Goal: Communication & Community: Connect with others

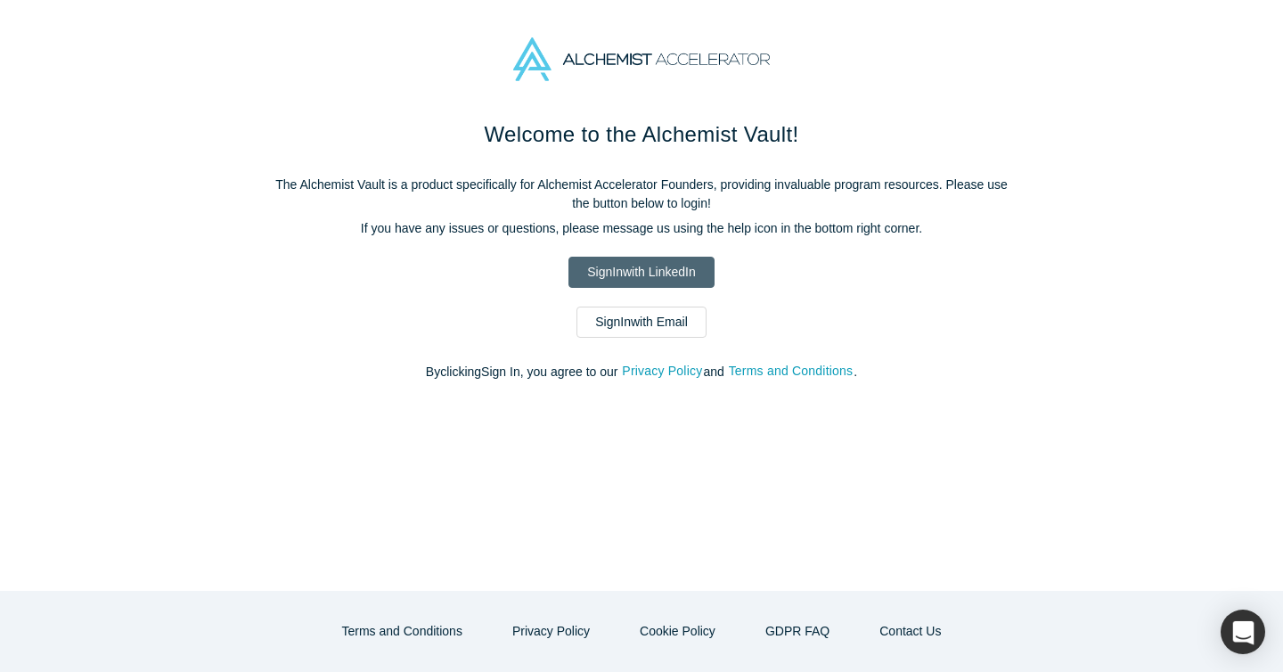
click at [656, 271] on link "Sign In with LinkedIn" at bounding box center [640, 272] width 145 height 31
click at [629, 325] on link "Sign In with Email" at bounding box center [641, 321] width 130 height 31
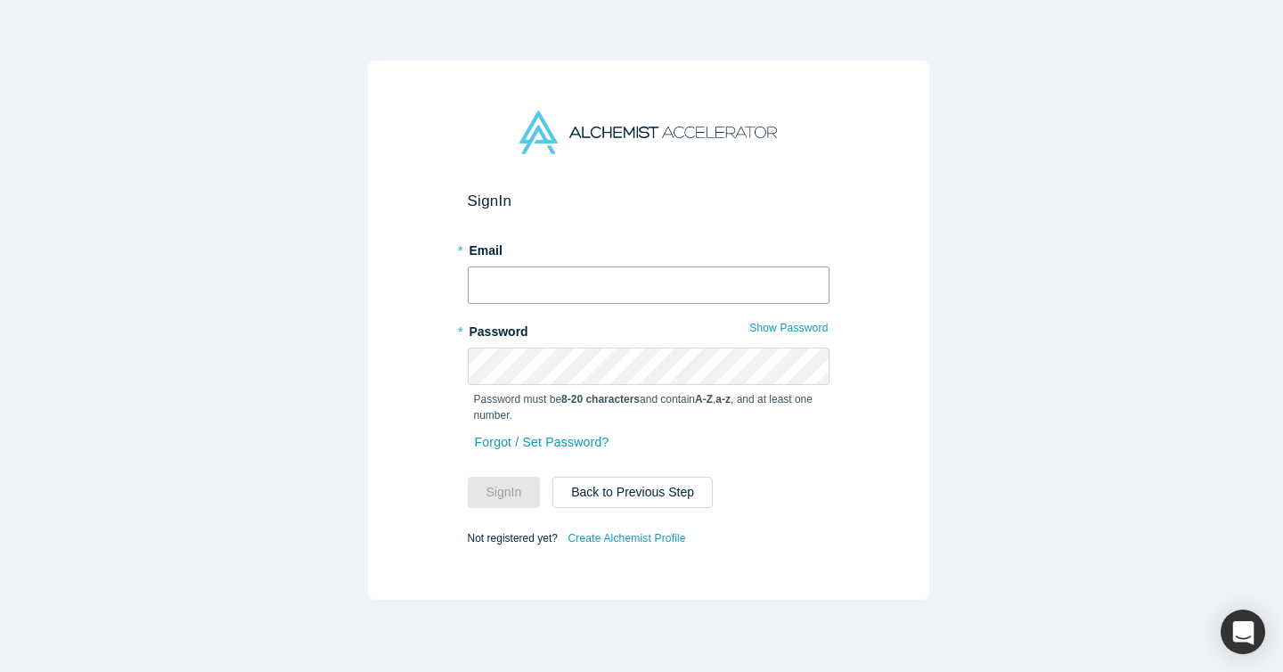
click at [624, 273] on input "text" at bounding box center [649, 284] width 362 height 37
type input "suhan1@hayanmind.com"
click at [468, 477] on button "Sign In" at bounding box center [504, 492] width 73 height 31
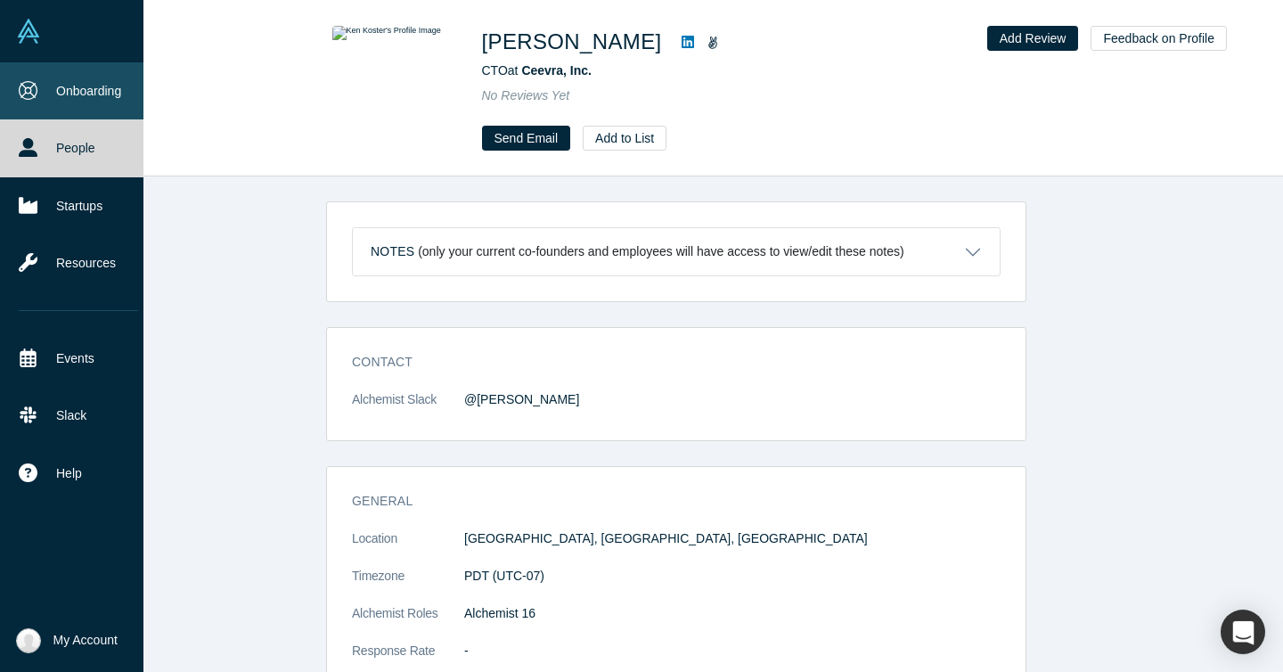
click at [79, 92] on link "Onboarding" at bounding box center [78, 90] width 157 height 57
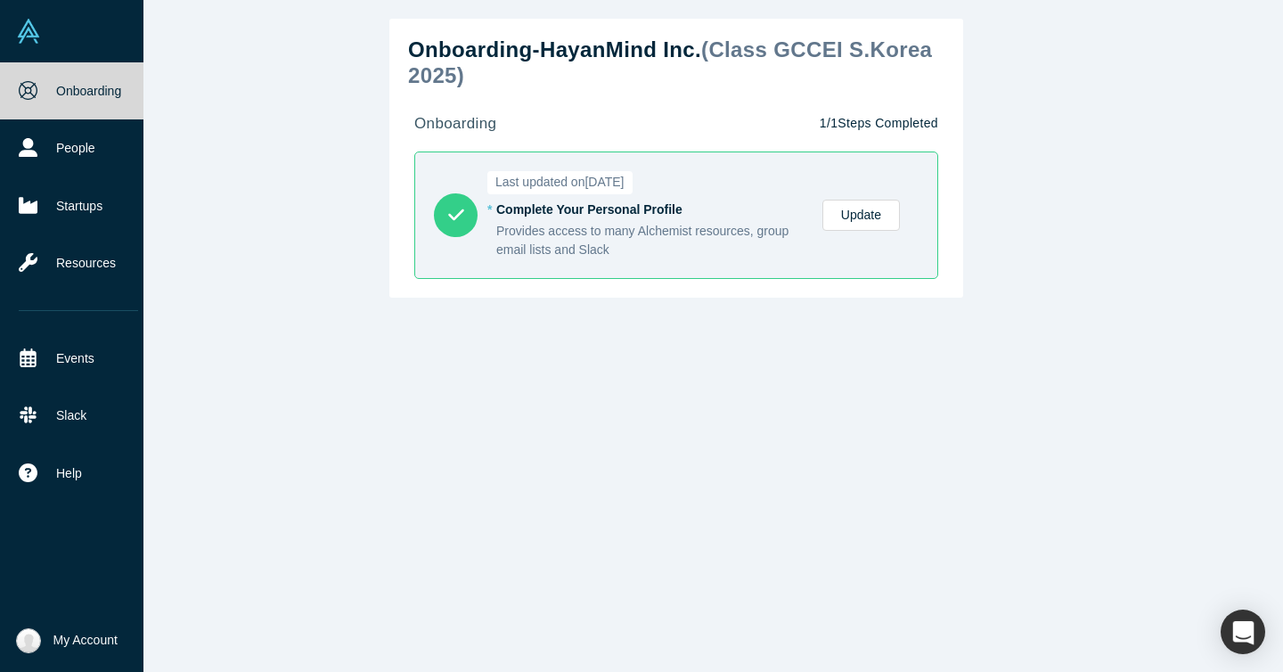
click at [17, 30] on img at bounding box center [28, 31] width 25 height 25
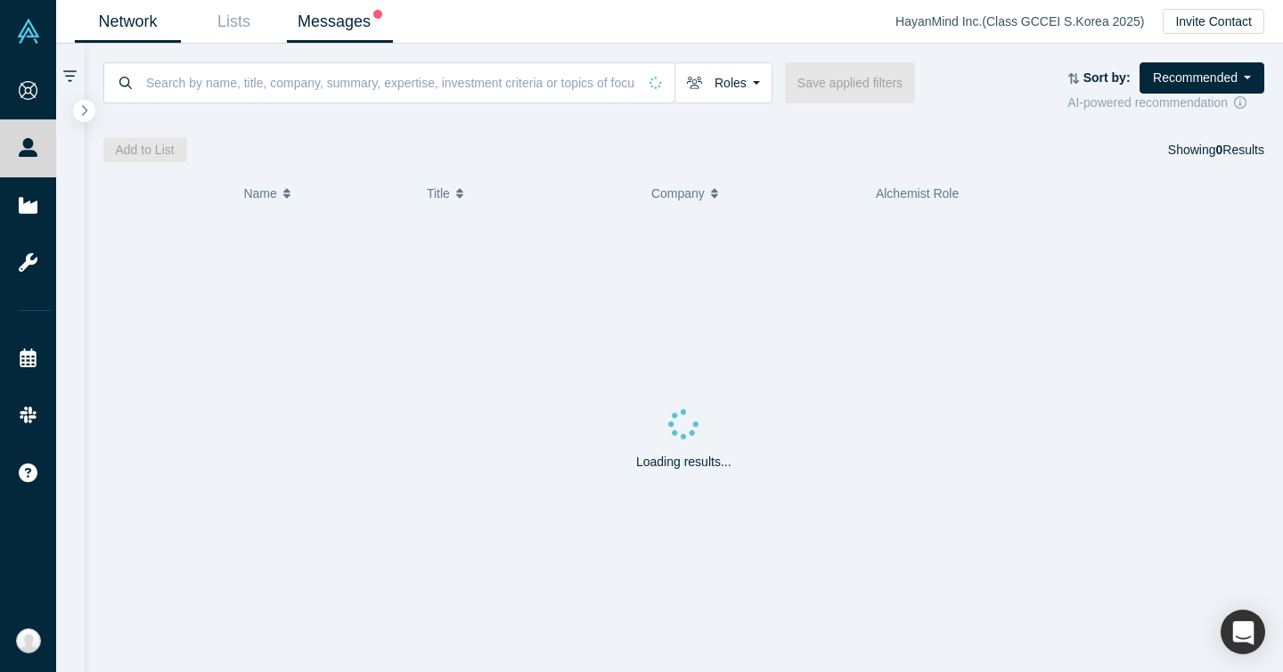
click at [335, 29] on link "Messages" at bounding box center [340, 22] width 106 height 42
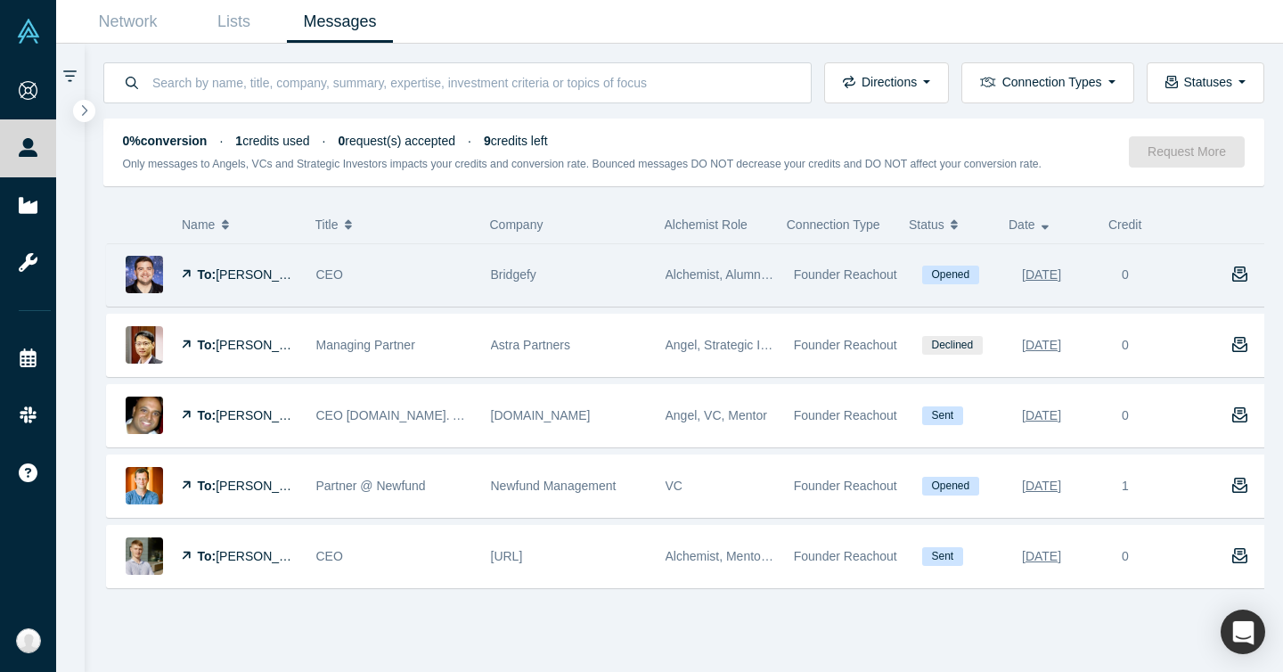
click at [922, 279] on span "Opened" at bounding box center [950, 274] width 57 height 19
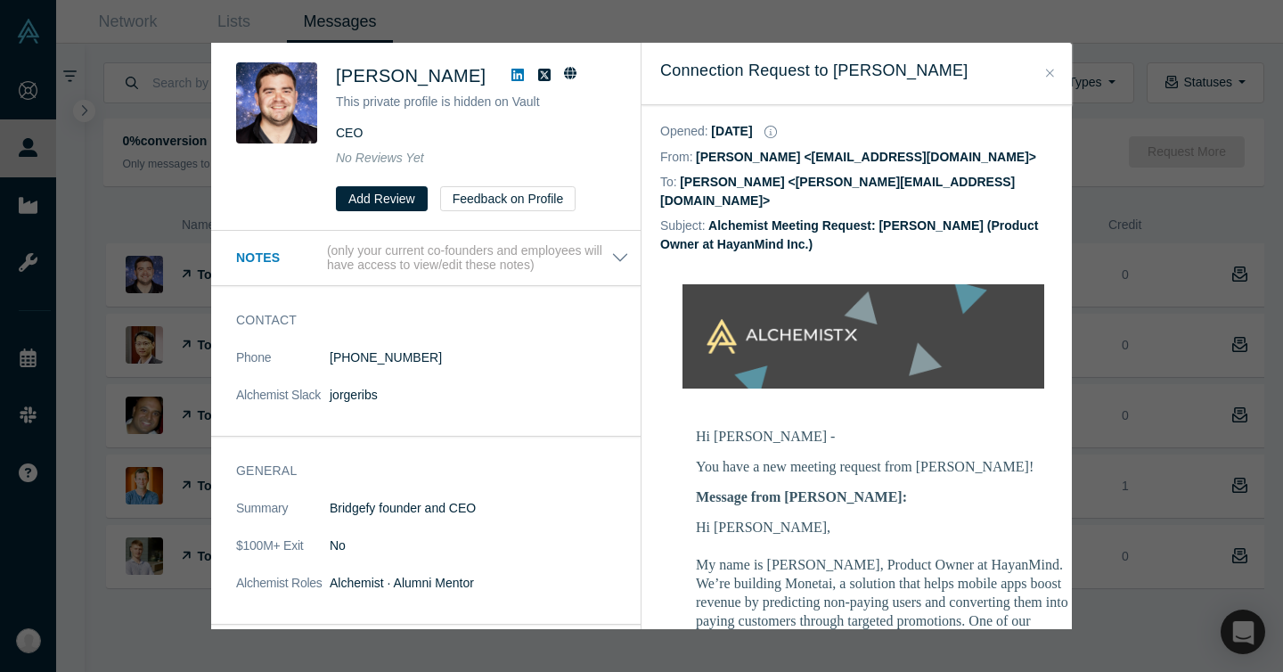
click at [1101, 288] on div "Was the recommendation useful? Jorge Rios This private profile is hidden on Vau…" at bounding box center [641, 336] width 1283 height 672
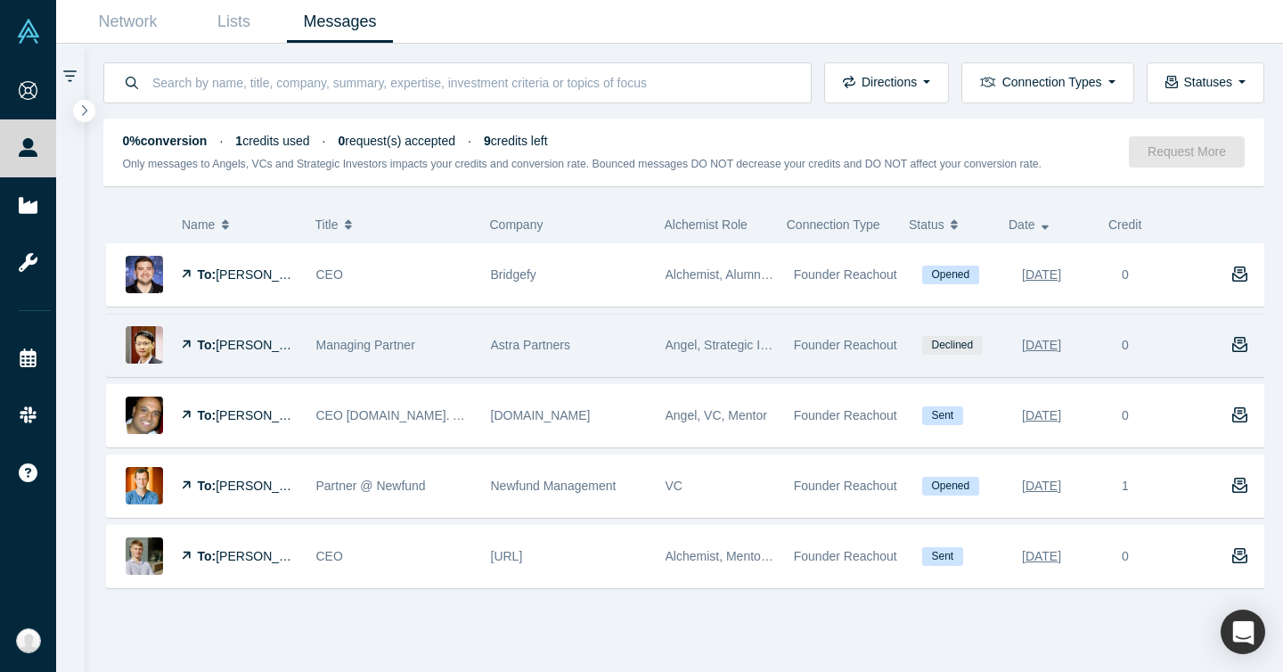
click at [863, 330] on div "Founder Reachout" at bounding box center [849, 344] width 110 height 61
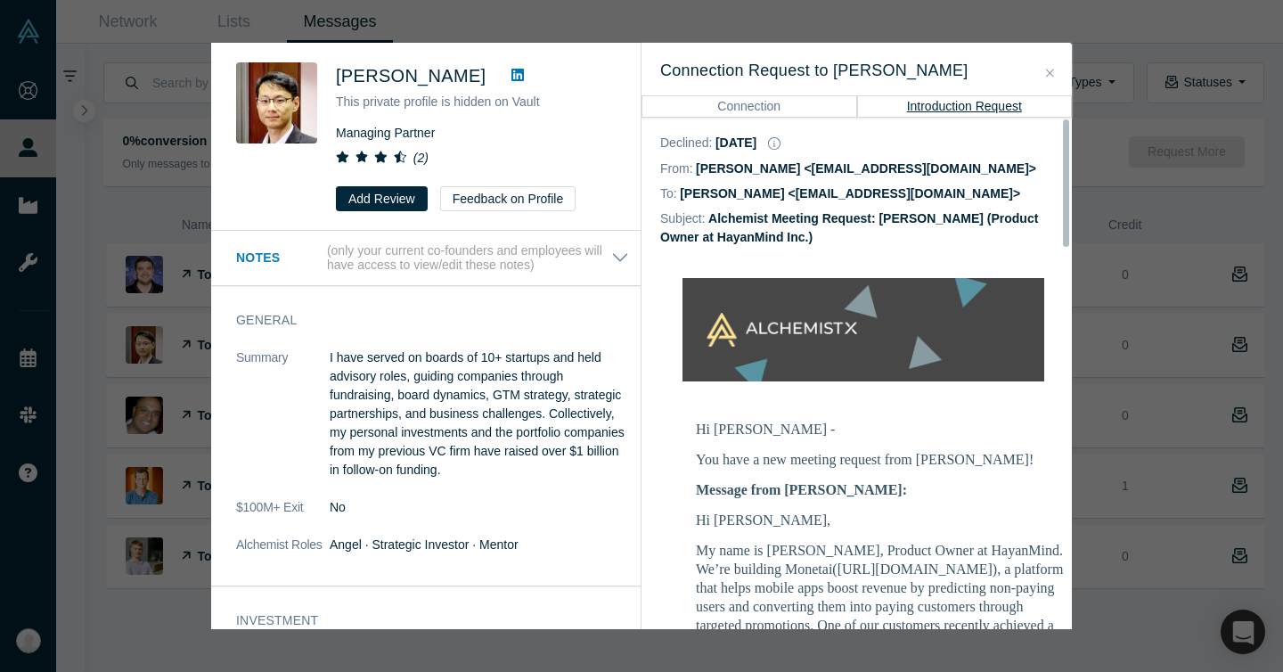
click at [1171, 298] on div "Was the recommendation useful? Huang Lee This private profile is hidden on Vaul…" at bounding box center [641, 336] width 1283 height 672
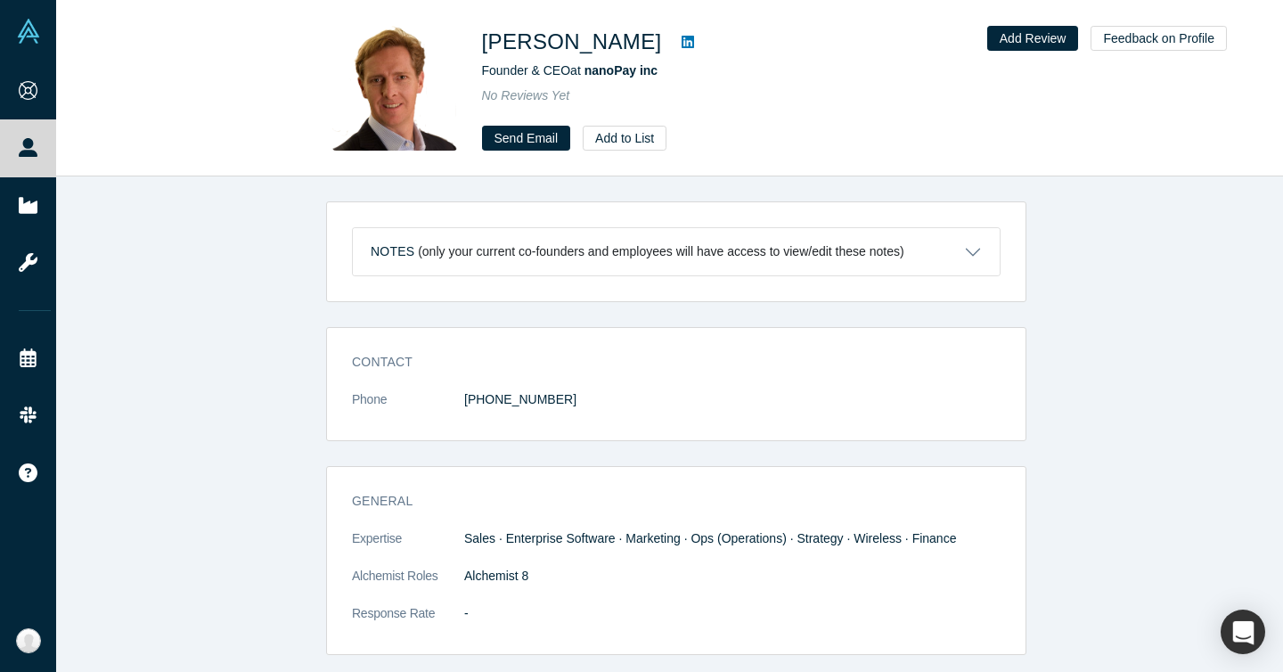
click at [233, 347] on div "Contact Phone (415) 712-1111 General Expertise Sales · Enterprise Software · Ma…" at bounding box center [676, 647] width 1240 height 641
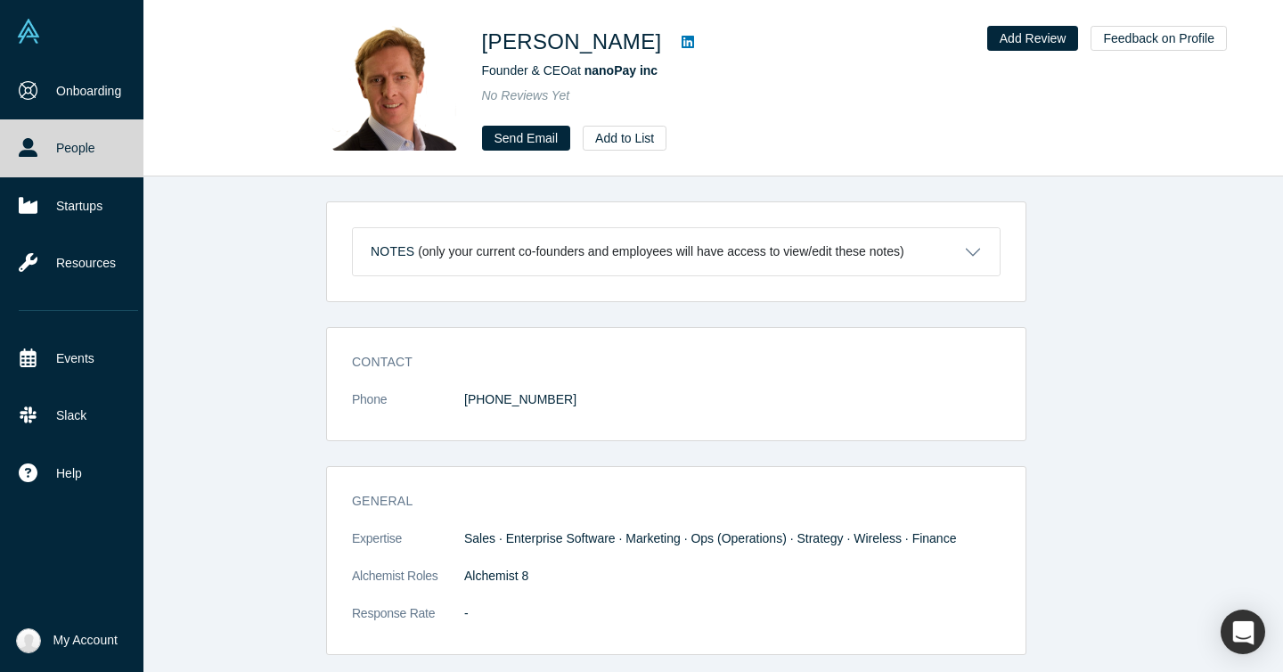
click at [35, 5] on link at bounding box center [71, 31] width 143 height 62
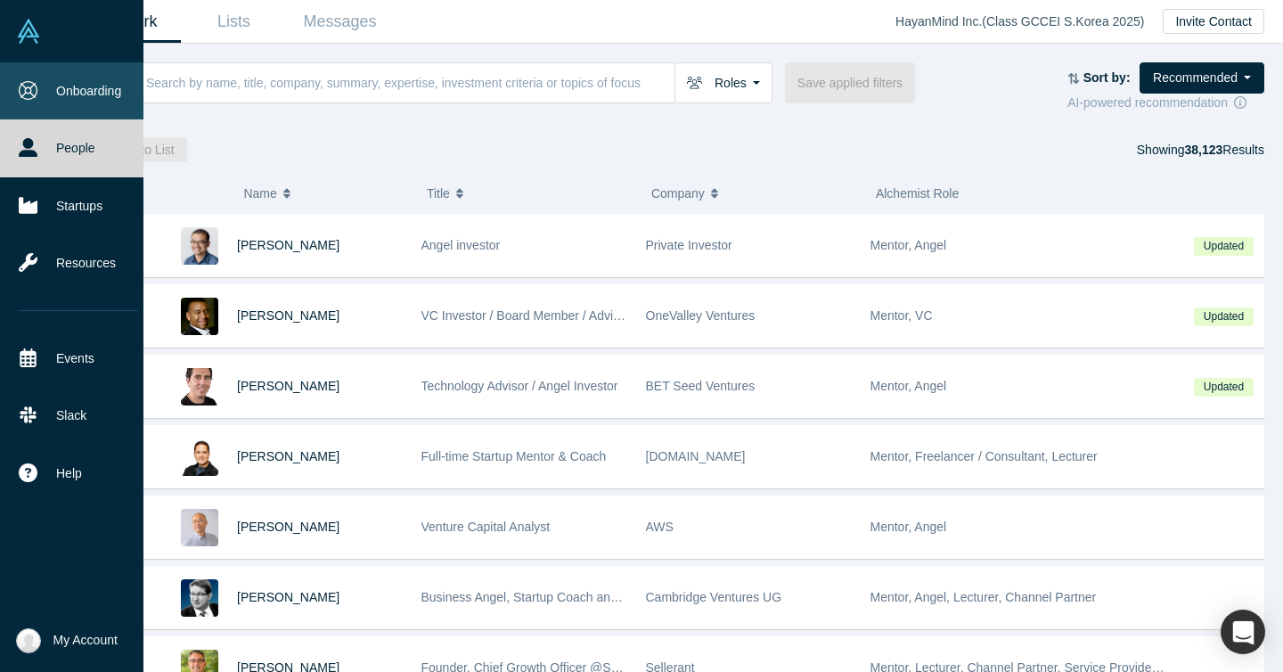
click at [72, 83] on link "Onboarding" at bounding box center [78, 90] width 157 height 57
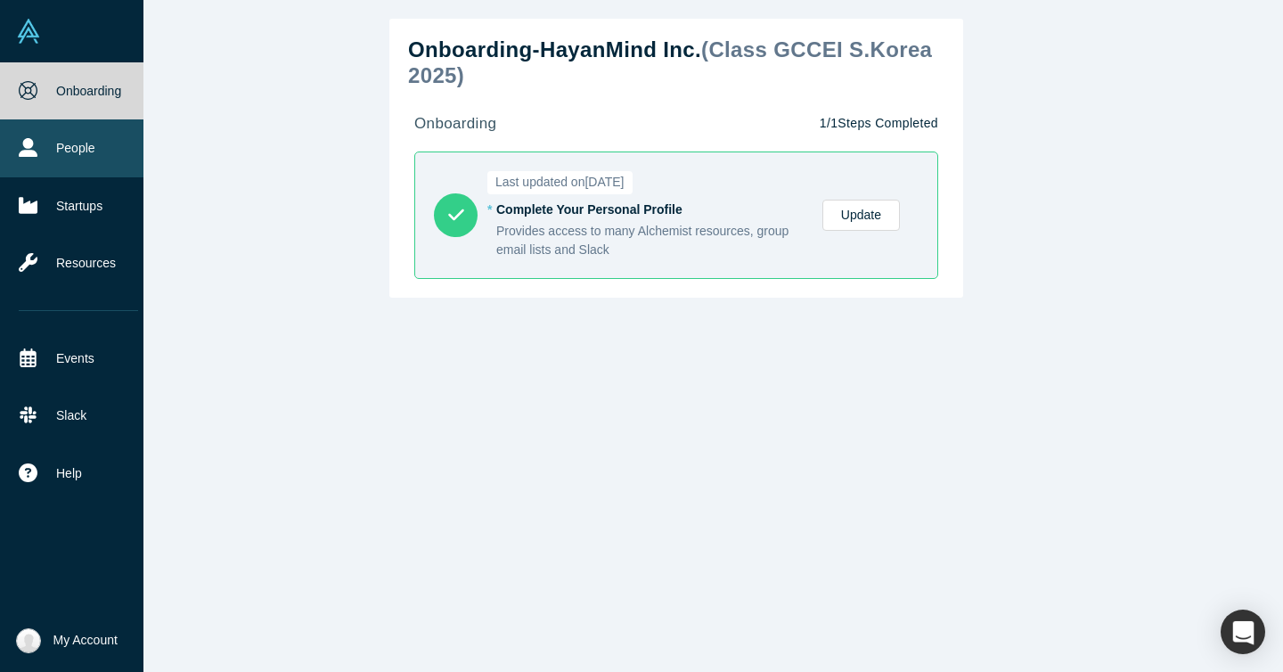
click at [29, 165] on link "People" at bounding box center [78, 147] width 157 height 57
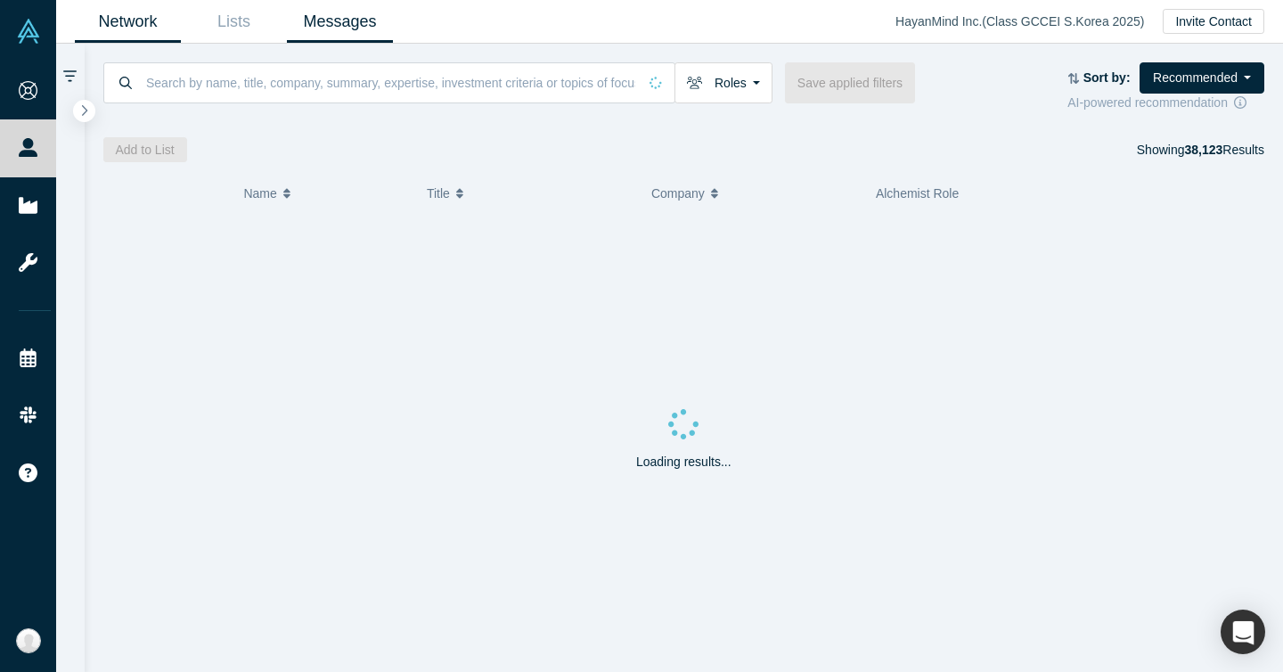
click at [334, 27] on link "Messages" at bounding box center [340, 22] width 106 height 42
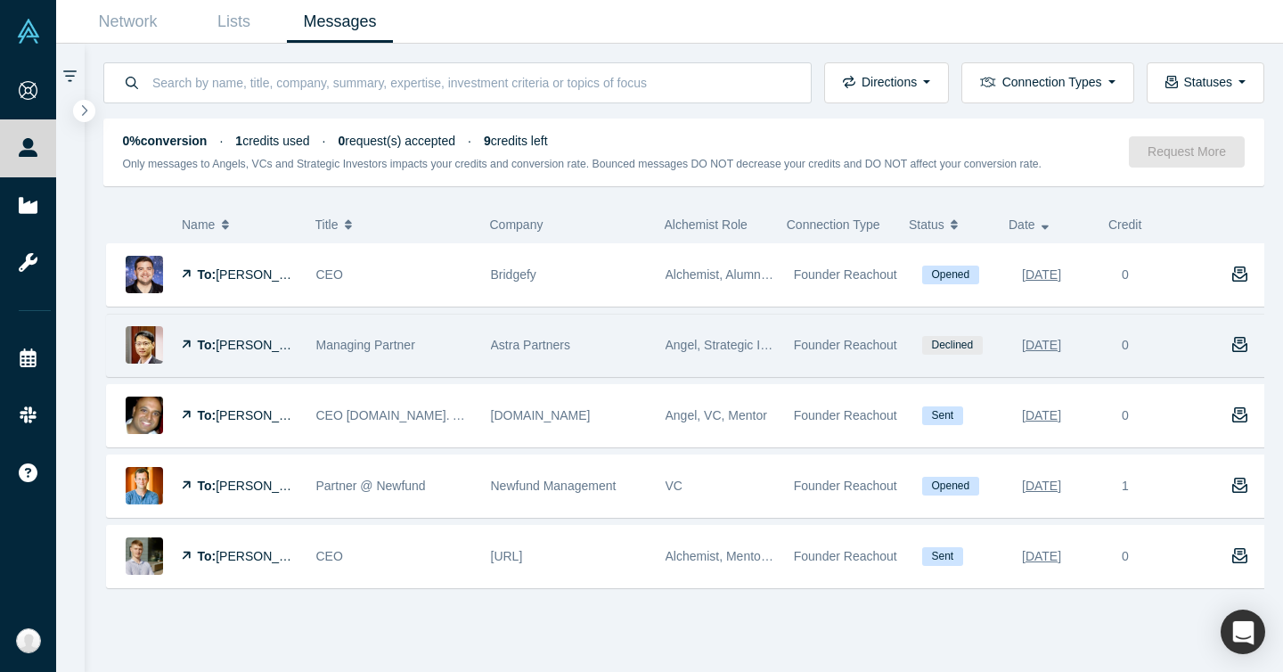
click at [633, 338] on div "Astra Partners" at bounding box center [569, 344] width 156 height 61
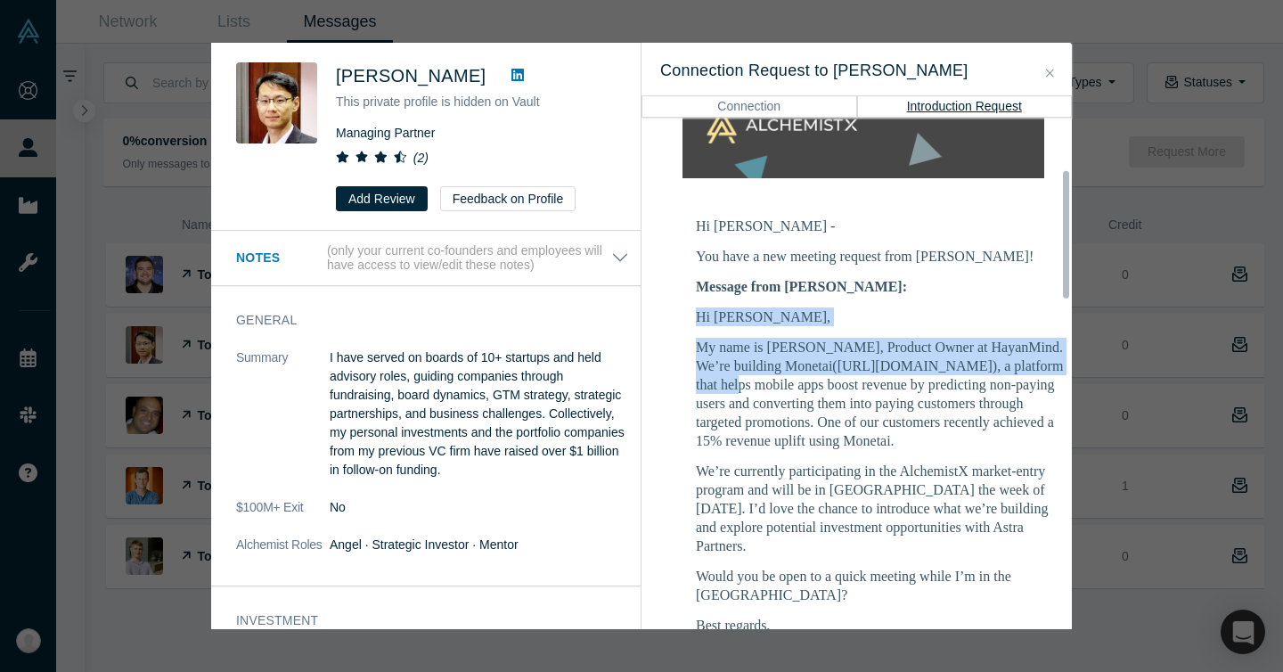
scroll to position [351, 0]
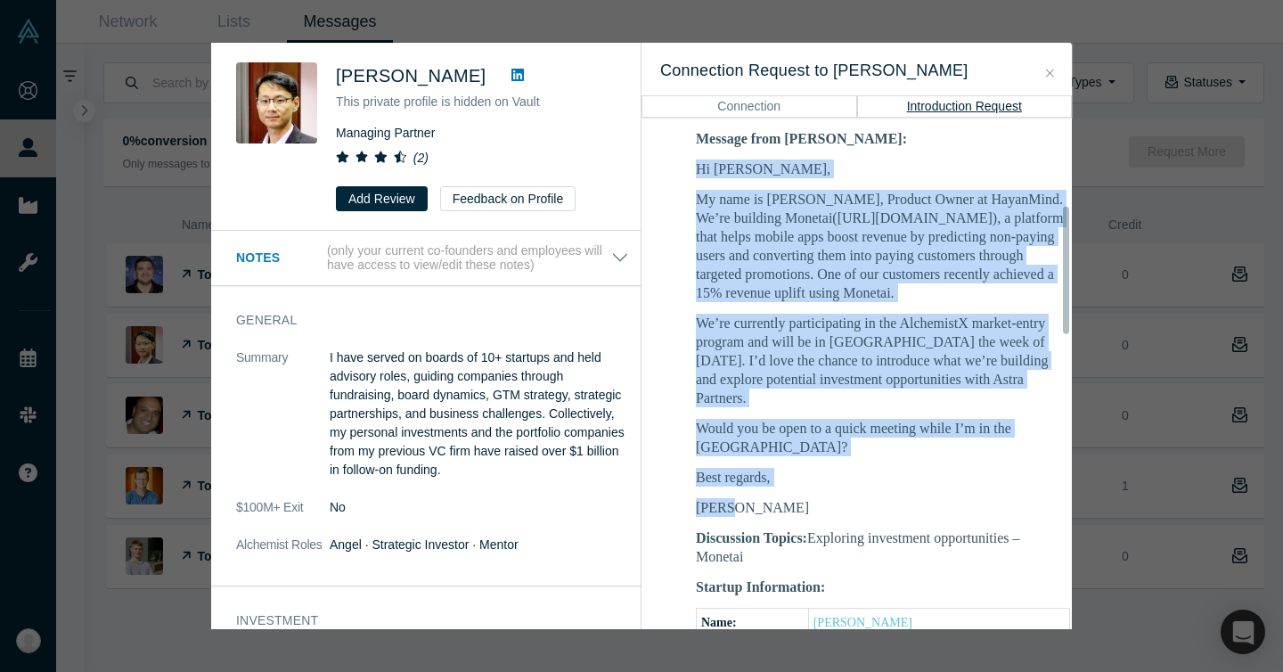
drag, startPoint x: 697, startPoint y: 312, endPoint x: 796, endPoint y: 483, distance: 197.6
click at [796, 483] on div "Hi Huang, My name is Suhan, Product Owner at HayanMind. We’re building Monetai(…" at bounding box center [883, 337] width 374 height 357
copy div "Hi Huang, My name is Suhan, Product Owner at HayanMind. We’re building Monetai(…"
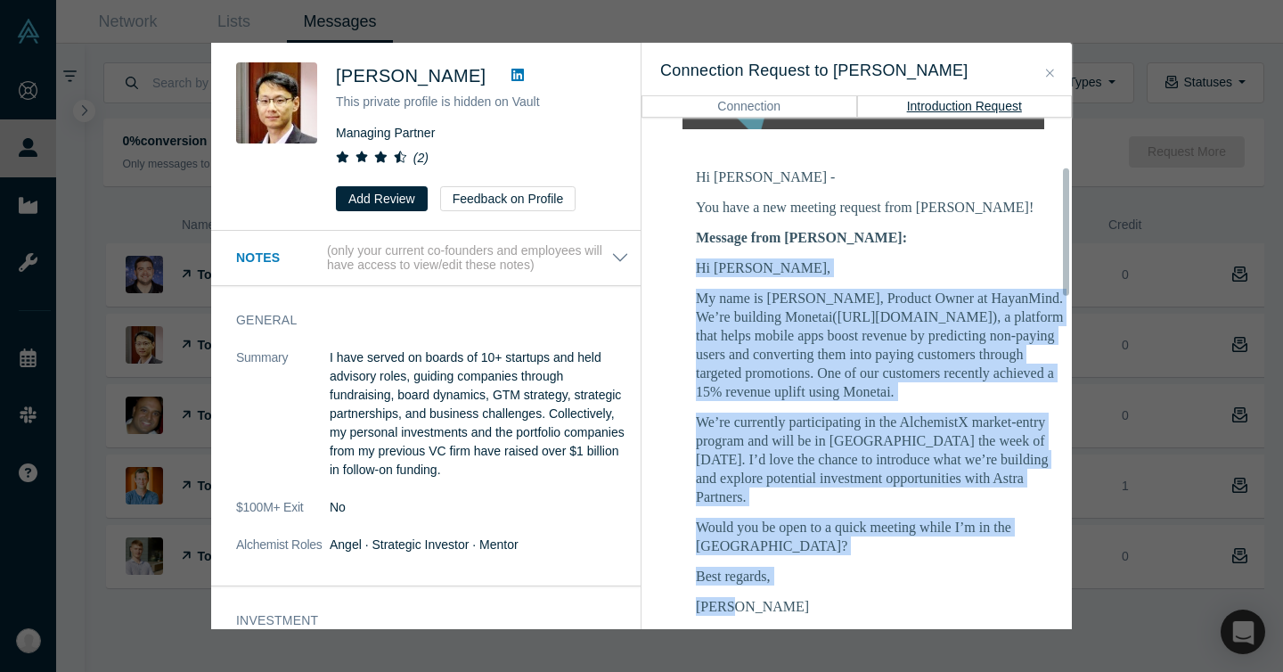
scroll to position [296, 0]
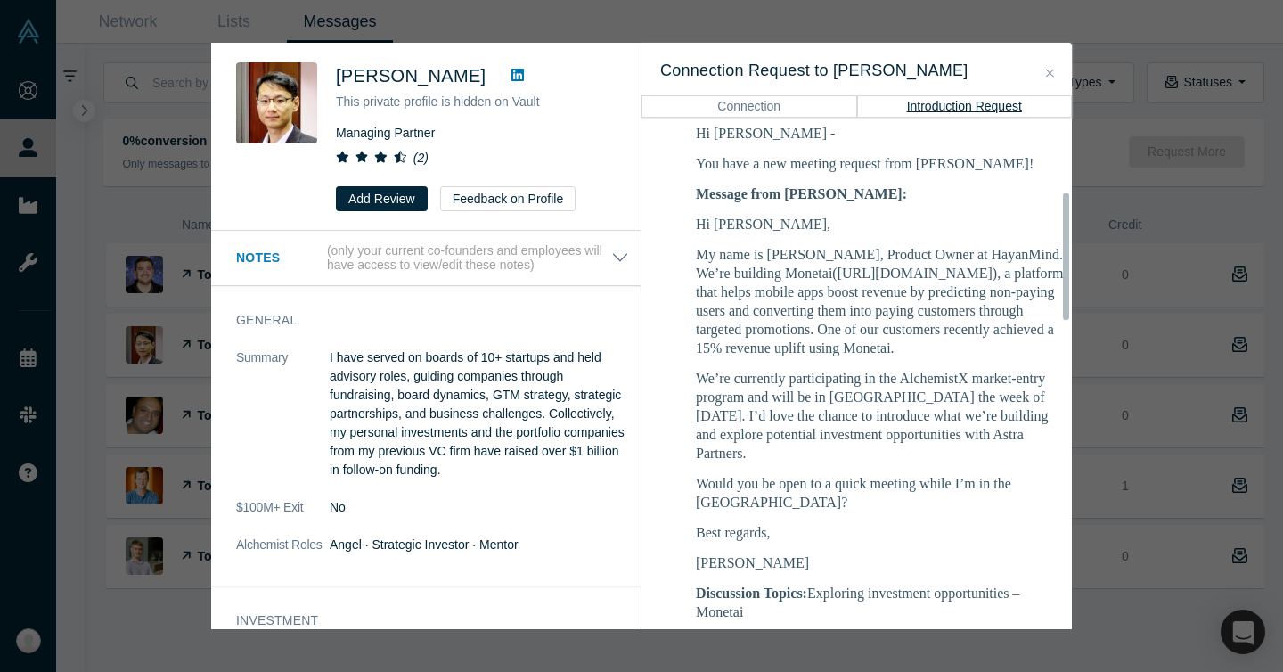
click at [771, 424] on p "We’re currently participating in the AlchemistX market-entry program and will b…" at bounding box center [883, 416] width 374 height 94
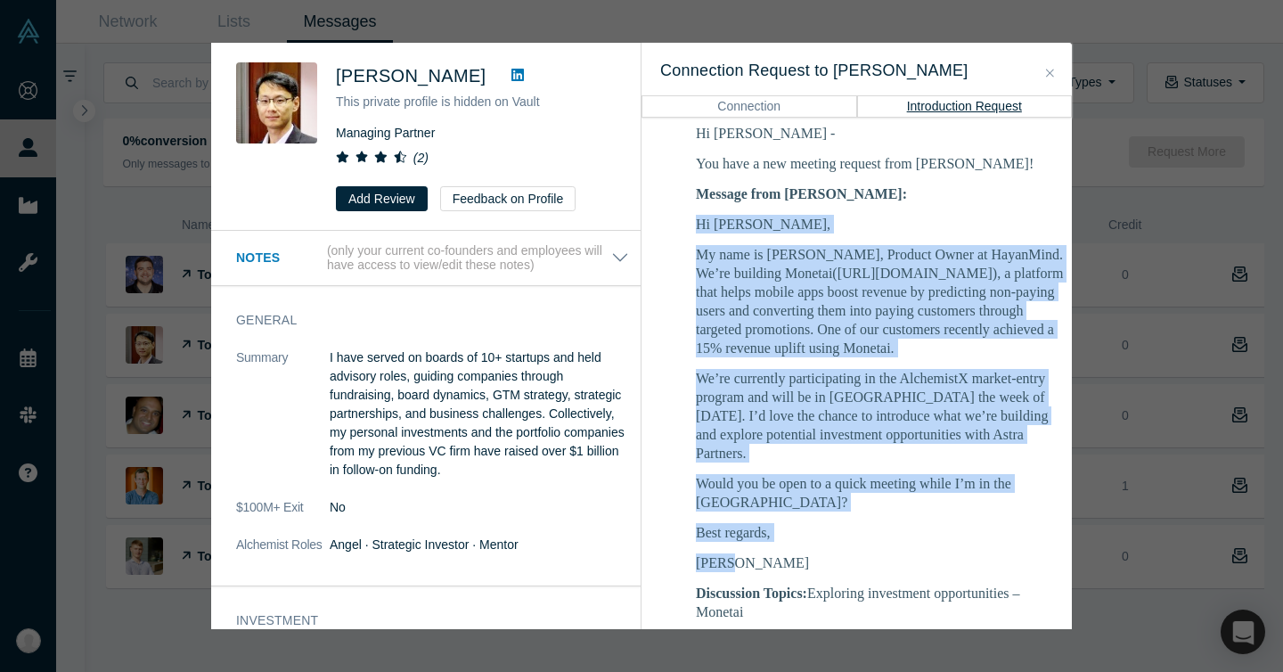
drag, startPoint x: 780, startPoint y: 537, endPoint x: 683, endPoint y: 221, distance: 330.8
copy div "Hi Huang, My name is Suhan, Product Owner at HayanMind. We’re building Monetai(…"
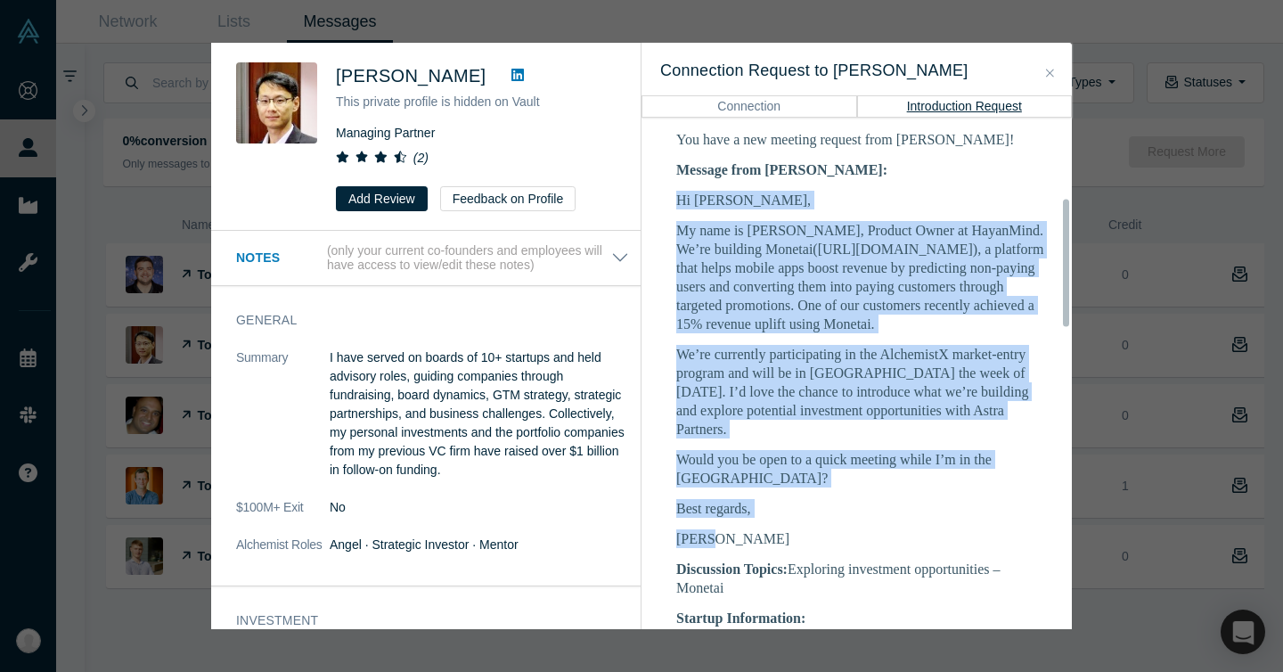
scroll to position [346, 20]
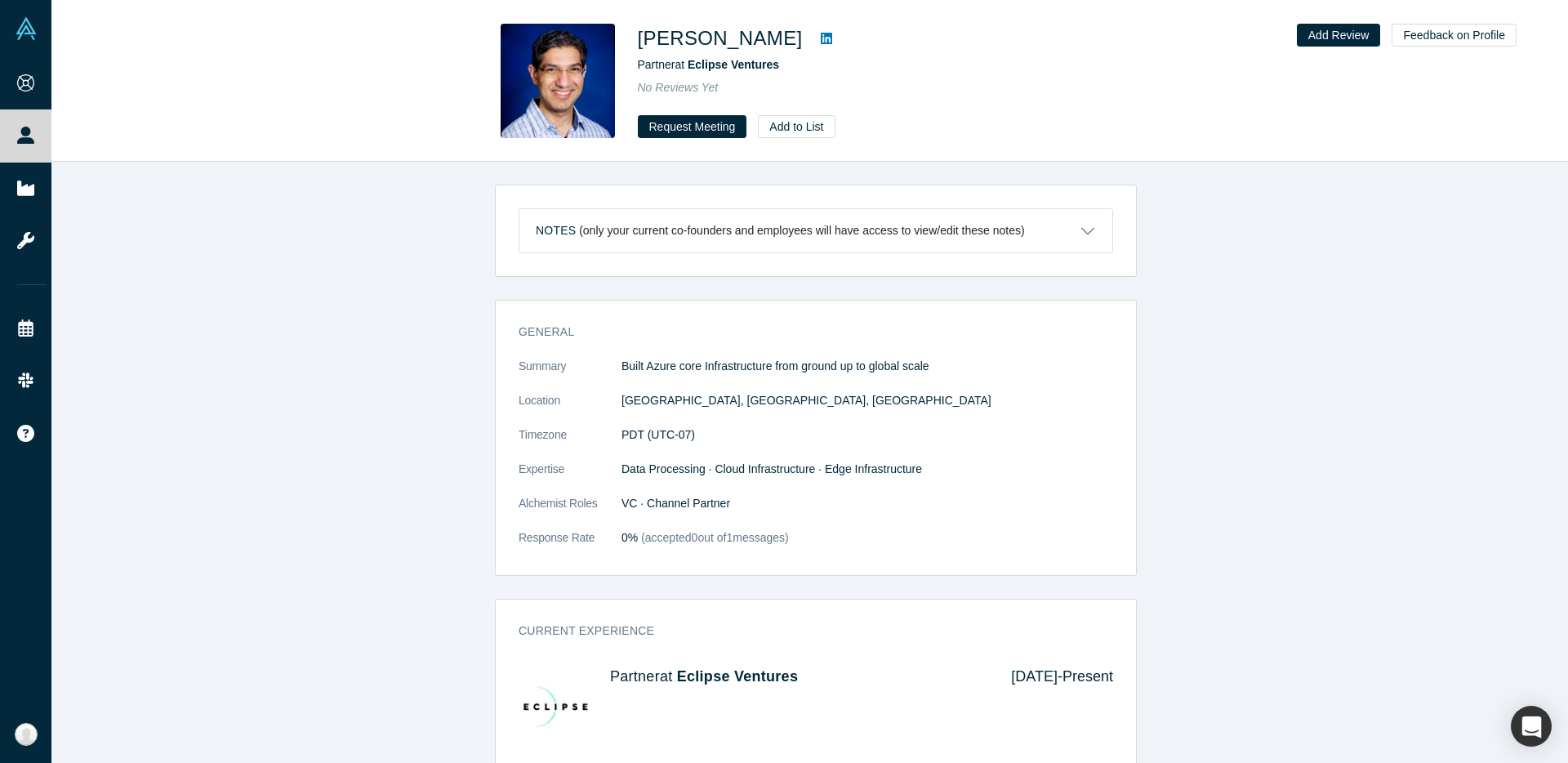
click at [340, 283] on div "Notes (only your current co-founders and employees will have access to view/edi…" at bounding box center [816, 468] width 1529 height 614
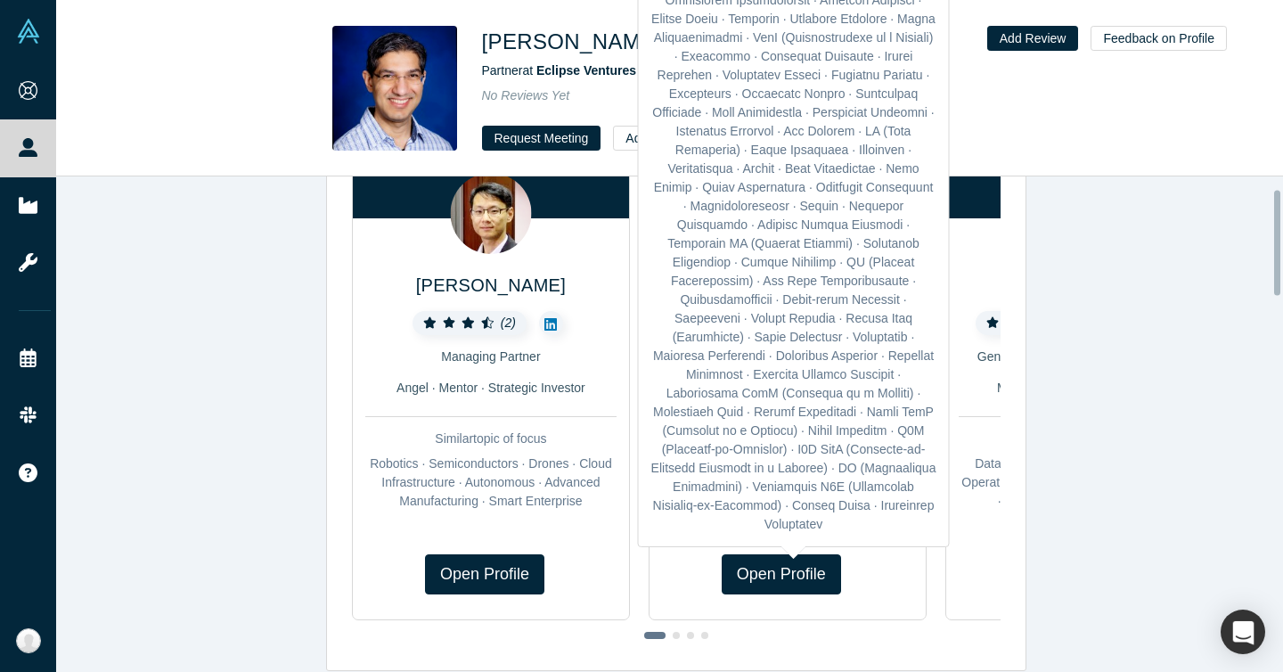
scroll to position [45, 0]
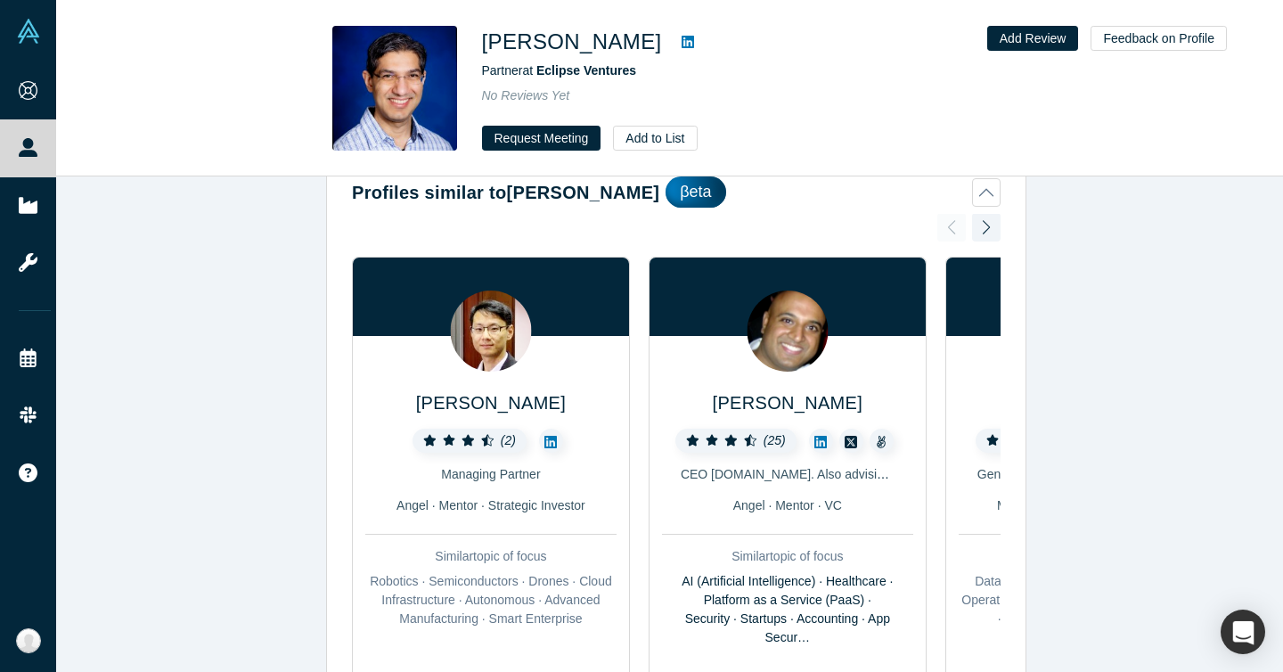
click at [783, 156] on div "[PERSON_NAME] Partner at Eclipse Ventures No Reviews Yet Request Meeting Add to…" at bounding box center [669, 88] width 1227 height 175
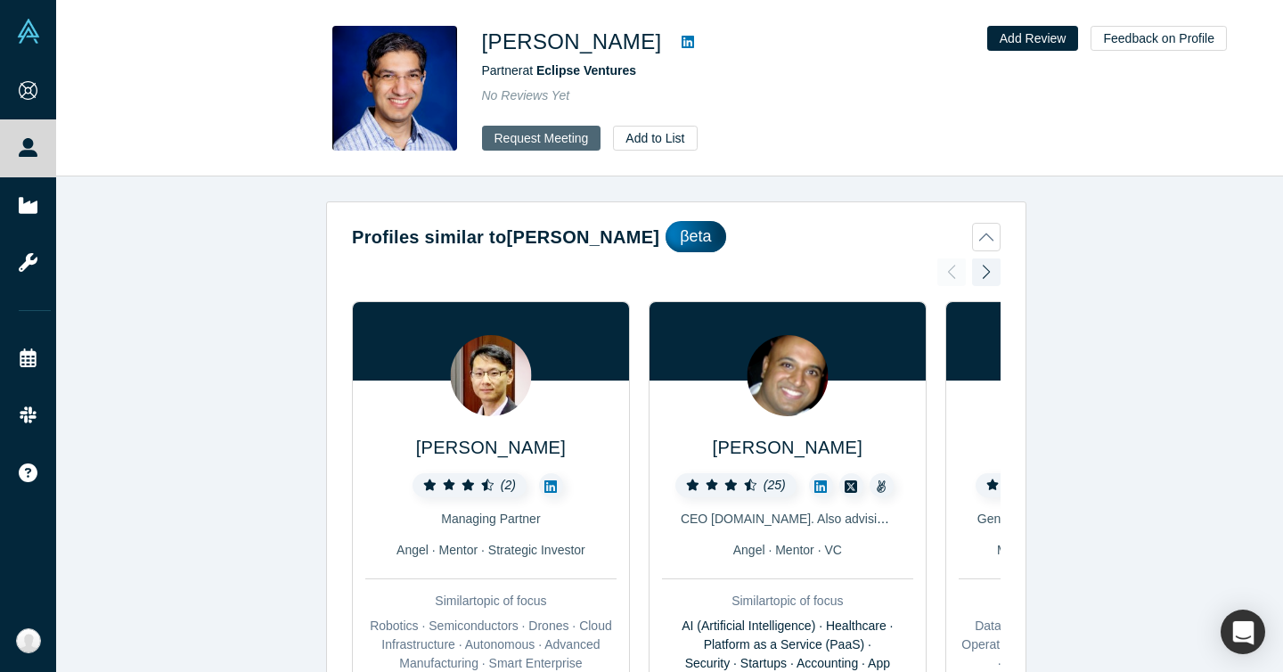
click at [528, 129] on button "Request Meeting" at bounding box center [541, 138] width 119 height 25
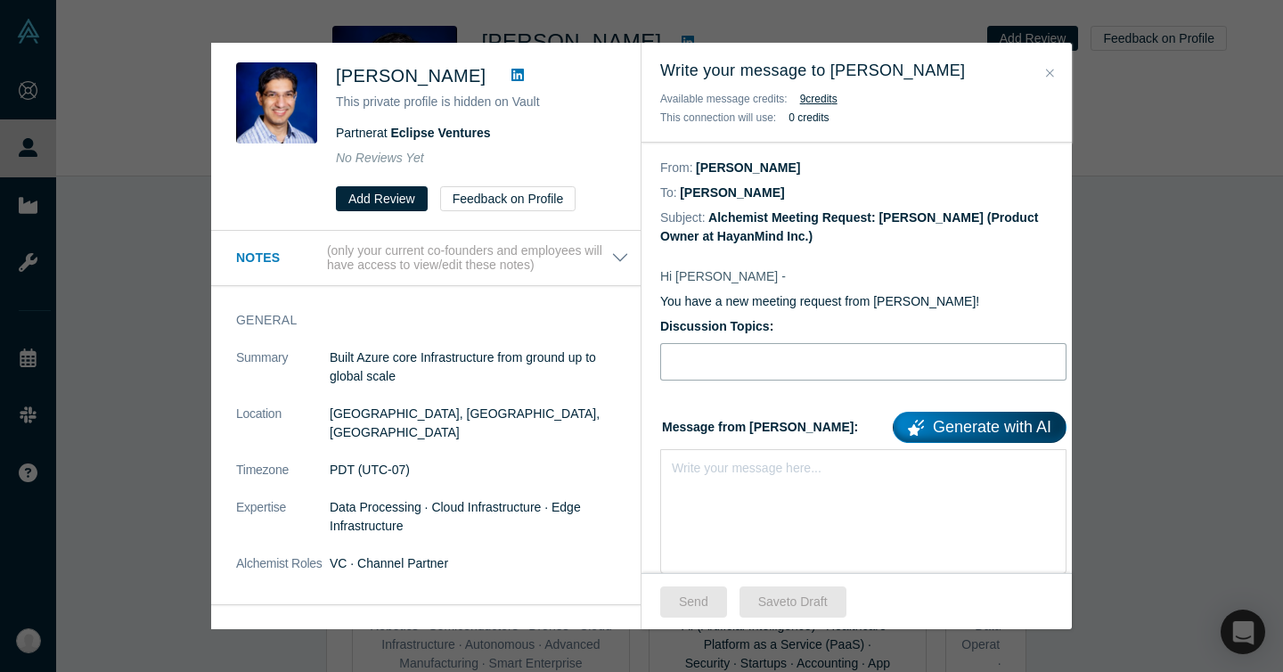
click at [729, 362] on input "Discussion Topics:" at bounding box center [863, 361] width 406 height 37
paste input "15% Revenue Uplift – Monetai’s US Expansion"
type input "15% Revenue Uplift – Monetai’s US Expansion"
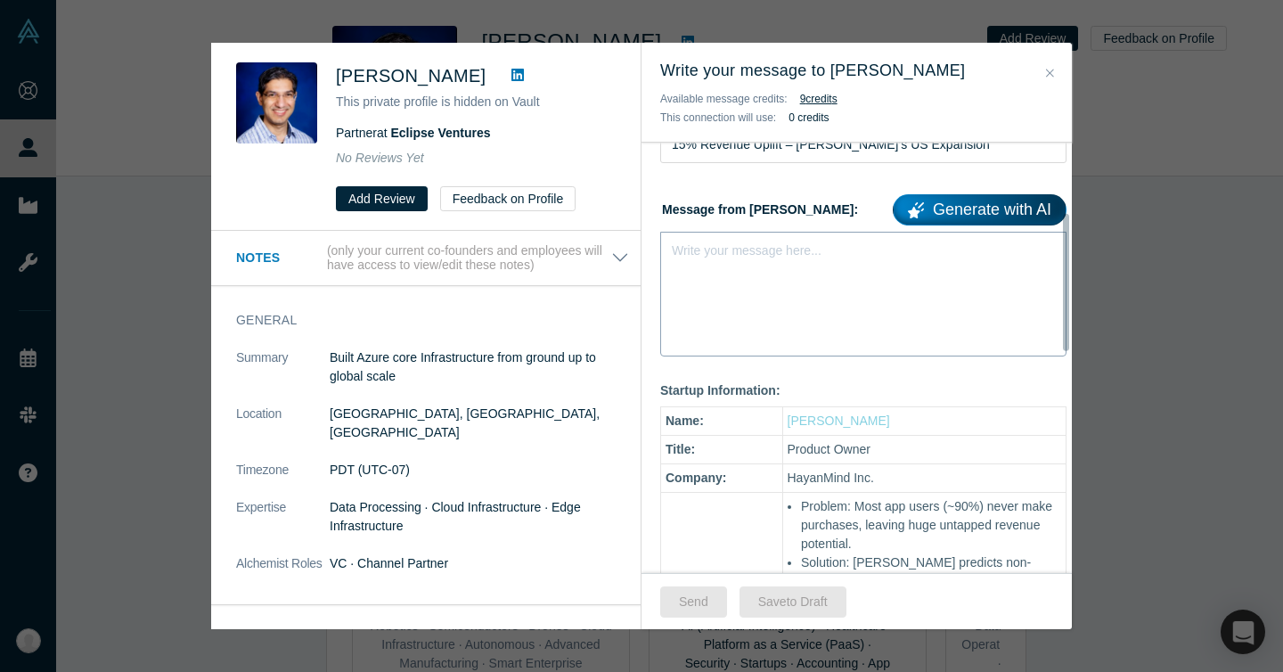
click at [759, 262] on div "Write your message here..." at bounding box center [863, 294] width 406 height 125
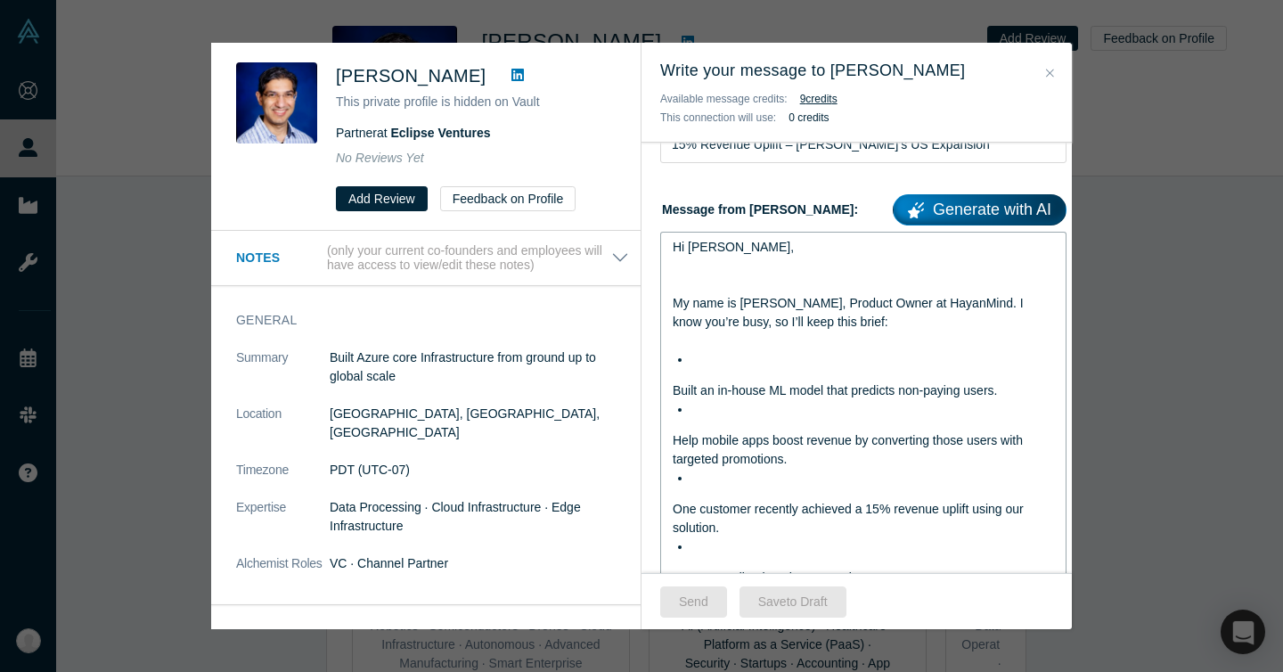
click at [750, 269] on div "rdw-editor" at bounding box center [864, 266] width 382 height 19
click at [764, 244] on div "Hi Huang," at bounding box center [864, 247] width 382 height 19
click at [371, 73] on span "Kushagra Vaid" at bounding box center [411, 76] width 150 height 20
copy span "Kushagra"
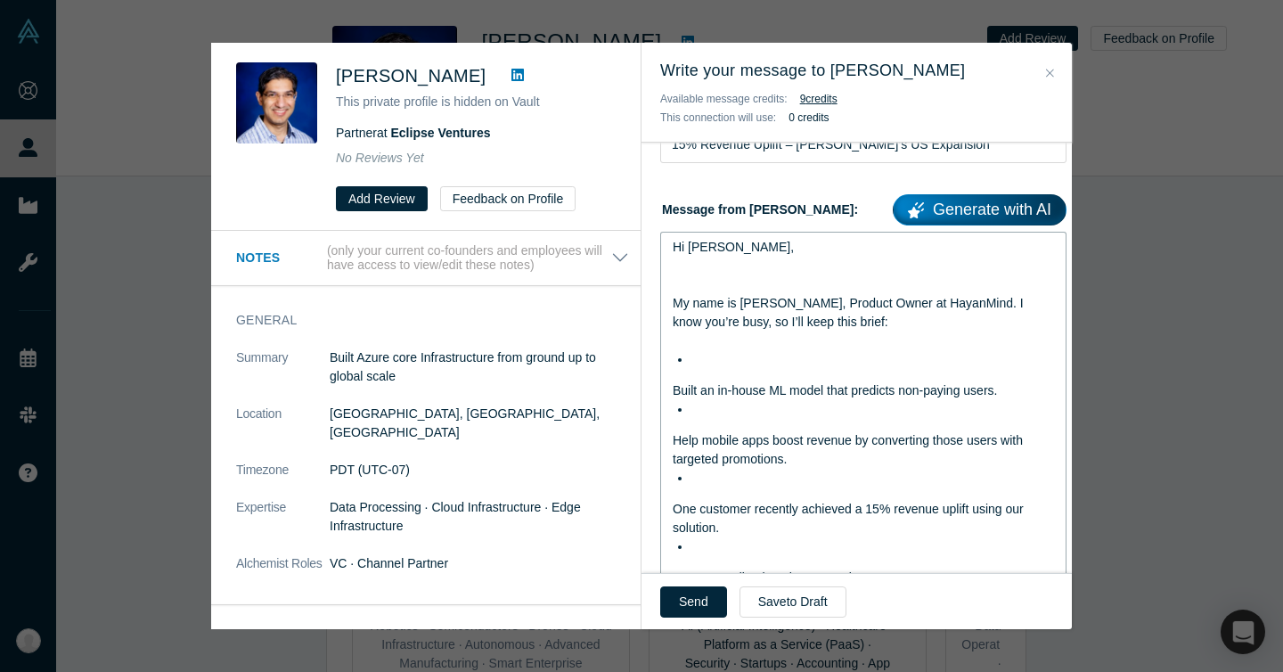
click at [746, 262] on div "rdw-editor" at bounding box center [864, 266] width 382 height 19
click at [747, 254] on div "Hi Huang," at bounding box center [864, 247] width 382 height 19
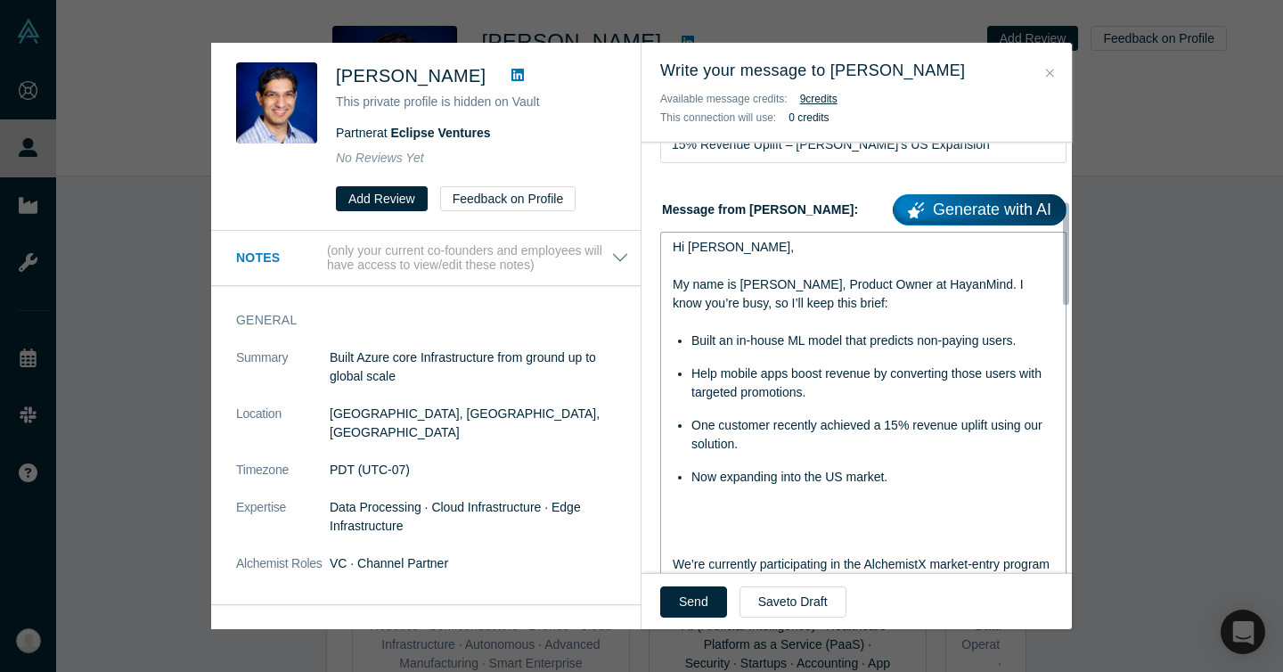
scroll to position [288, 0]
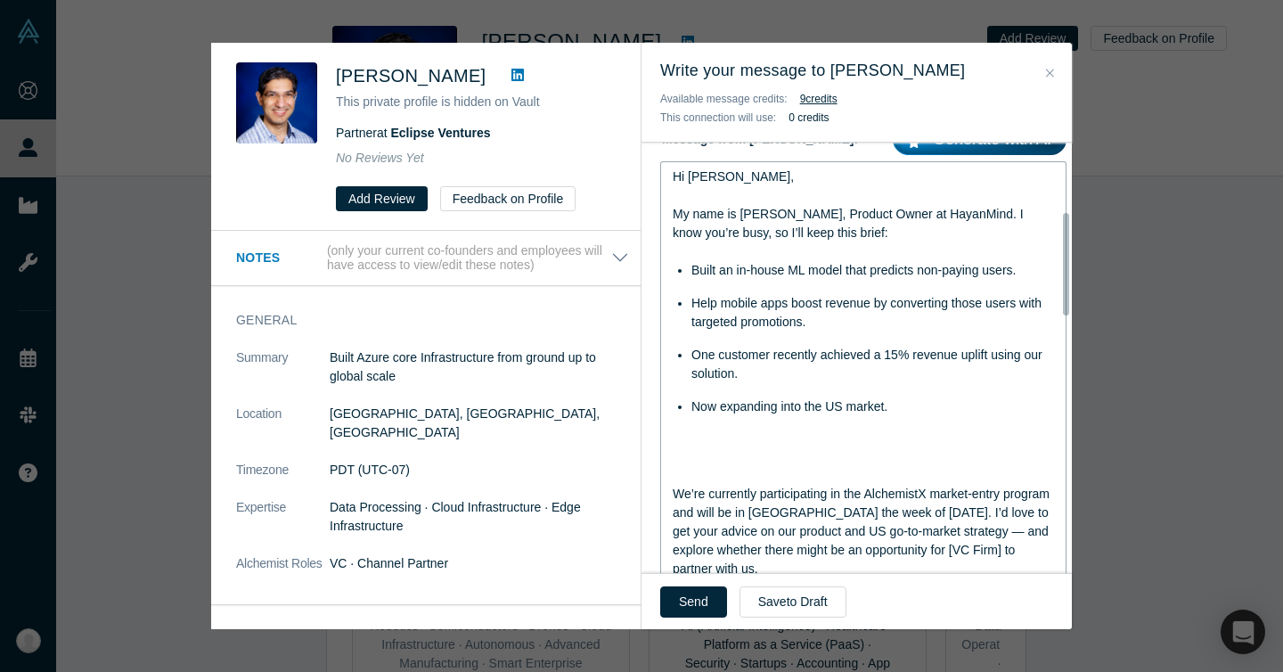
click at [753, 455] on div "rdw-editor" at bounding box center [864, 456] width 382 height 19
click at [753, 462] on div "rdw-editor" at bounding box center [864, 456] width 382 height 19
click at [752, 470] on div "rdw-editor" at bounding box center [864, 475] width 382 height 19
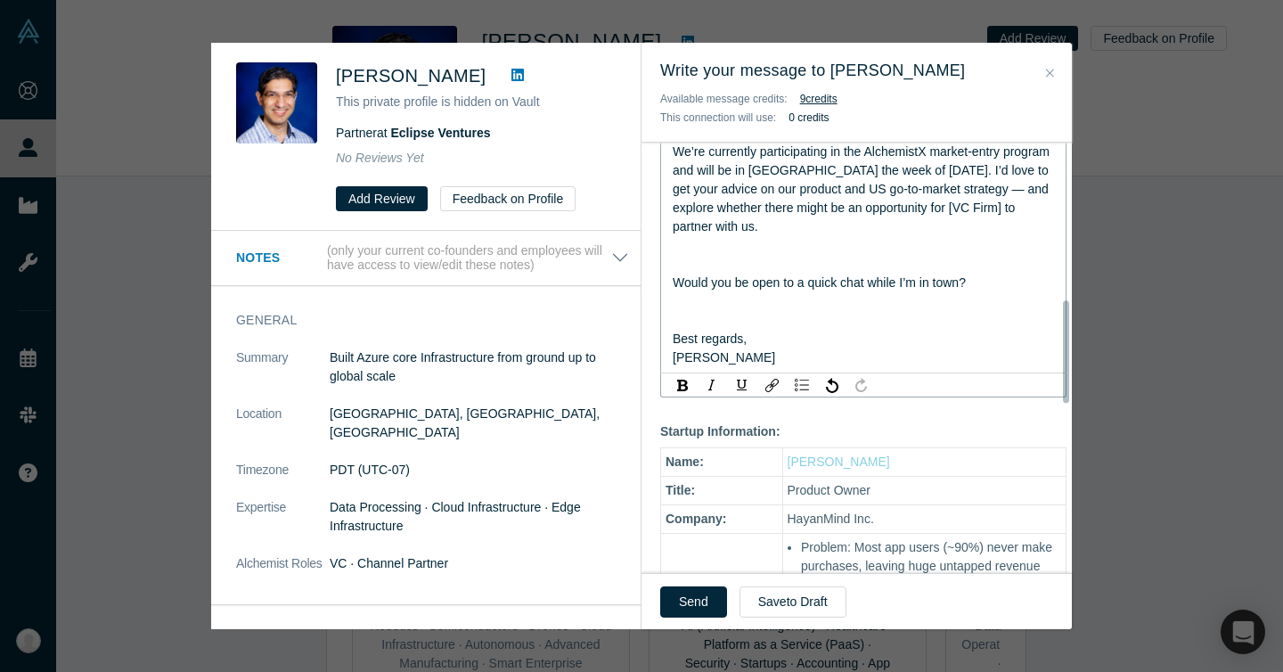
scroll to position [659, 0]
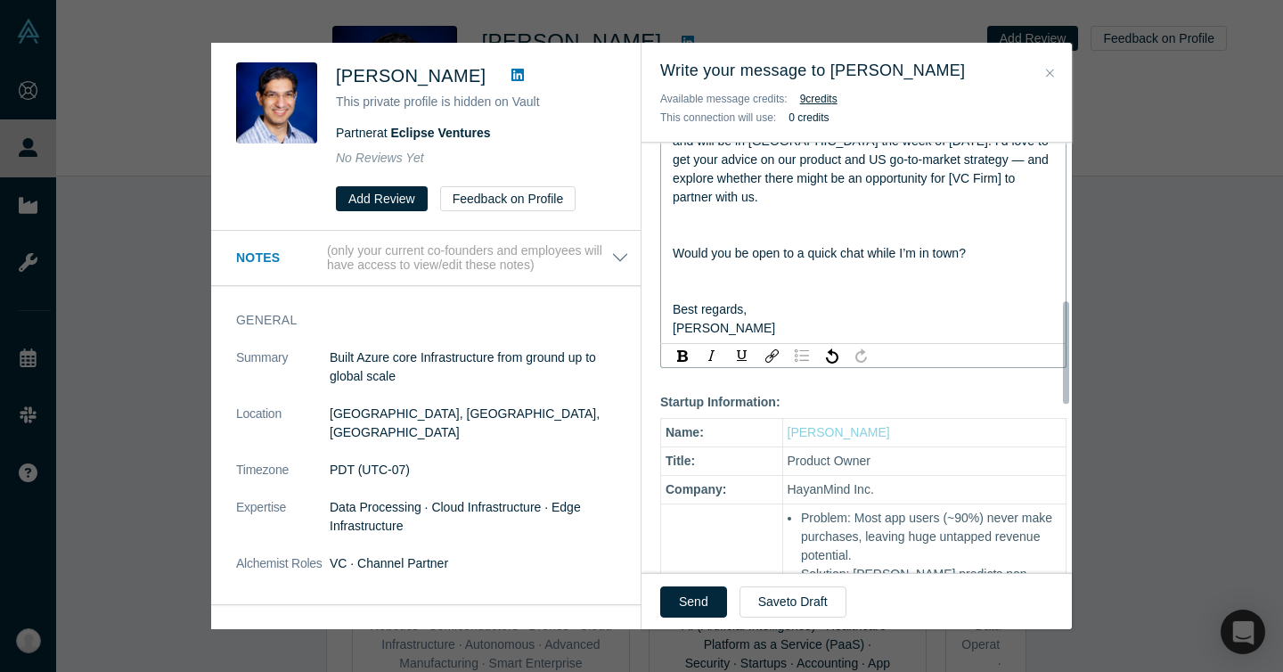
click at [799, 357] on img "rdw-list-control" at bounding box center [802, 355] width 14 height 12
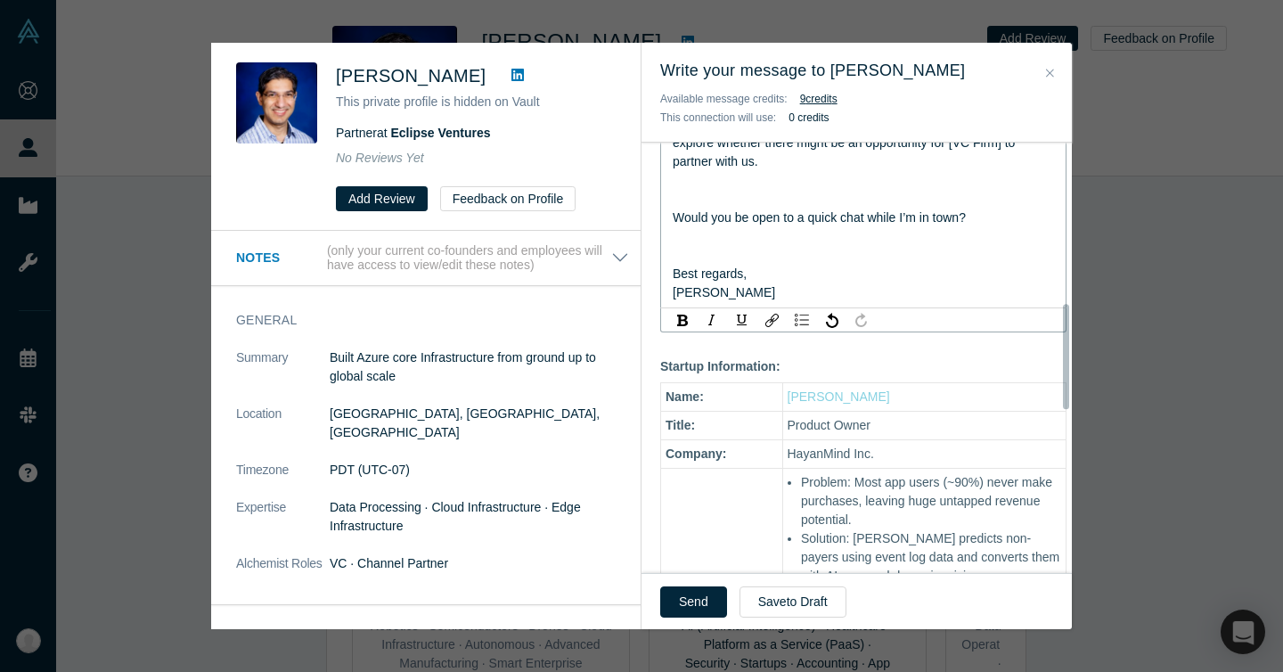
scroll to position [654, 0]
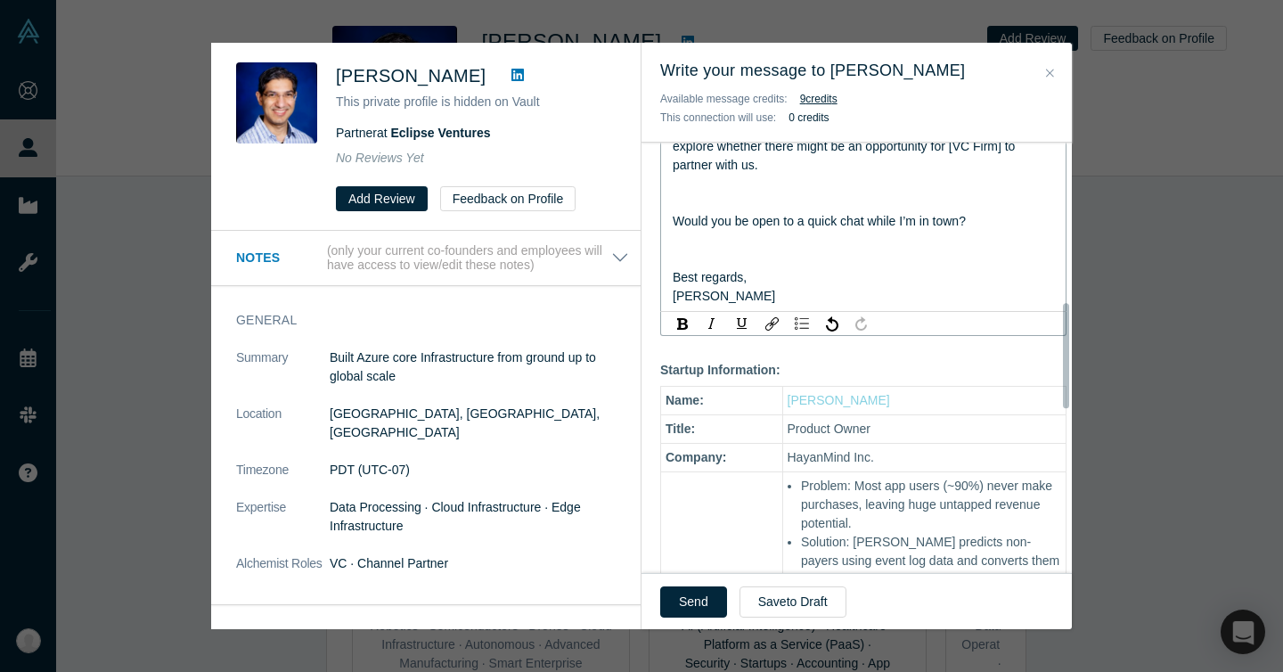
click at [796, 287] on div "Suhan" at bounding box center [864, 296] width 382 height 19
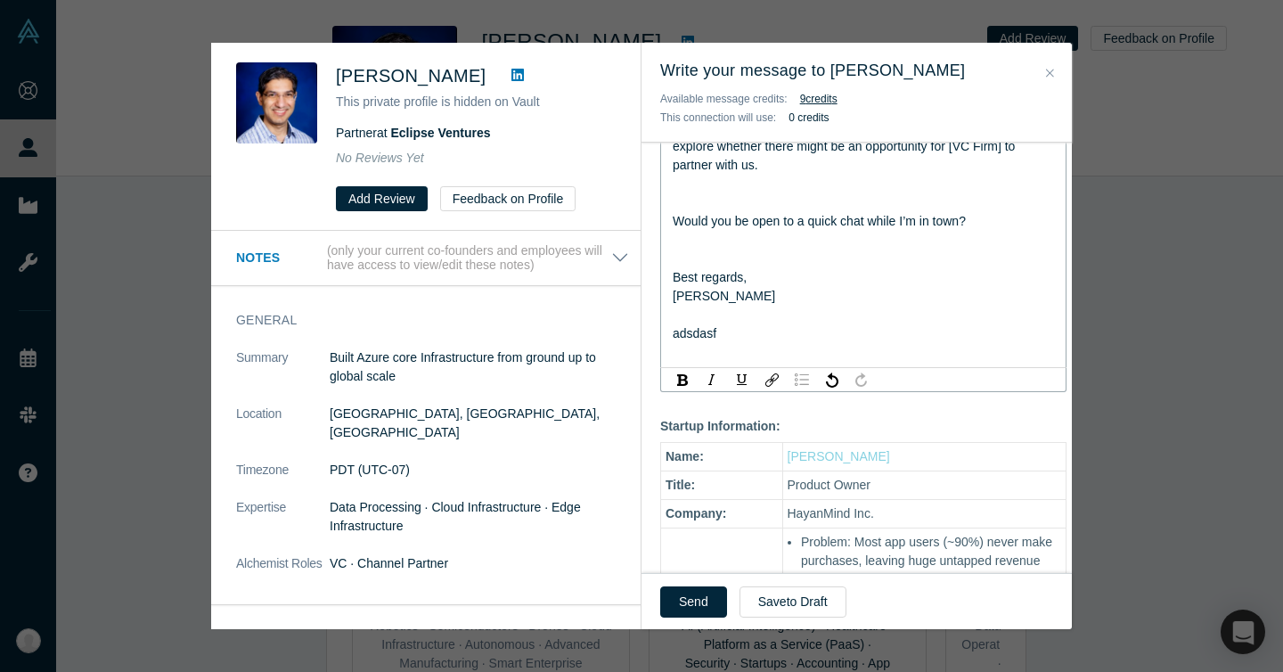
click at [804, 386] on div "rdw-list-control" at bounding box center [801, 380] width 23 height 18
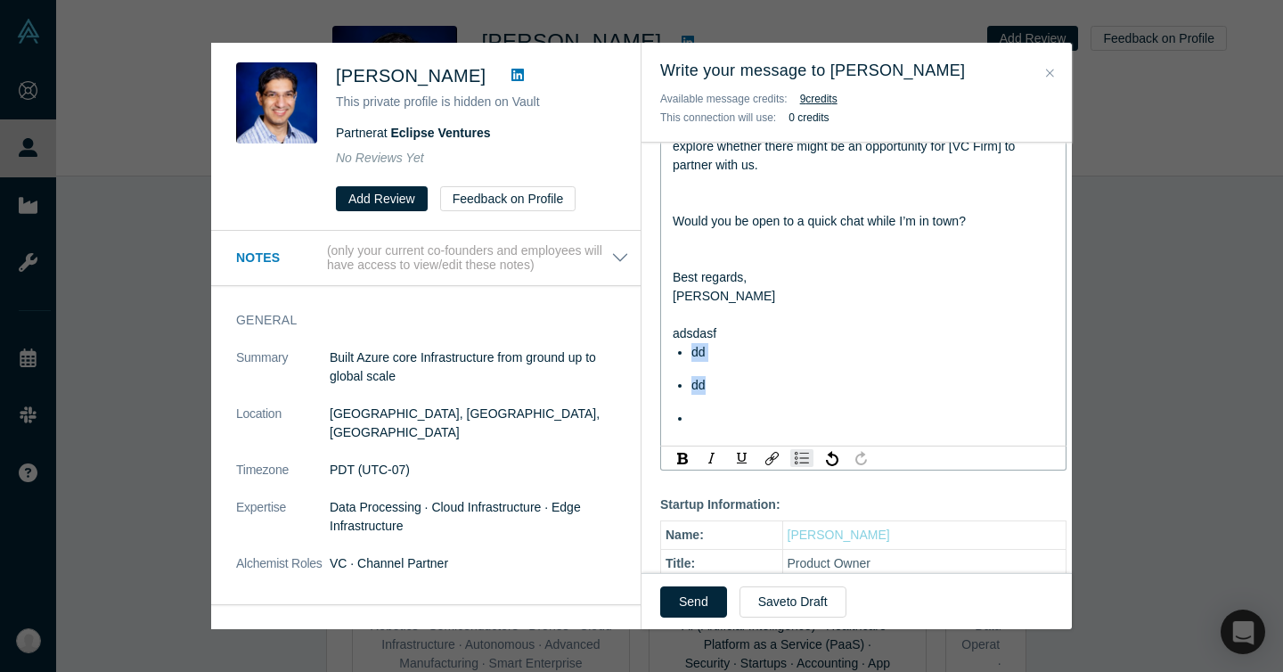
drag, startPoint x: 769, startPoint y: 410, endPoint x: 665, endPoint y: 356, distance: 116.3
click at [665, 356] on div "Hi Kushagra, My name is Suhan, Product Owner at HayanMind. I know you’re busy, …" at bounding box center [863, 120] width 406 height 651
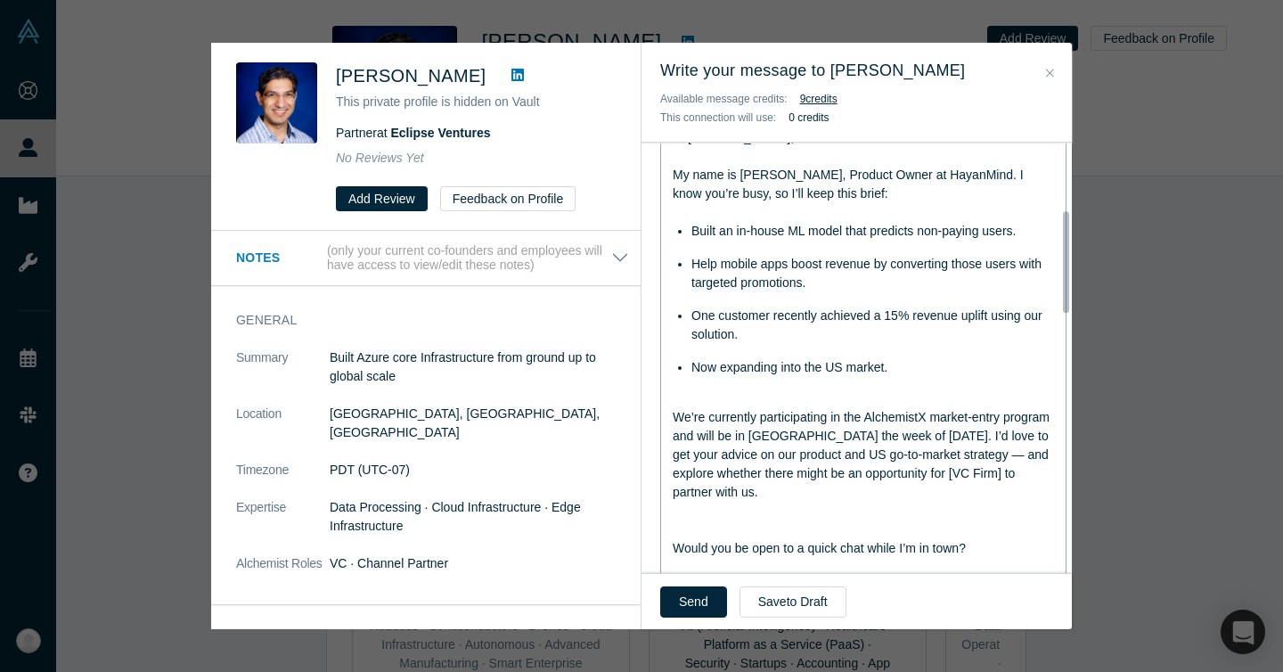
scroll to position [285, 0]
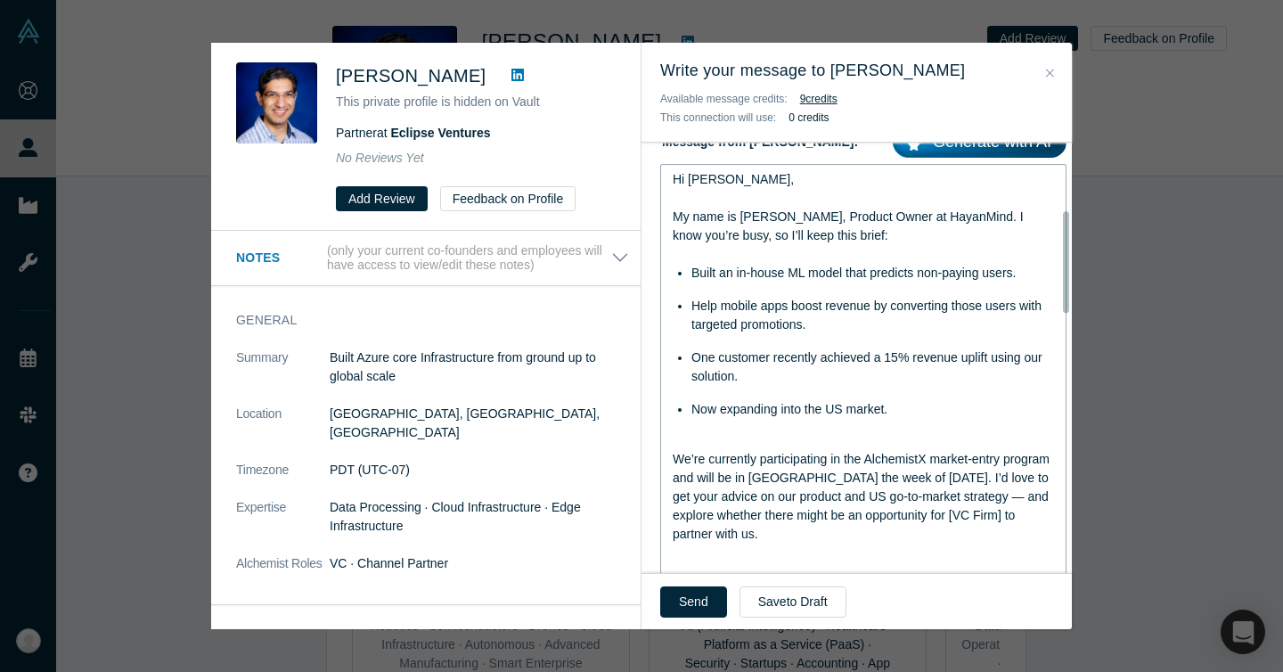
click at [771, 272] on span "Built an in-house ML model that predicts non-paying users." at bounding box center [853, 272] width 324 height 14
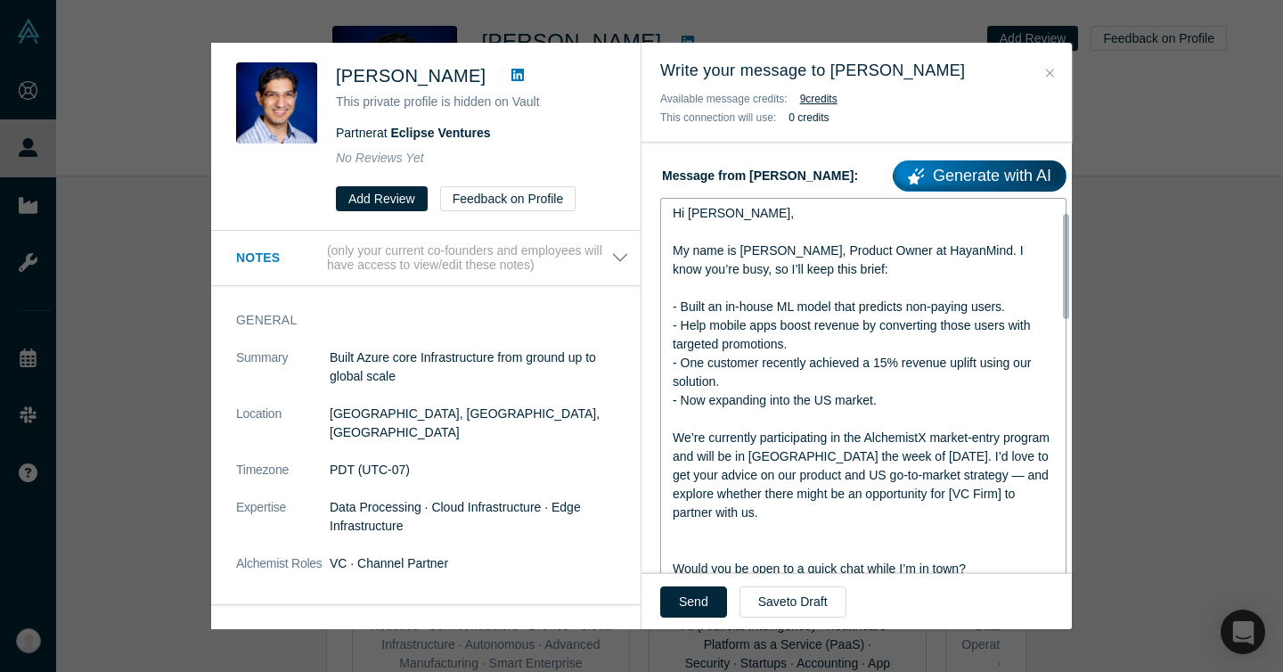
scroll to position [308, 0]
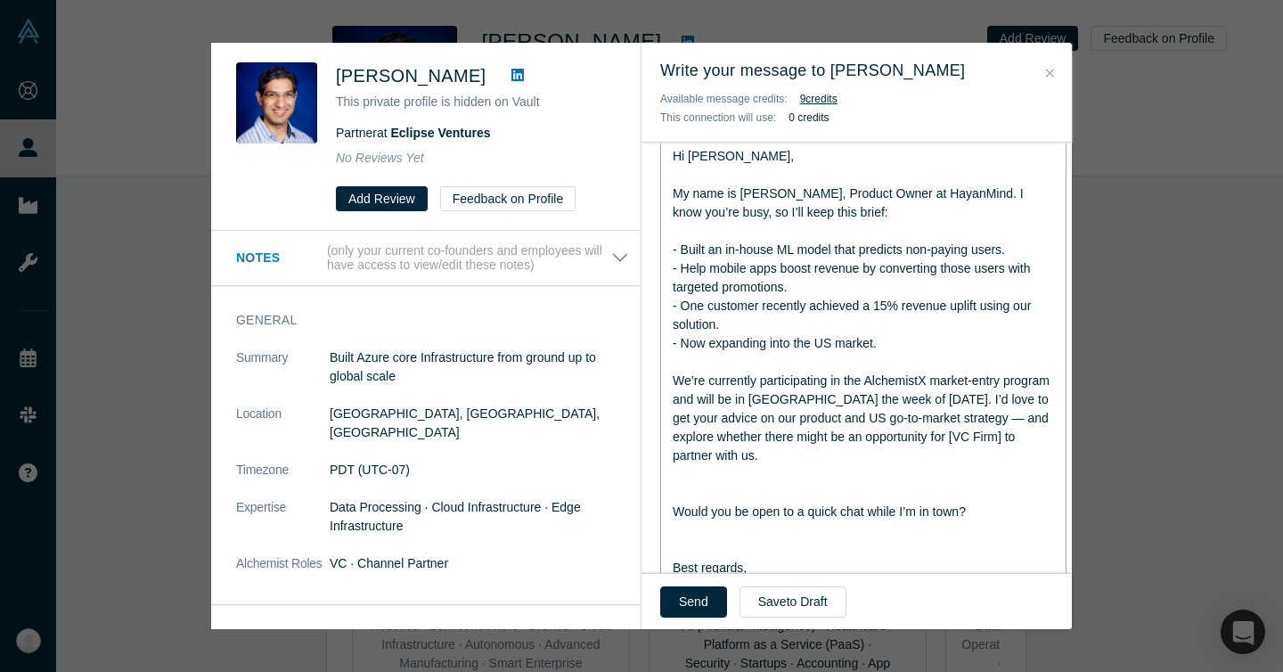
click at [749, 420] on span "We’re currently participating in the AlchemistX market-entry program and will b…" at bounding box center [863, 417] width 380 height 89
click at [740, 437] on span "We’re currently participating in the AlchemistX market-entry program and will b…" at bounding box center [863, 417] width 380 height 89
click at [722, 437] on span "We’re currently participating in the AlchemistX market-entry program and will b…" at bounding box center [863, 417] width 380 height 89
click at [493, 99] on p "This private profile is hidden on Vault" at bounding box center [476, 102] width 280 height 19
click at [899, 410] on div "We’re currently participating in the AlchemistX market-entry program and will b…" at bounding box center [864, 418] width 382 height 94
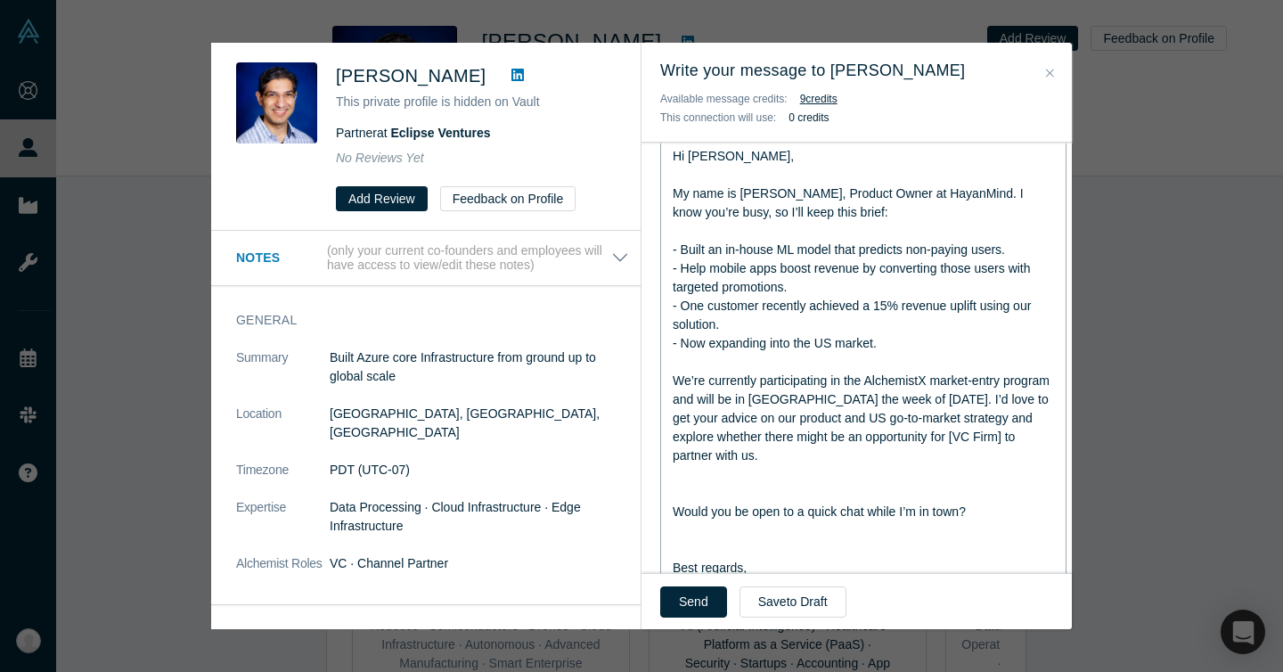
click at [797, 461] on span "We’re currently participating in the AlchemistX market-entry program and will b…" at bounding box center [863, 417] width 380 height 89
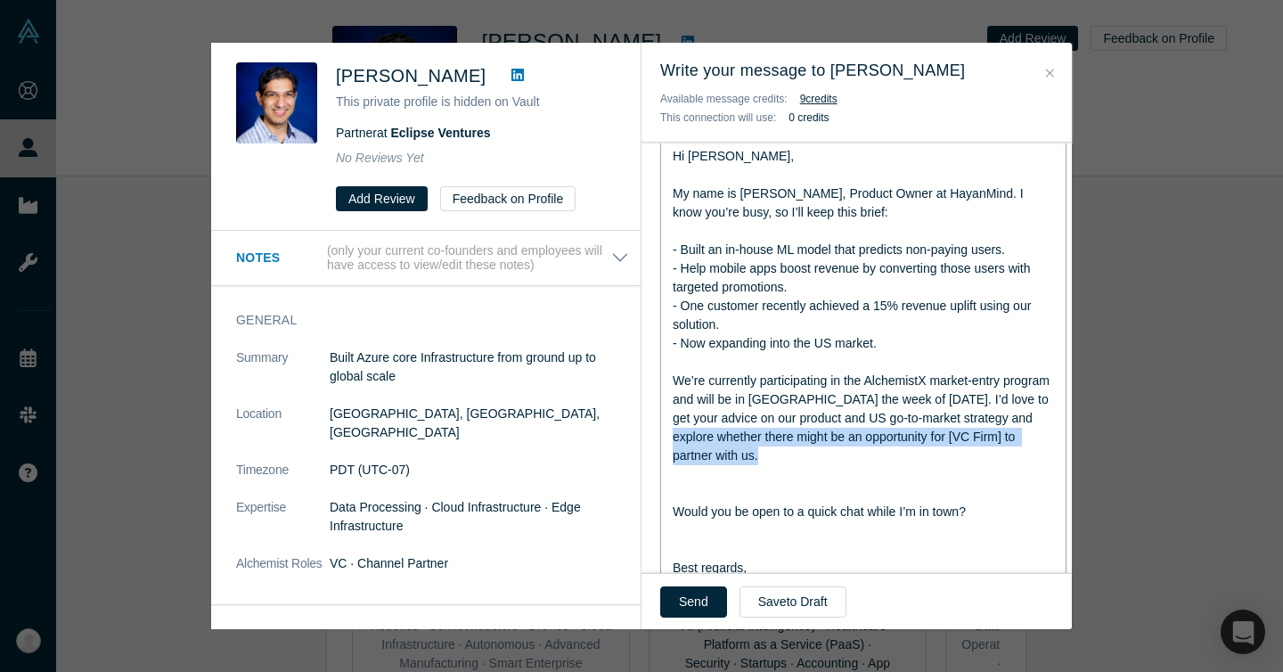
drag, startPoint x: 742, startPoint y: 442, endPoint x: 845, endPoint y: 465, distance: 105.0
click at [845, 465] on div "Hi Kushagra, My name is Suhan, Product Owner at HayanMind. I know you’re busy, …" at bounding box center [864, 399] width 382 height 505
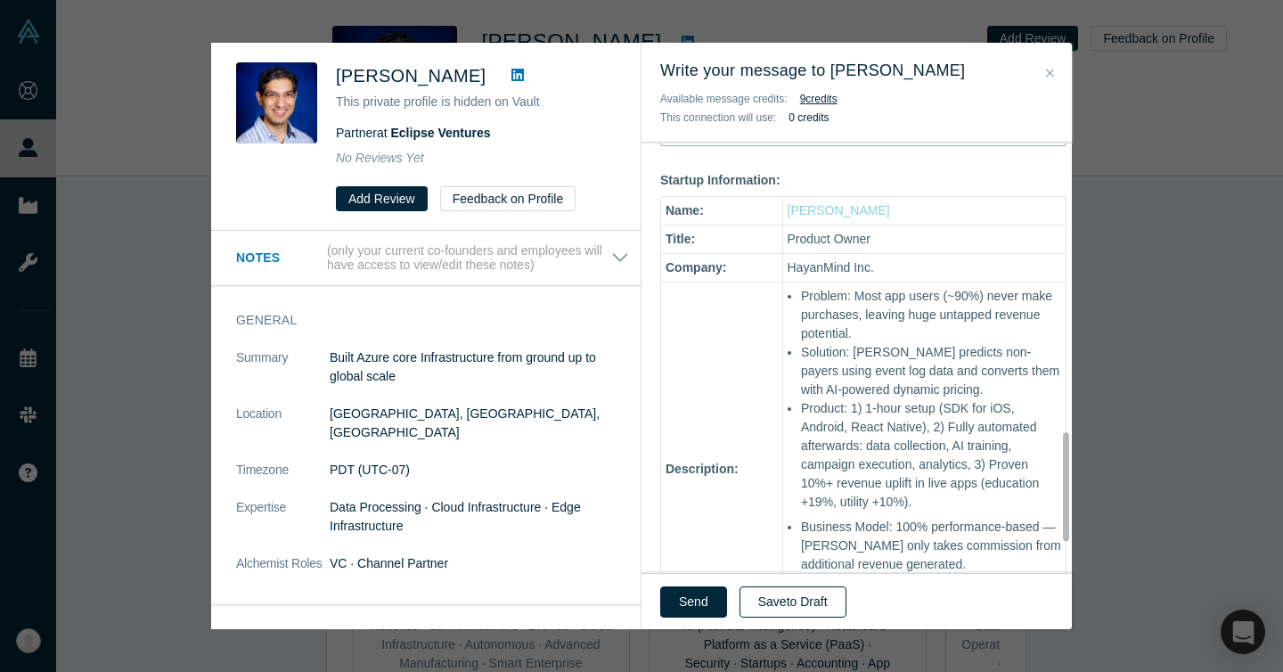
scroll to position [1269, 0]
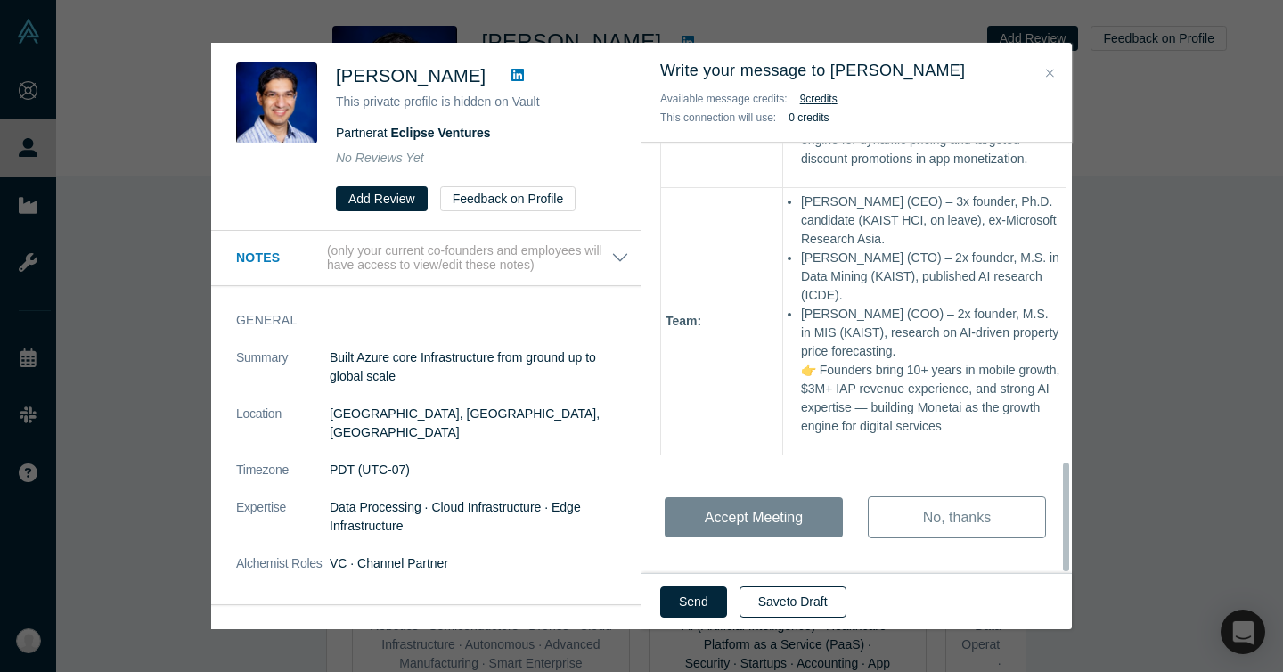
drag, startPoint x: 725, startPoint y: 512, endPoint x: 805, endPoint y: 594, distance: 114.7
click at [805, 594] on div "Write your message to Kushagra Vaid Available message credits: 9 credit s This …" at bounding box center [856, 336] width 430 height 586
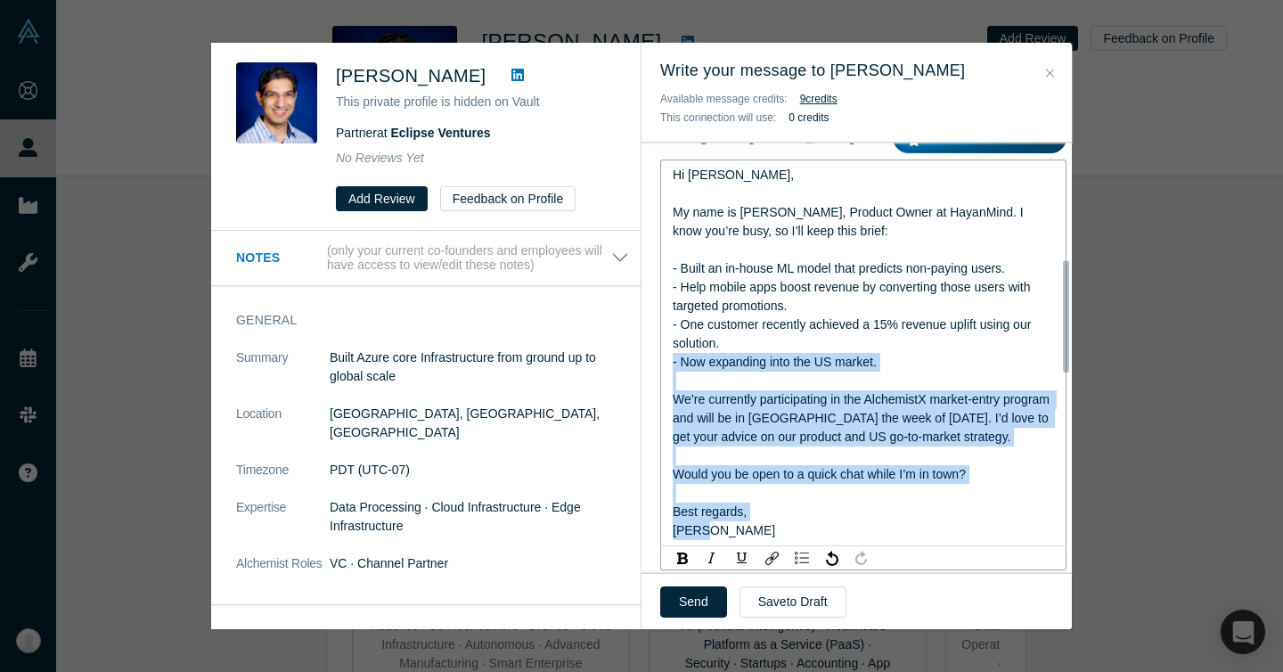
scroll to position [265, 0]
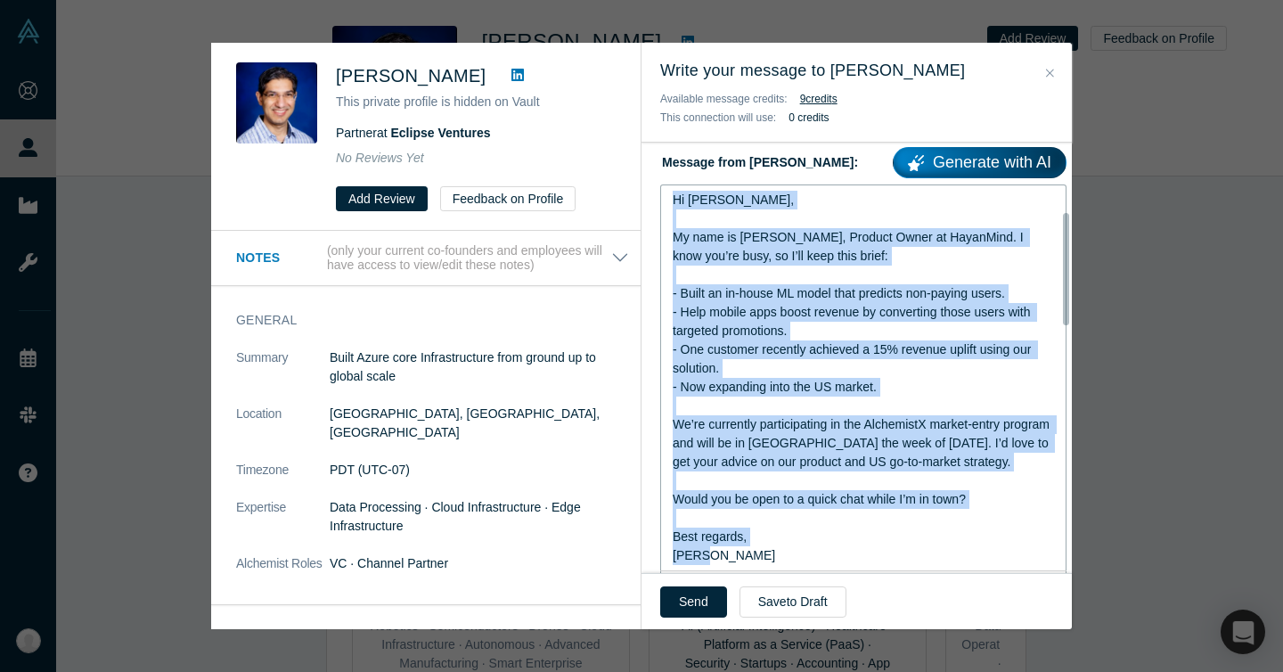
drag, startPoint x: 799, startPoint y: 389, endPoint x: 665, endPoint y: 200, distance: 232.6
click at [665, 200] on div "Hi Kushagra, My name is Suhan, Product Owner at HayanMind. I know you’re busy, …" at bounding box center [863, 377] width 406 height 387
copy div "Hi Kushagra, My name is Suhan, Product Owner at HayanMind. I know you’re busy, …"
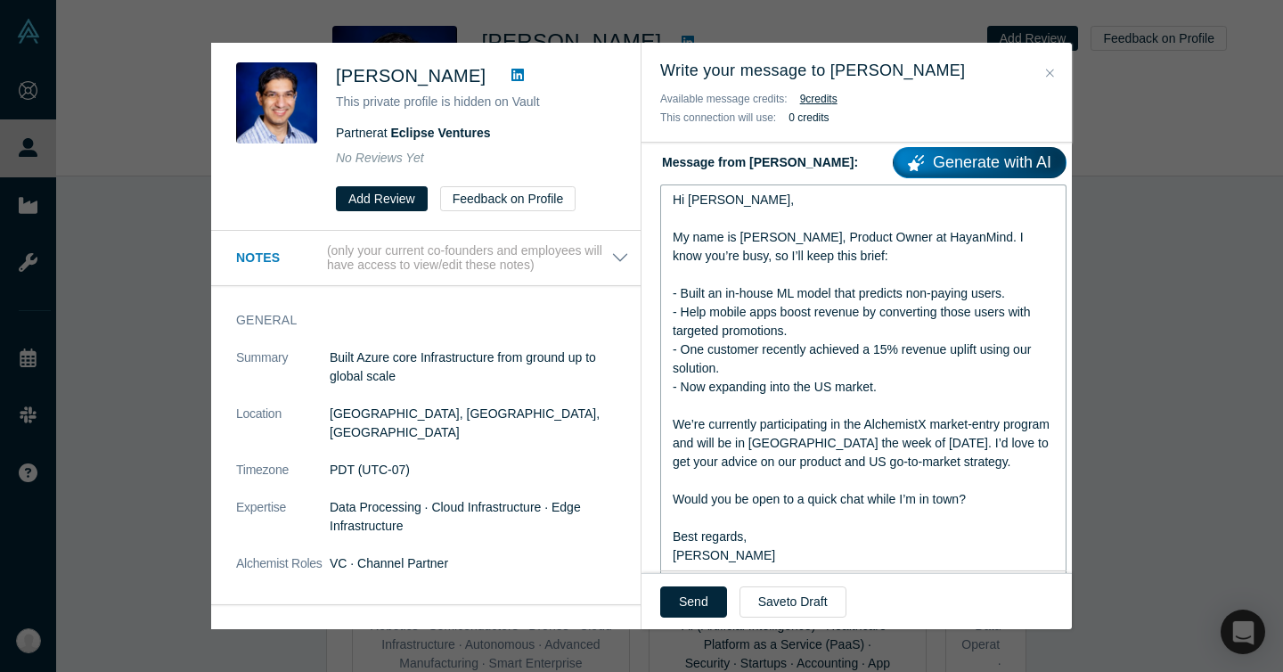
click at [899, 382] on div "- Now expanding into the US market." at bounding box center [864, 387] width 382 height 19
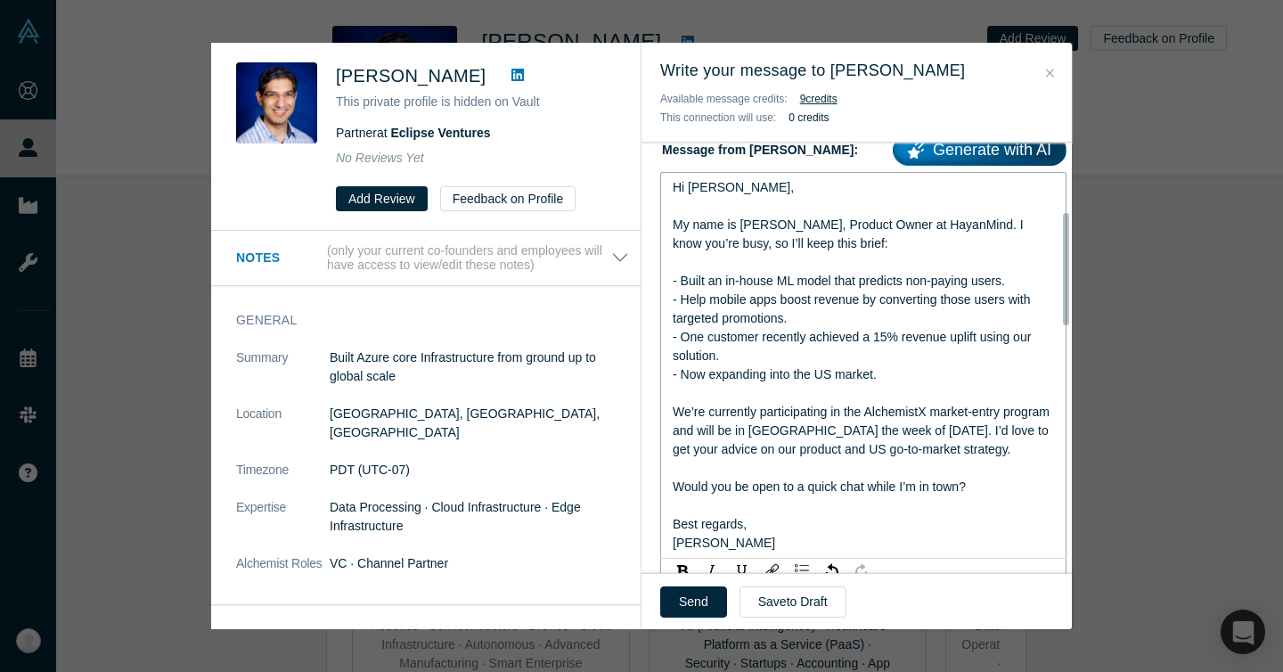
scroll to position [443, 0]
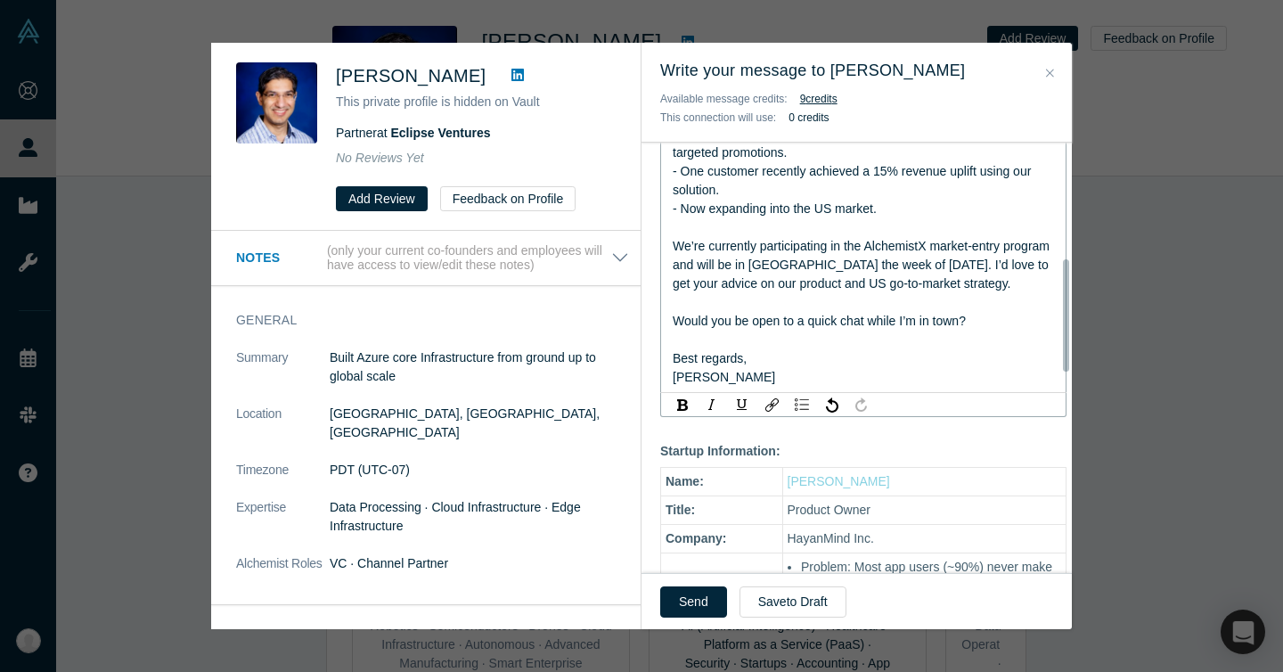
click at [834, 349] on div "rdw-editor" at bounding box center [864, 339] width 382 height 19
drag, startPoint x: 850, startPoint y: 315, endPoint x: 890, endPoint y: 339, distance: 46.3
click at [889, 340] on div "Hi Kushagra, My name is Suhan, Product Owner at HayanMind. I know you’re busy, …" at bounding box center [864, 199] width 382 height 374
click at [894, 312] on div "rdw-editor" at bounding box center [864, 302] width 382 height 19
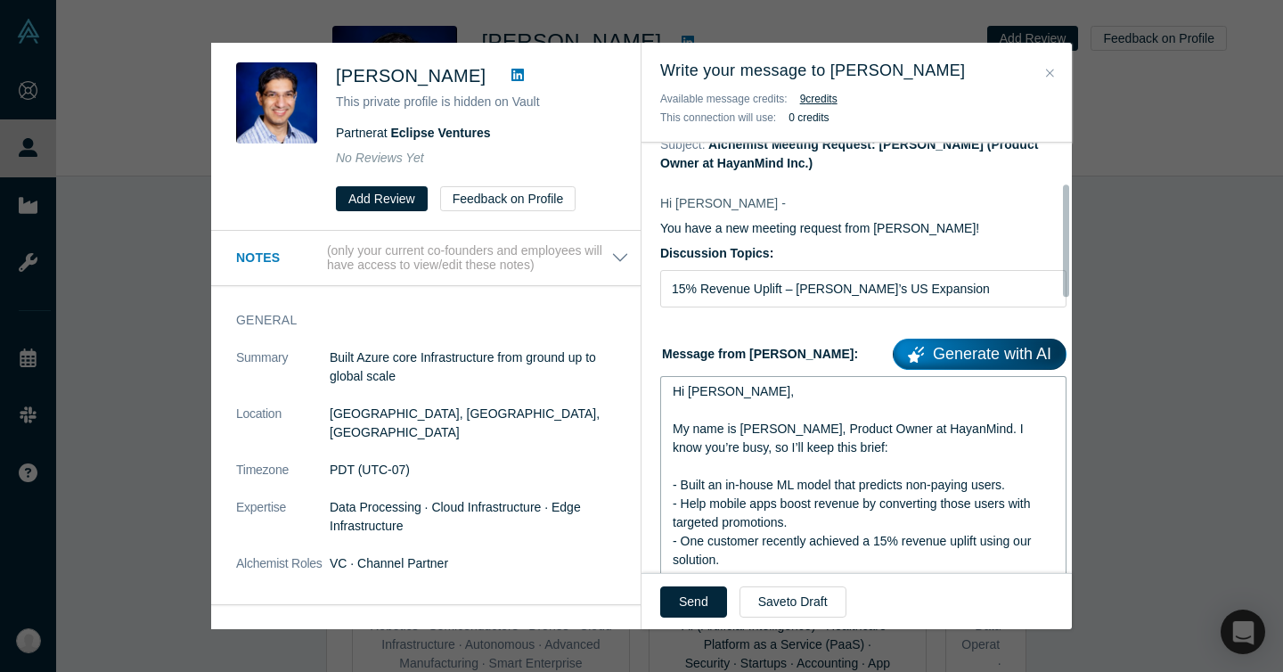
scroll to position [165, 0]
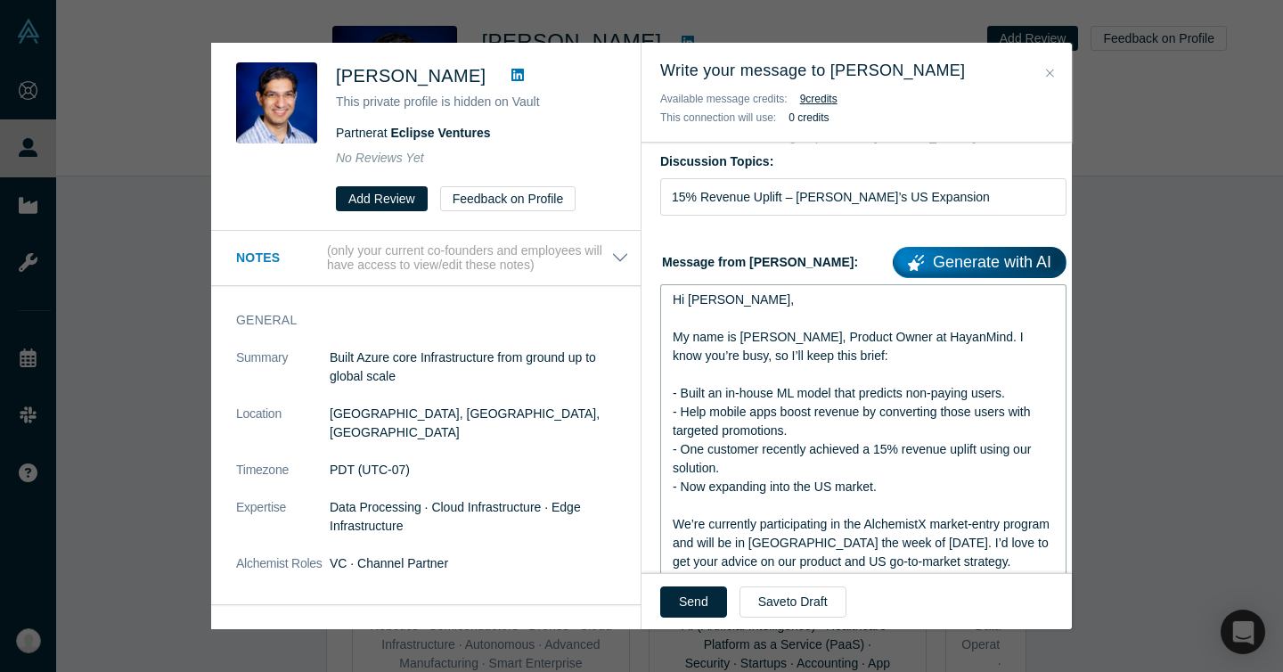
click at [861, 358] on div "My name is Suhan, Product Owner at HayanMind. I know you’re busy, so I’ll keep …" at bounding box center [864, 346] width 382 height 37
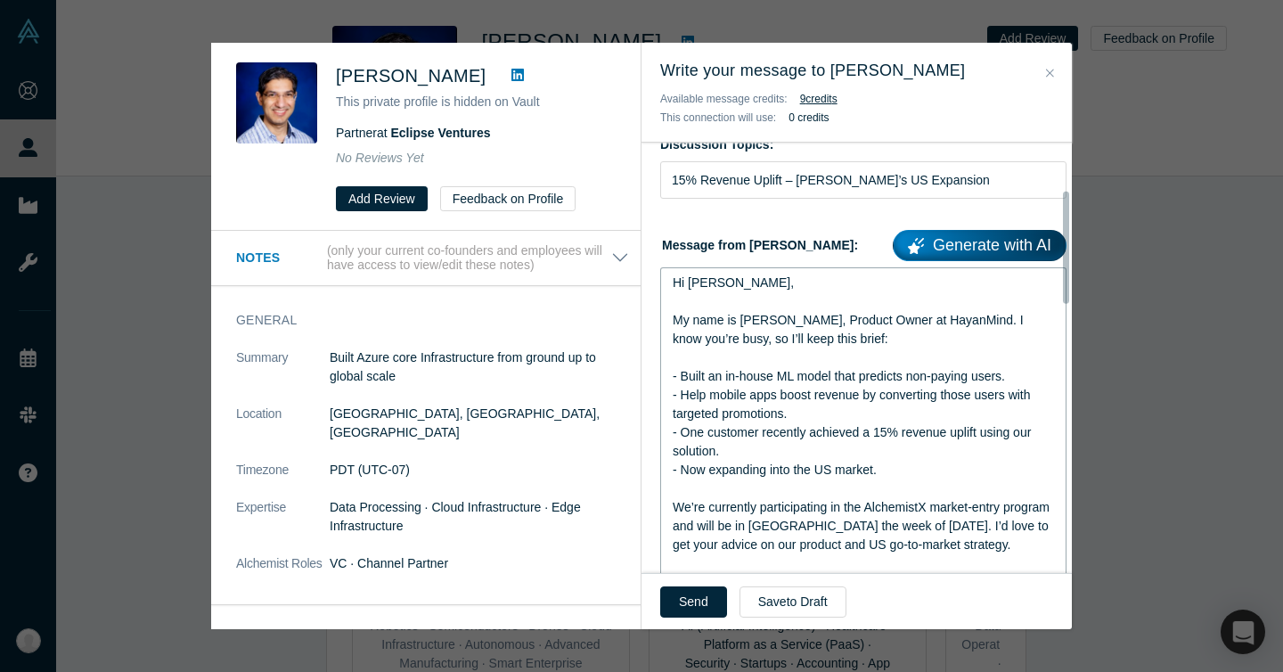
scroll to position [206, 0]
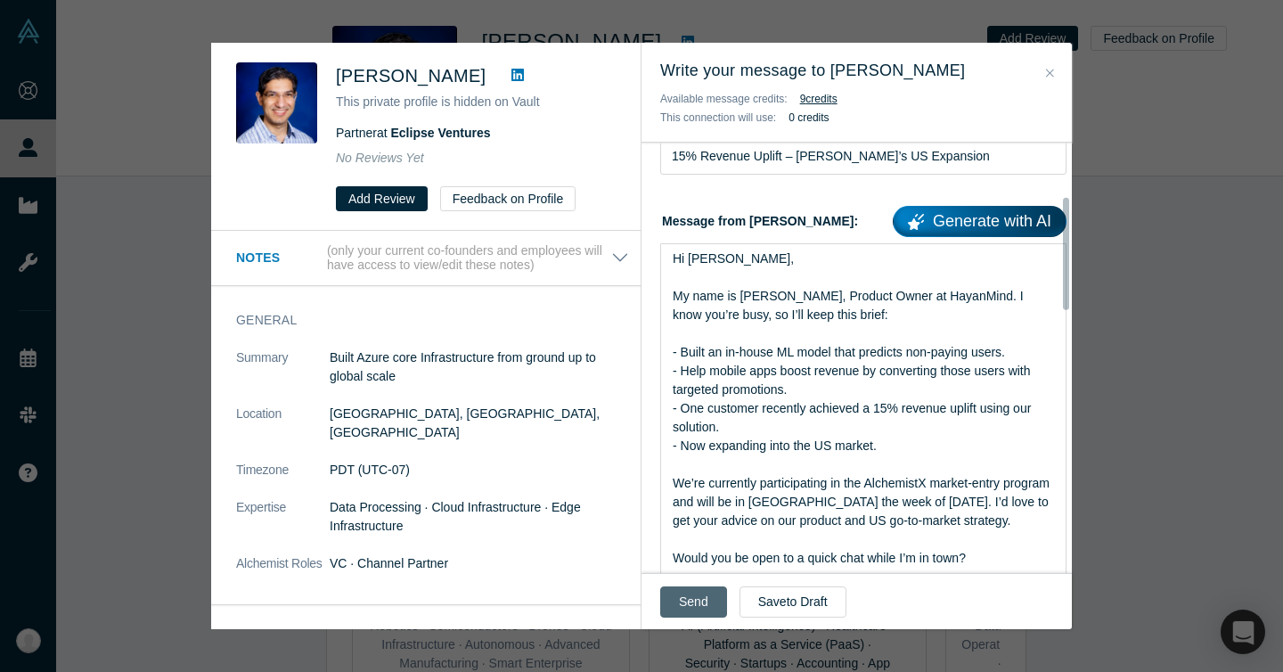
click at [683, 603] on button "Send" at bounding box center [693, 601] width 67 height 31
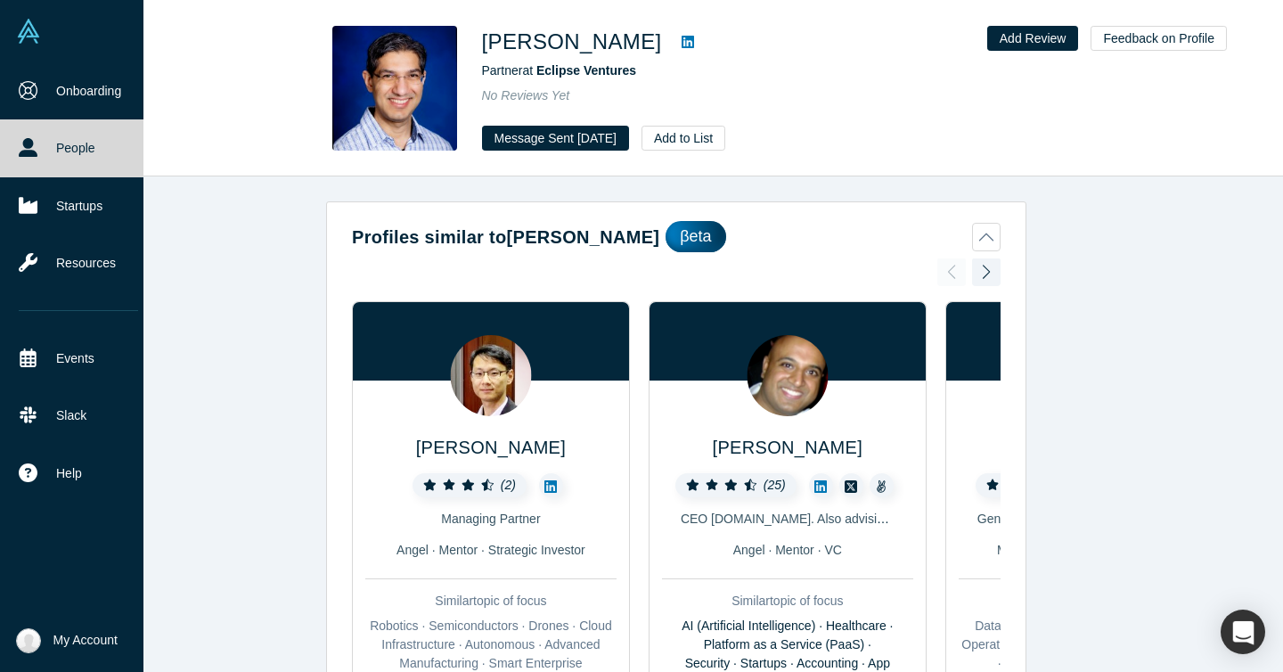
click at [31, 143] on icon at bounding box center [28, 147] width 19 height 19
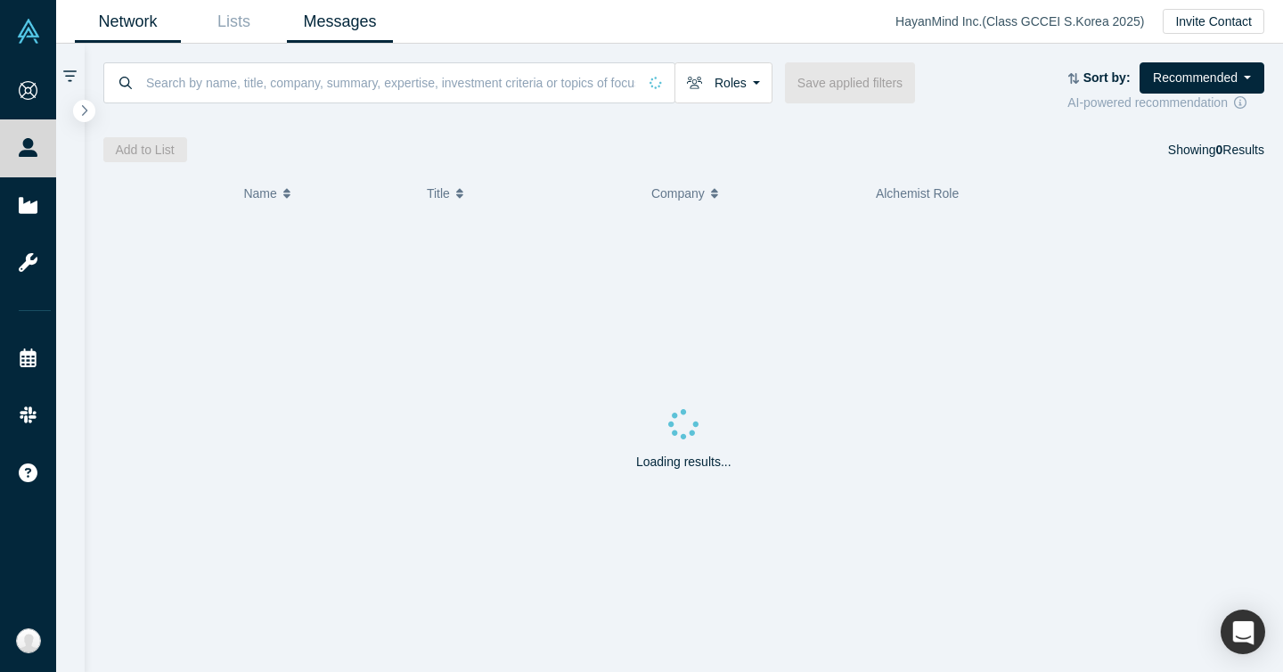
click at [359, 25] on link "Messages" at bounding box center [340, 22] width 106 height 42
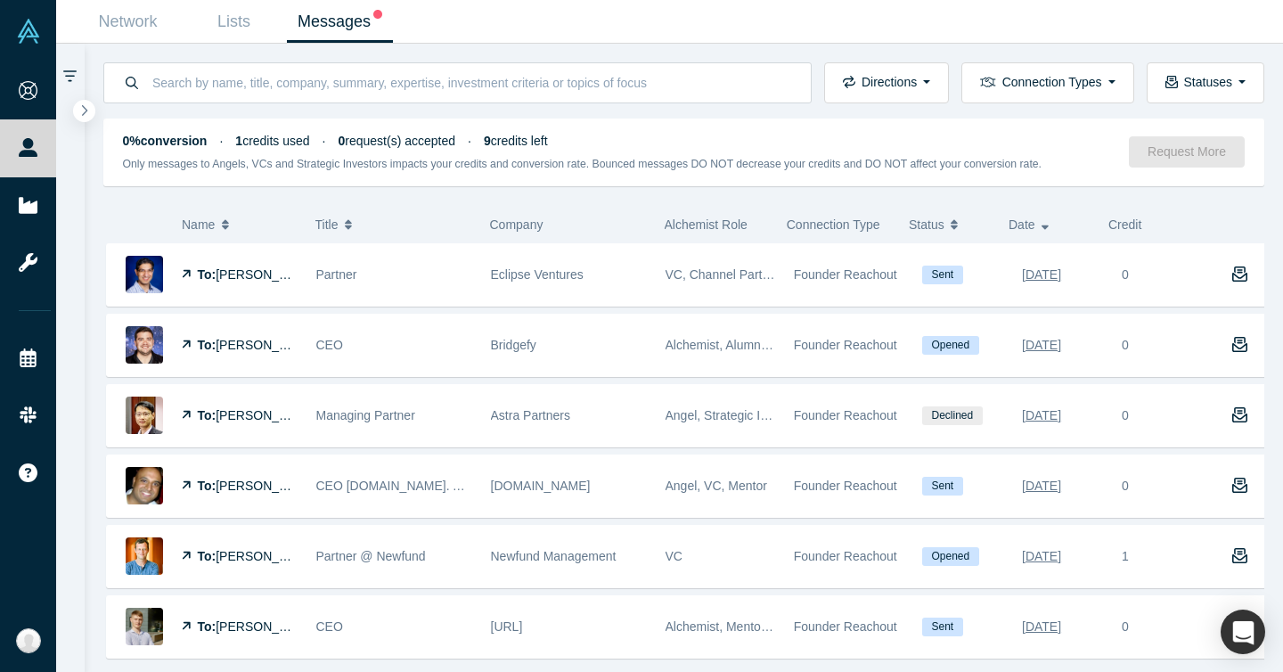
click at [355, 32] on link "Messages" at bounding box center [340, 22] width 106 height 42
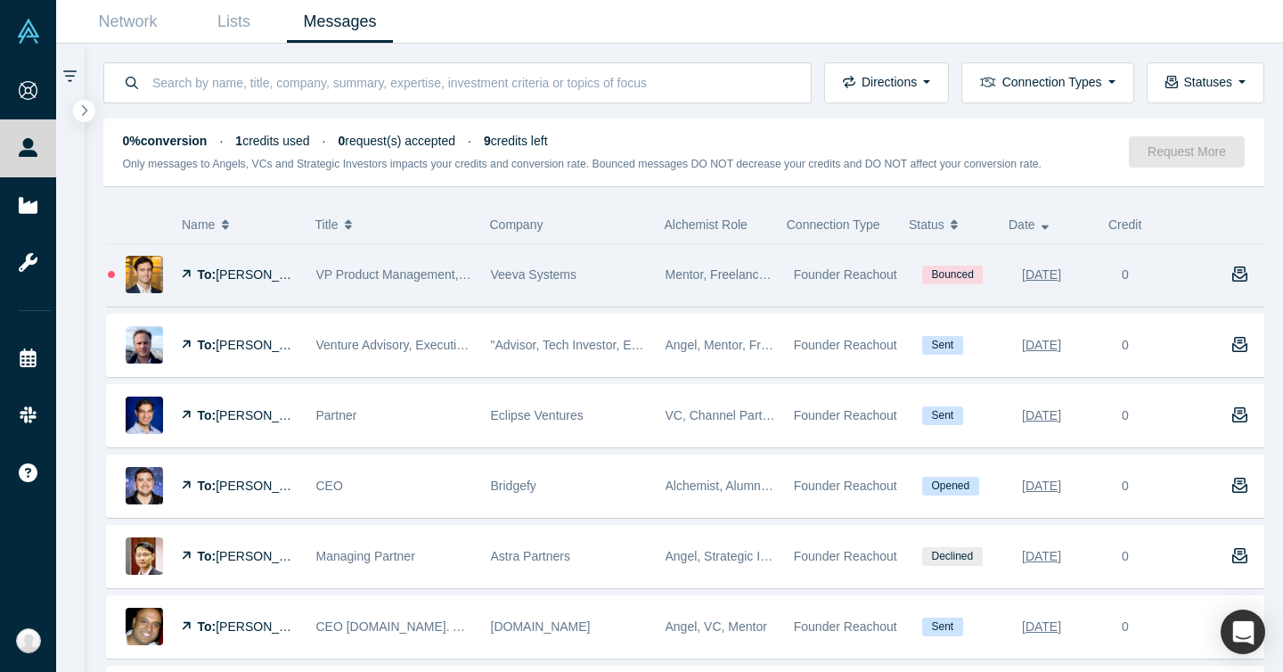
click at [933, 279] on span "Bounced" at bounding box center [952, 274] width 61 height 19
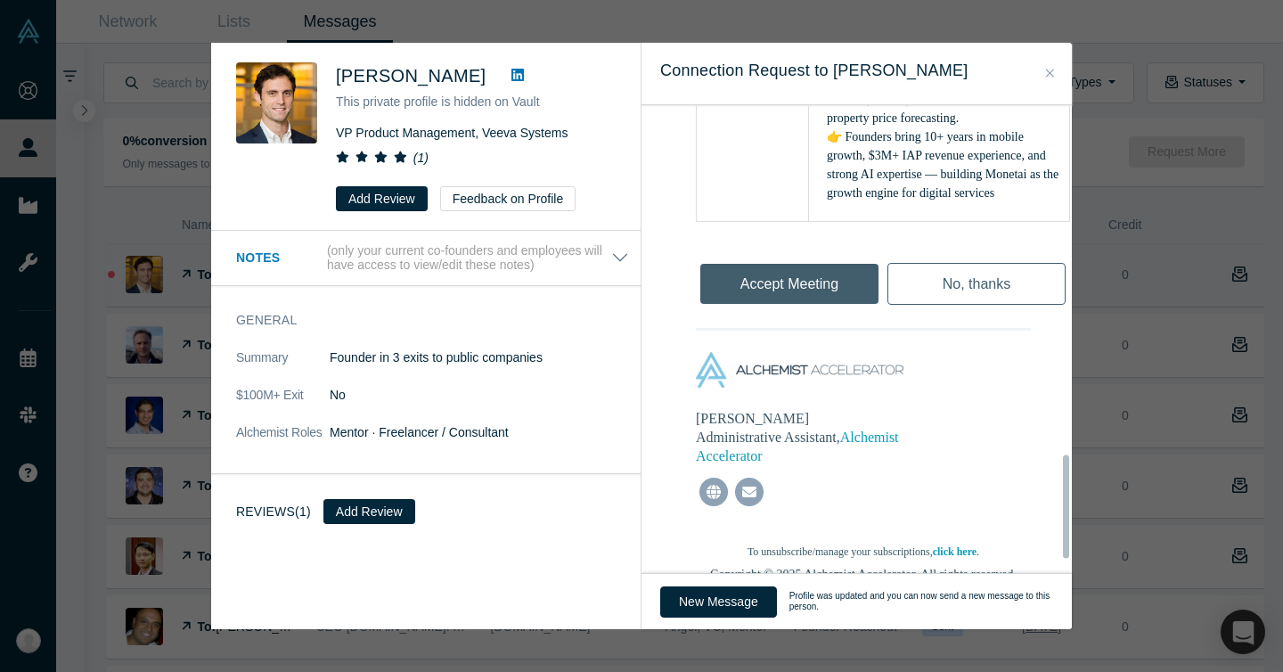
scroll to position [1649, 0]
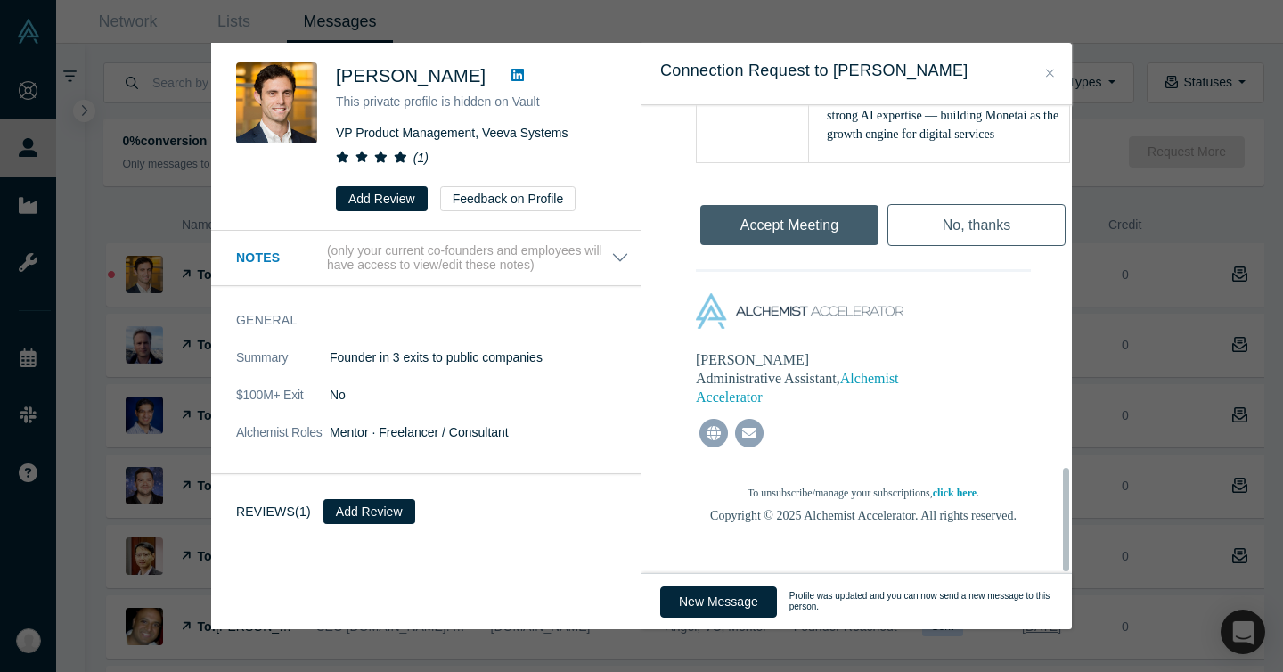
click at [1089, 227] on div "Was the recommendation useful? Matt Robinson This private profile is hidden on …" at bounding box center [641, 336] width 1283 height 672
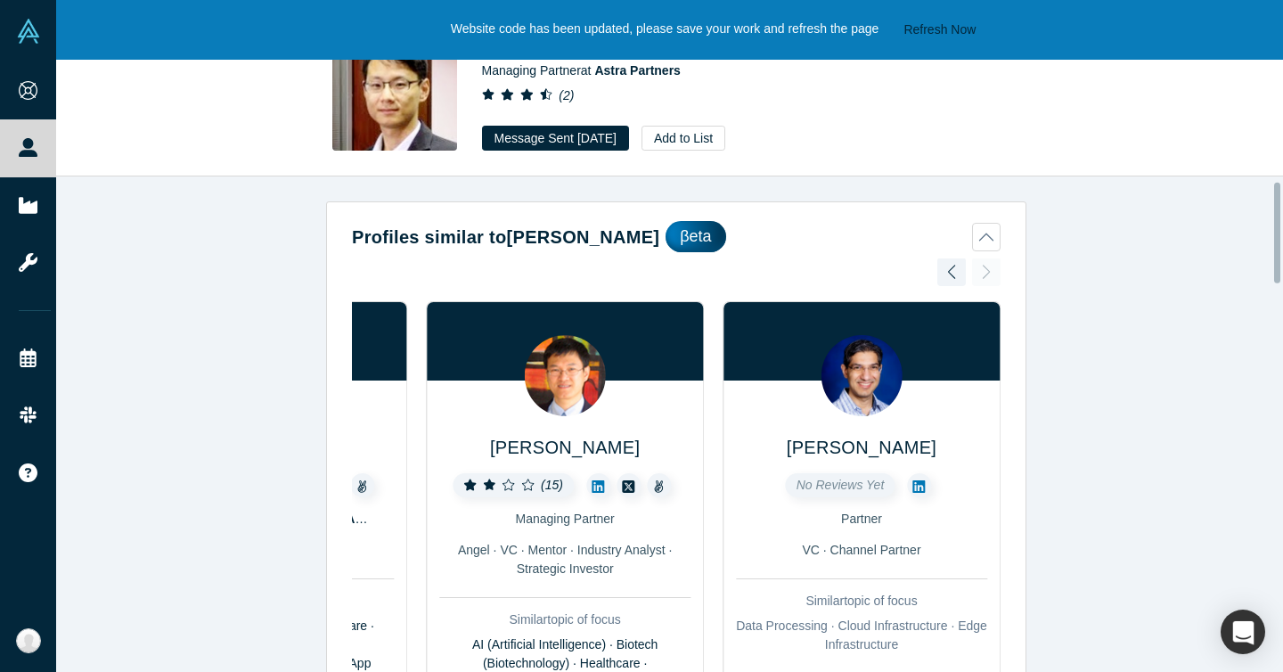
scroll to position [21, 0]
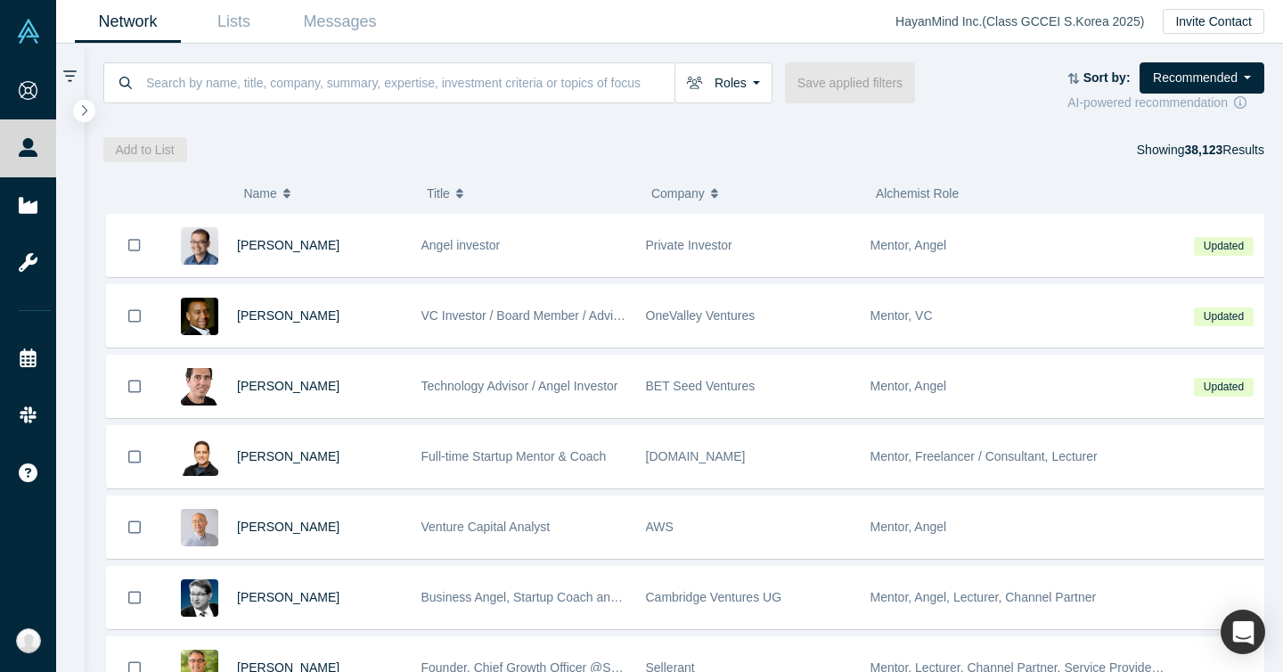
click at [818, 164] on div "( 0 ) Name Title Company Alchemist Role [PERSON_NAME] Angel investor Private In…" at bounding box center [684, 417] width 1199 height 510
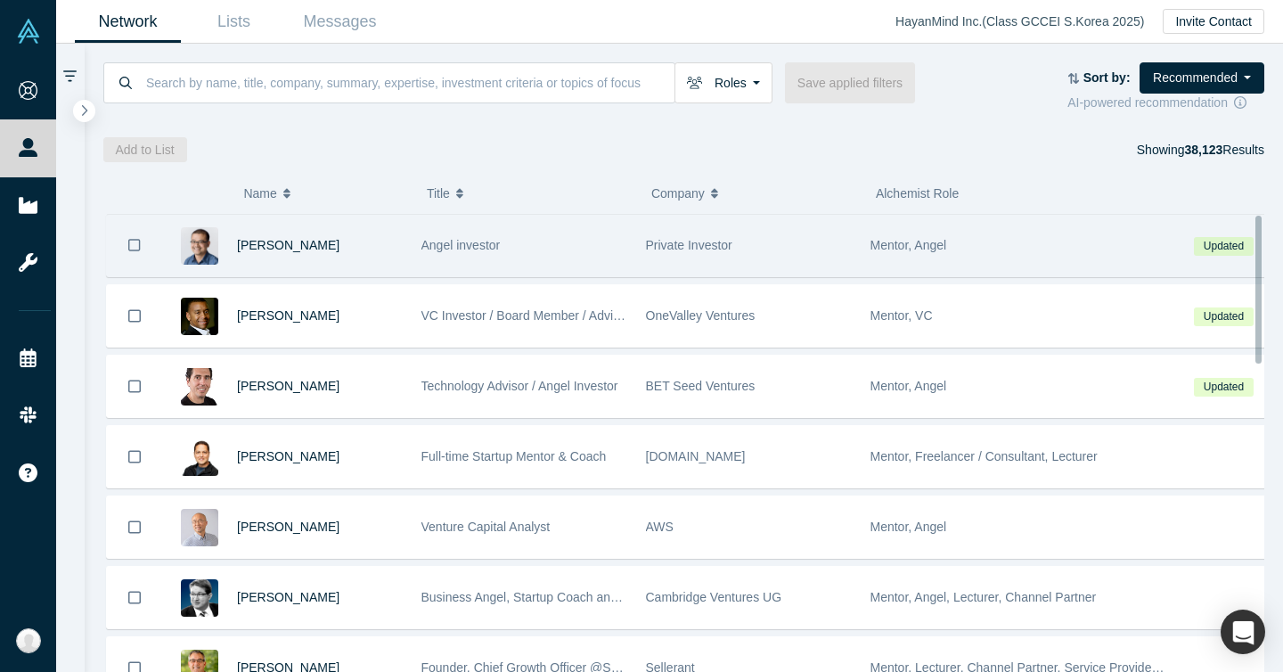
click at [777, 252] on div "Private Investor" at bounding box center [749, 245] width 206 height 61
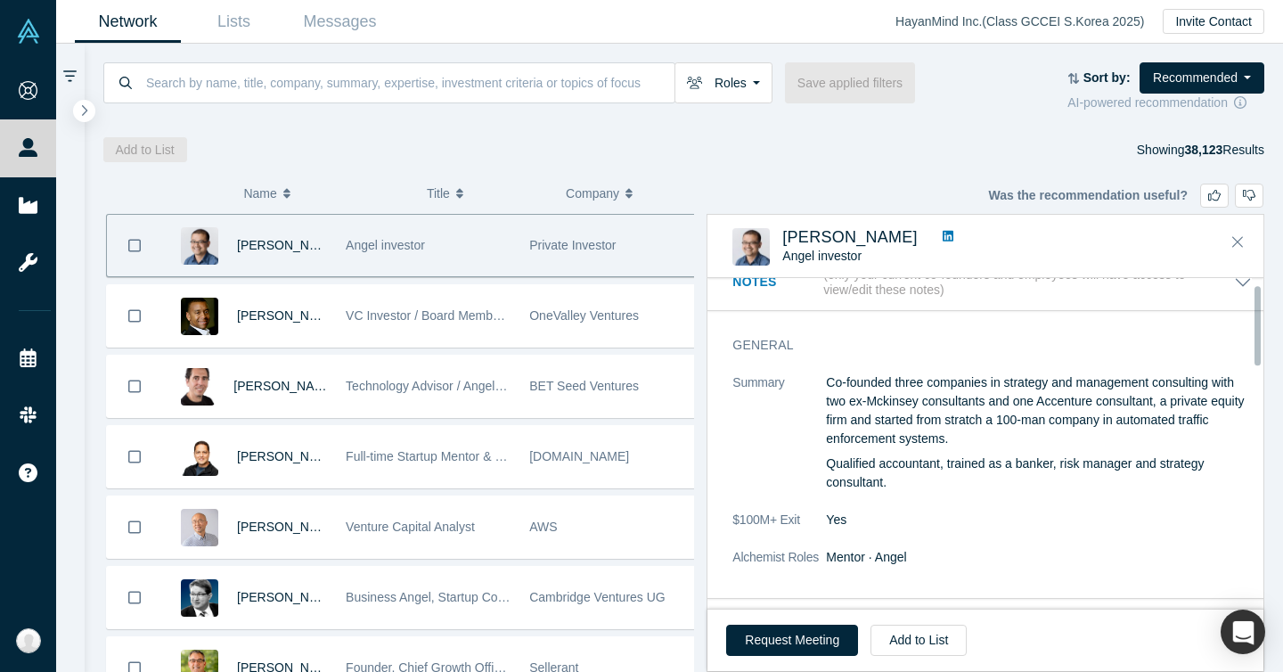
scroll to position [24, 0]
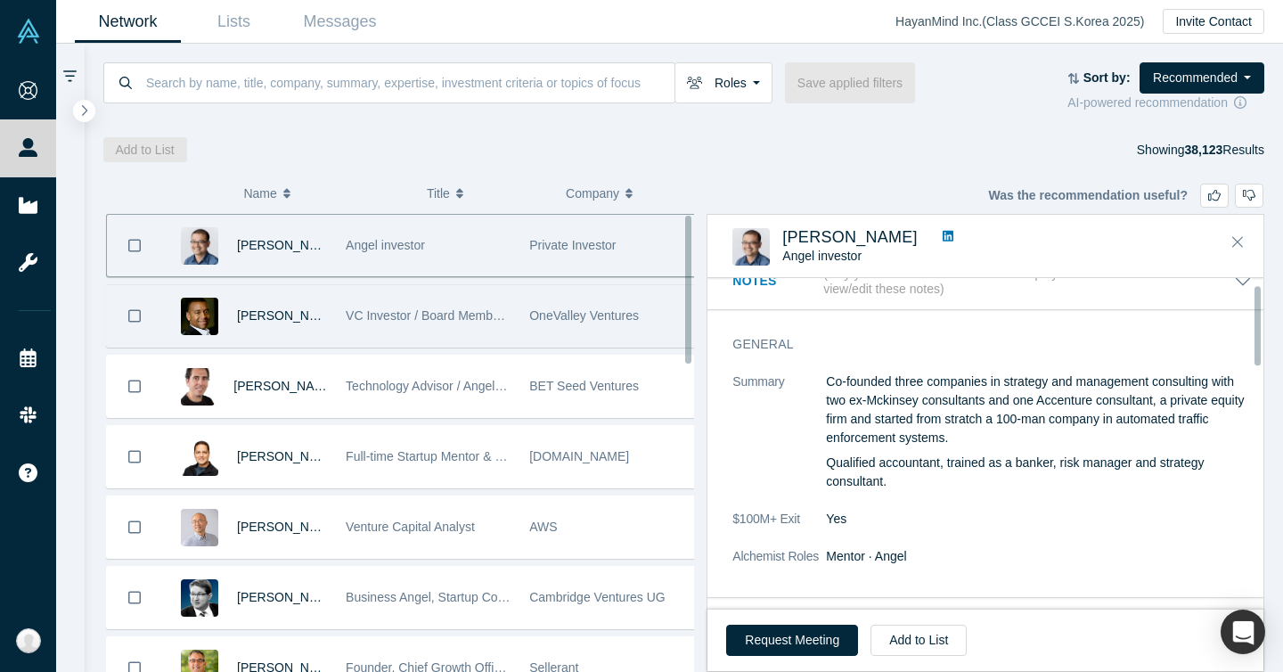
click at [593, 337] on div "OneValley Ventures" at bounding box center [611, 315] width 165 height 61
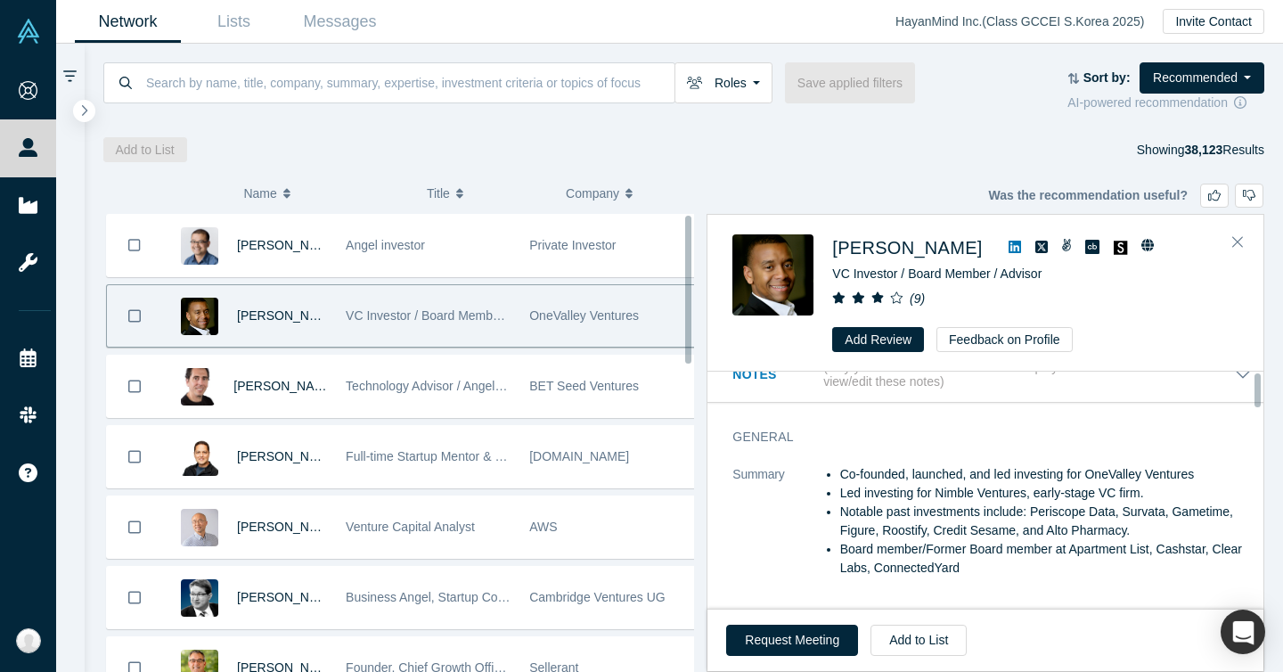
scroll to position [0, 0]
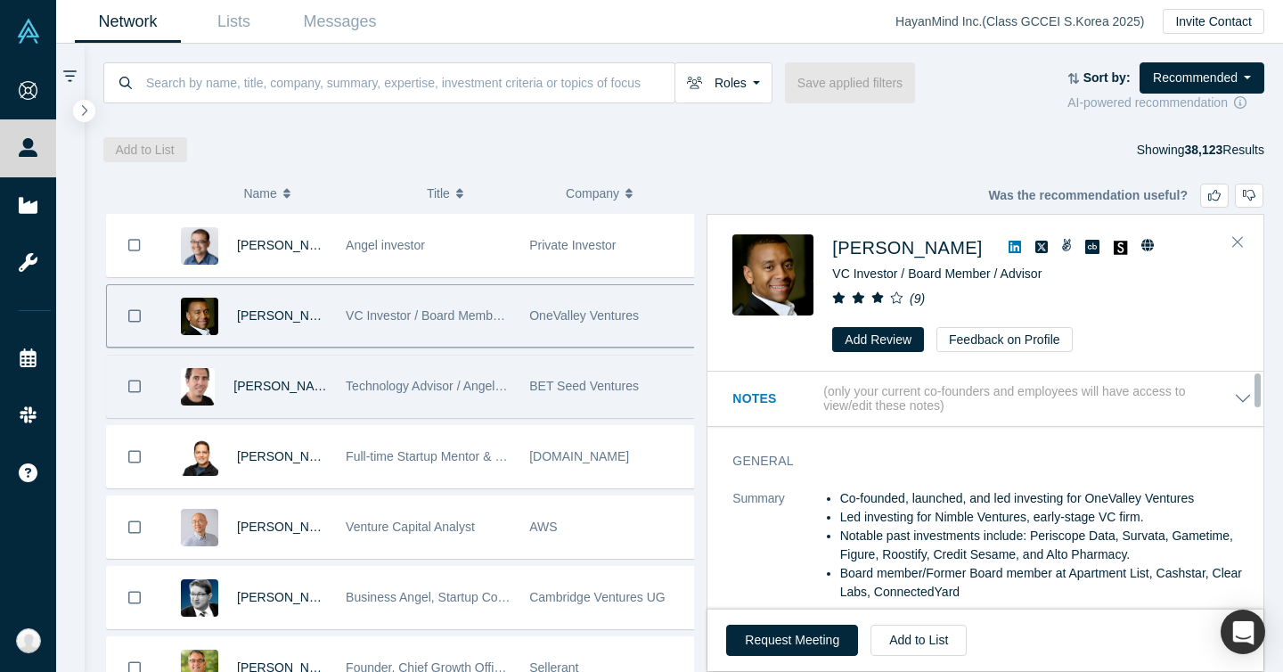
click at [590, 363] on div "BET Seed Ventures" at bounding box center [611, 385] width 165 height 61
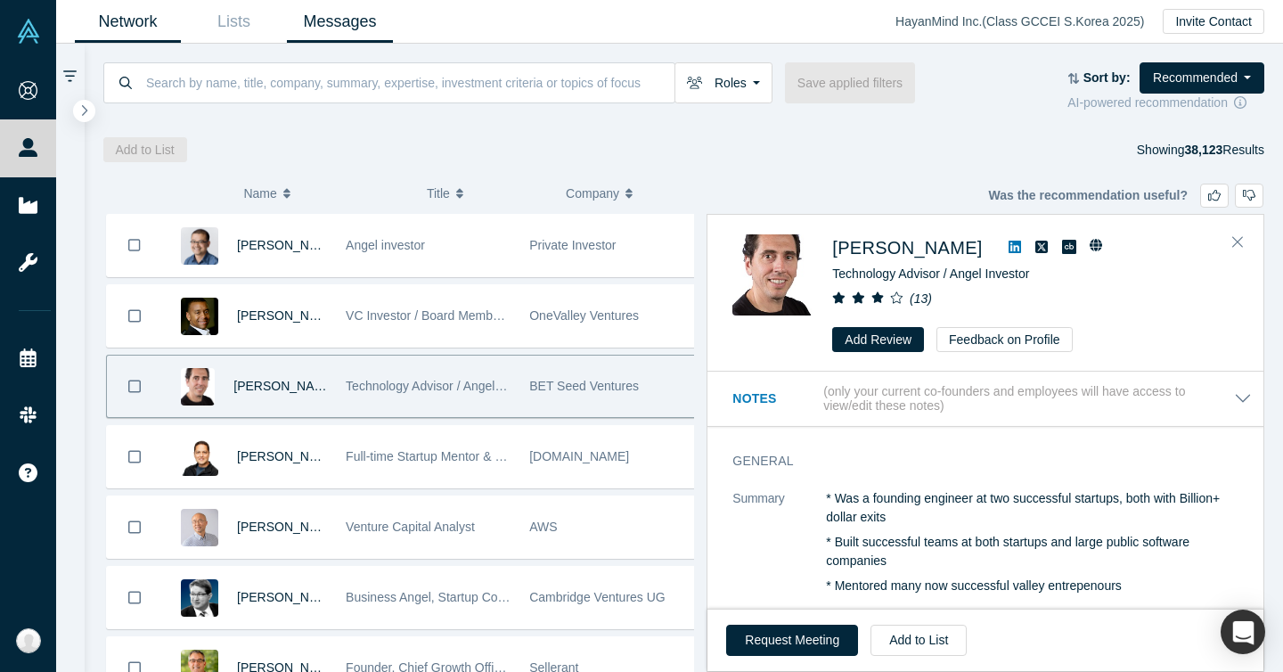
click at [338, 31] on link "Messages" at bounding box center [340, 22] width 106 height 42
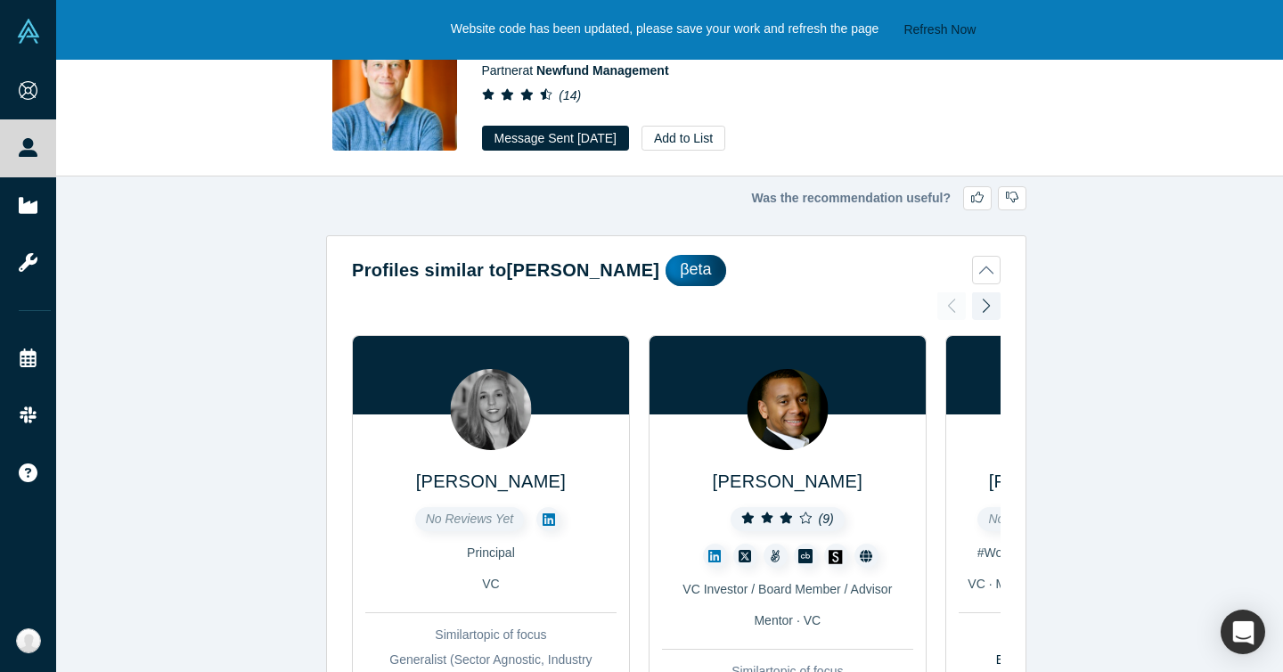
click at [456, 200] on div "Was the recommendation useful?" at bounding box center [676, 198] width 700 height 24
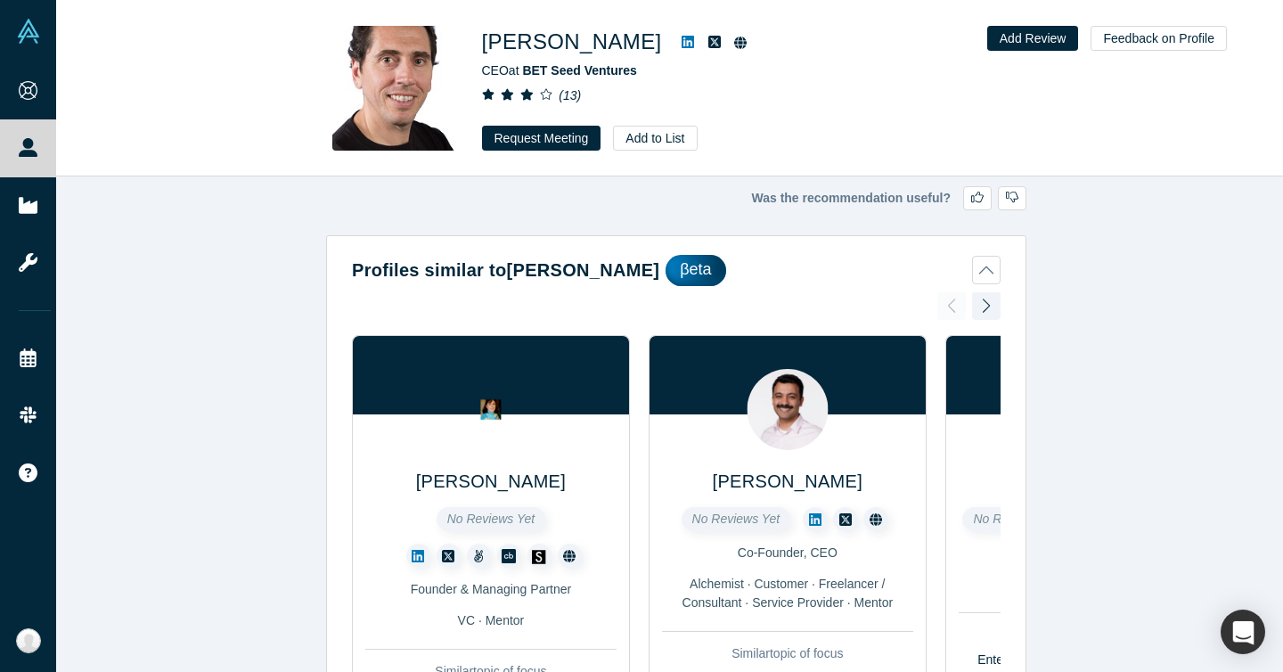
click at [213, 146] on div "[PERSON_NAME] CEO at BET Seed Ventures ( 13 ) Request Meeting Add to List Add R…" at bounding box center [669, 88] width 1227 height 175
click at [603, 43] on h1 "[PERSON_NAME]" at bounding box center [572, 42] width 180 height 32
click at [712, 113] on div "[PERSON_NAME] CEO at BET Seed Ventures ( 13 ) Request Meeting Add to List" at bounding box center [731, 88] width 499 height 125
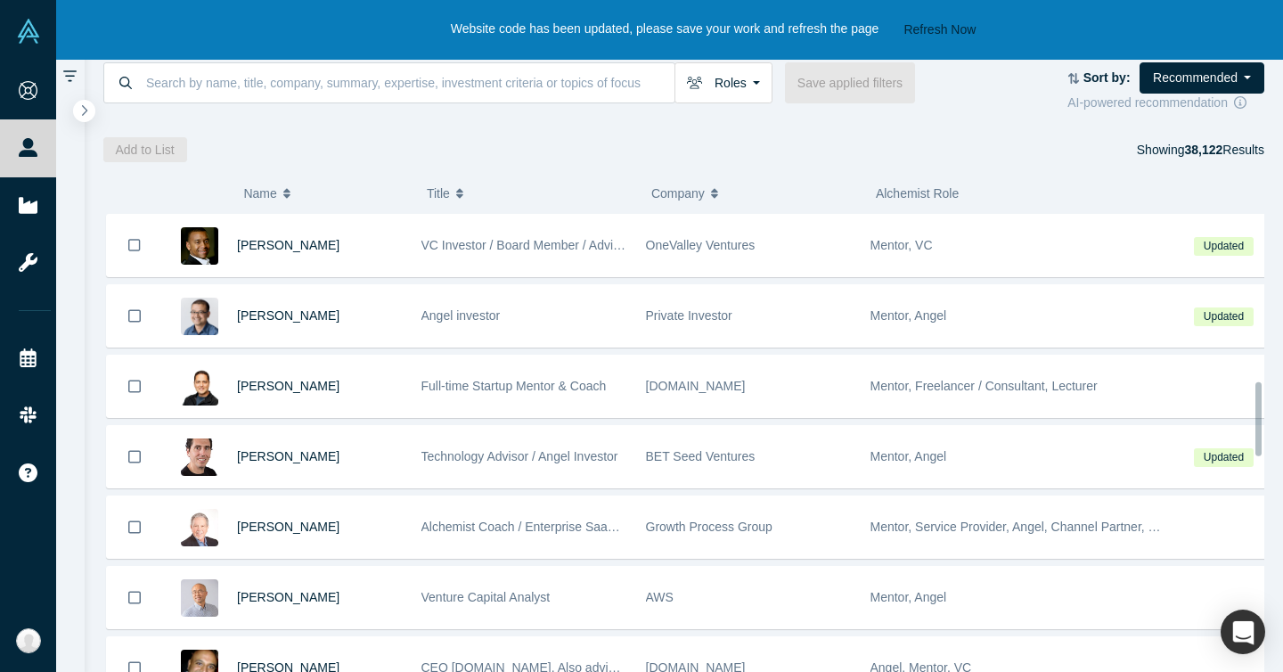
scroll to position [1032, 0]
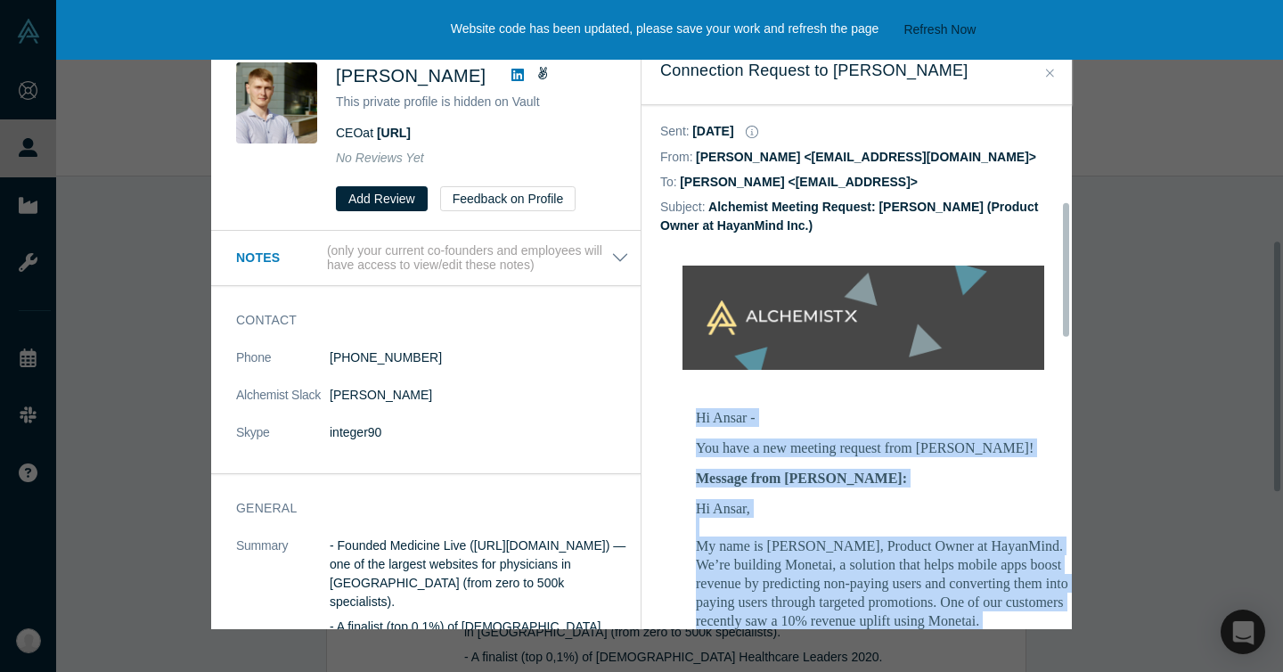
scroll to position [377, 0]
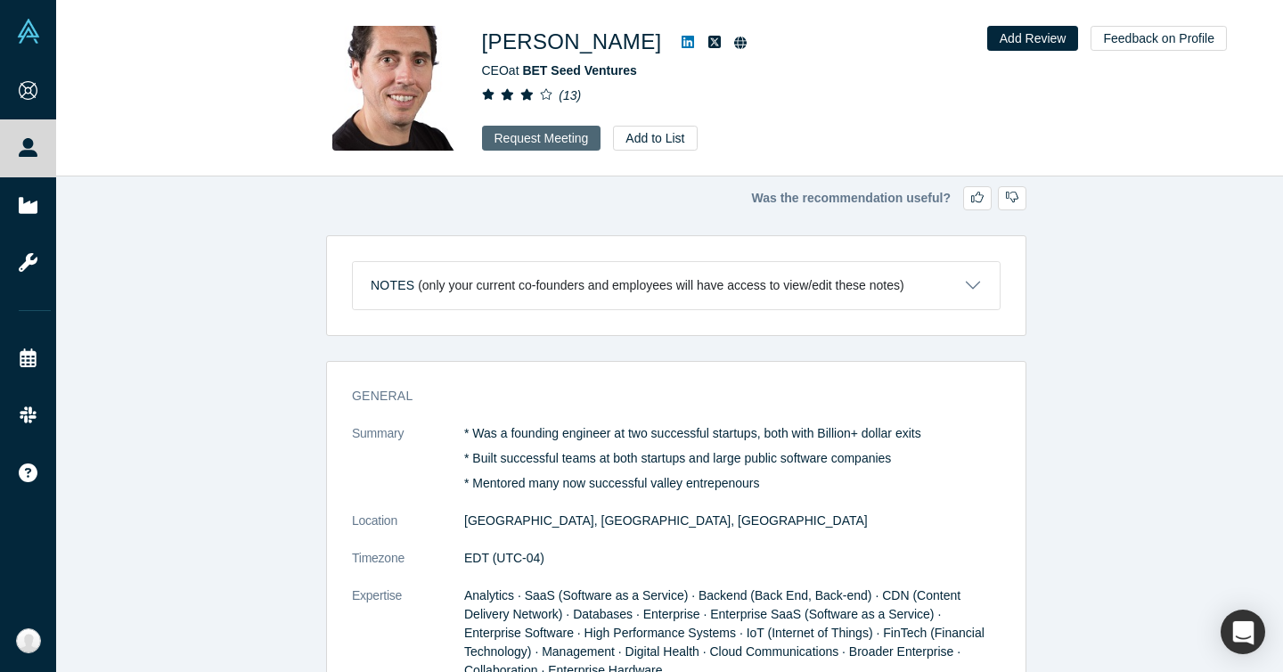
click at [550, 133] on button "Request Meeting" at bounding box center [541, 138] width 119 height 25
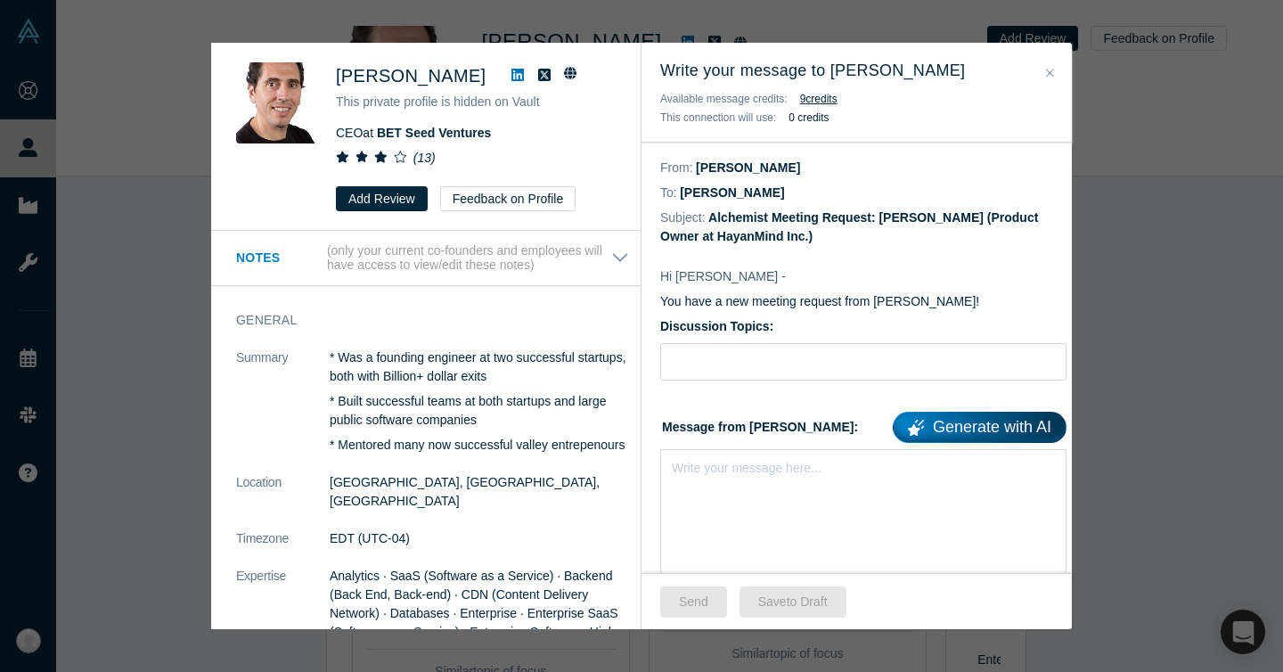
click at [1054, 67] on button "Close" at bounding box center [1049, 73] width 19 height 20
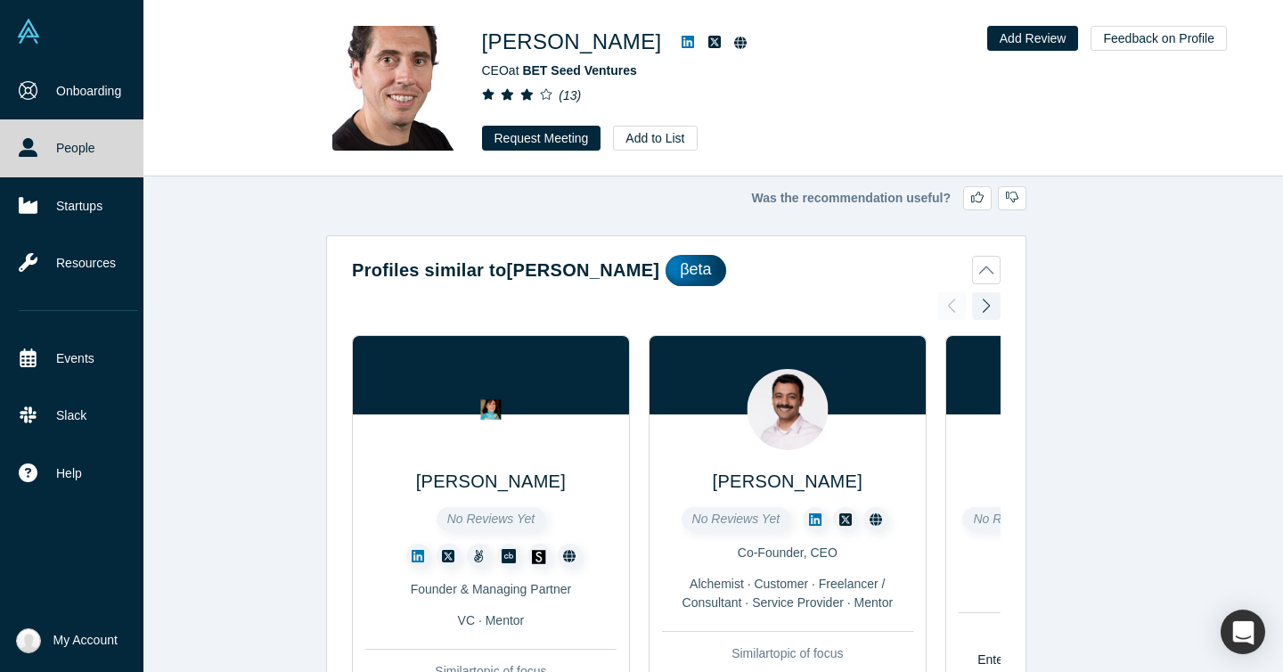
click at [61, 135] on link "People" at bounding box center [78, 147] width 157 height 57
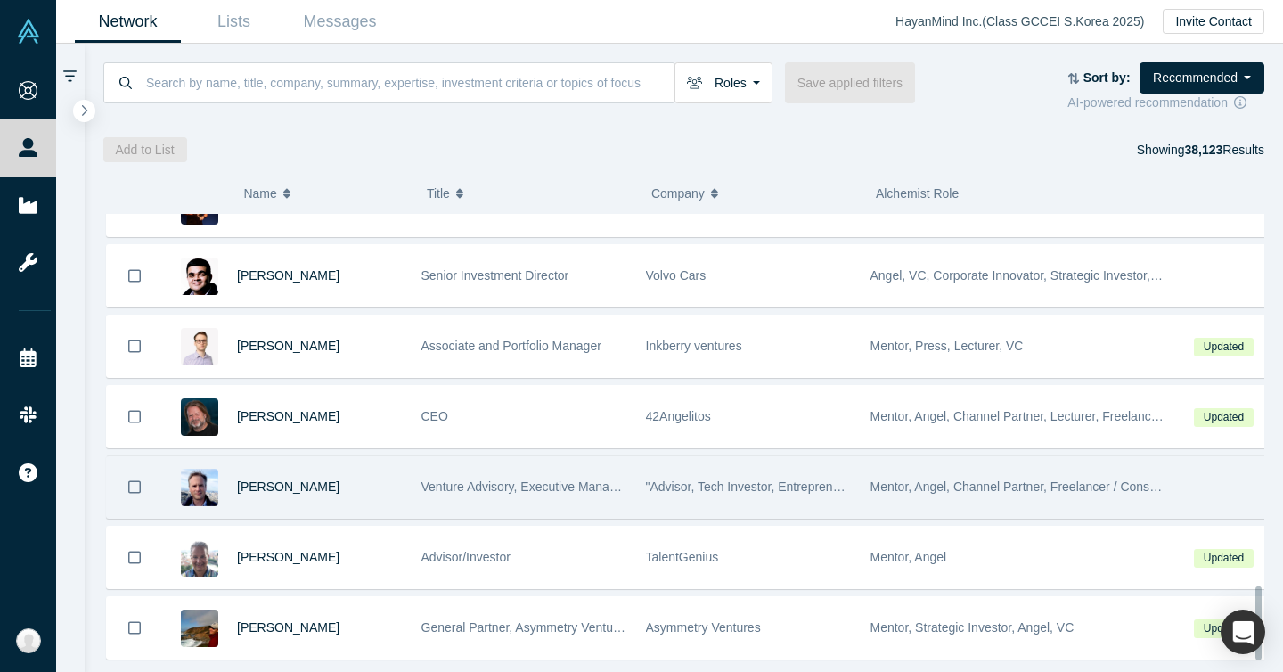
scroll to position [2387, 0]
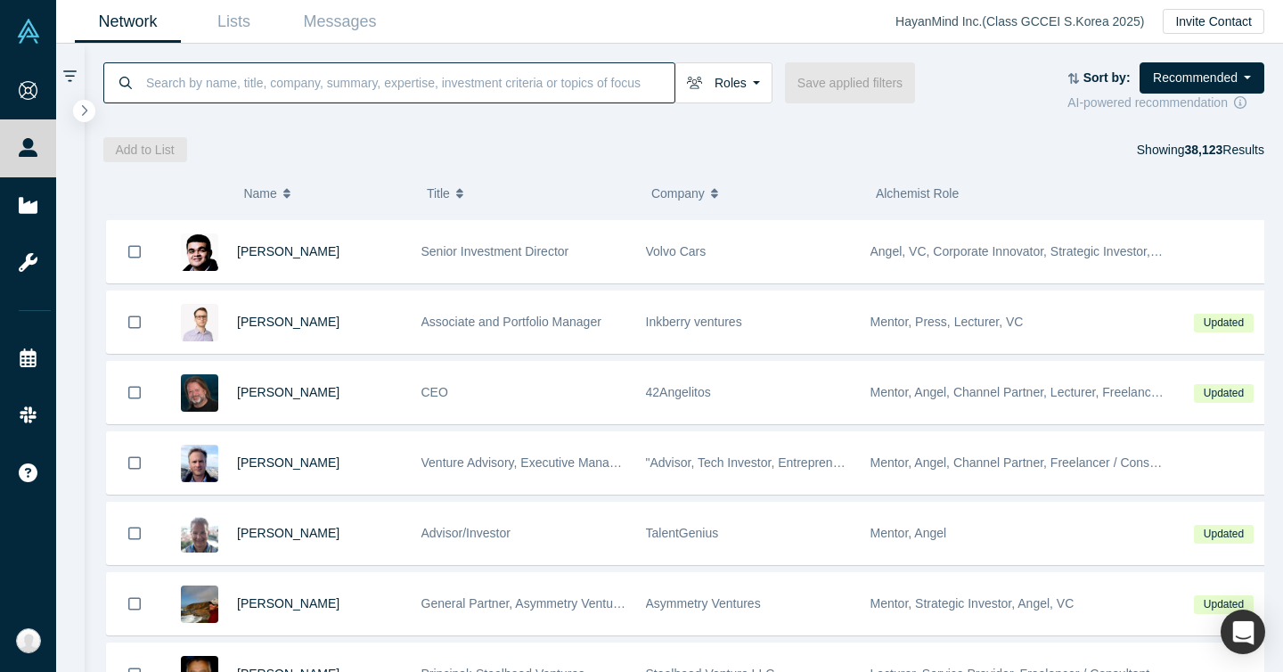
click at [304, 86] on input at bounding box center [409, 82] width 530 height 42
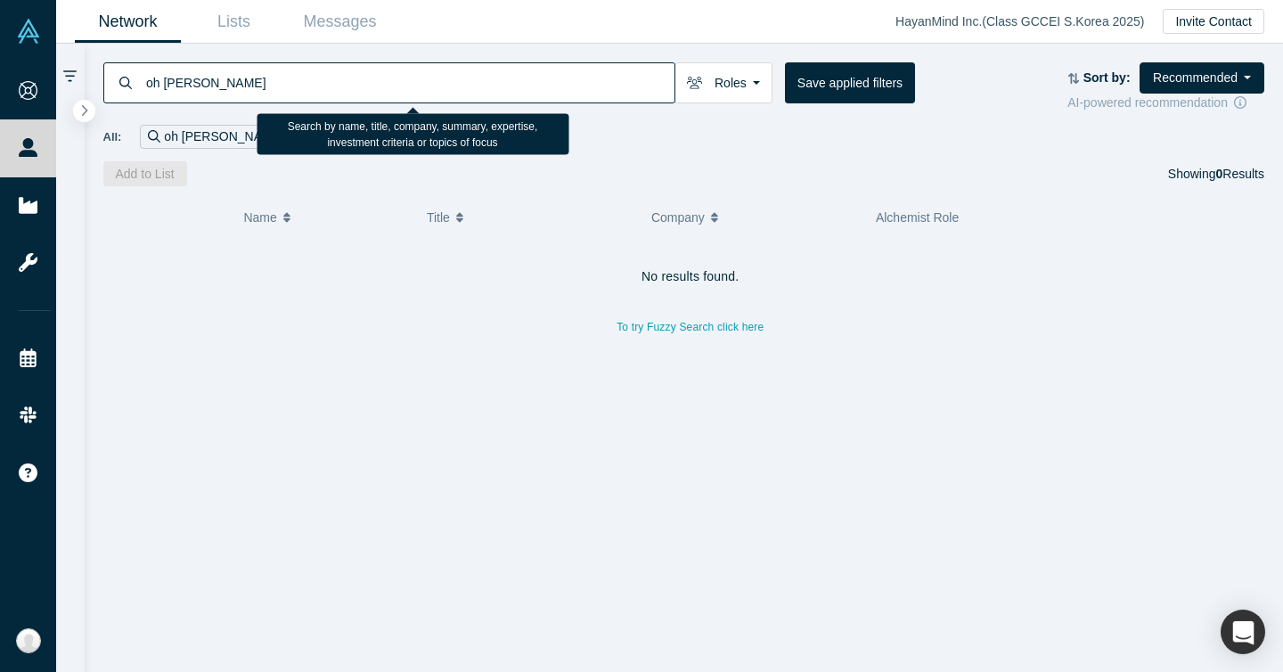
type input "oh"
type input "[PERSON_NAME]"
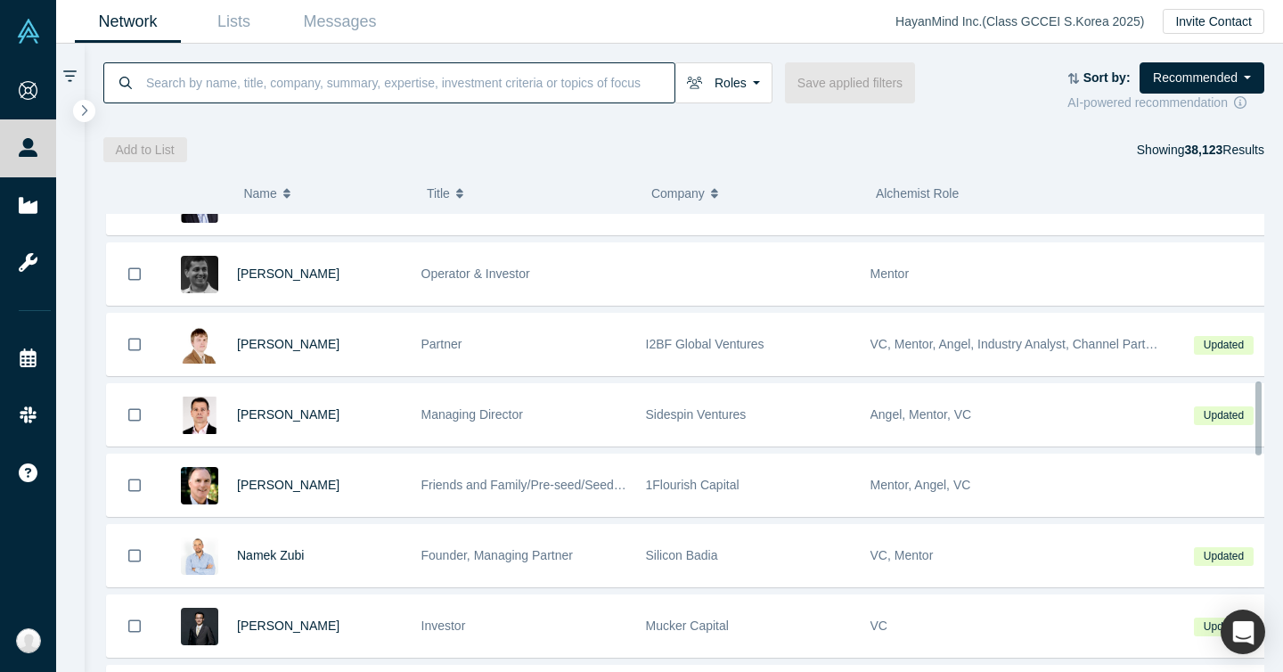
scroll to position [1299, 0]
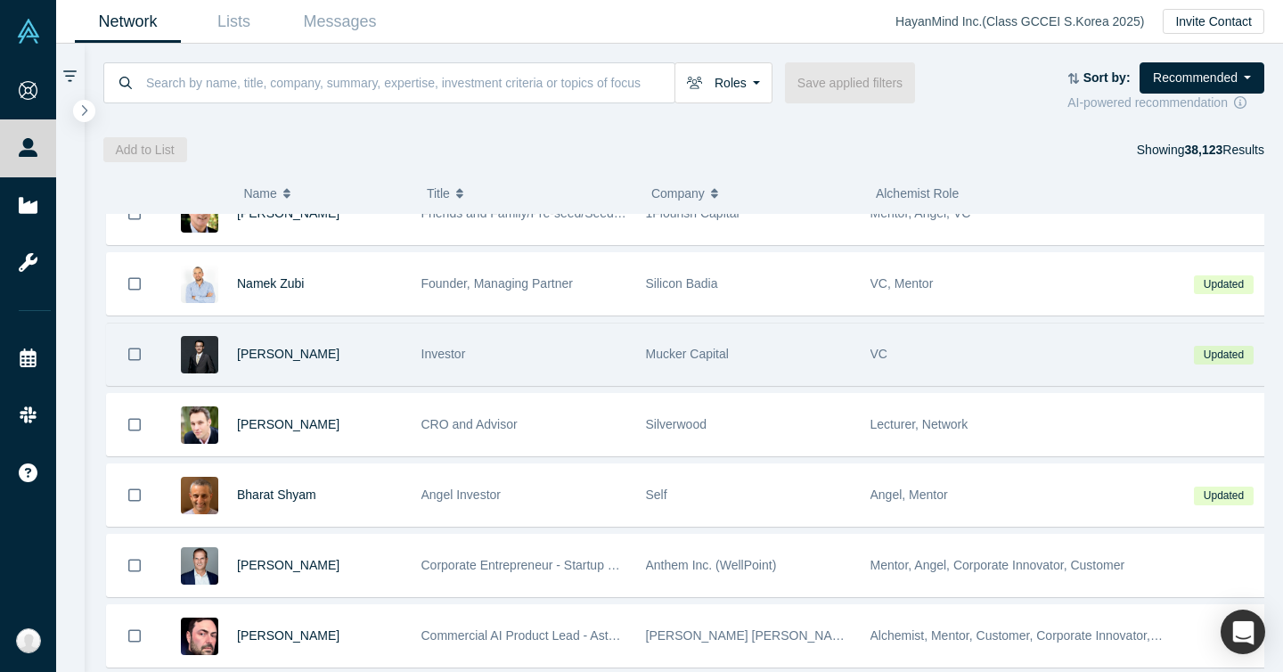
click at [602, 365] on div "Investor" at bounding box center [524, 353] width 206 height 61
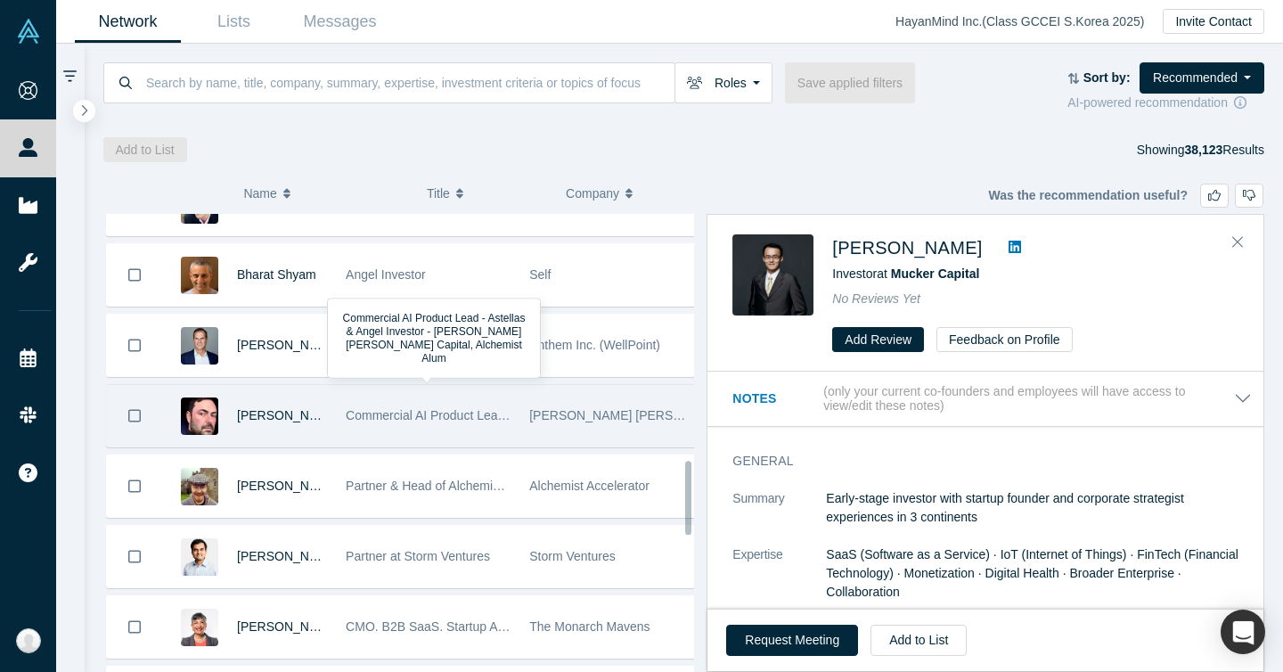
scroll to position [1673, 0]
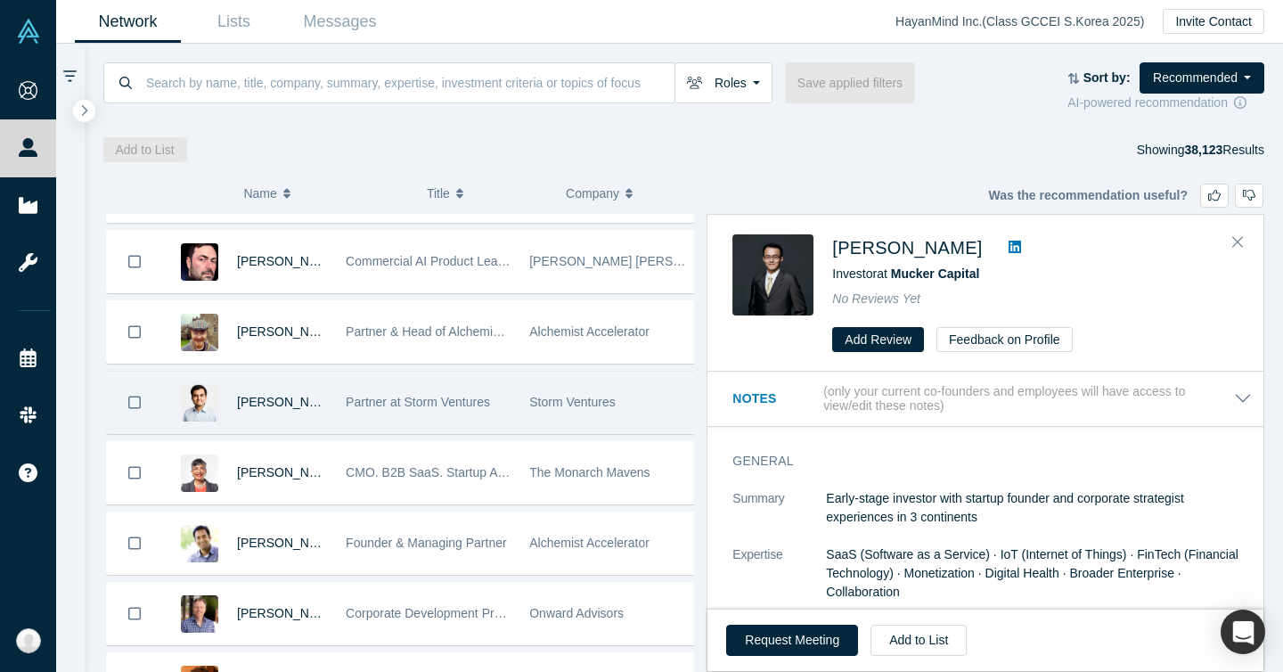
click at [449, 407] on span "Partner at Storm Ventures" at bounding box center [418, 402] width 144 height 14
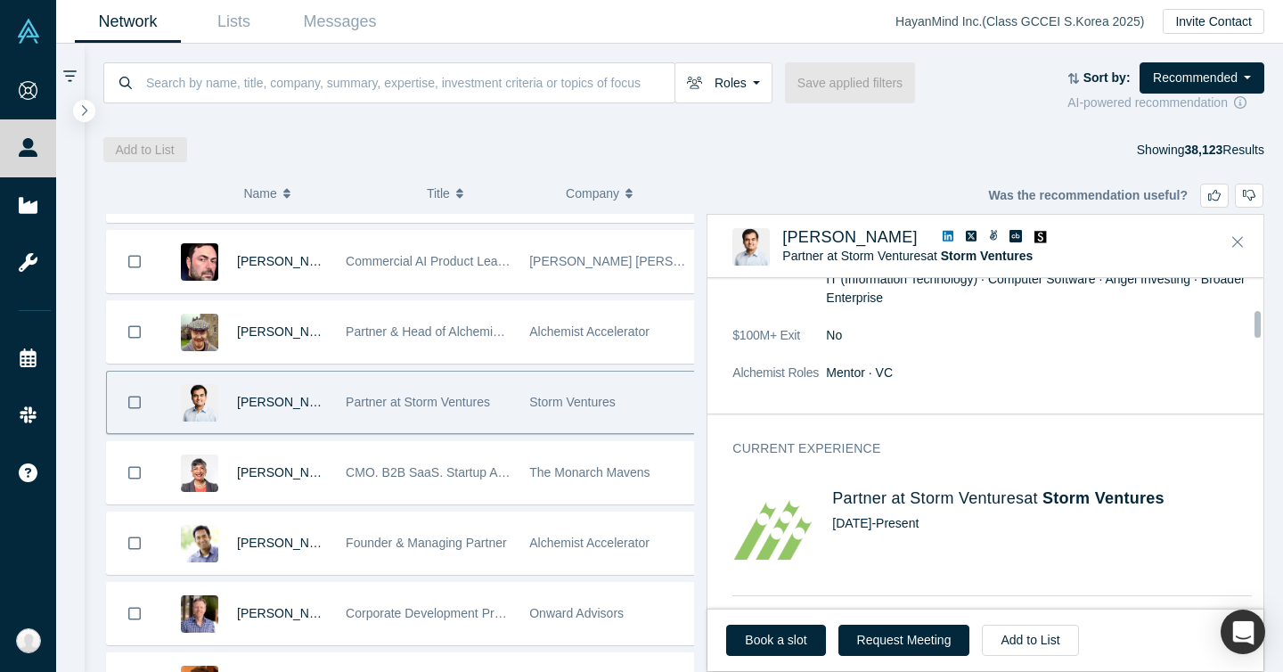
scroll to position [483, 0]
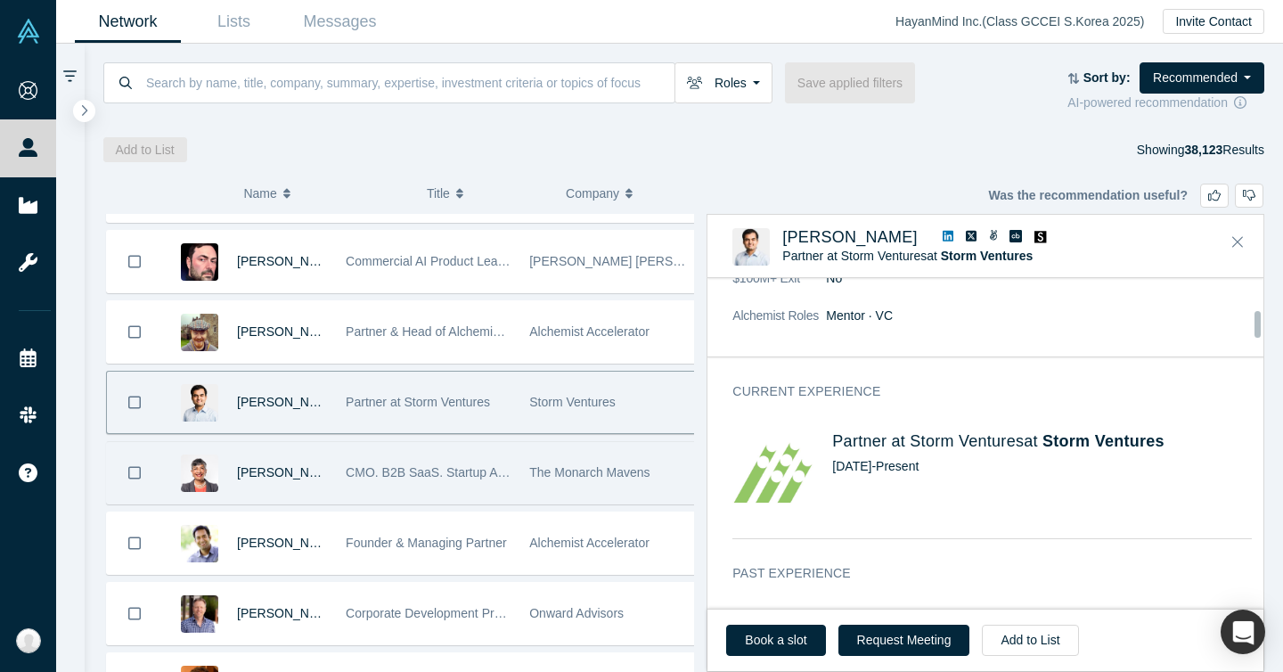
click at [396, 482] on div "CMO. B2B SaaS. Startup Advisor. Non-Profit Leader. TEDx Speaker. Founding LP at…" at bounding box center [428, 472] width 165 height 61
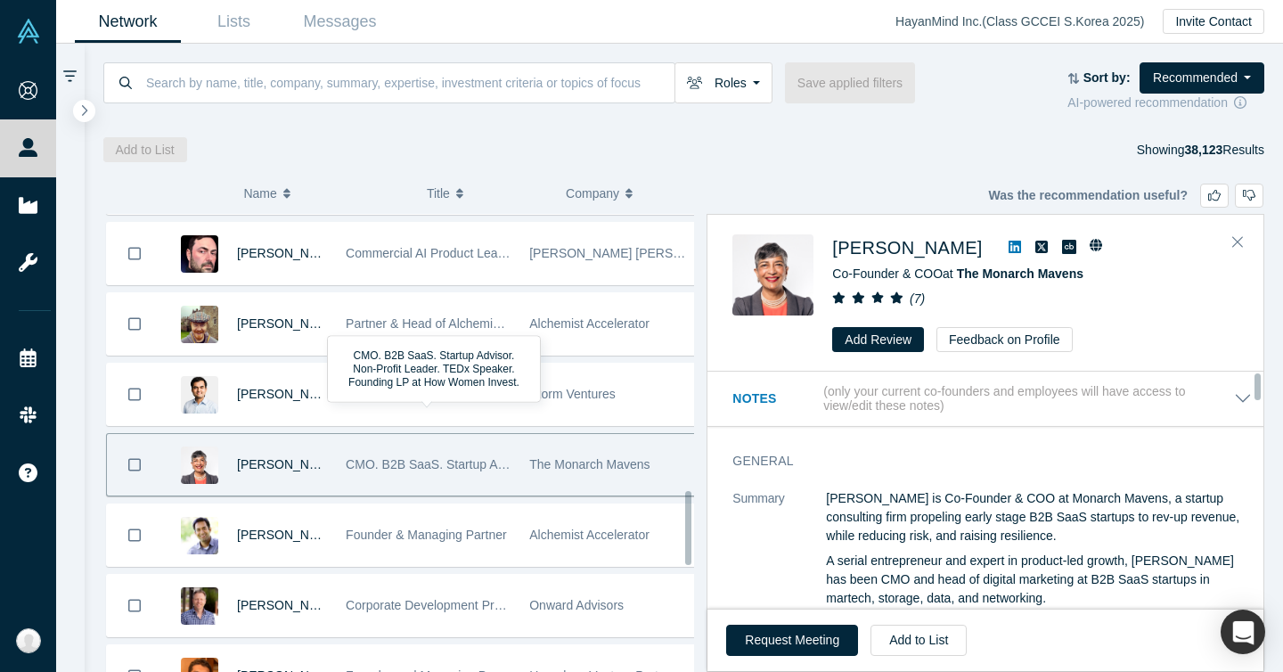
scroll to position [1712, 0]
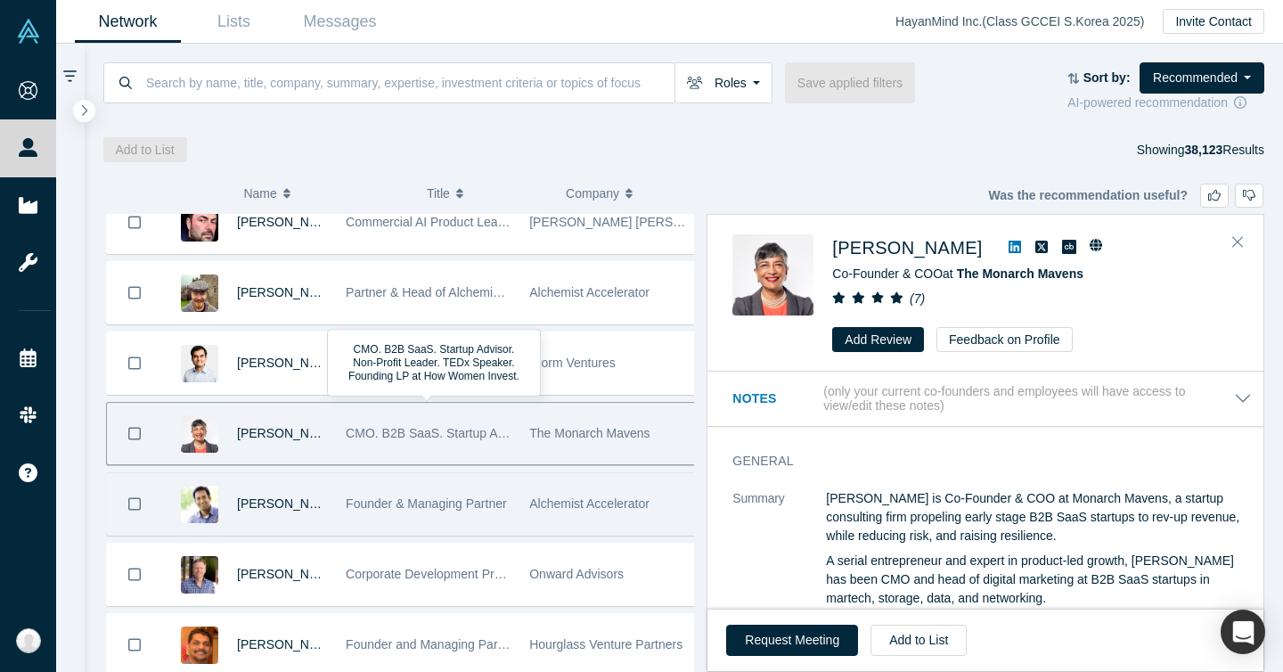
click at [448, 489] on div "Founder & Managing Partner" at bounding box center [428, 503] width 165 height 61
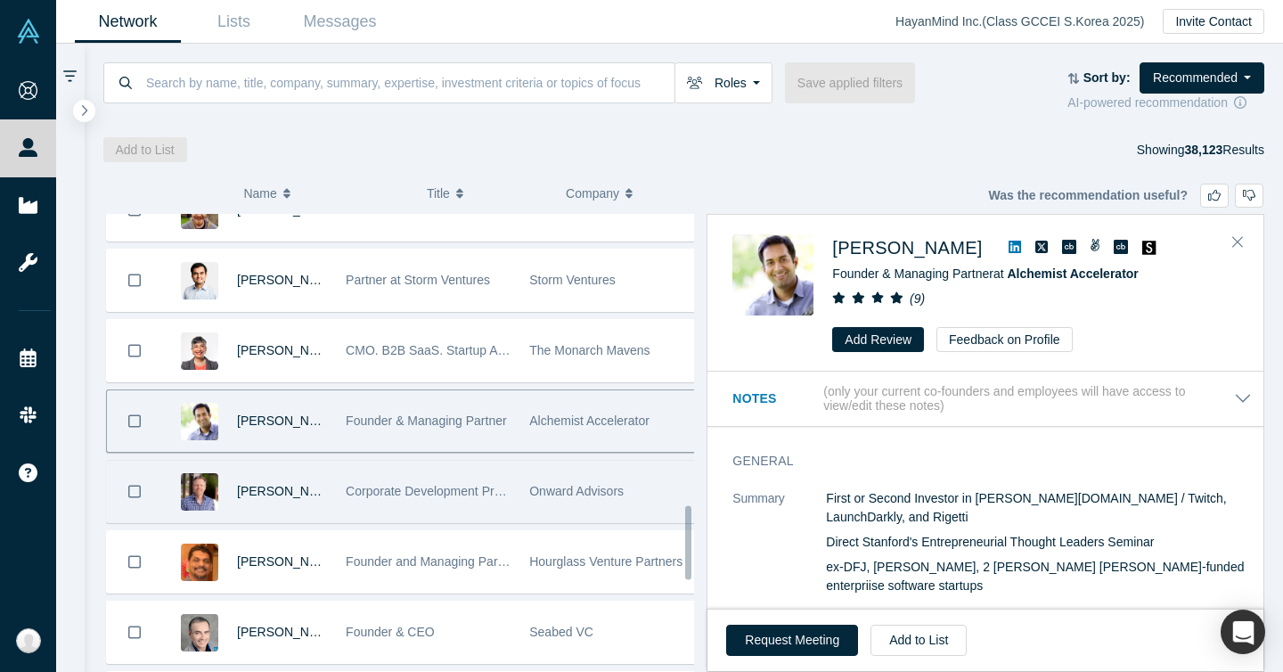
scroll to position [1796, 0]
click at [419, 487] on span "Corporate Development Professional | ex-Visa, Autodesk, Synopsys, Bright Machin…" at bounding box center [581, 490] width 471 height 14
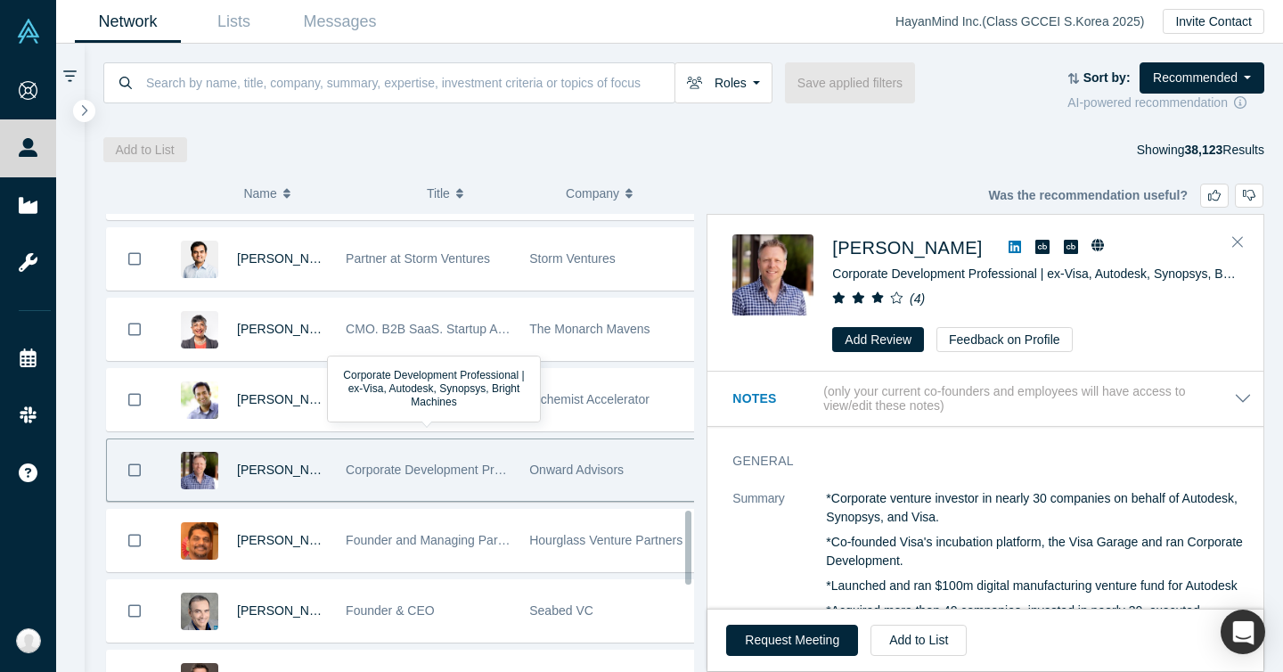
scroll to position [1837, 0]
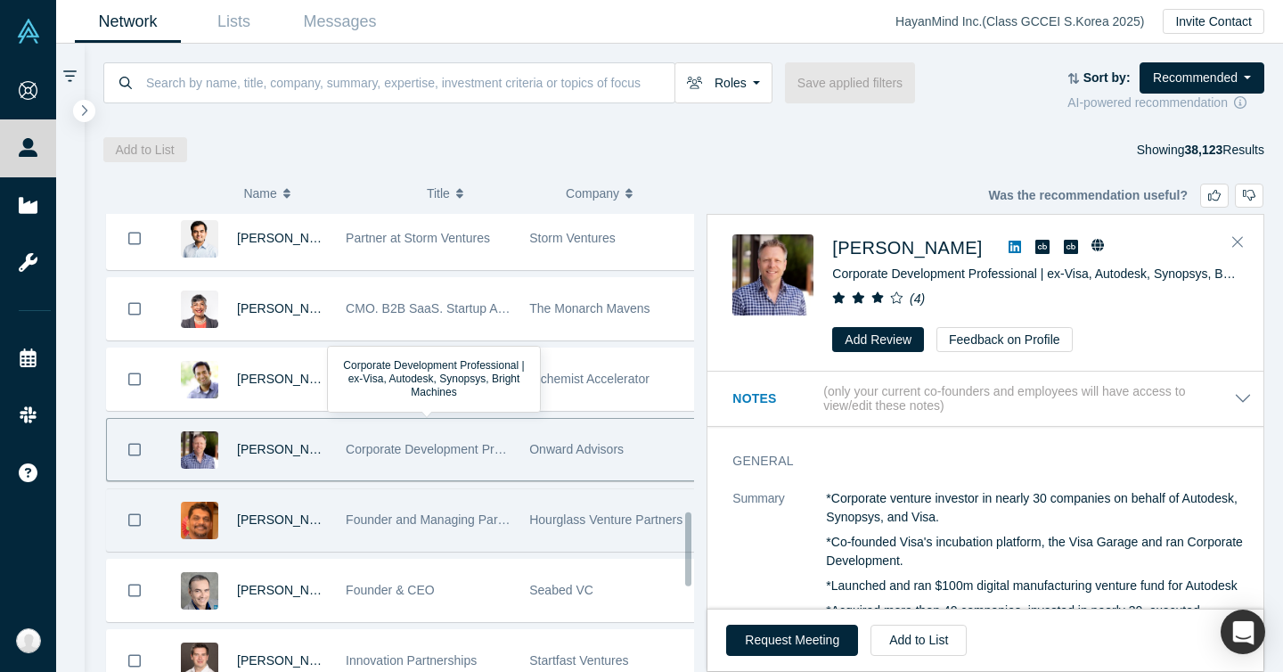
click at [399, 535] on div "Founder and Managing Partner - Hourglass Venture Partners" at bounding box center [428, 519] width 165 height 61
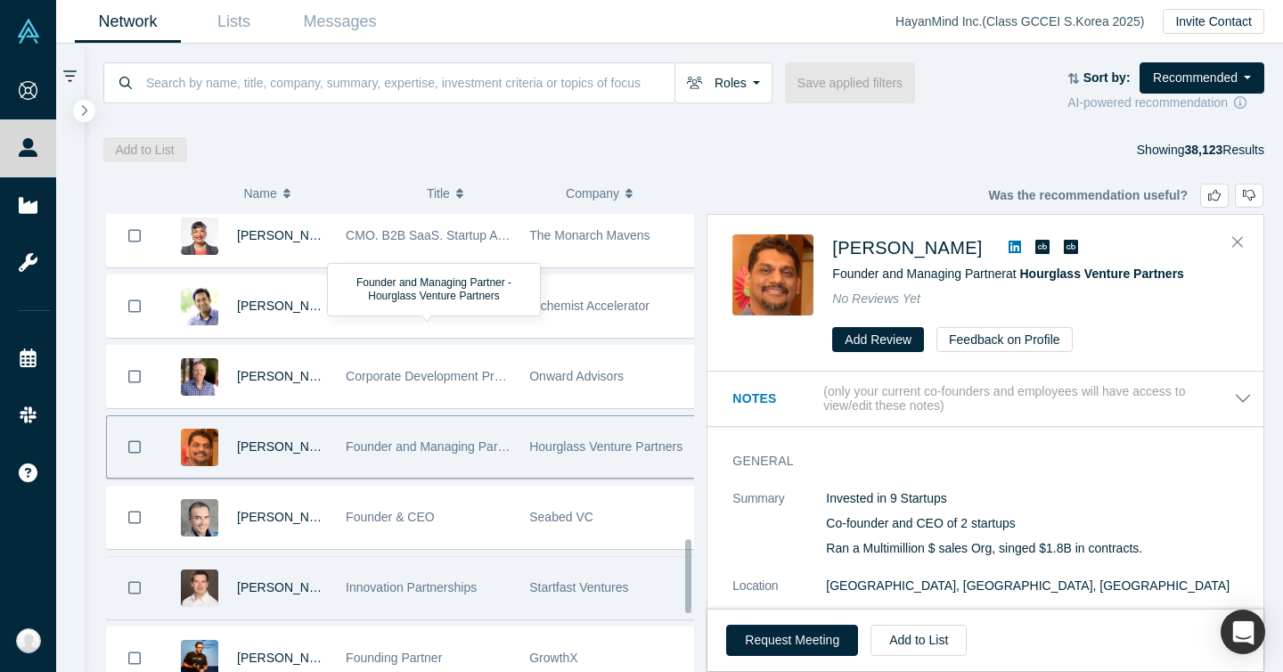
scroll to position [2003, 0]
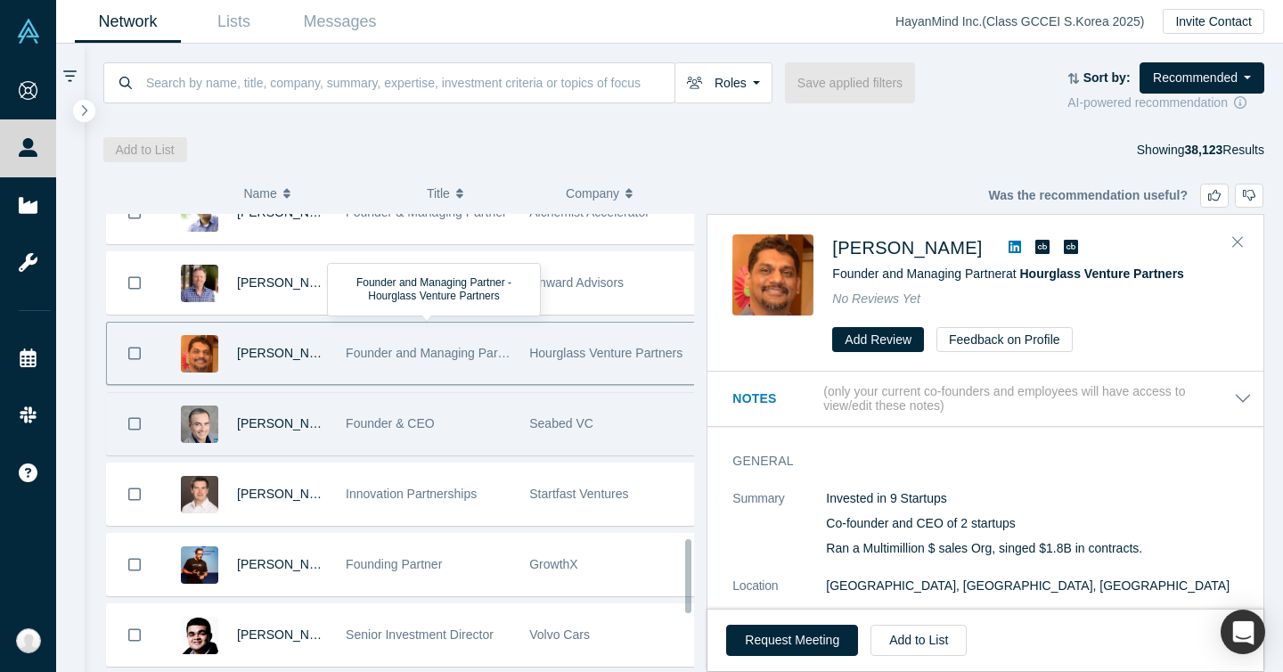
click at [433, 439] on div "Founder & CEO" at bounding box center [428, 423] width 165 height 61
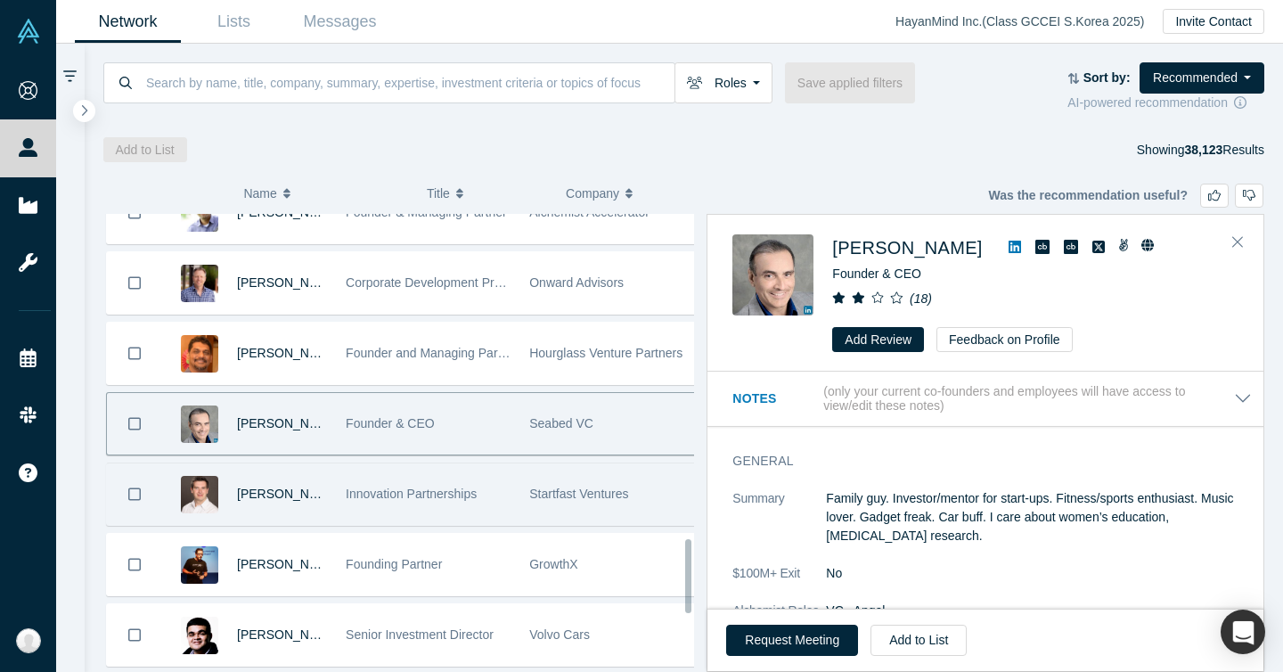
click at [423, 491] on span "Innovation Partnerships" at bounding box center [411, 493] width 131 height 14
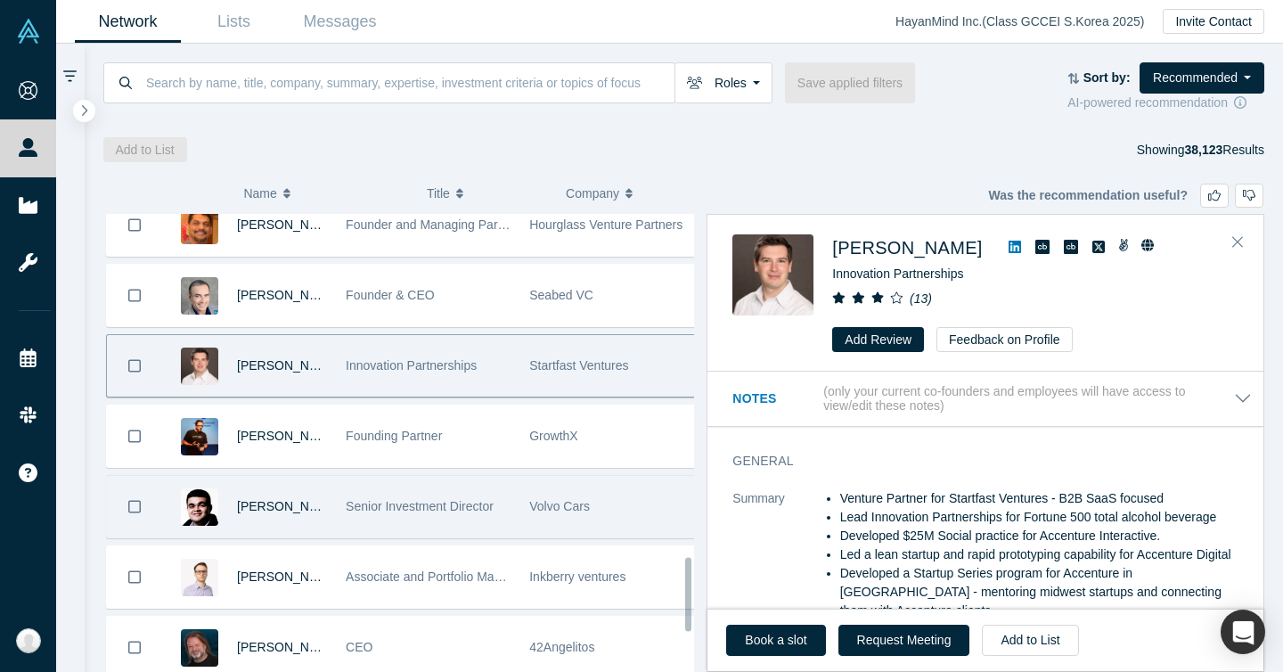
scroll to position [2143, 0]
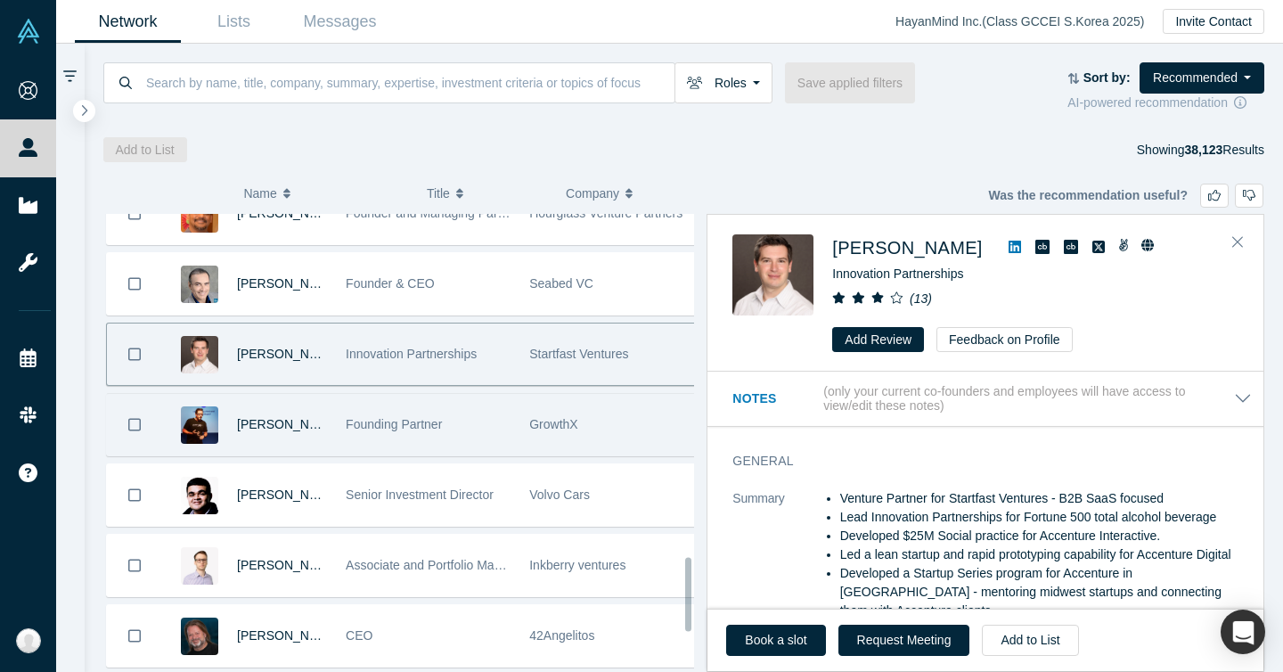
click at [448, 441] on div "Founding Partner" at bounding box center [428, 424] width 165 height 61
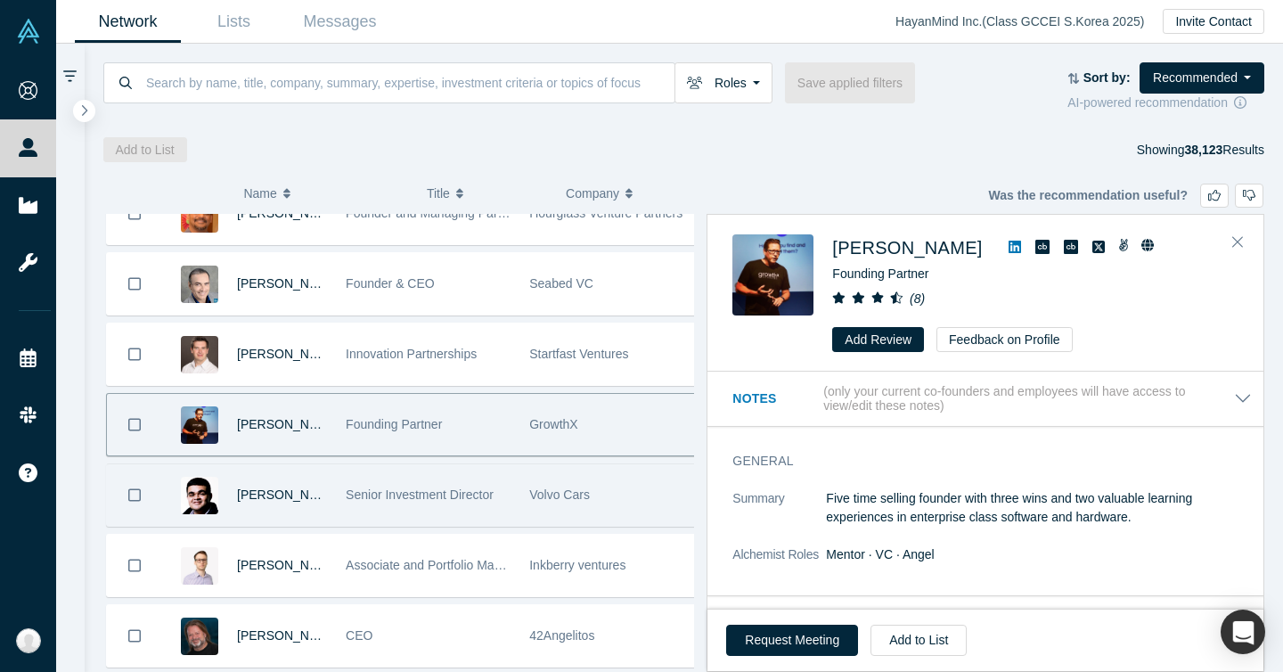
click at [443, 478] on div "Senior Investment Director" at bounding box center [428, 494] width 165 height 61
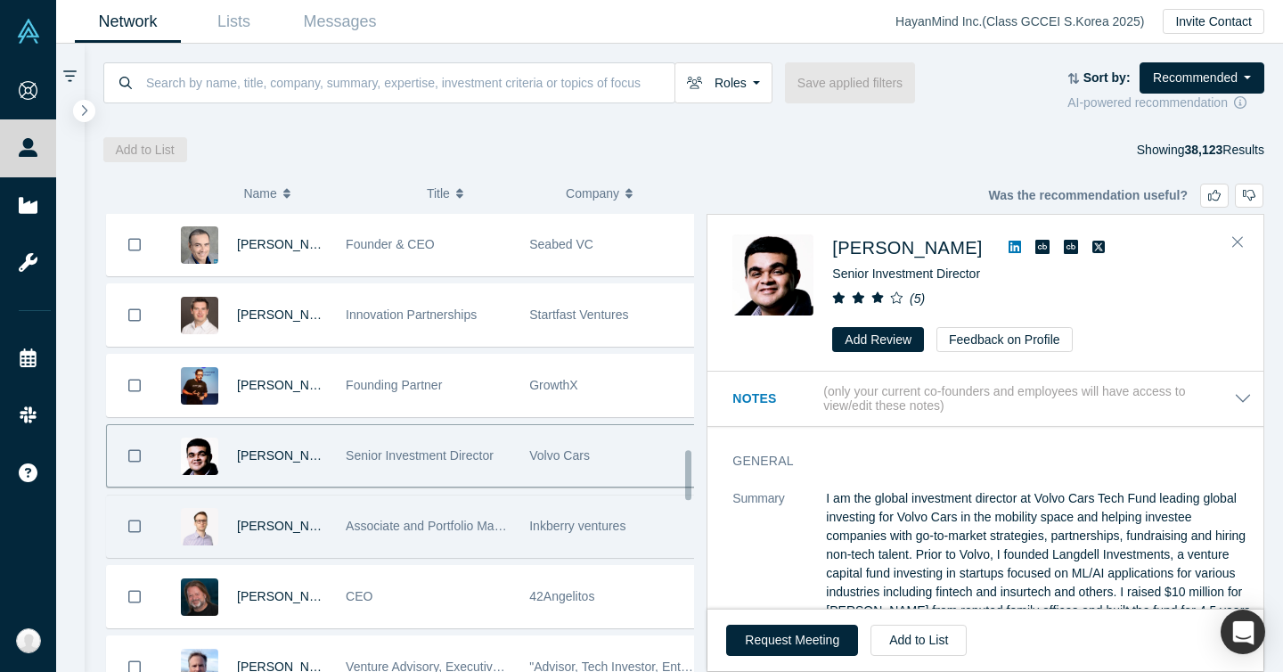
click at [427, 499] on div "Associate and Portfolio Manager" at bounding box center [428, 525] width 165 height 61
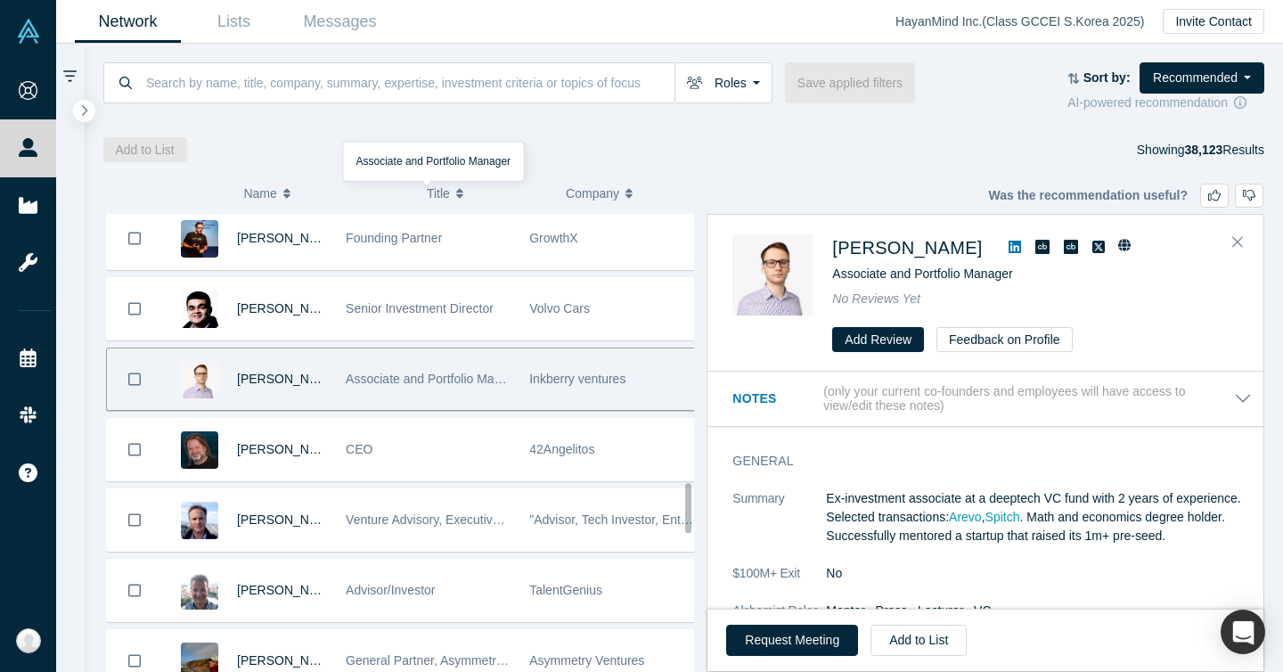
scroll to position [2593, 0]
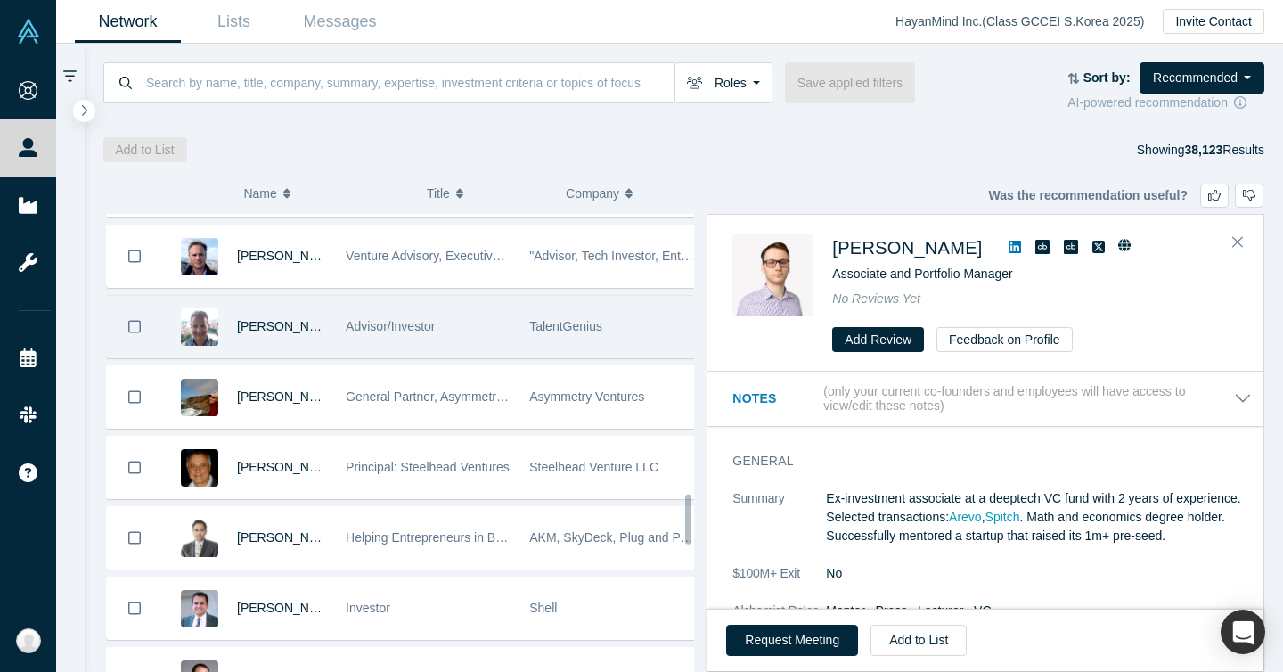
click at [471, 321] on div "Advisor/Investor" at bounding box center [428, 326] width 165 height 61
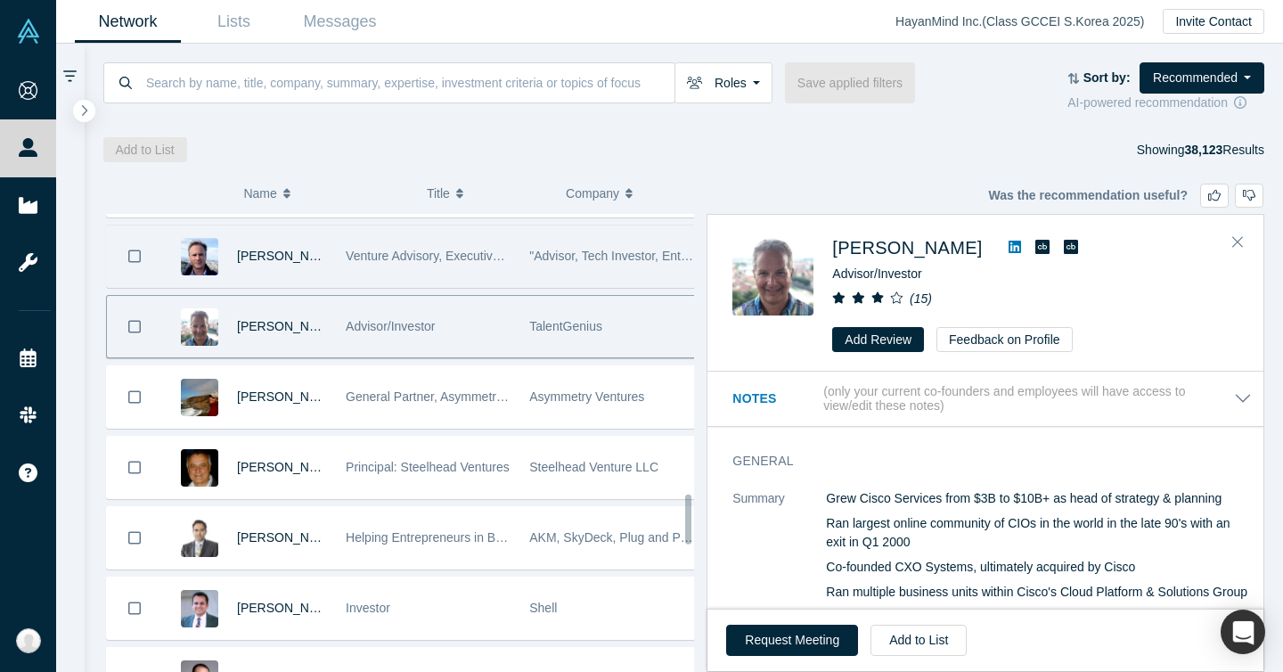
click at [476, 282] on div "Venture Advisory, Executive Management, VC" at bounding box center [428, 255] width 165 height 61
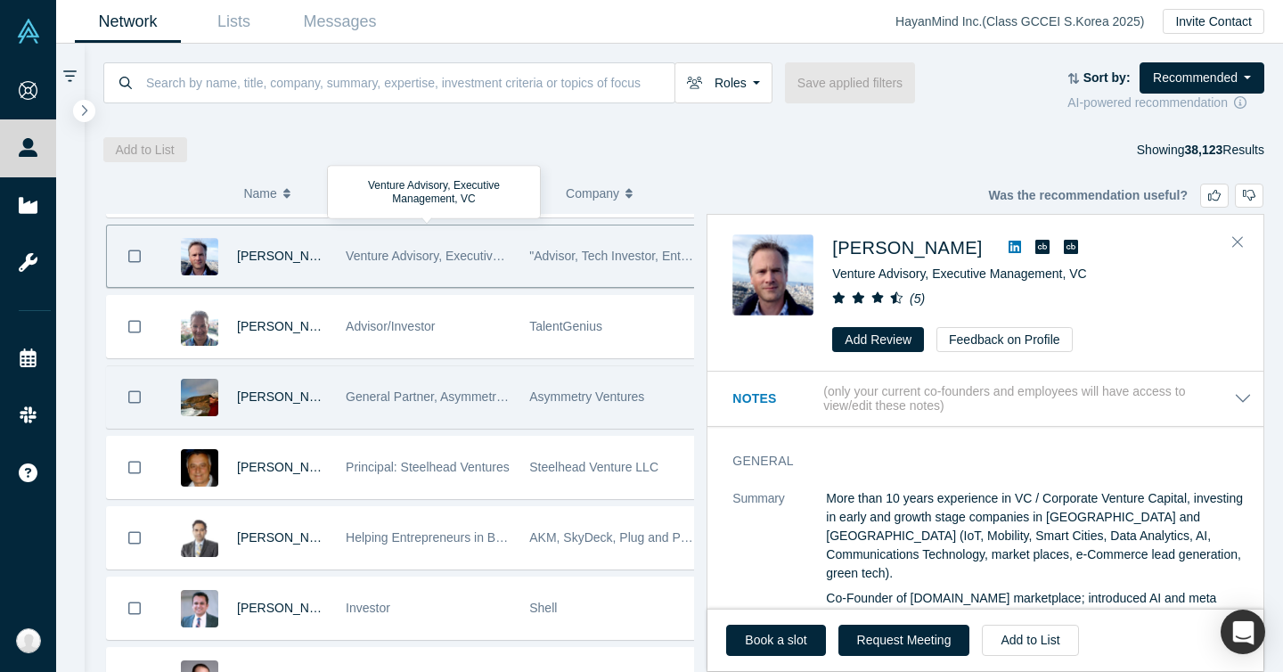
click at [418, 422] on div "General Partner, Asymmetry Ventures" at bounding box center [428, 396] width 165 height 61
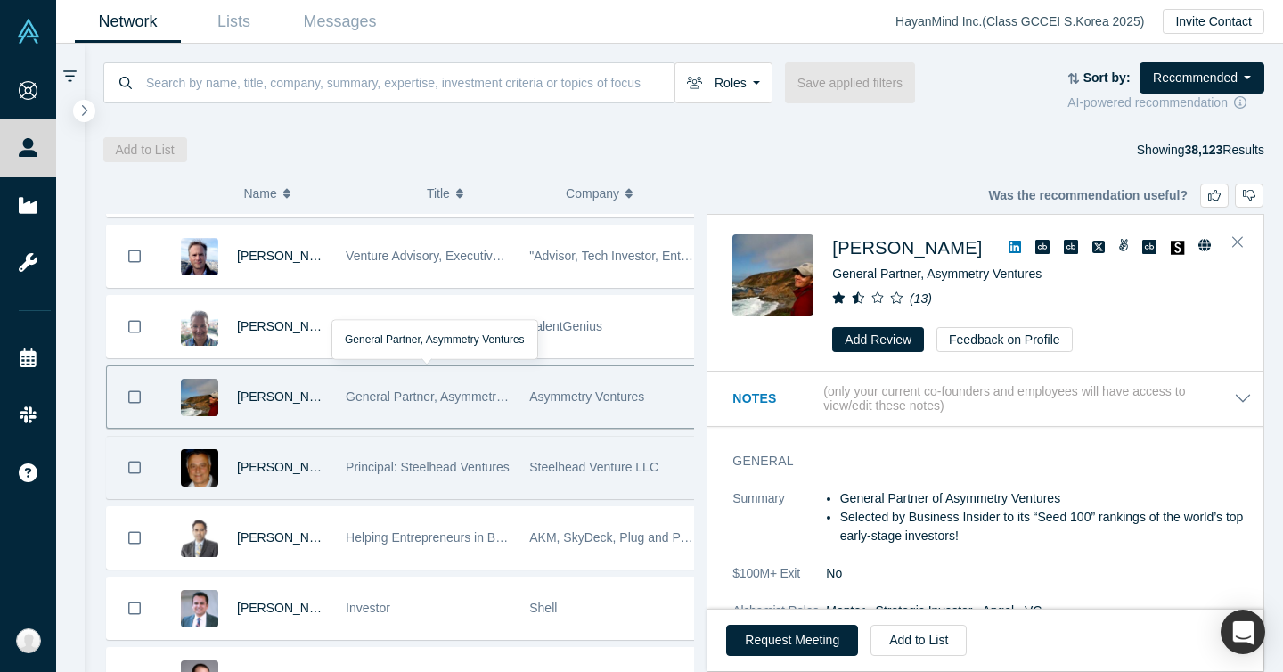
click at [412, 474] on div "Principal: Steelhead Ventures" at bounding box center [428, 467] width 165 height 61
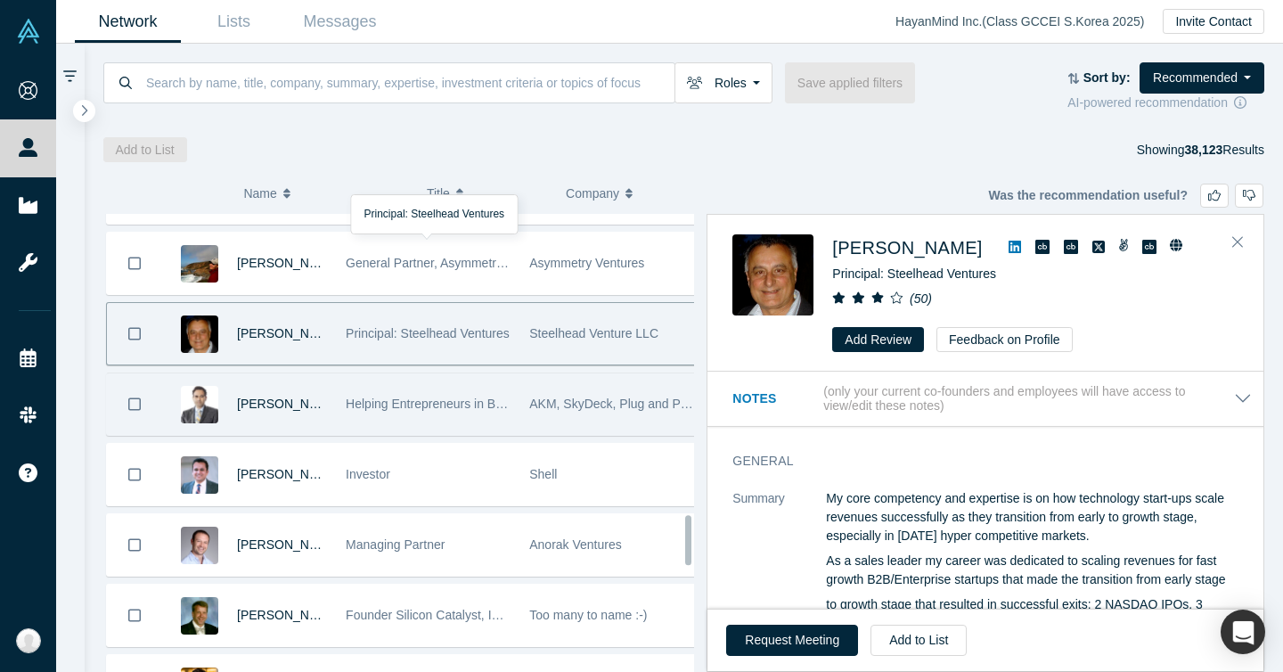
scroll to position [2789, 0]
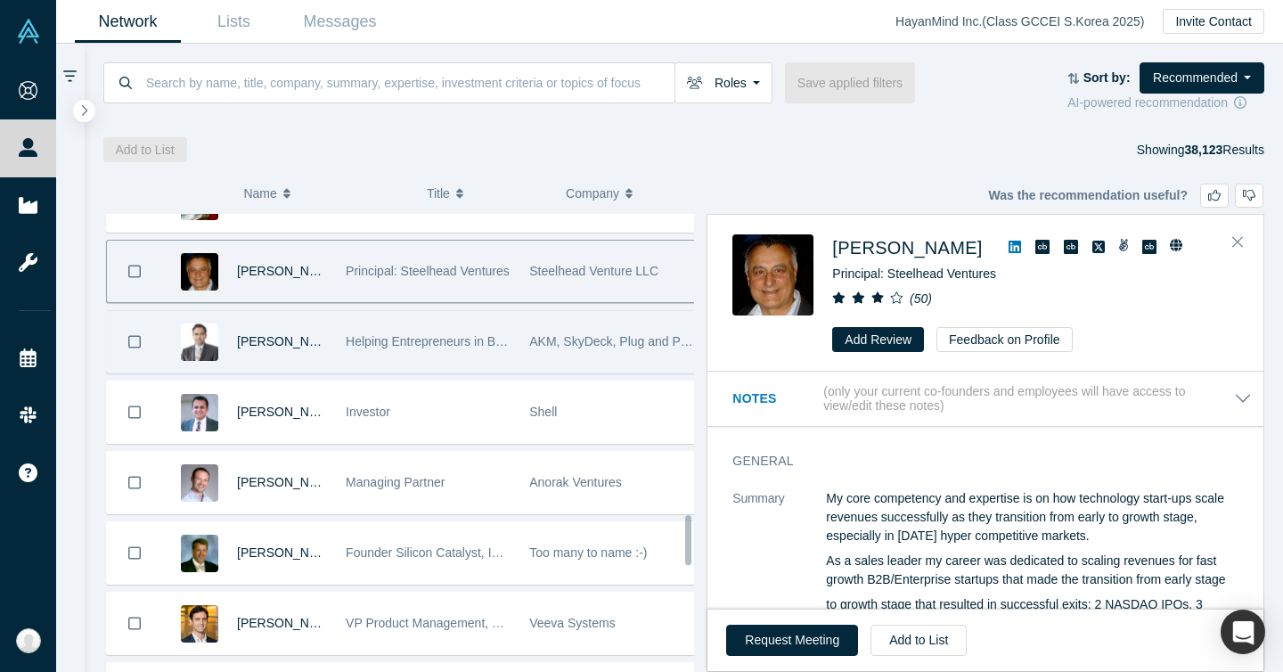
click at [421, 312] on div "Helping Entrepreneurs in Becoming the Best Versions of Themselves" at bounding box center [428, 341] width 165 height 61
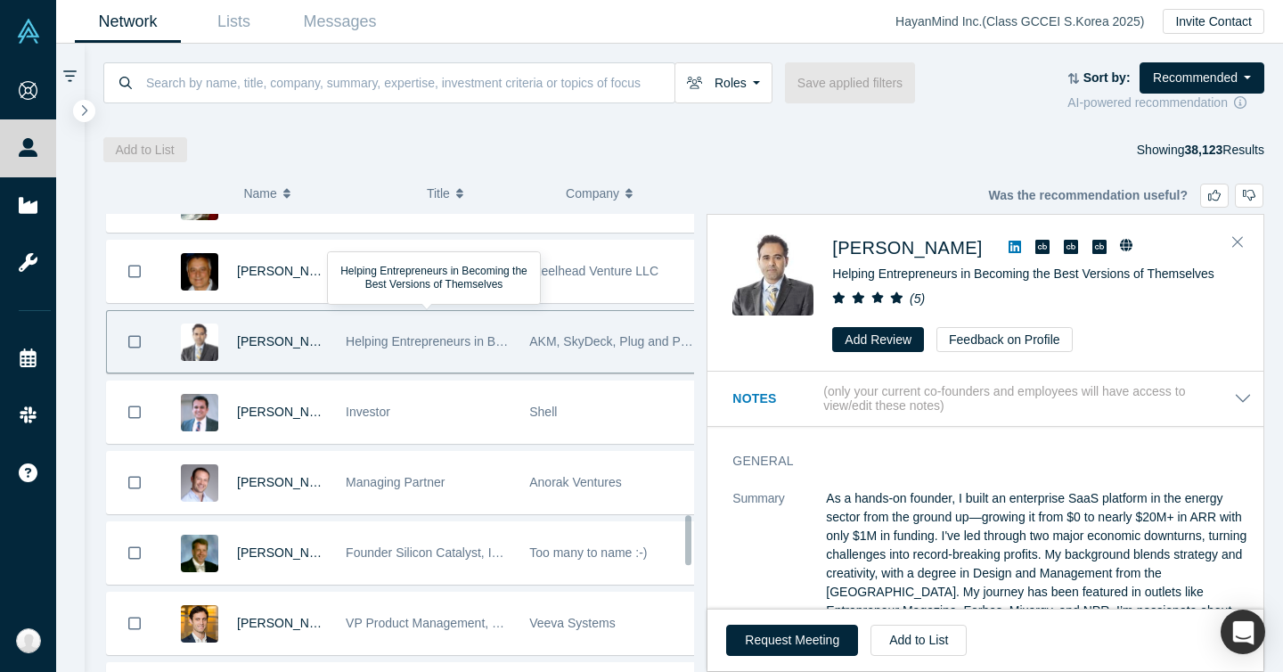
click at [422, 333] on div "Helping Entrepreneurs in Becoming the Best Versions of Themselves" at bounding box center [428, 341] width 165 height 61
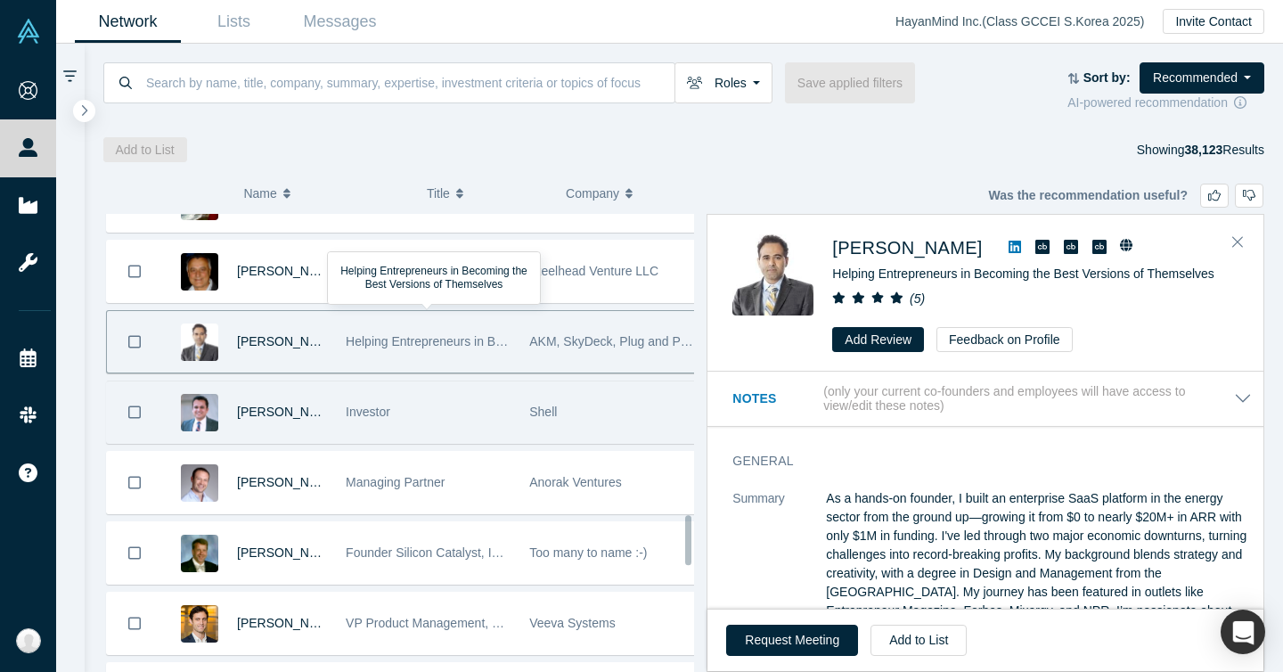
click at [416, 410] on div "Investor" at bounding box center [428, 411] width 165 height 61
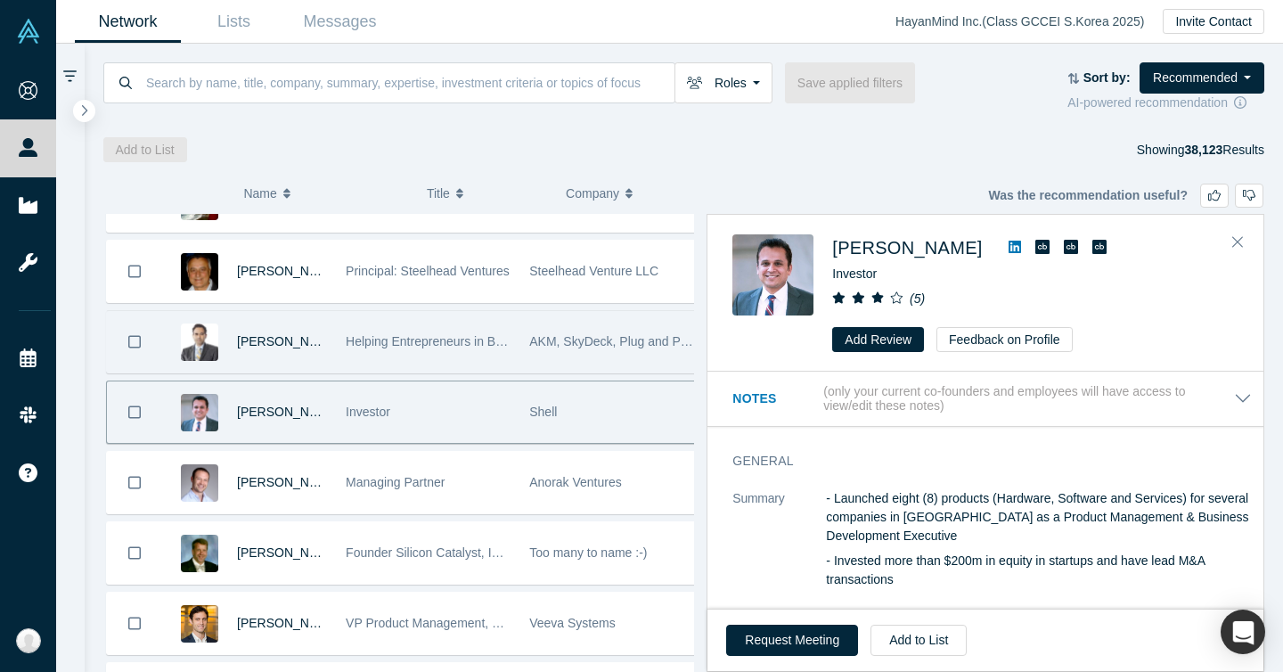
click at [446, 349] on div "Helping Entrepreneurs in Becoming the Best Versions of Themselves" at bounding box center [428, 341] width 165 height 61
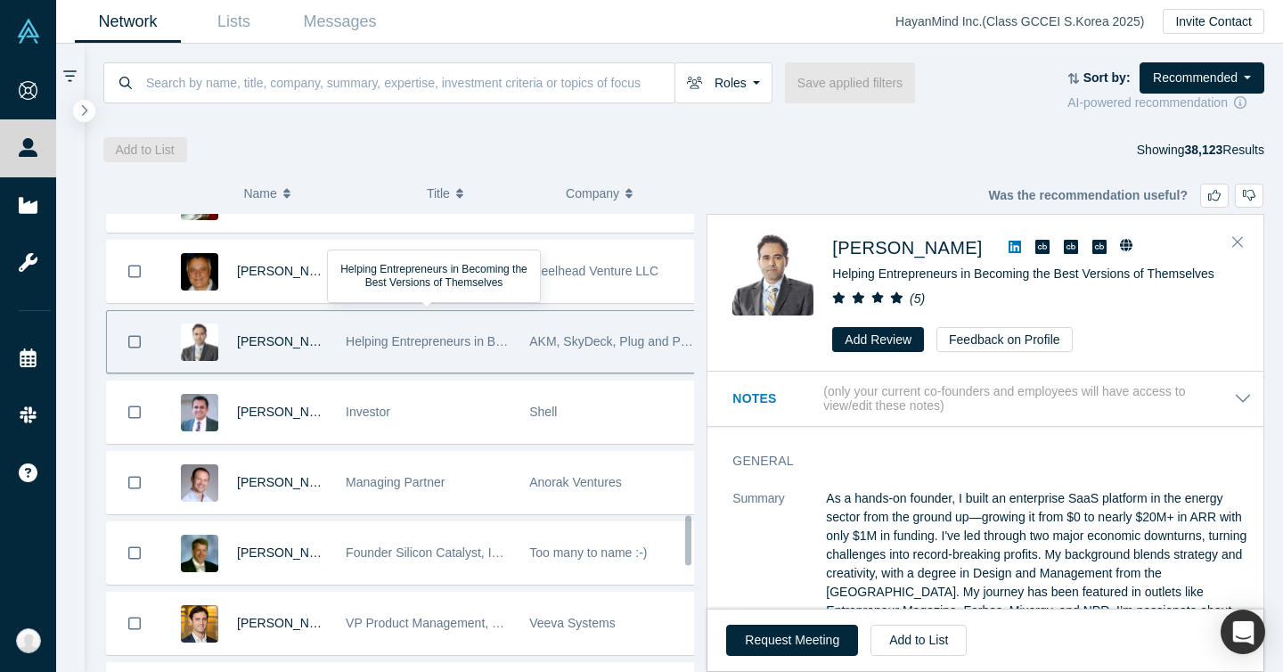
scroll to position [3184, 0]
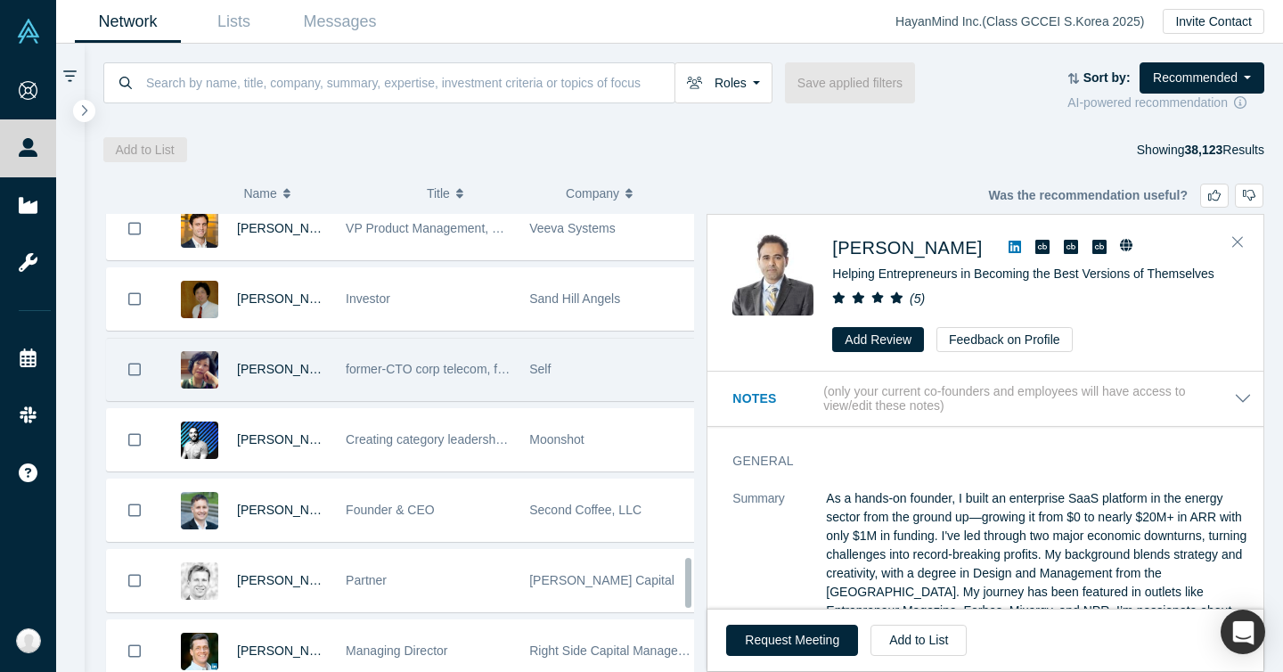
click at [429, 351] on div "former-CTO corp telecom, former-CRO startup, board member and advisor, strategi…" at bounding box center [428, 369] width 165 height 61
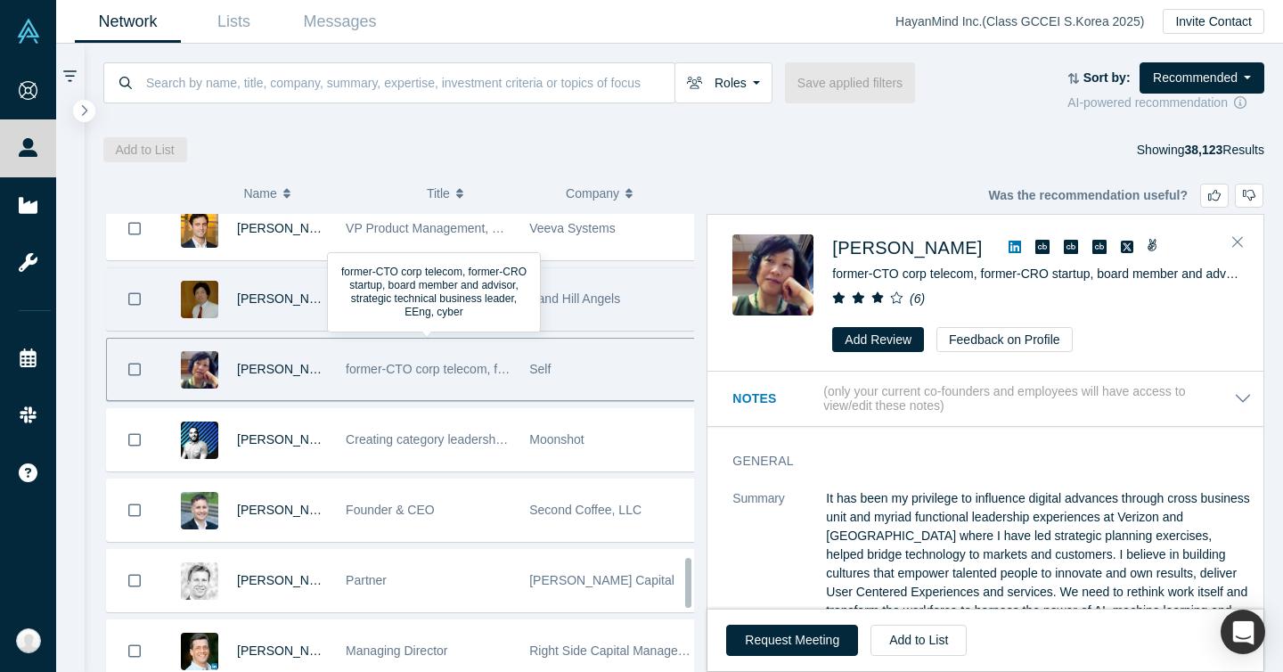
click at [431, 322] on div "Investor" at bounding box center [428, 298] width 165 height 61
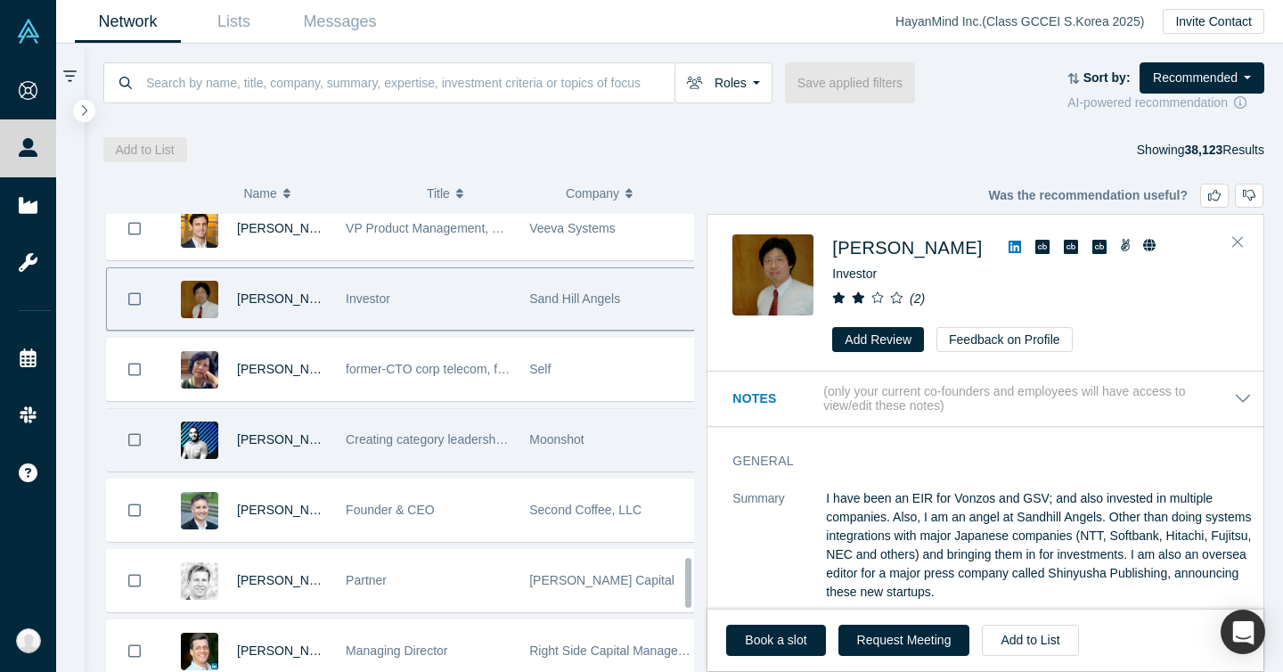
click at [403, 449] on div "Creating category leadership for high-potential entrepreneurs" at bounding box center [428, 439] width 165 height 61
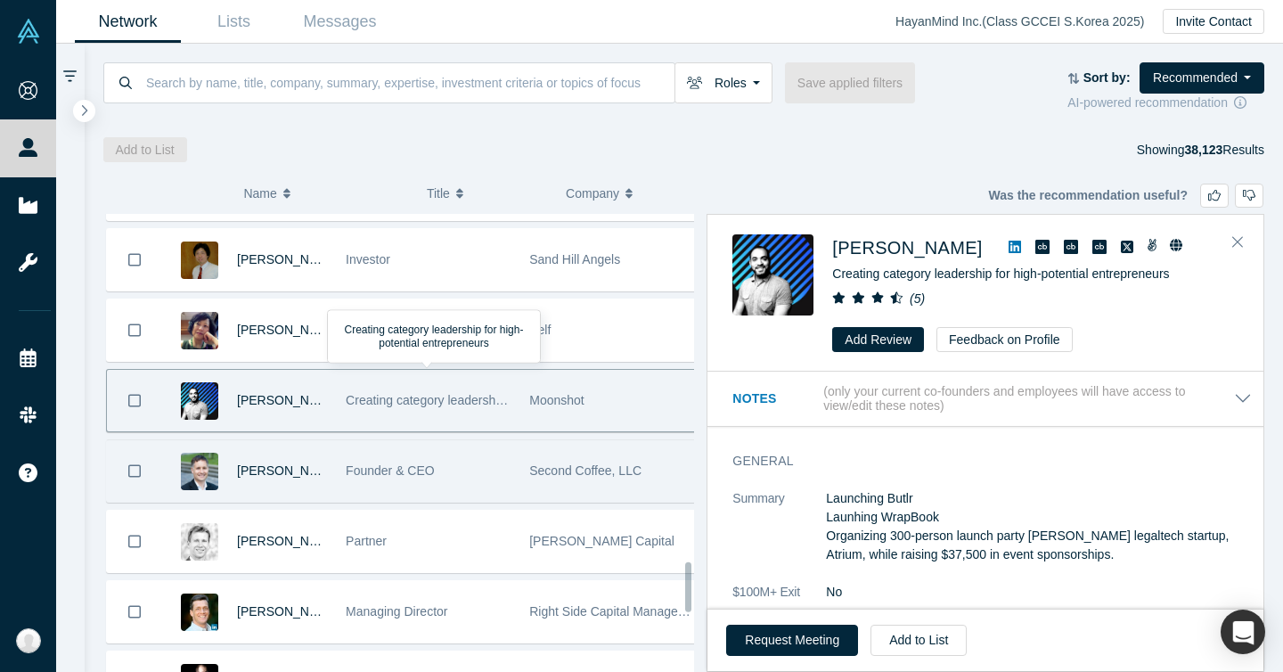
click at [401, 463] on span "Founder & CEO" at bounding box center [390, 470] width 89 height 14
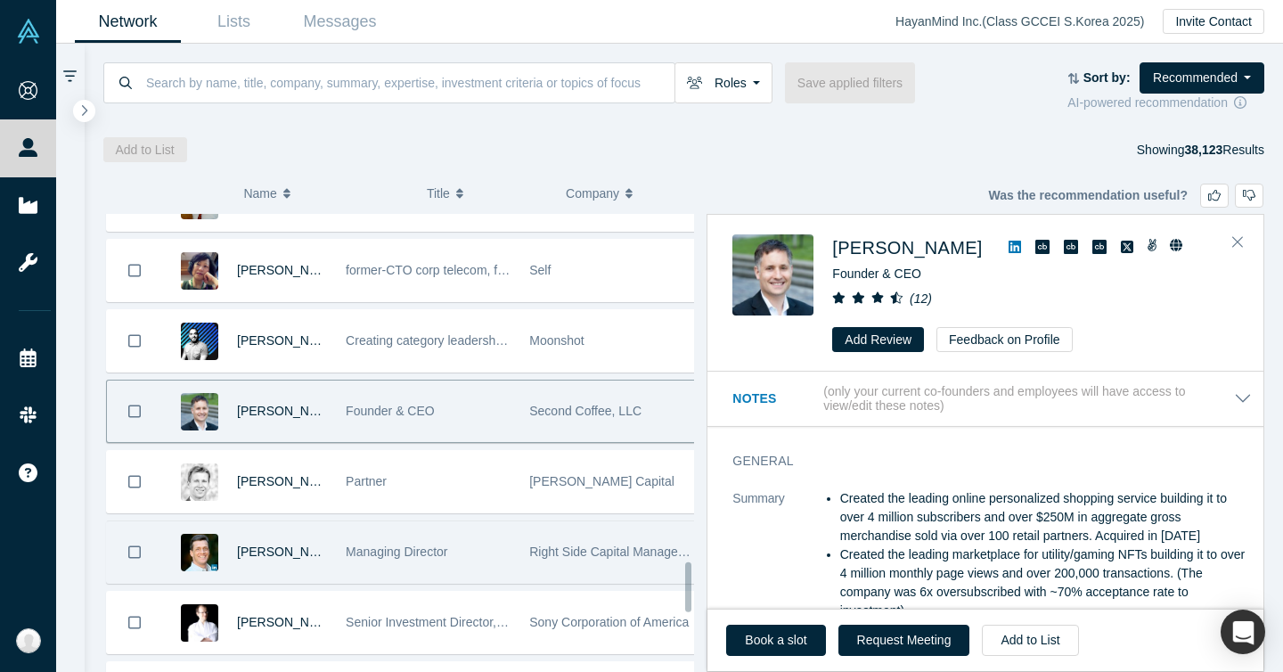
scroll to position [3380, 0]
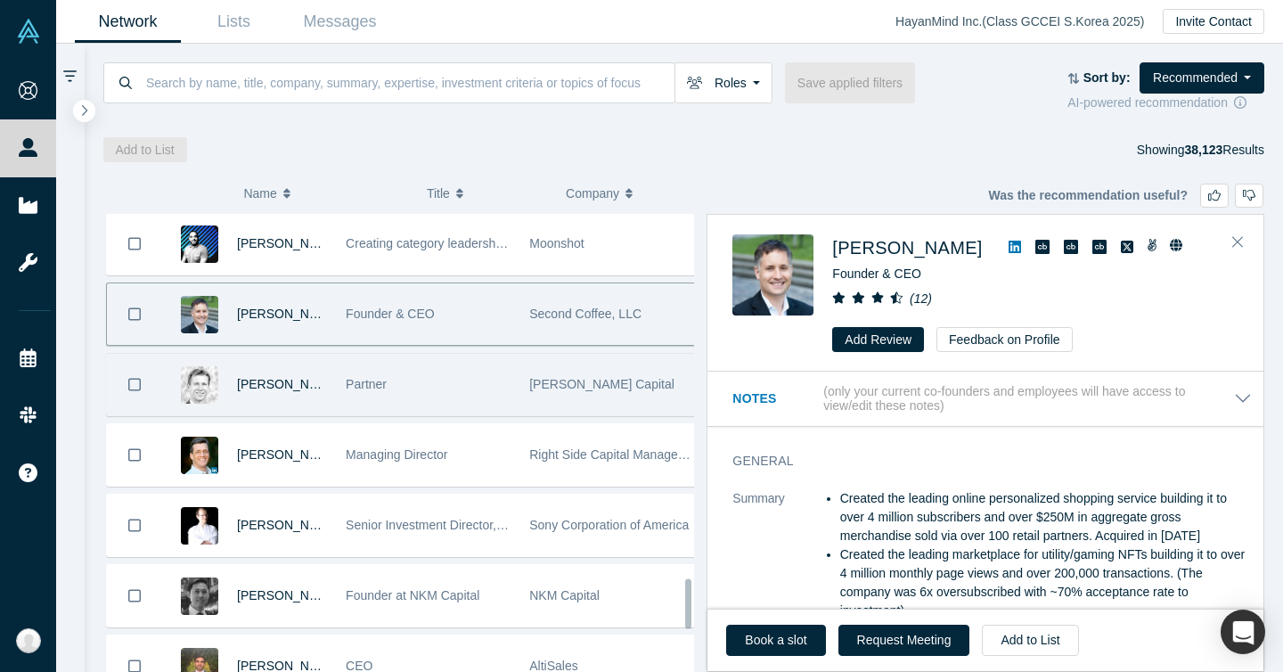
click at [401, 406] on div "Partner" at bounding box center [428, 384] width 165 height 61
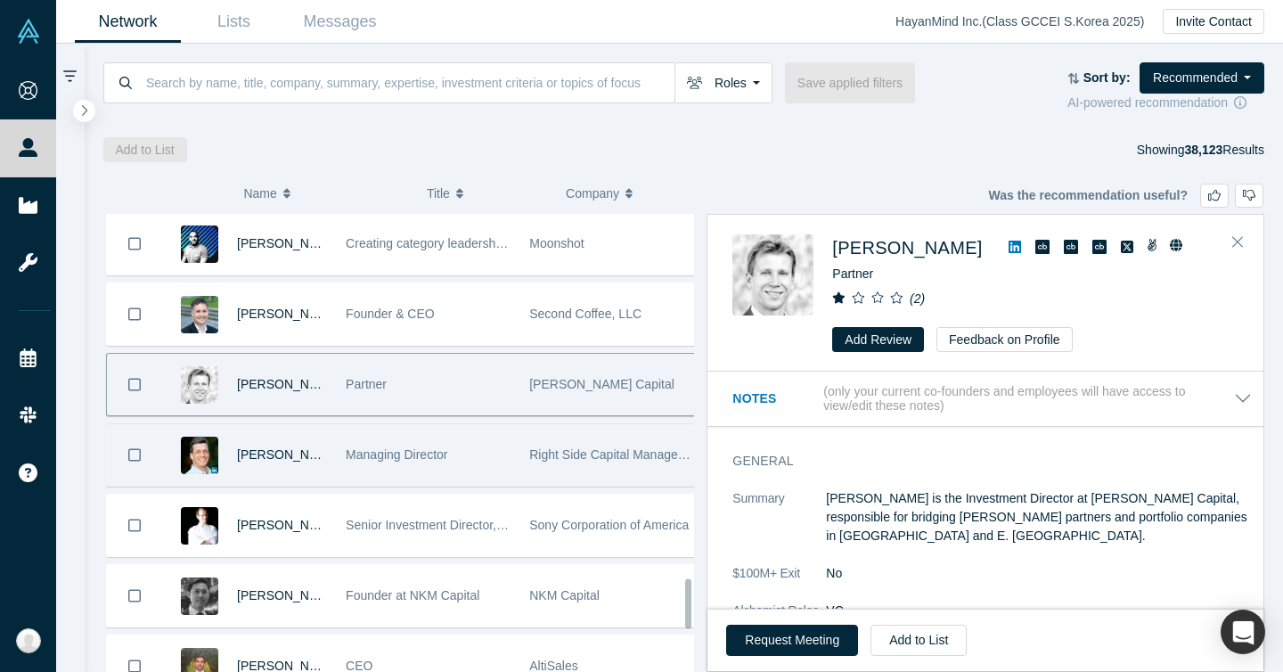
click at [399, 446] on div "Managing Director" at bounding box center [428, 454] width 165 height 61
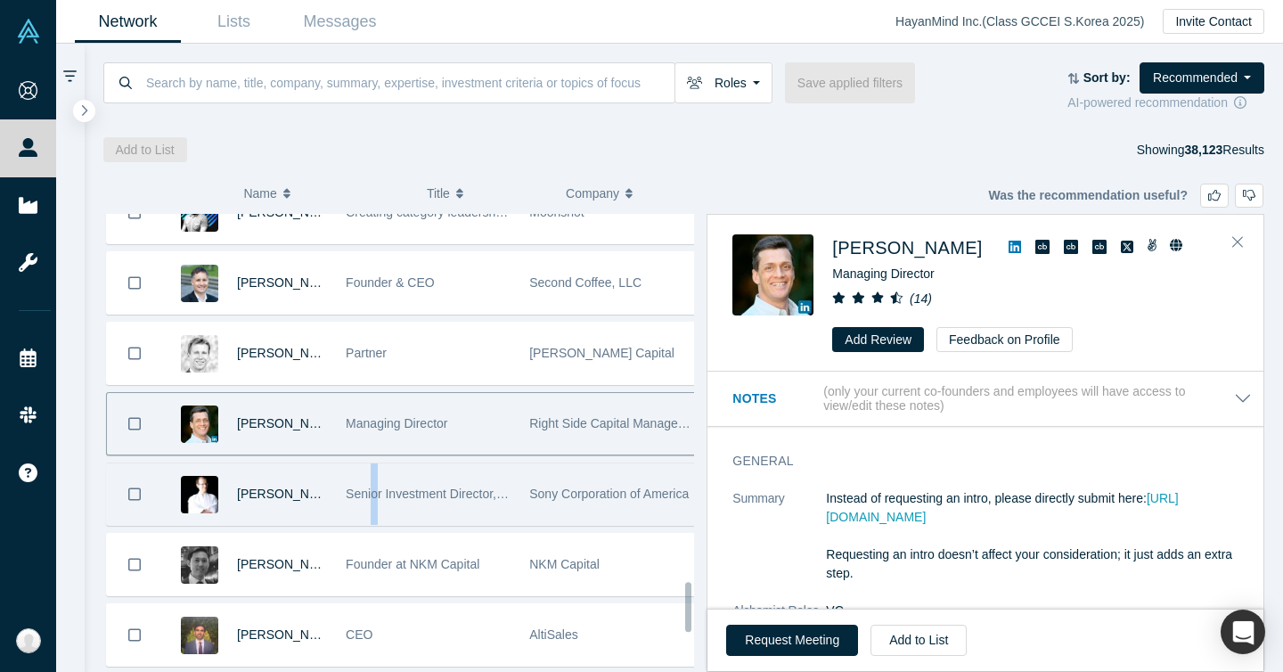
click at [370, 497] on span "Senior Investment Director, Sony Ventures" at bounding box center [463, 493] width 235 height 14
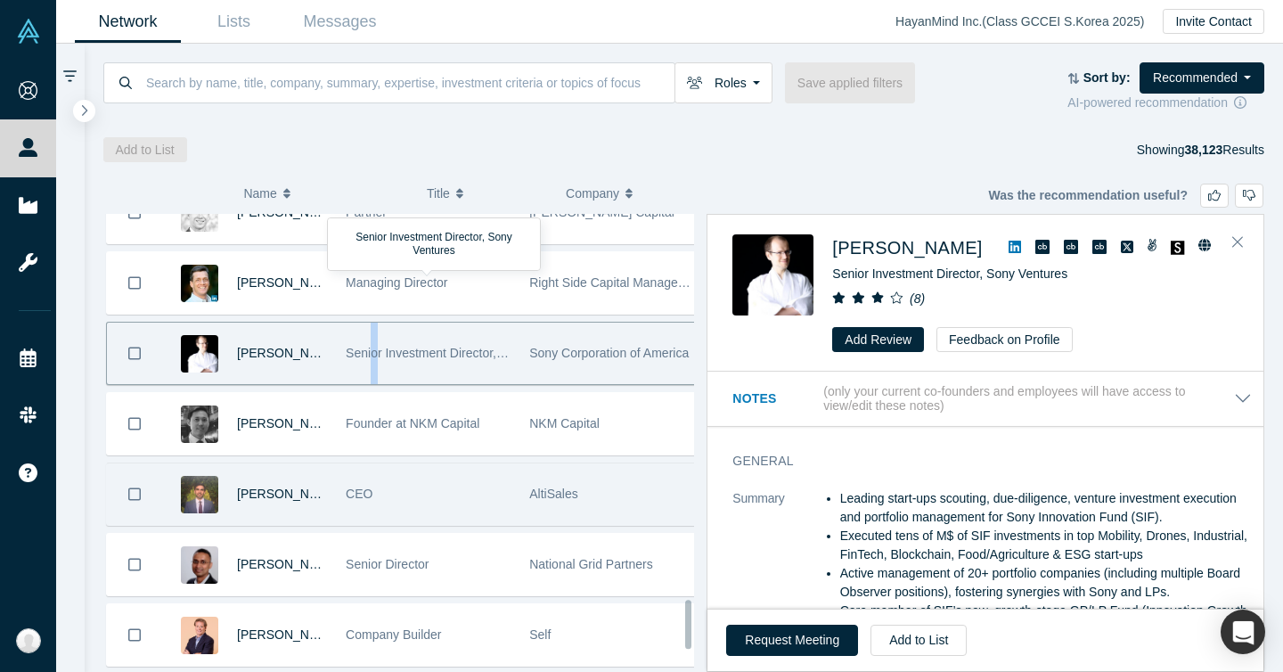
scroll to position [3597, 0]
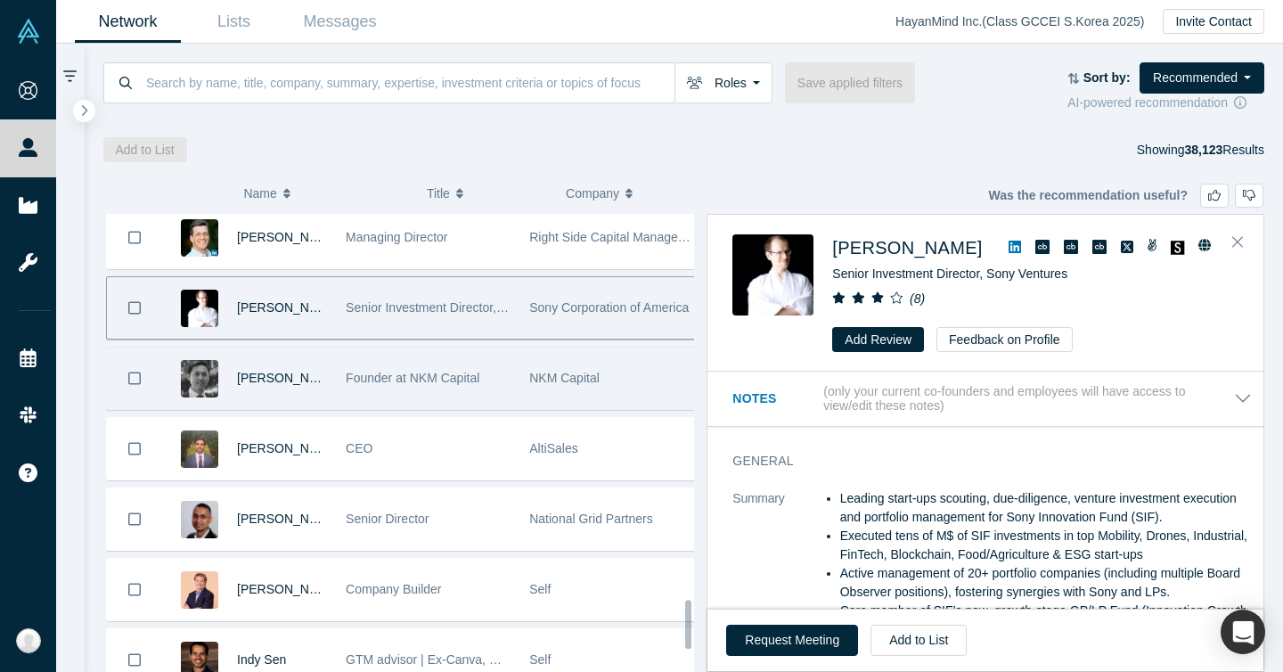
click at [402, 390] on div "Founder at NKM Capital" at bounding box center [428, 377] width 165 height 61
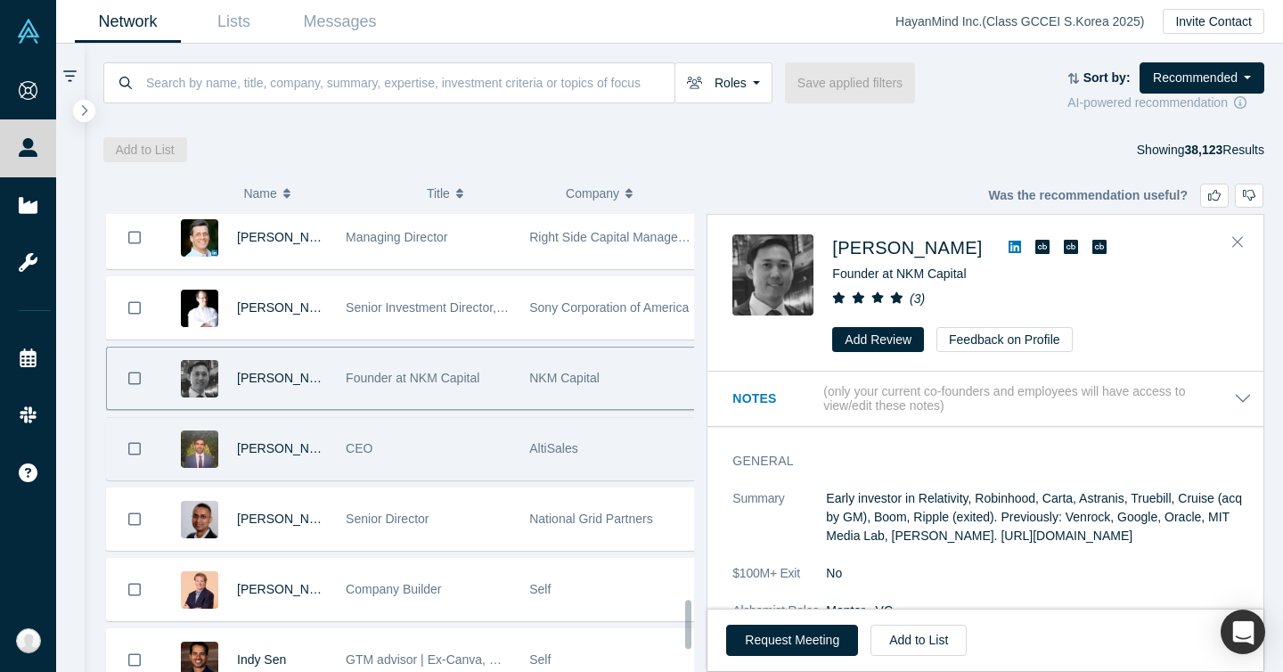
click at [385, 453] on div "CEO" at bounding box center [428, 448] width 165 height 61
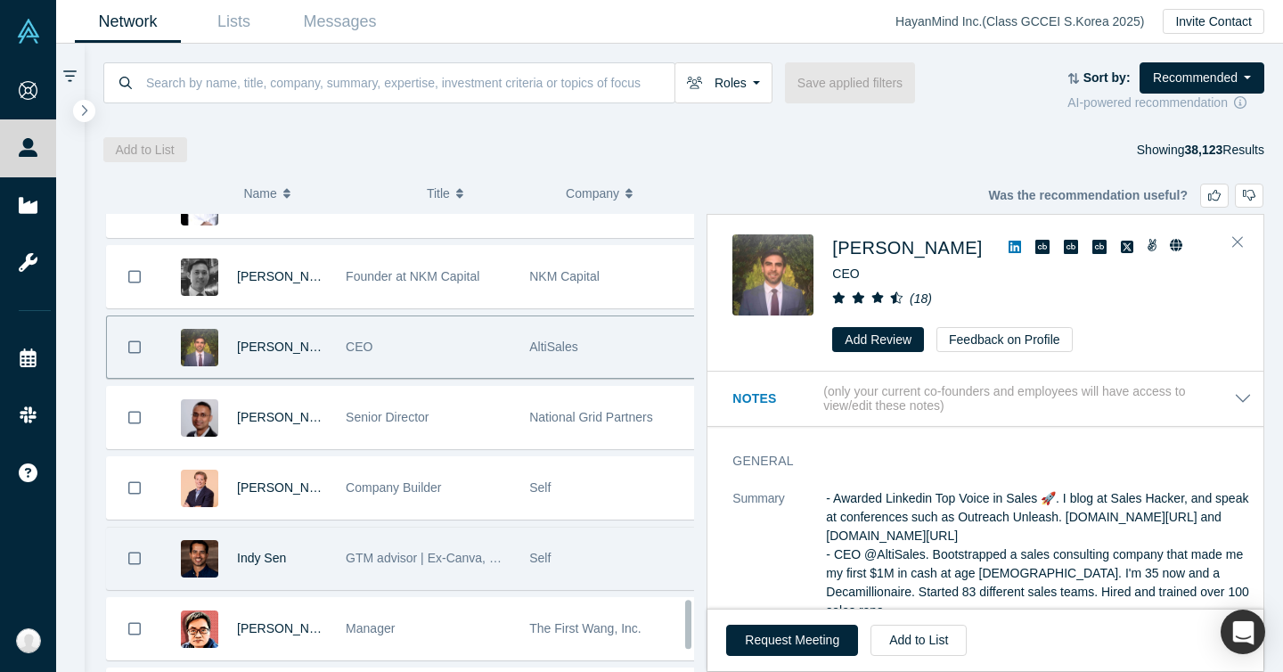
scroll to position [3794, 0]
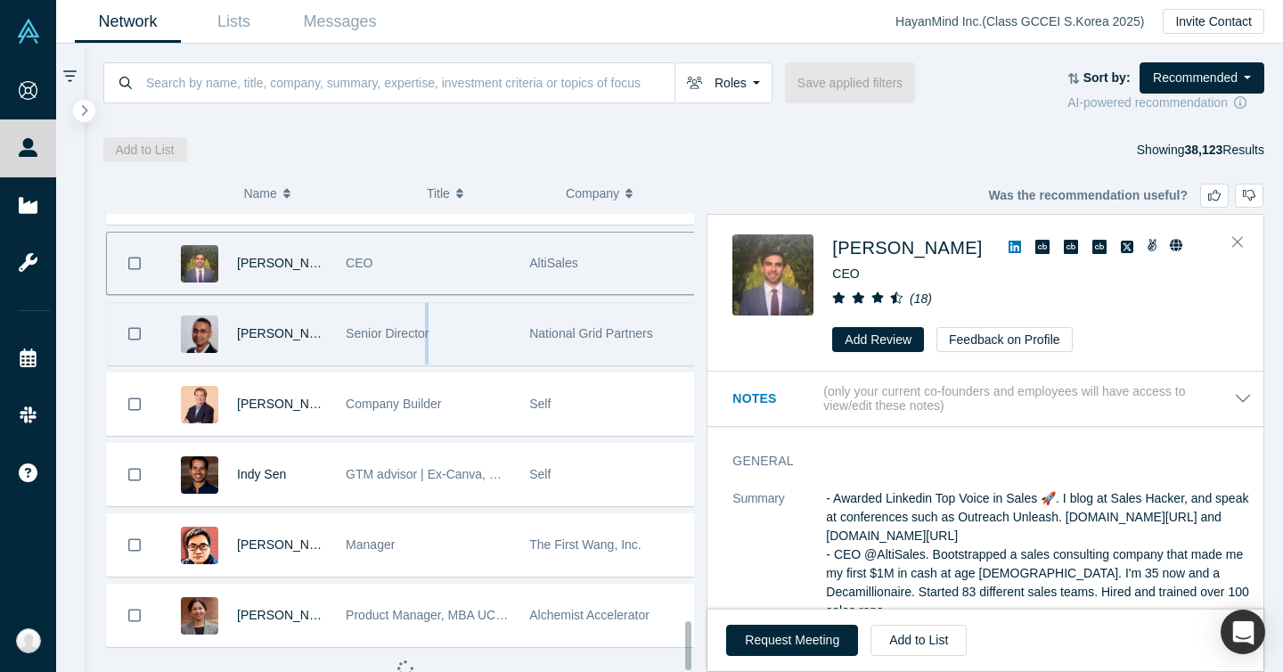
click at [422, 345] on div "Senior Director" at bounding box center [428, 333] width 165 height 61
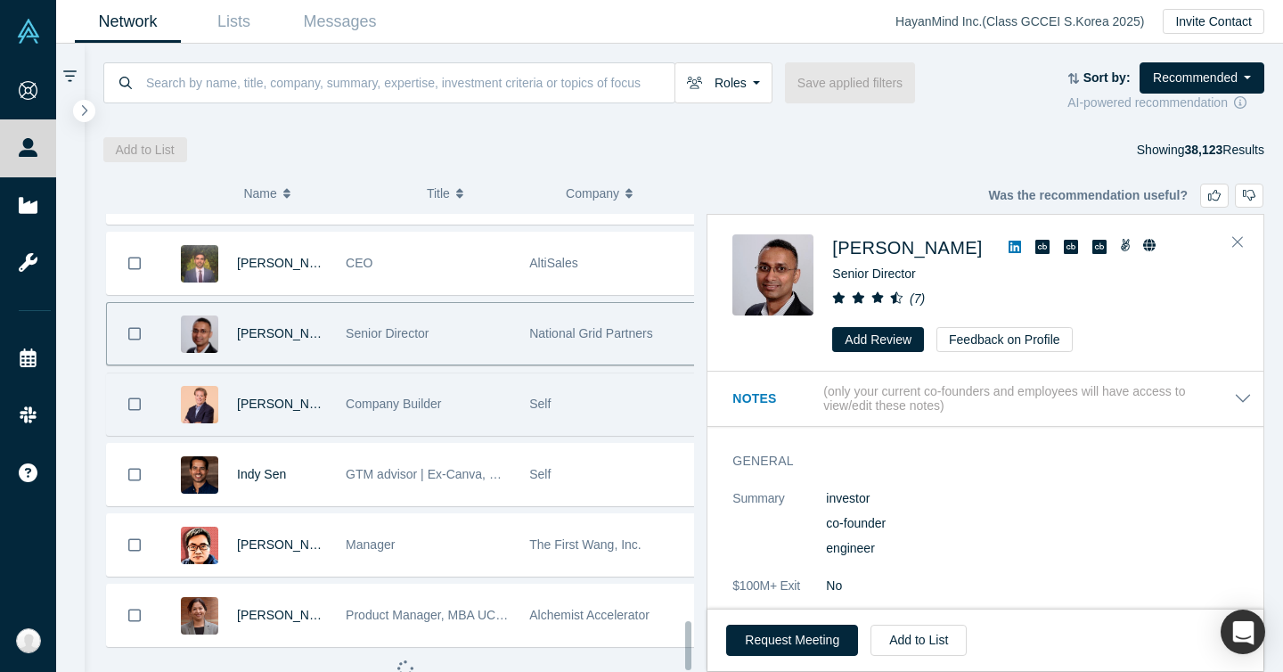
click at [417, 396] on span "Company Builder" at bounding box center [393, 403] width 95 height 14
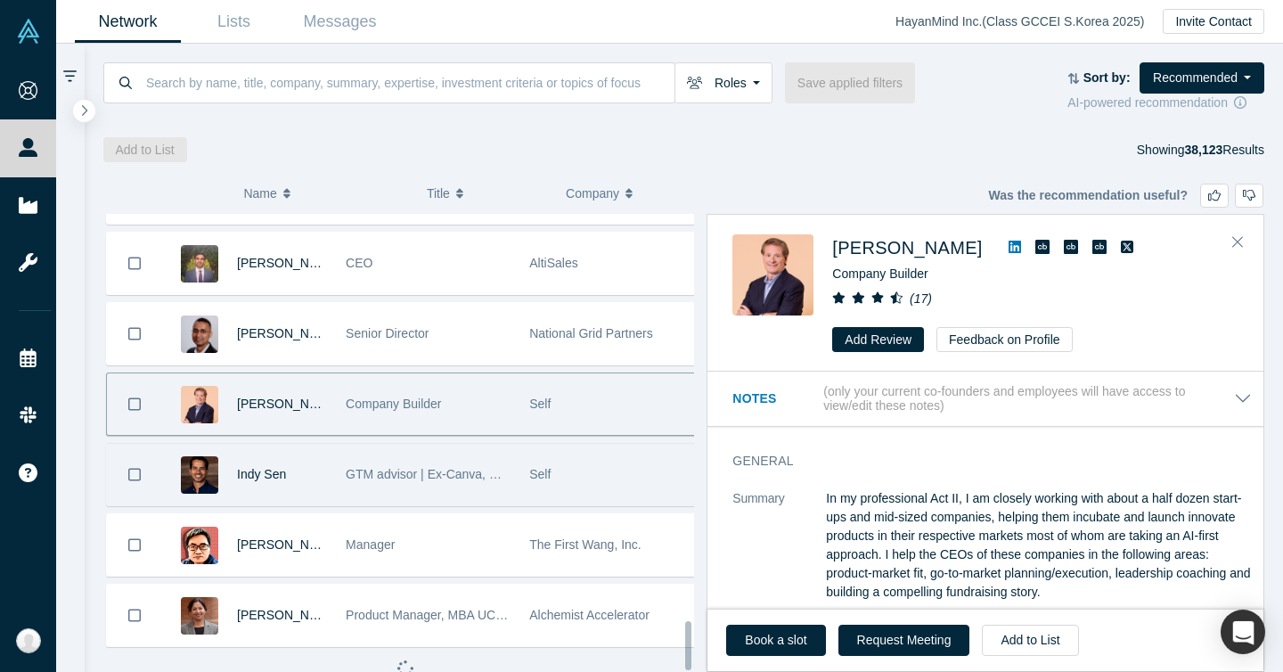
click at [392, 467] on span "GTM advisor | Ex-Canva, Google, Salesforce, Box, Matterport, Mulesoft, WeWork" at bounding box center [571, 474] width 450 height 14
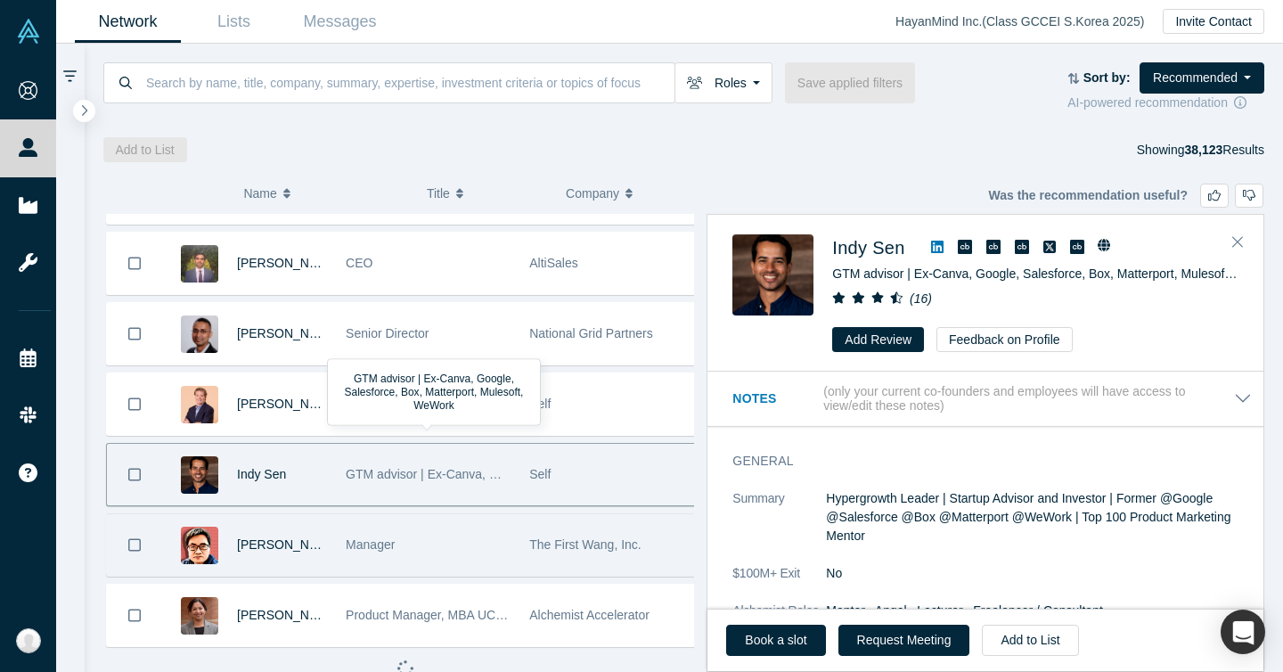
click at [370, 537] on span "Manager" at bounding box center [370, 544] width 49 height 14
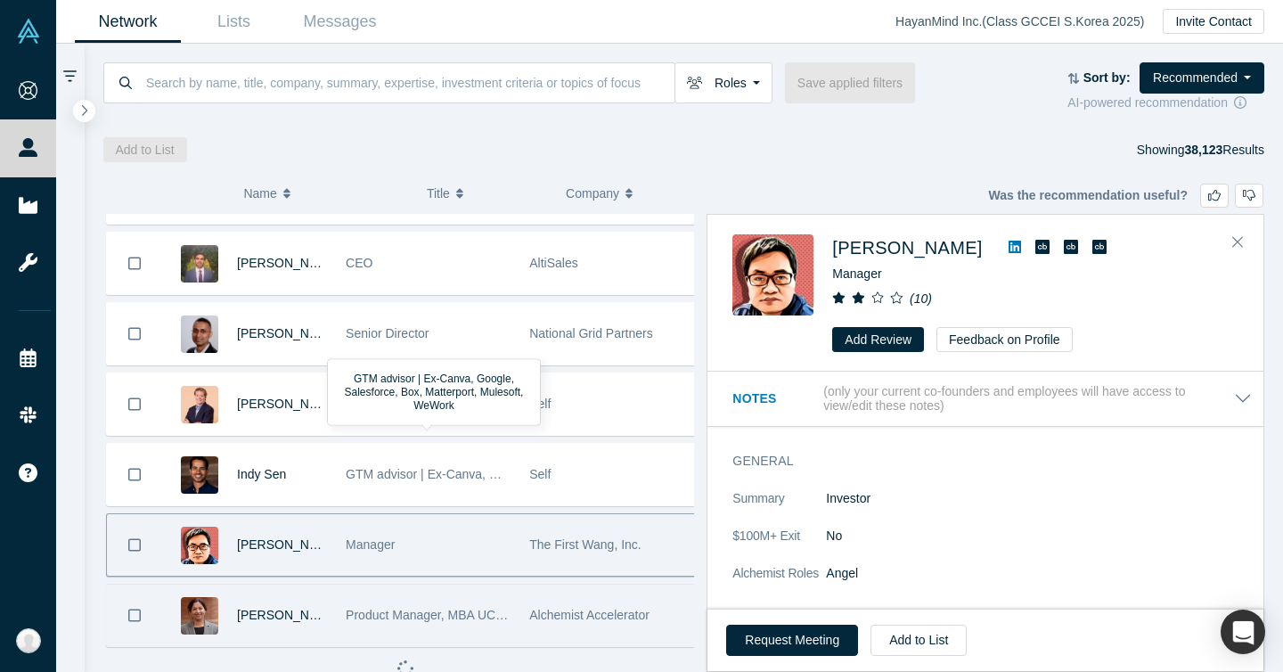
click at [404, 584] on div "Product Manager, MBA UCLA [PERSON_NAME], [GEOGRAPHIC_DATA] Computer Science" at bounding box center [428, 614] width 165 height 61
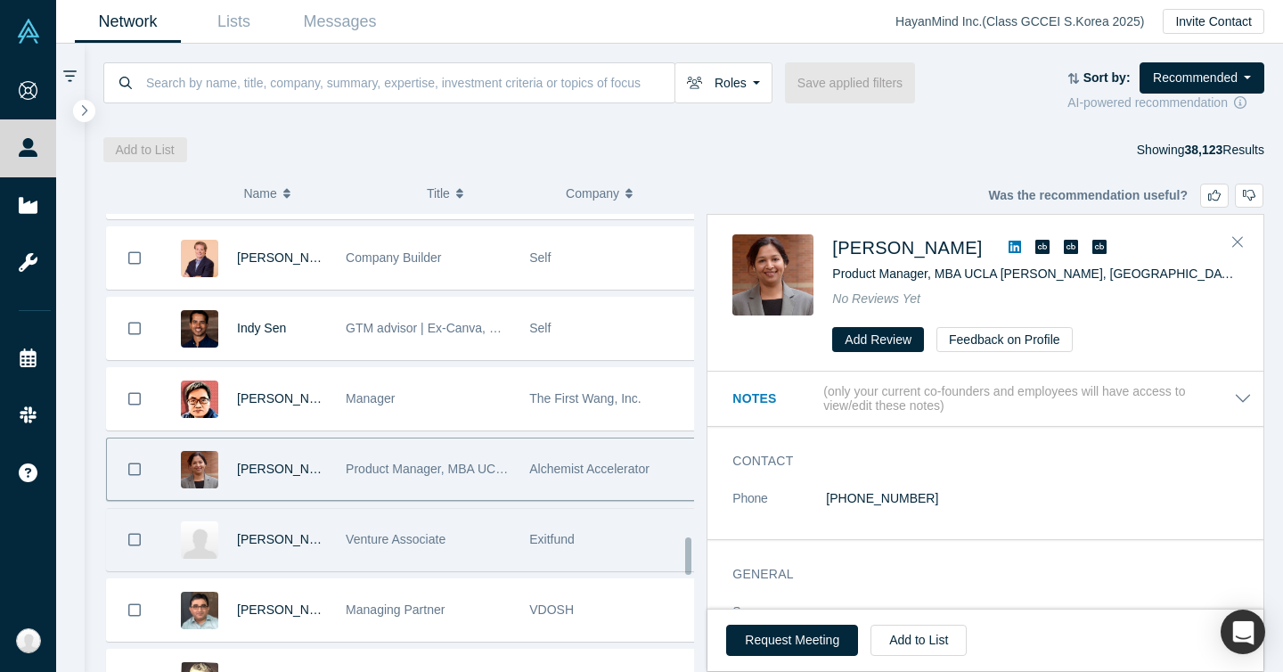
scroll to position [3990, 0]
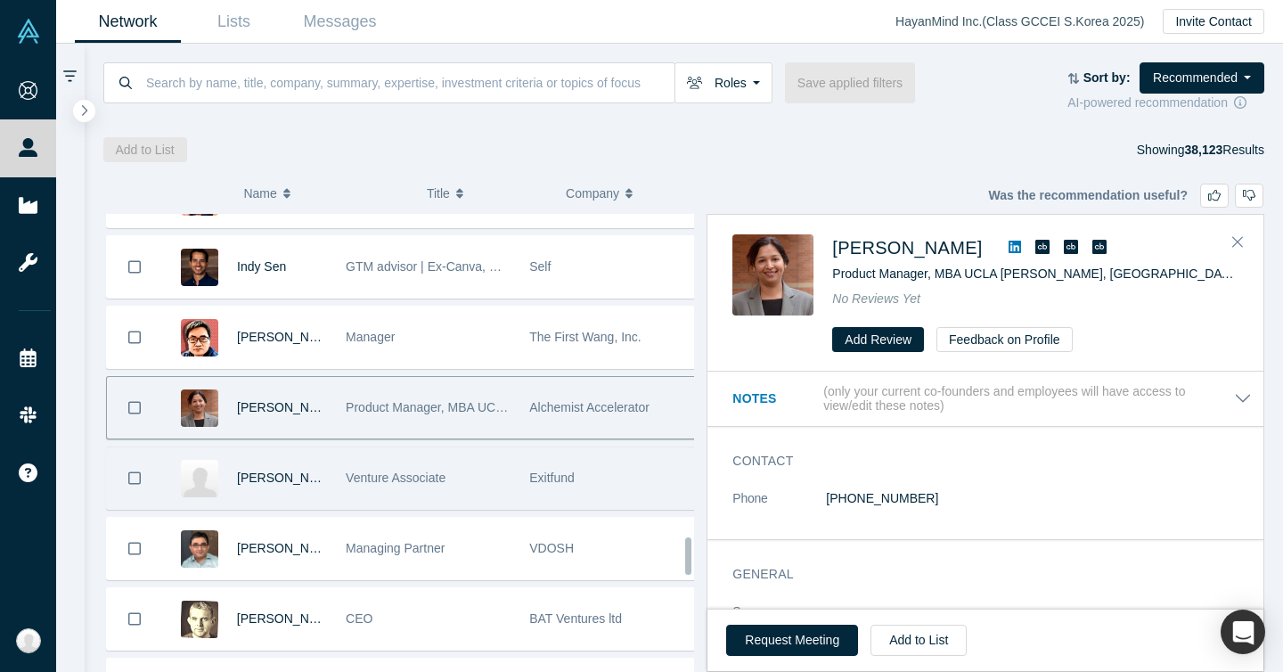
click at [398, 462] on div "Venture Associate" at bounding box center [428, 477] width 165 height 61
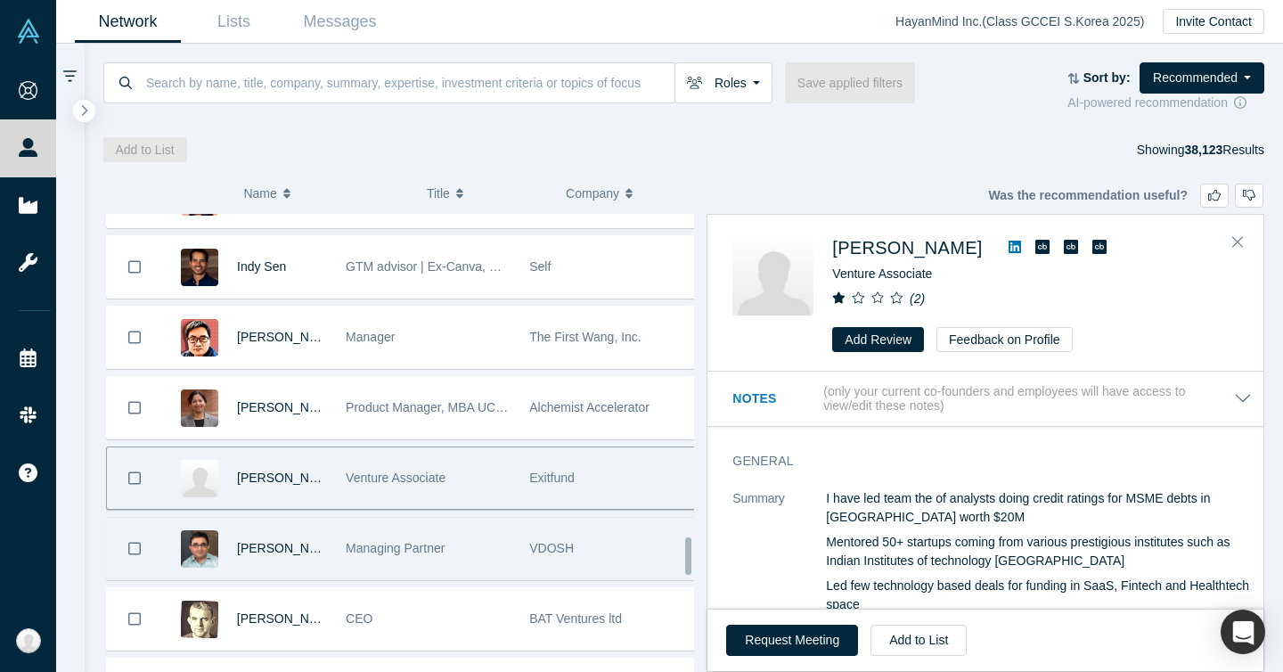
click at [399, 543] on span "Managing Partner" at bounding box center [395, 548] width 99 height 14
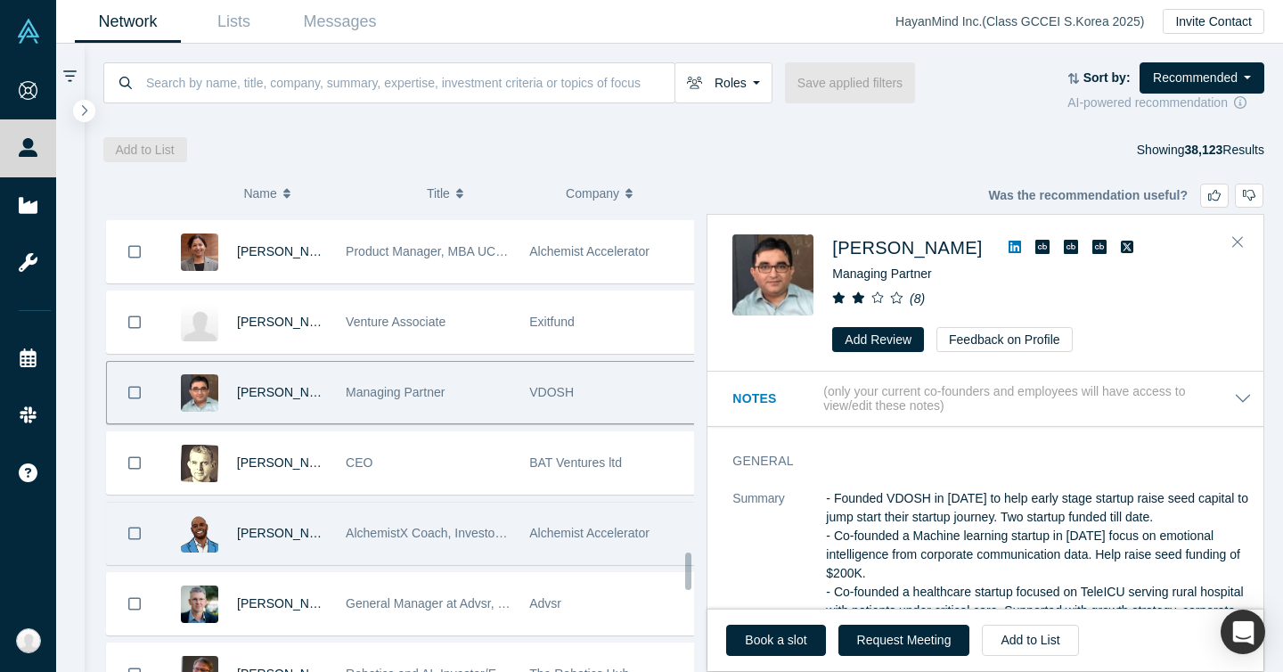
scroll to position [4176, 0]
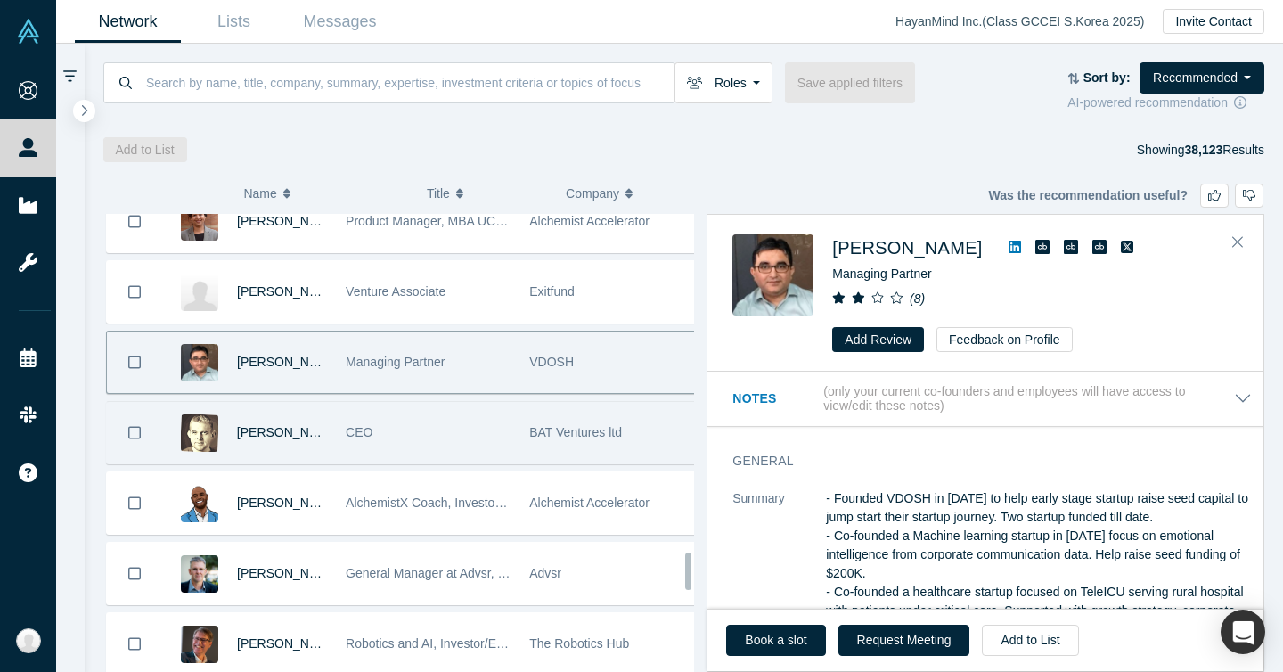
click at [404, 432] on div "CEO" at bounding box center [428, 432] width 165 height 61
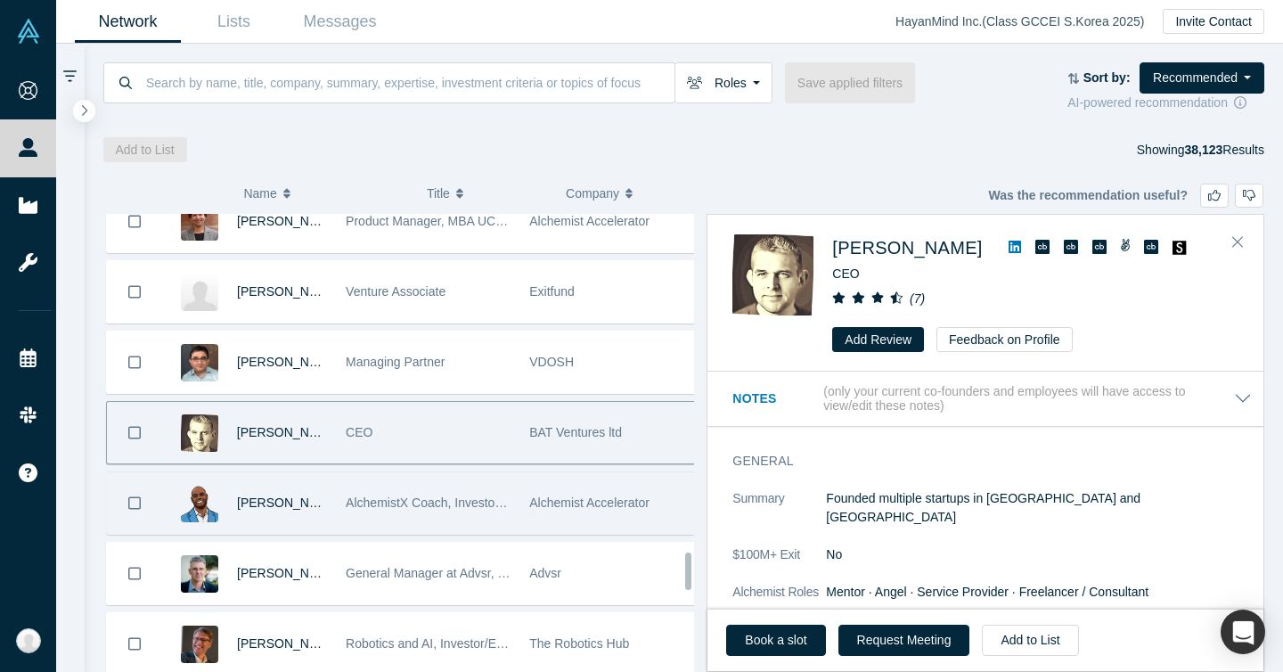
click at [404, 495] on span "AlchemistX Coach, Investor, and Founder" at bounding box center [461, 502] width 230 height 14
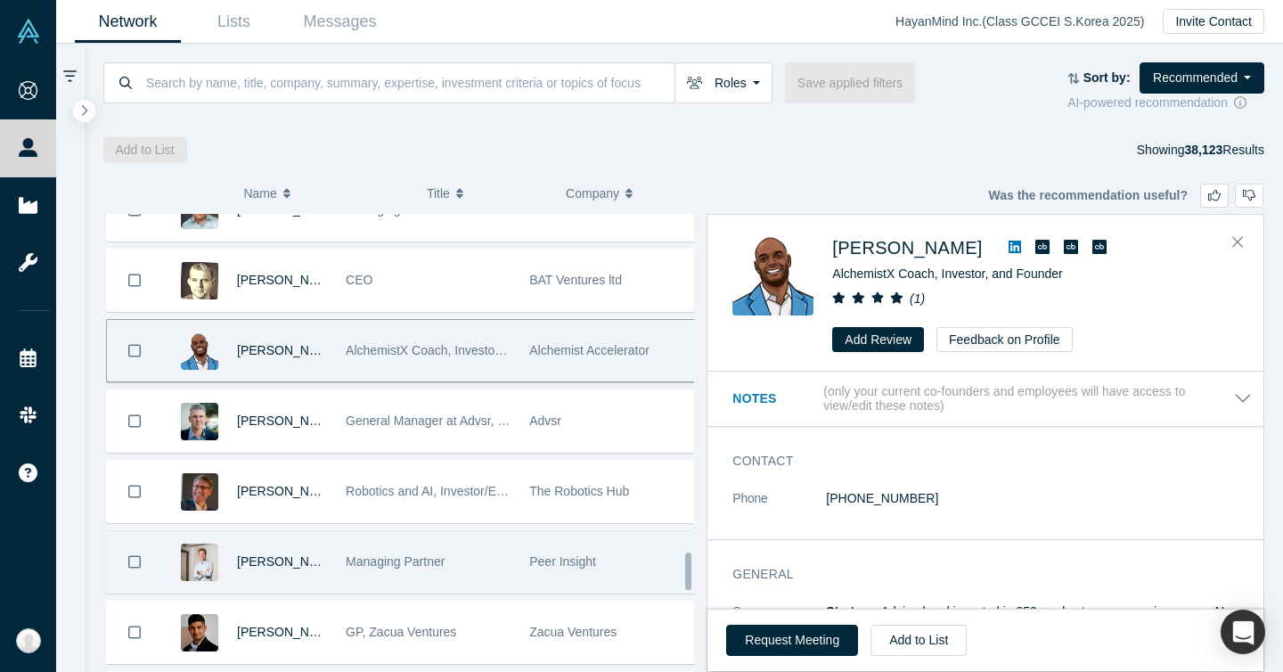
scroll to position [4394, 0]
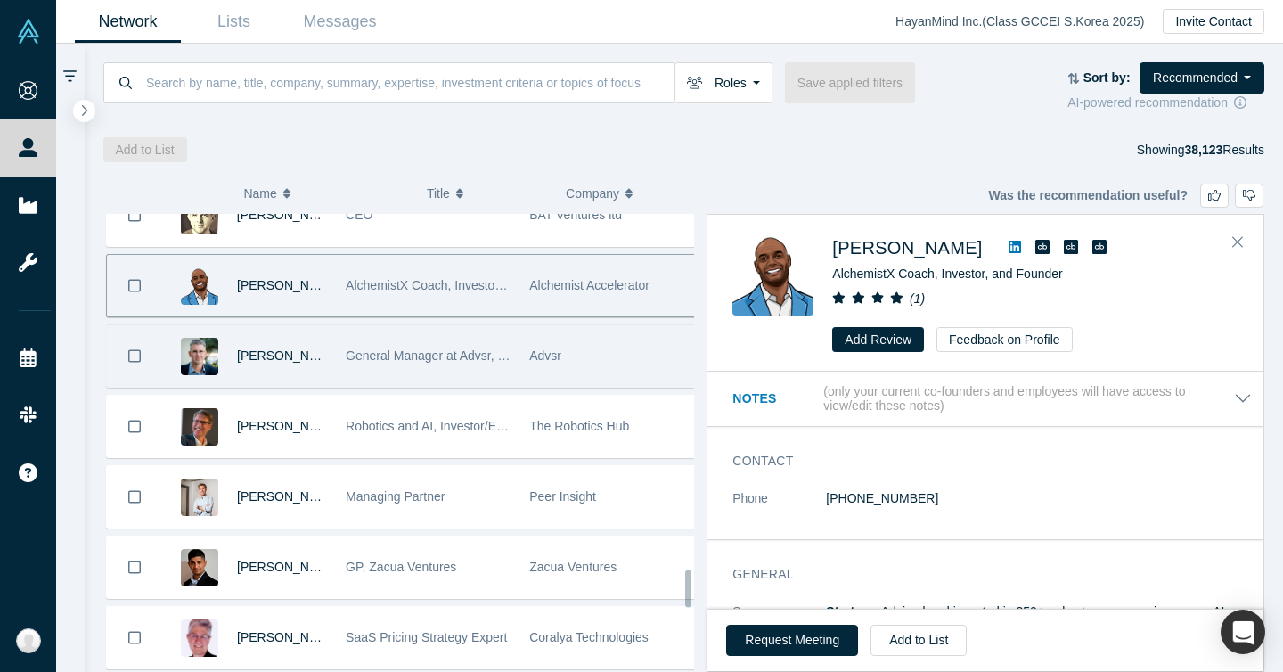
click at [435, 375] on div "General Manager at Advsr, LLC" at bounding box center [428, 355] width 165 height 61
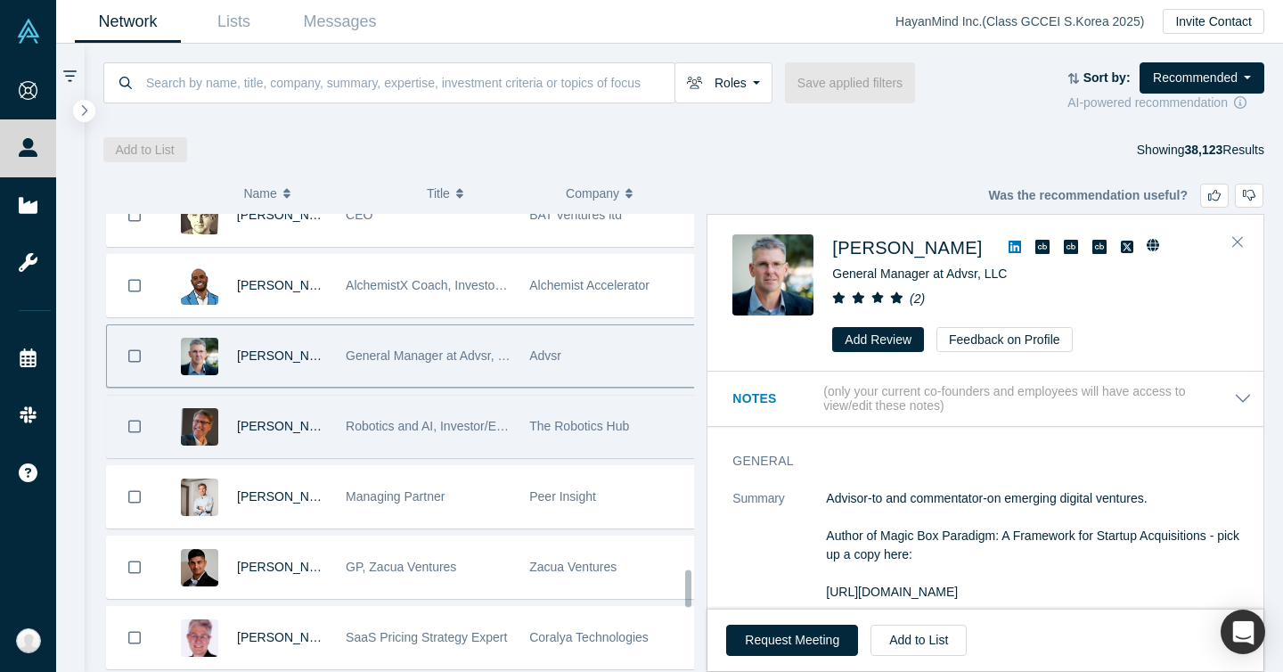
click at [424, 445] on div "Robotics and AI, Investor/Entrepreneur/Mentor" at bounding box center [428, 426] width 165 height 61
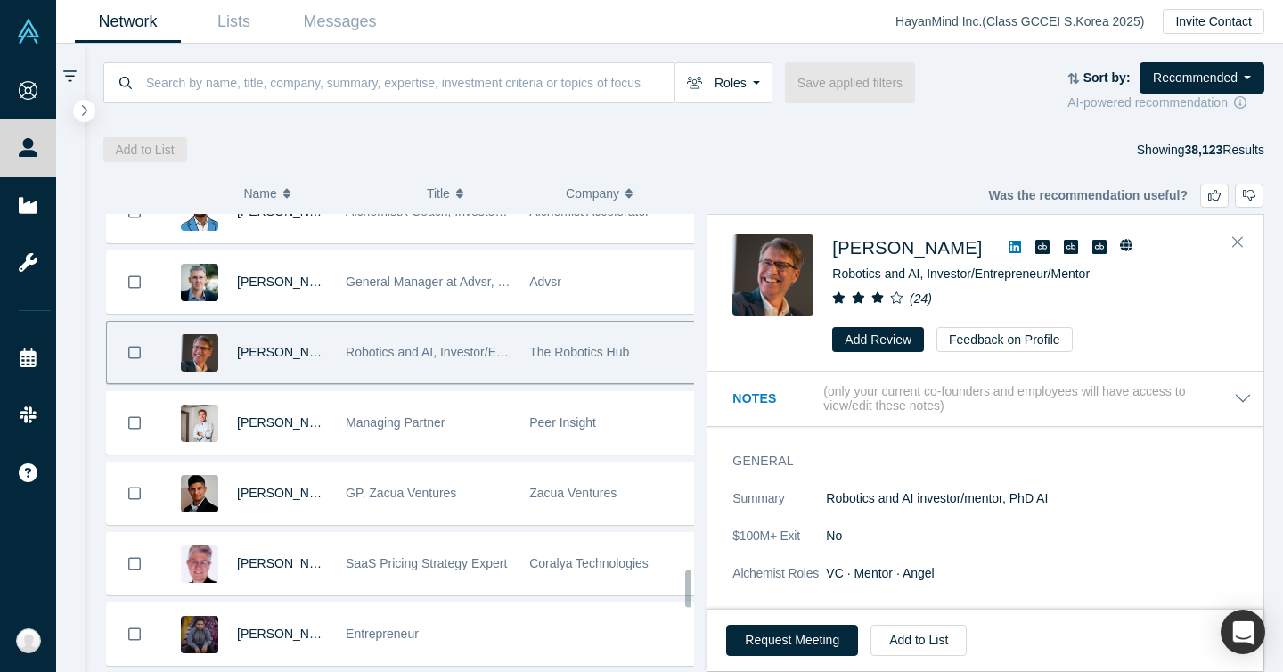
scroll to position [5142, 0]
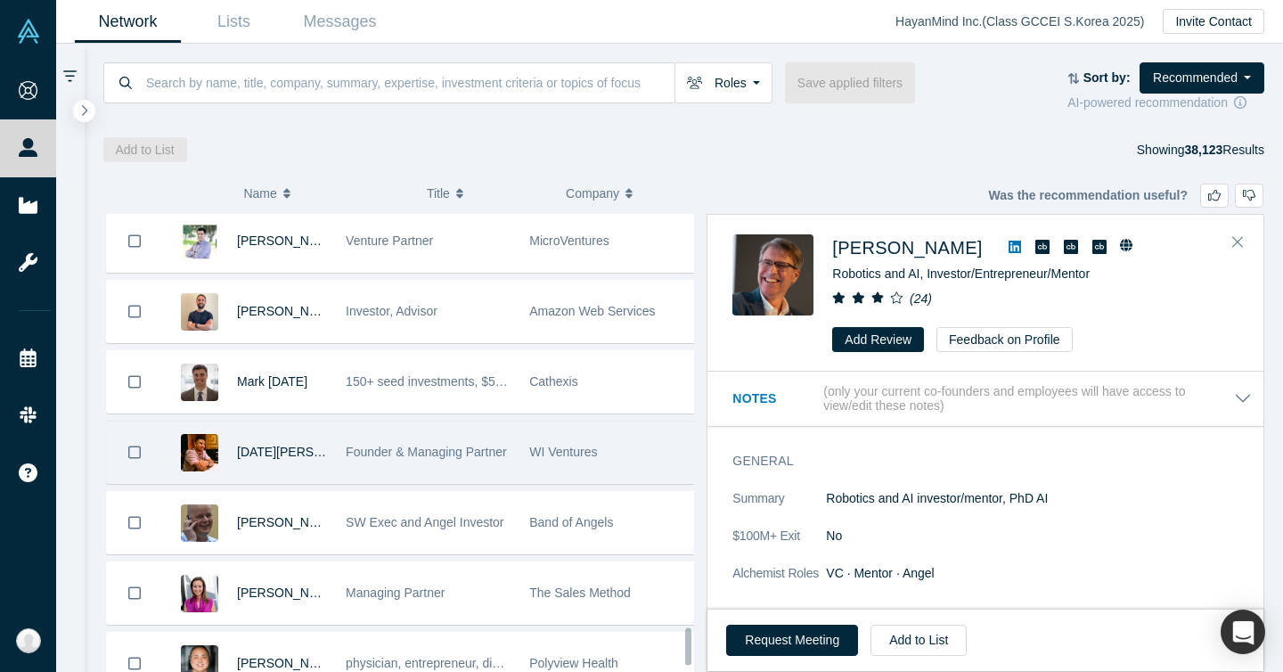
click at [421, 427] on div "Founder & Managing Partner" at bounding box center [428, 451] width 165 height 61
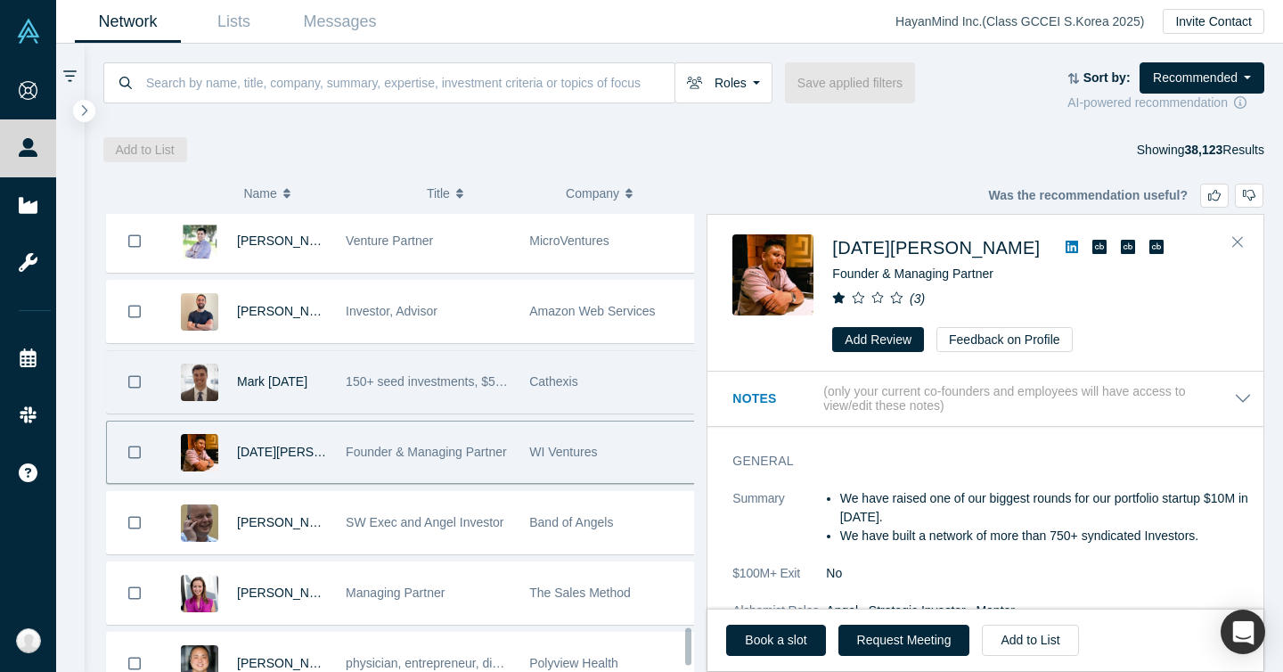
click at [422, 395] on div "150+ seed investments, $500k checks, sector agnostic, traction focused" at bounding box center [428, 381] width 165 height 61
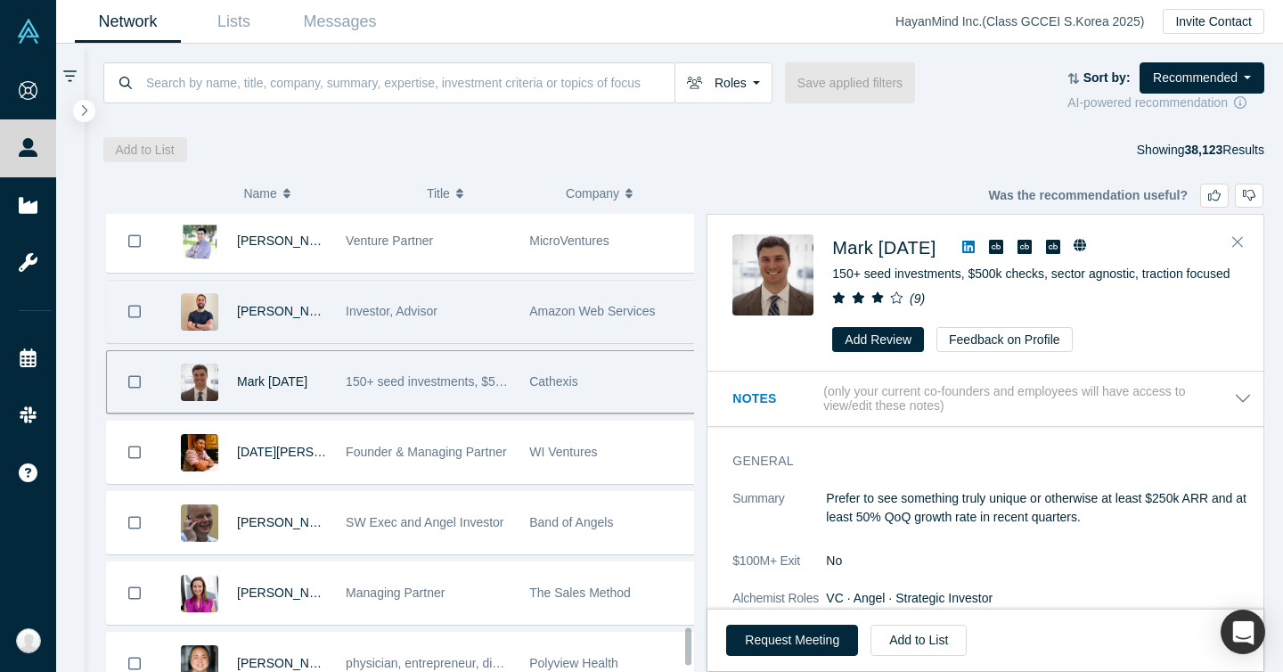
click at [426, 312] on span "Investor, Advisor" at bounding box center [392, 311] width 92 height 14
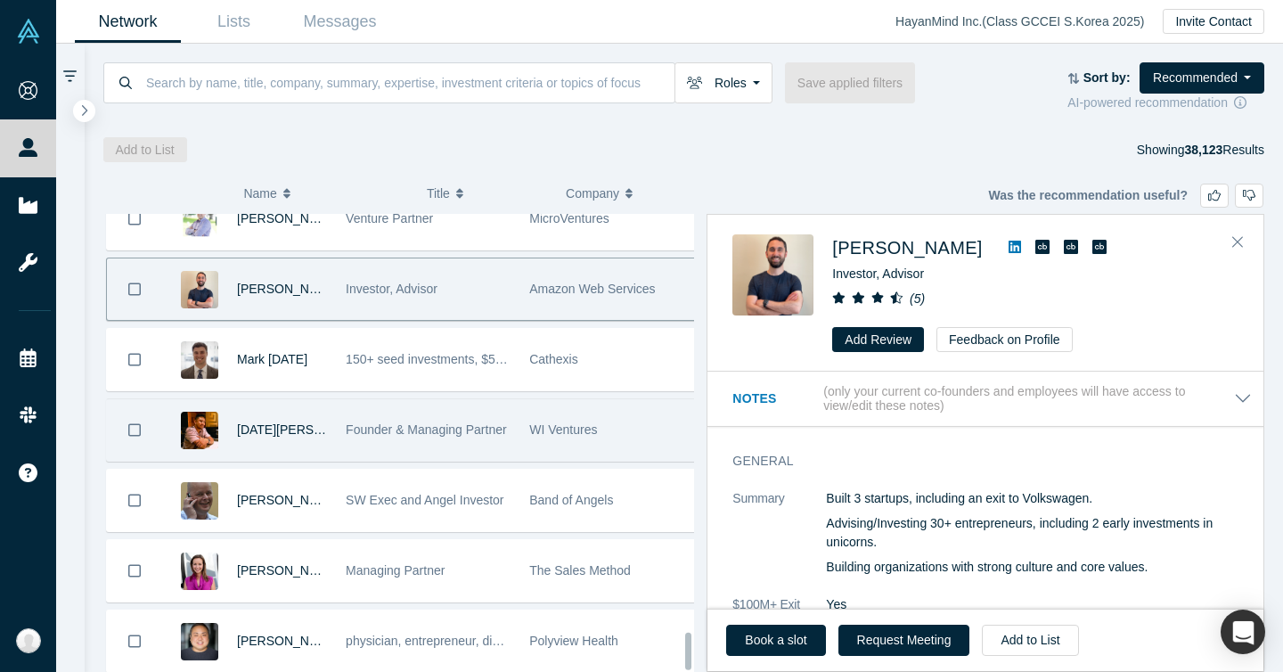
scroll to position [5202, 0]
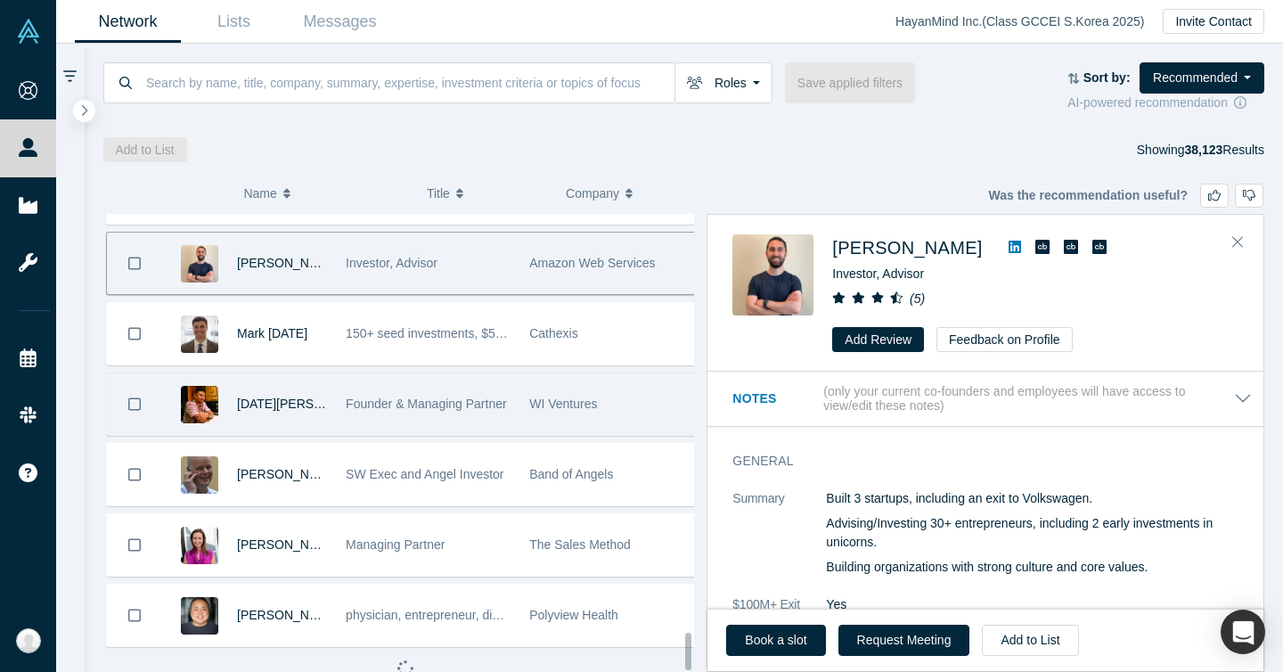
click at [405, 382] on div "Founder & Managing Partner" at bounding box center [428, 403] width 165 height 61
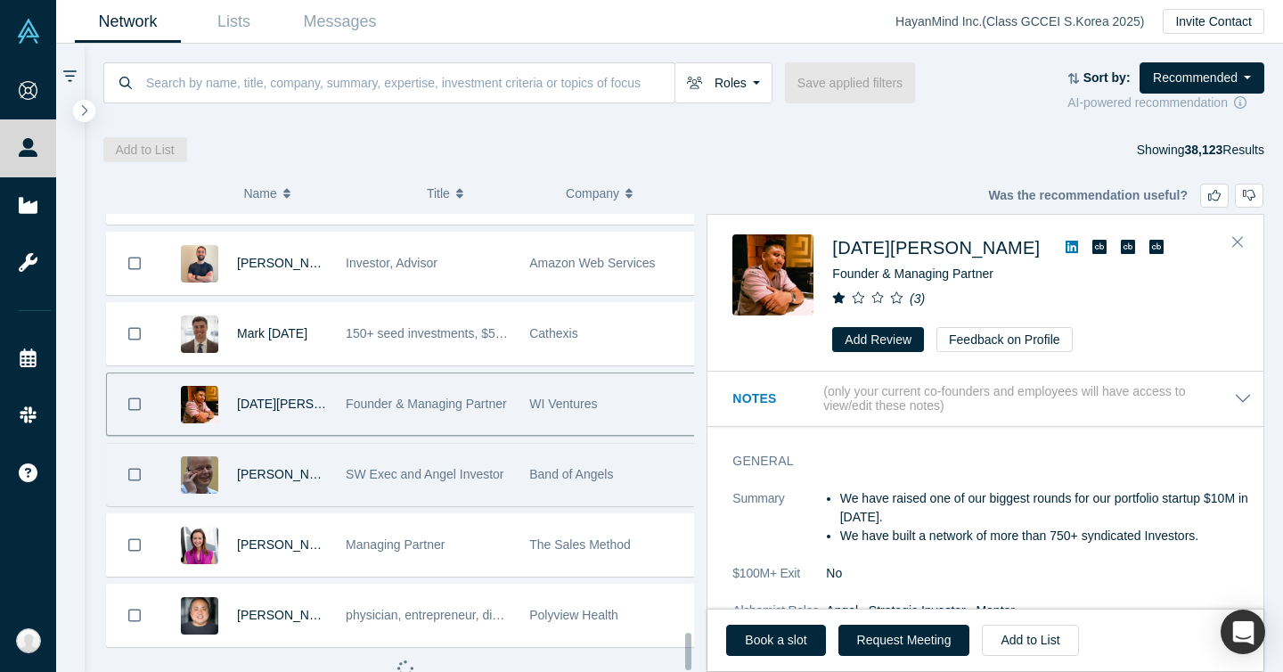
click at [403, 468] on span "SW Exec and Angel Investor" at bounding box center [425, 474] width 158 height 14
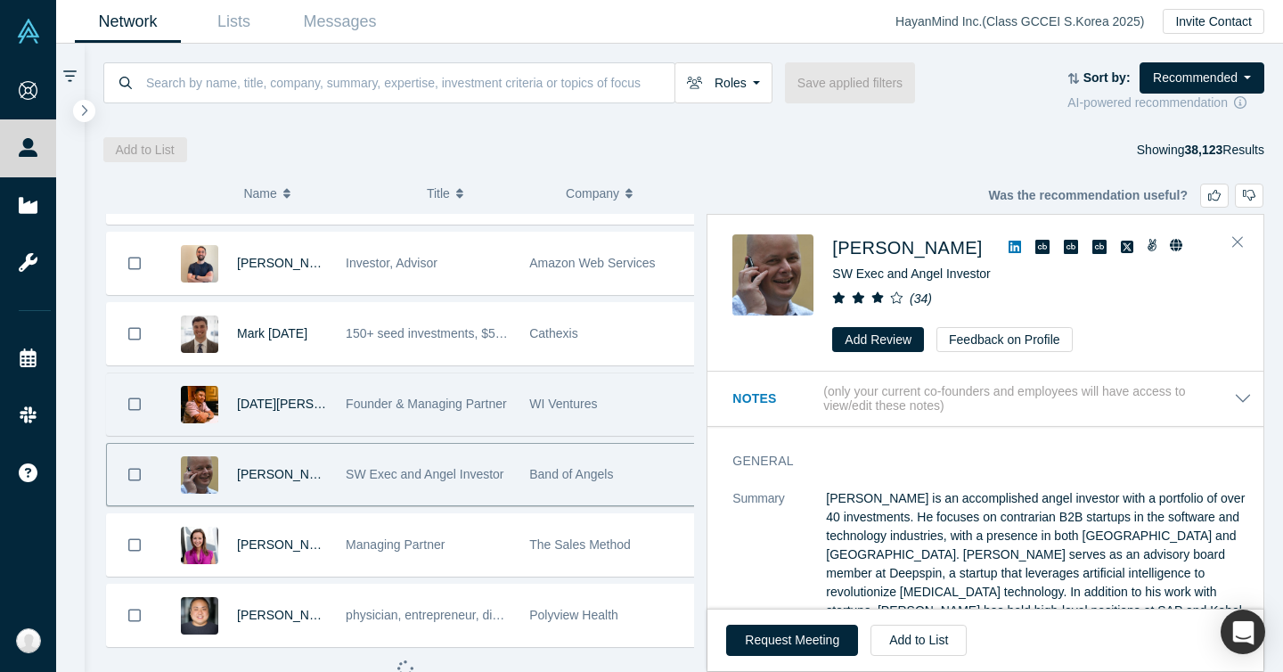
click at [409, 378] on div "Founder & Managing Partner" at bounding box center [428, 403] width 165 height 61
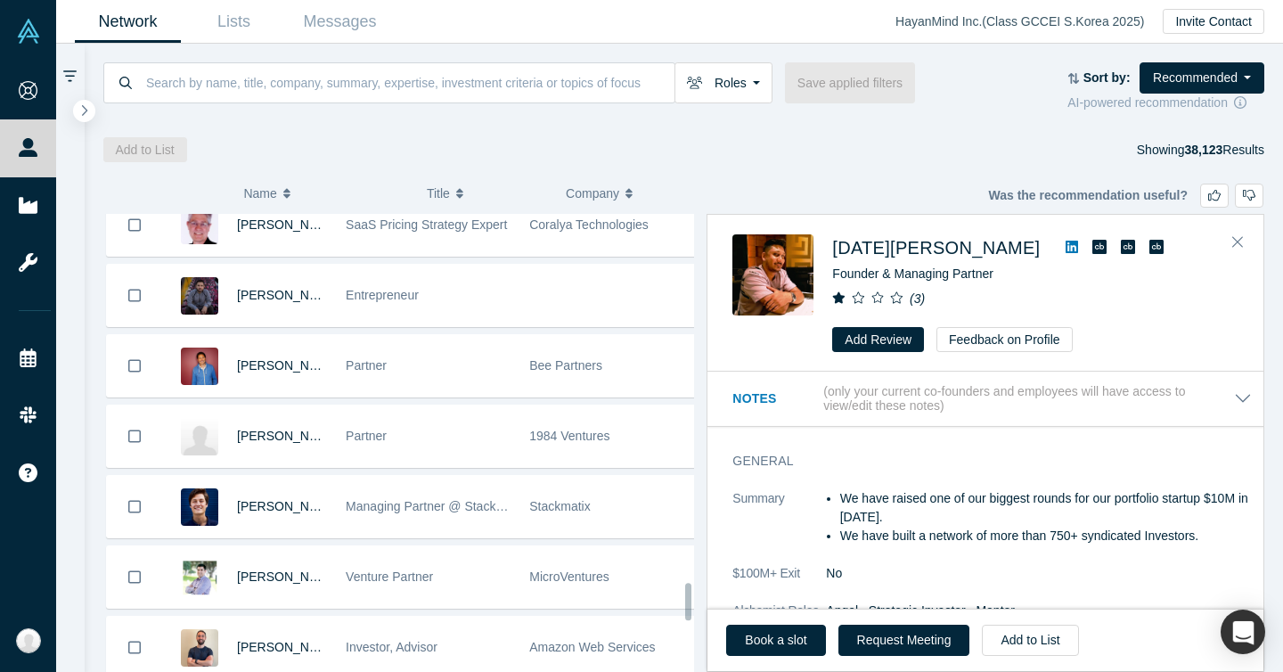
scroll to position [4572, 0]
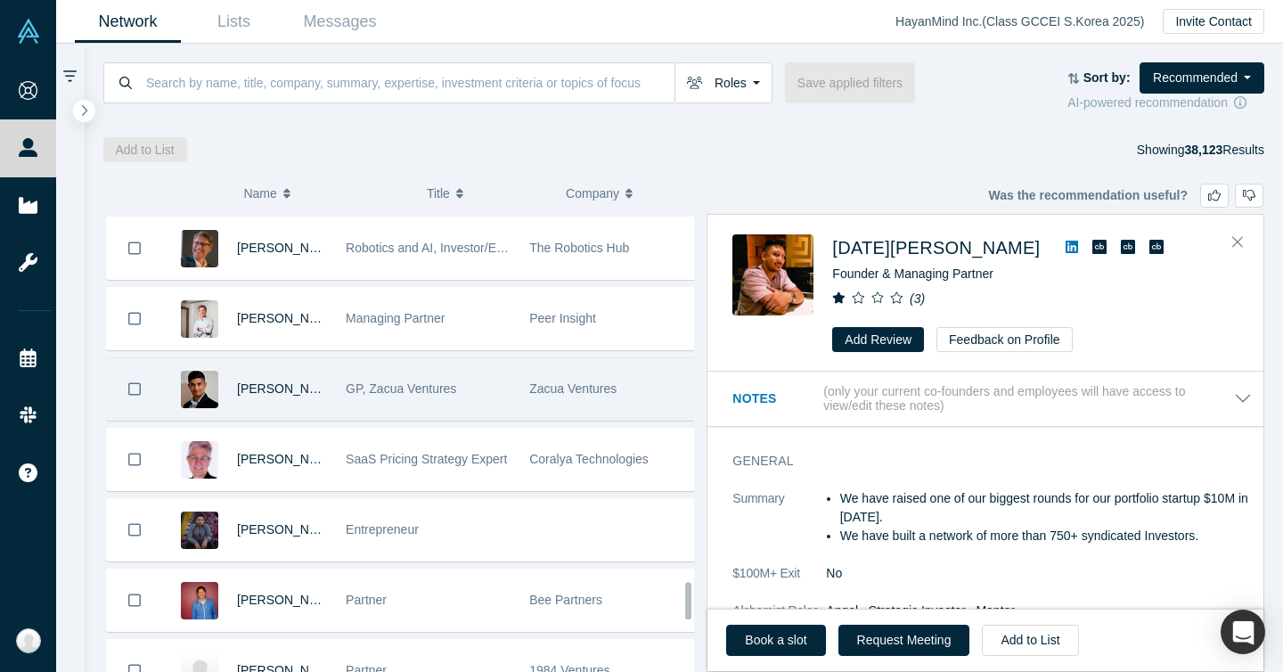
click at [433, 379] on div "GP, Zacua Ventures" at bounding box center [428, 388] width 165 height 61
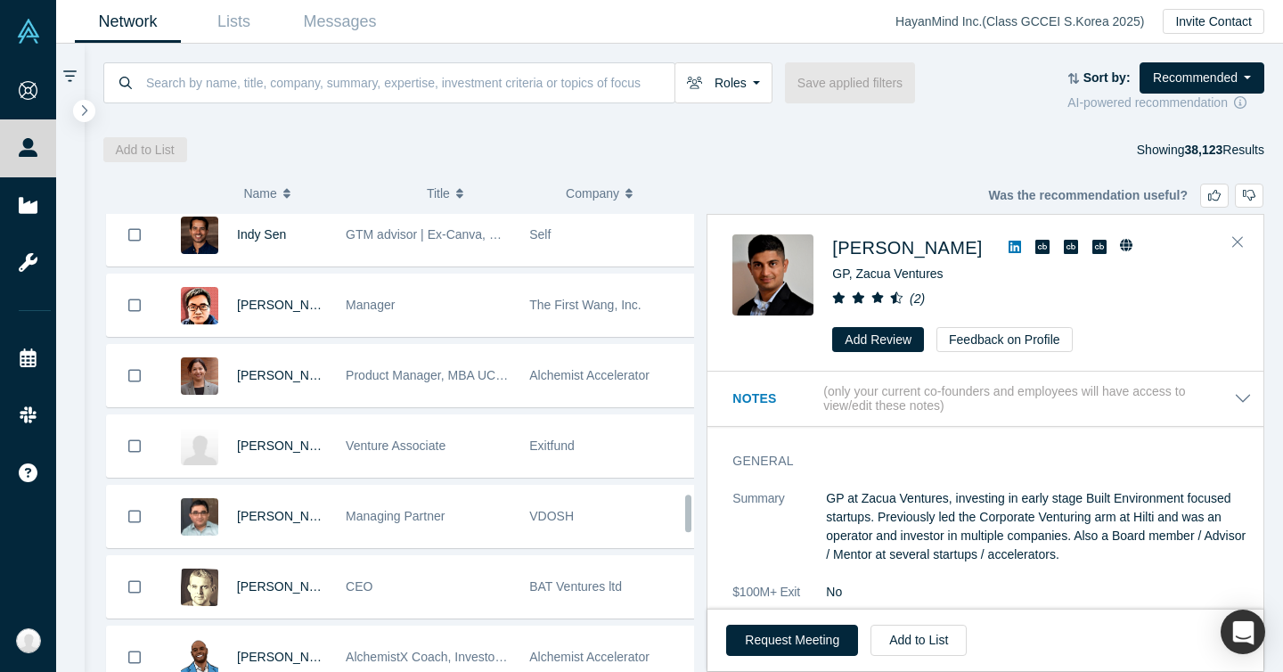
scroll to position [3480, 0]
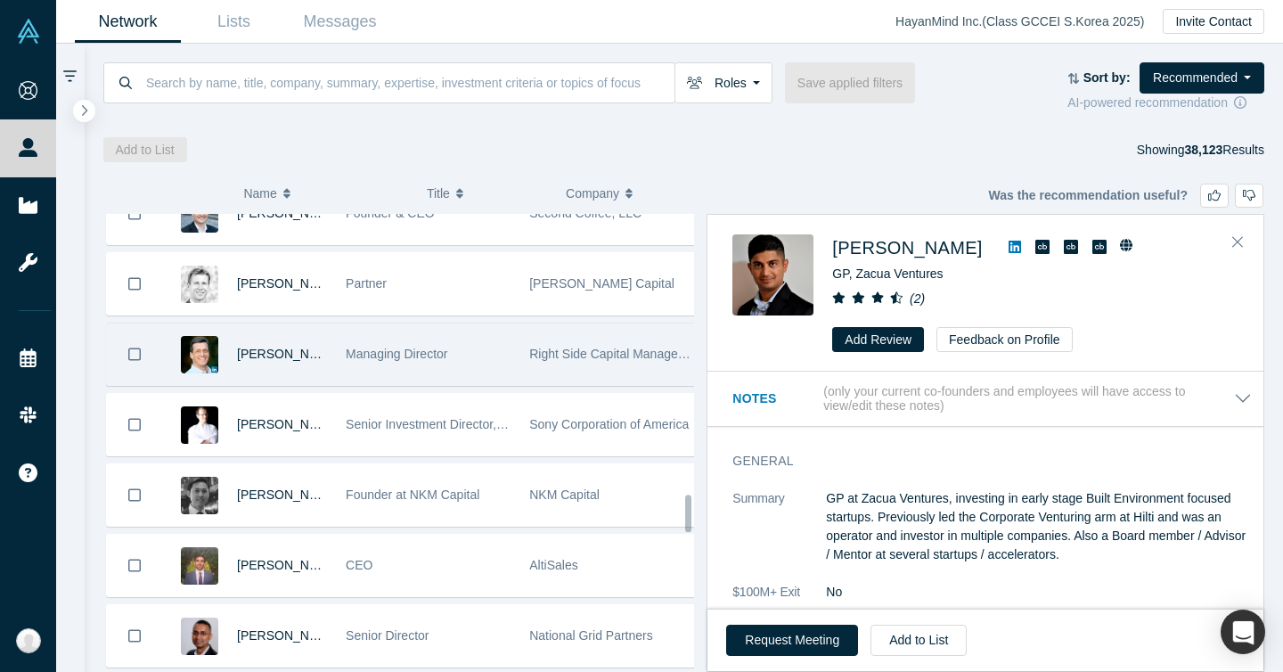
click at [436, 383] on div "Managing Director" at bounding box center [428, 353] width 165 height 61
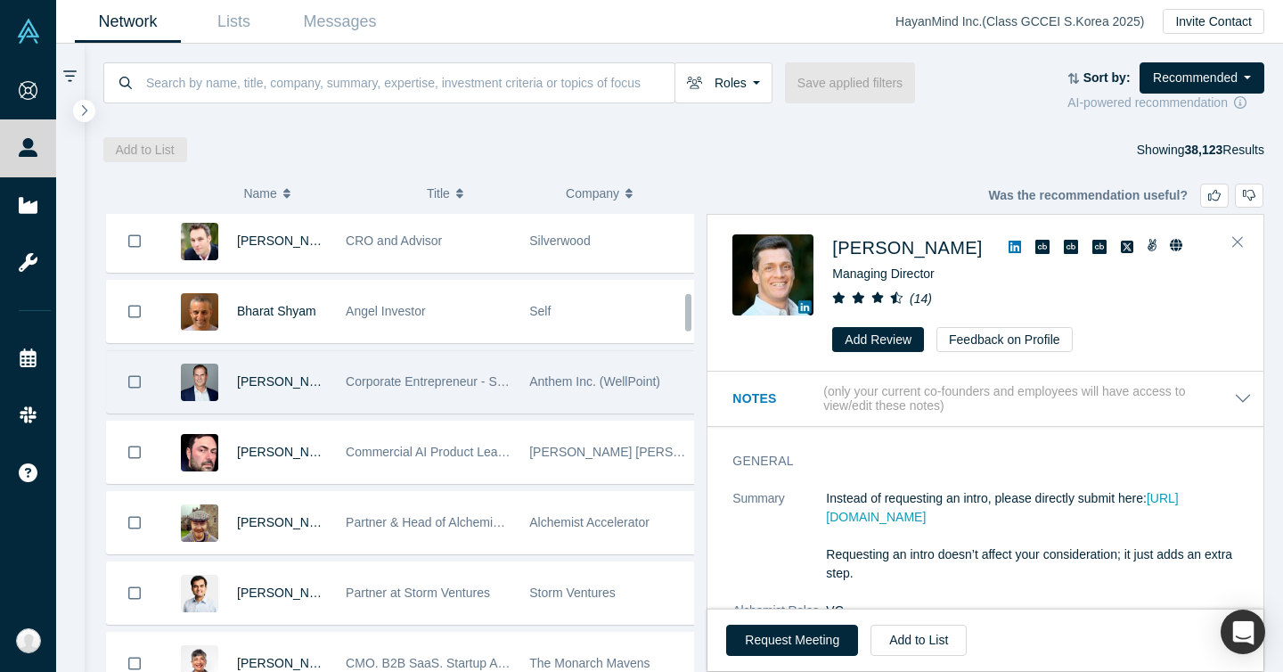
scroll to position [814, 0]
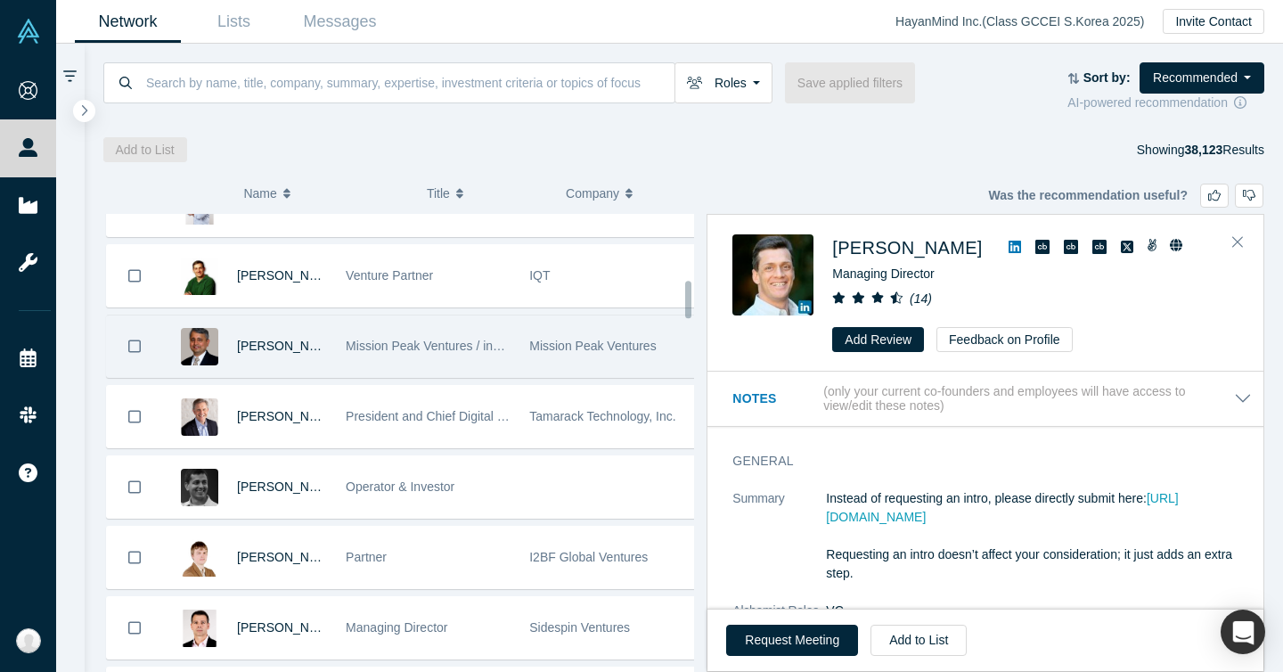
click at [437, 350] on span "Mission Peak Ventures / instantsys" at bounding box center [442, 346] width 192 height 14
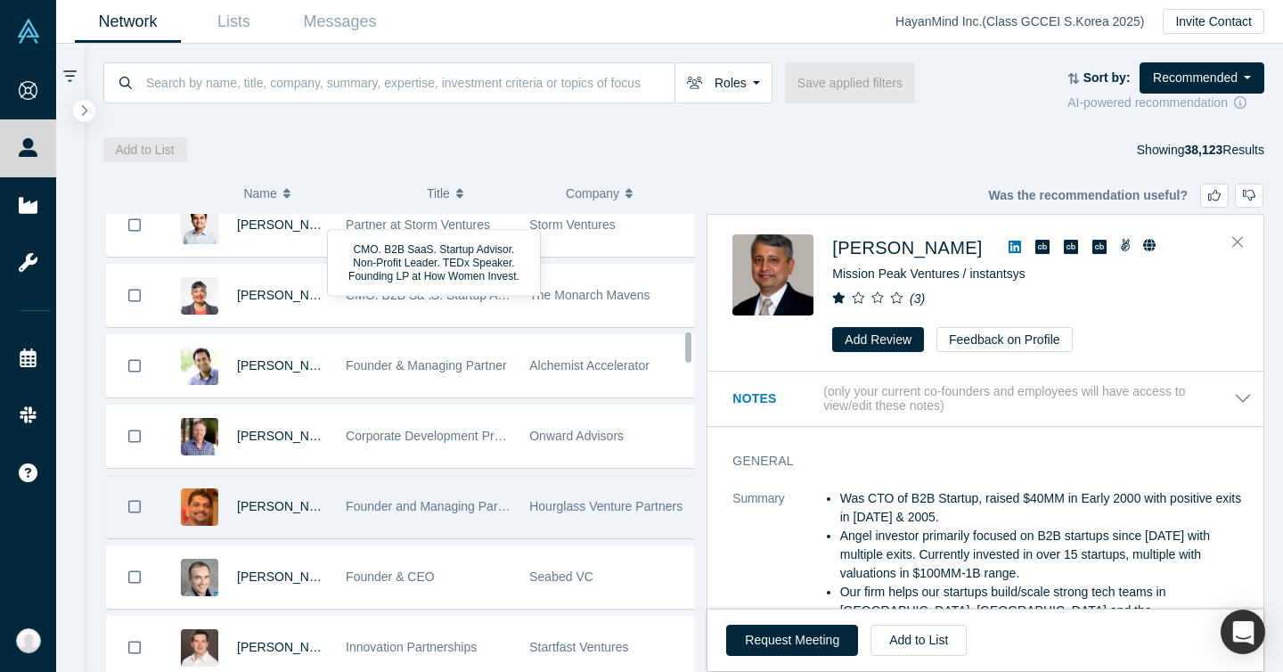
scroll to position [1971, 0]
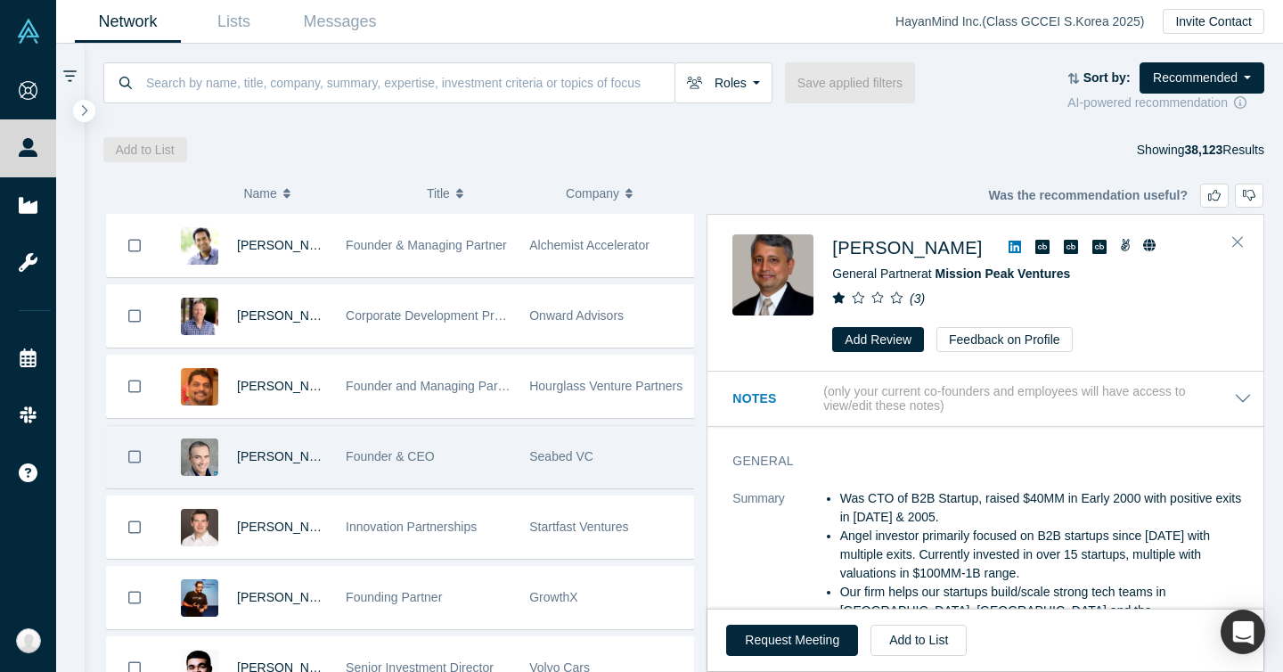
click at [411, 437] on div "Founder & CEO" at bounding box center [428, 456] width 165 height 61
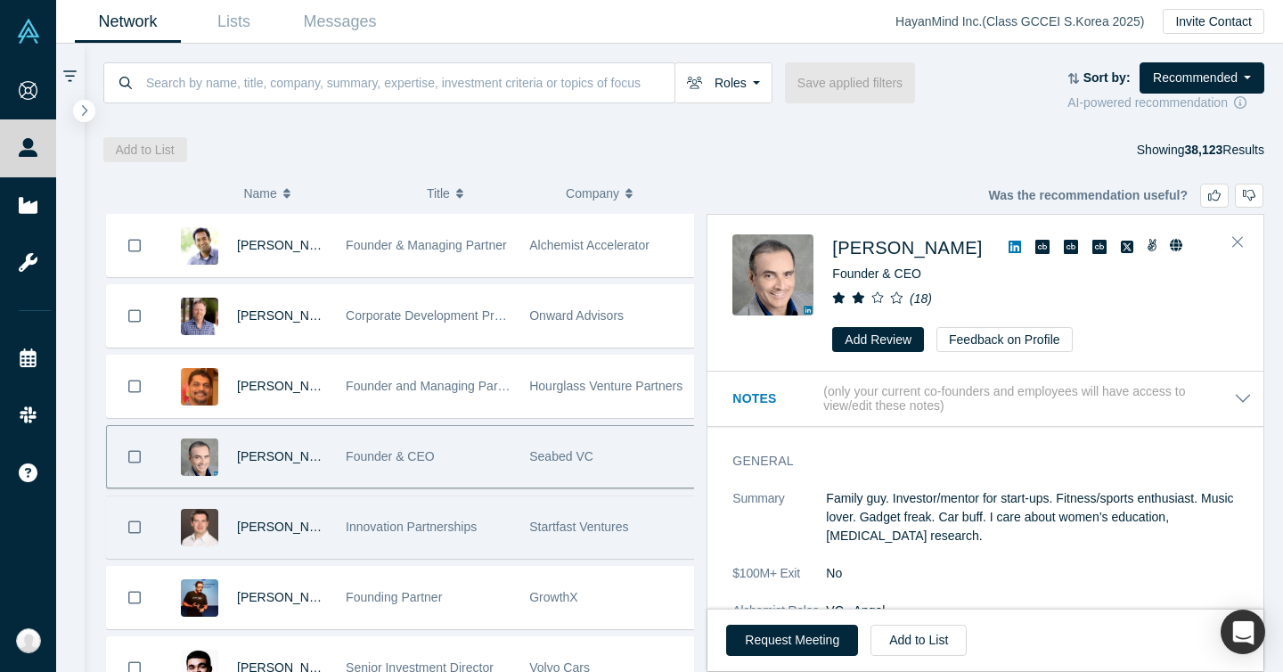
click at [430, 498] on div "Innovation Partnerships" at bounding box center [428, 526] width 165 height 61
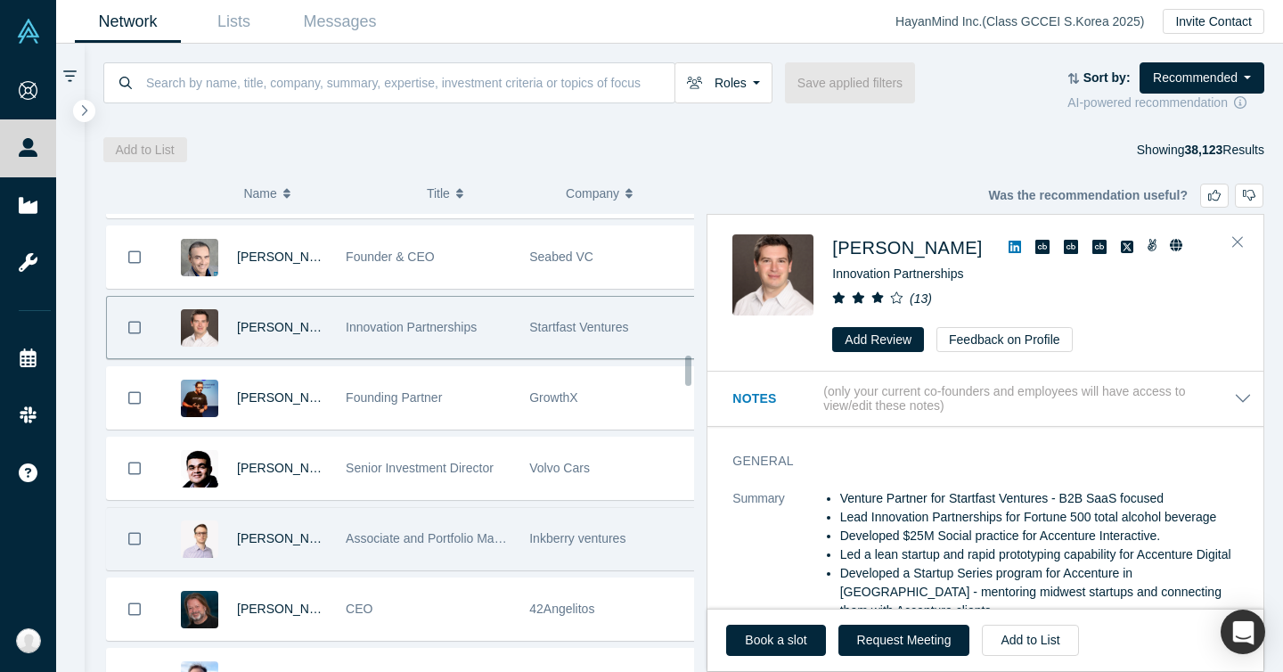
scroll to position [2201, 0]
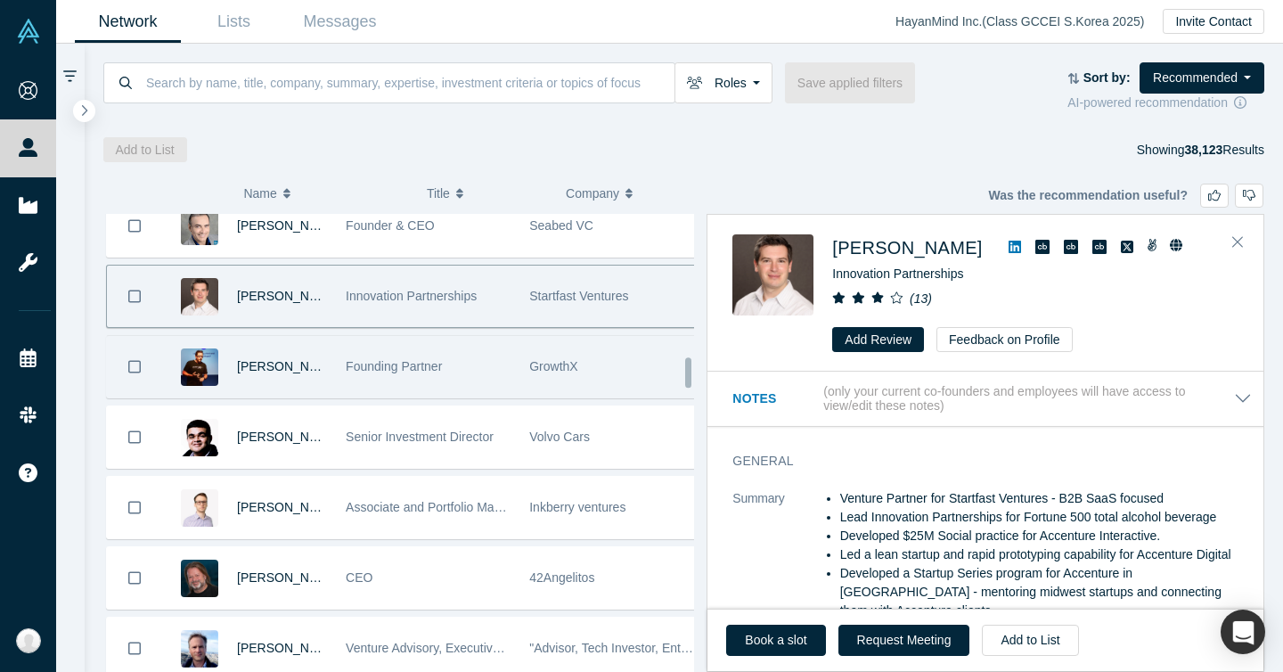
click at [431, 375] on div "Founding Partner" at bounding box center [428, 366] width 165 height 61
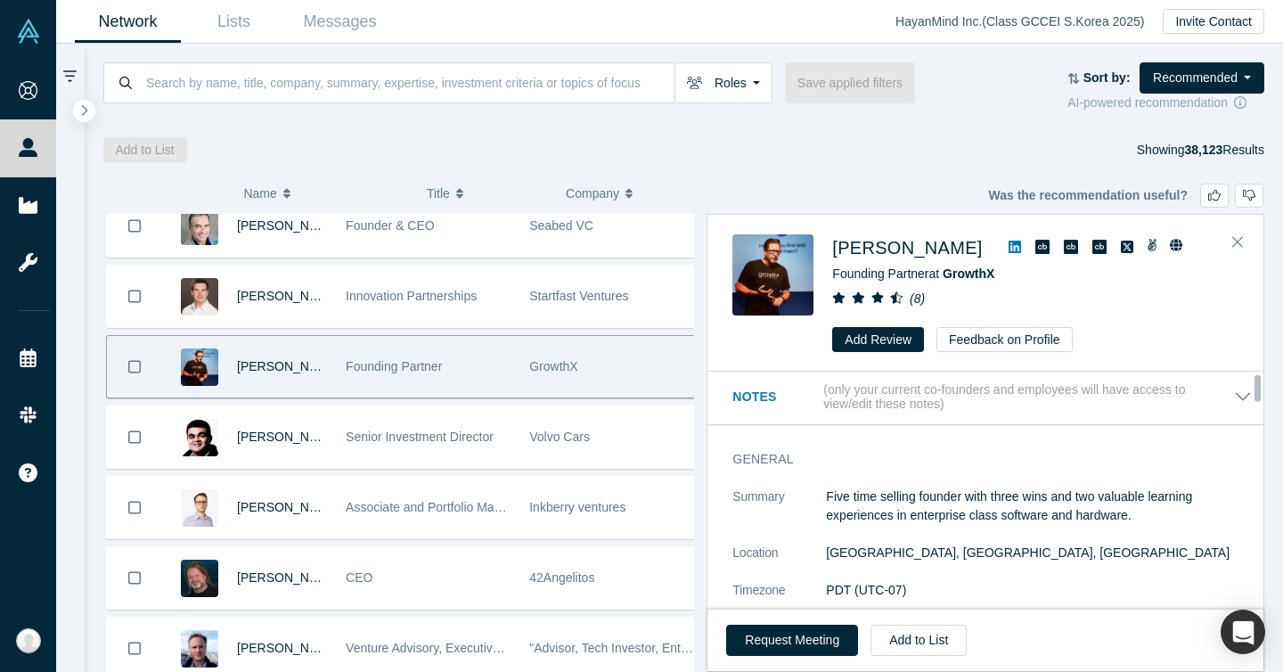
scroll to position [0, 0]
click at [1008, 248] on icon at bounding box center [1014, 247] width 12 height 14
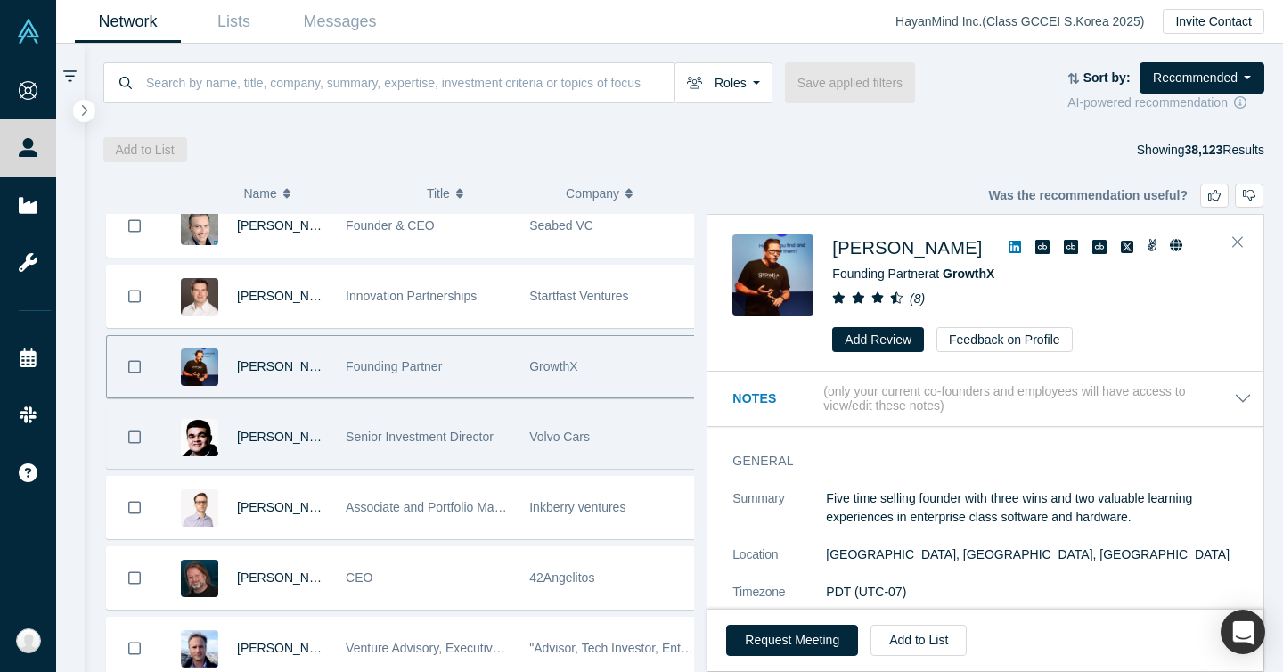
click at [406, 418] on div "Senior Investment Director" at bounding box center [428, 436] width 165 height 61
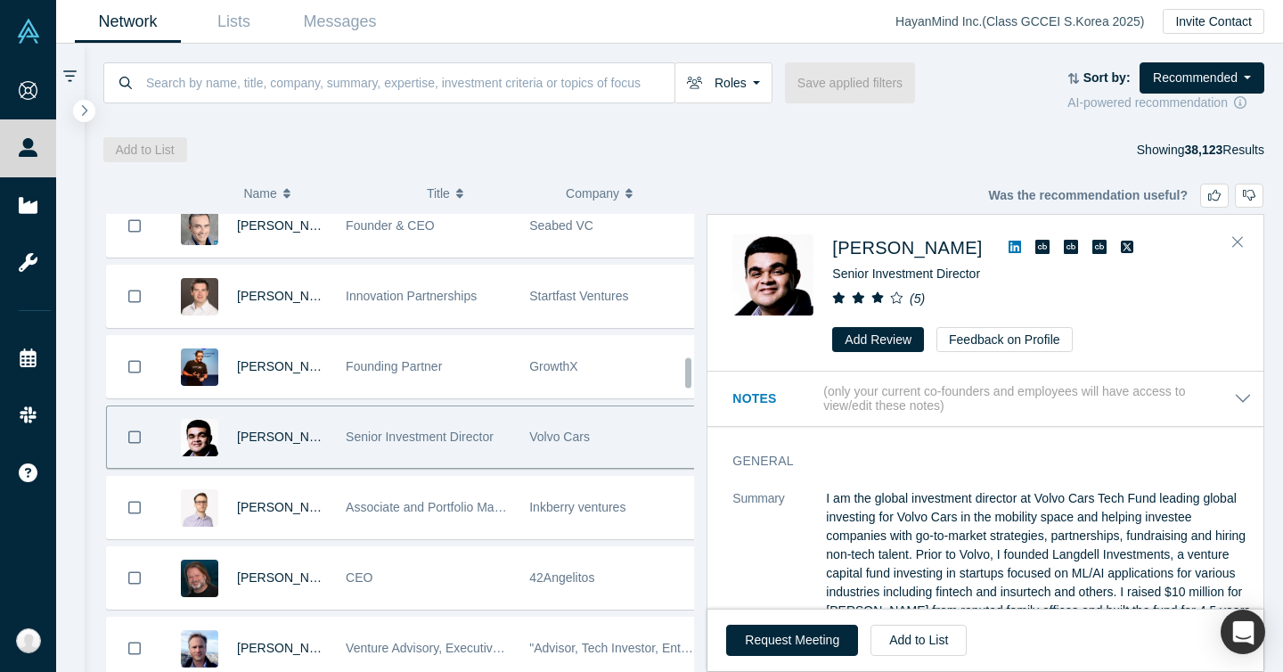
scroll to position [2234, 0]
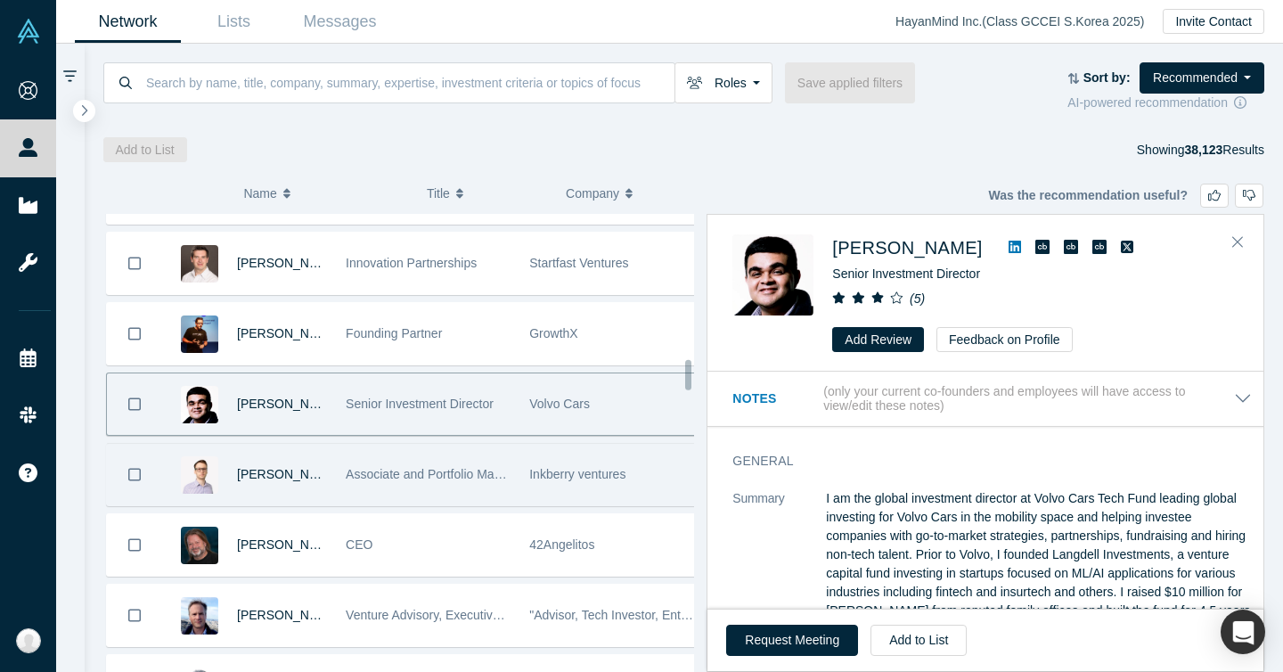
click at [412, 456] on div "Associate and Portfolio Manager" at bounding box center [428, 474] width 165 height 61
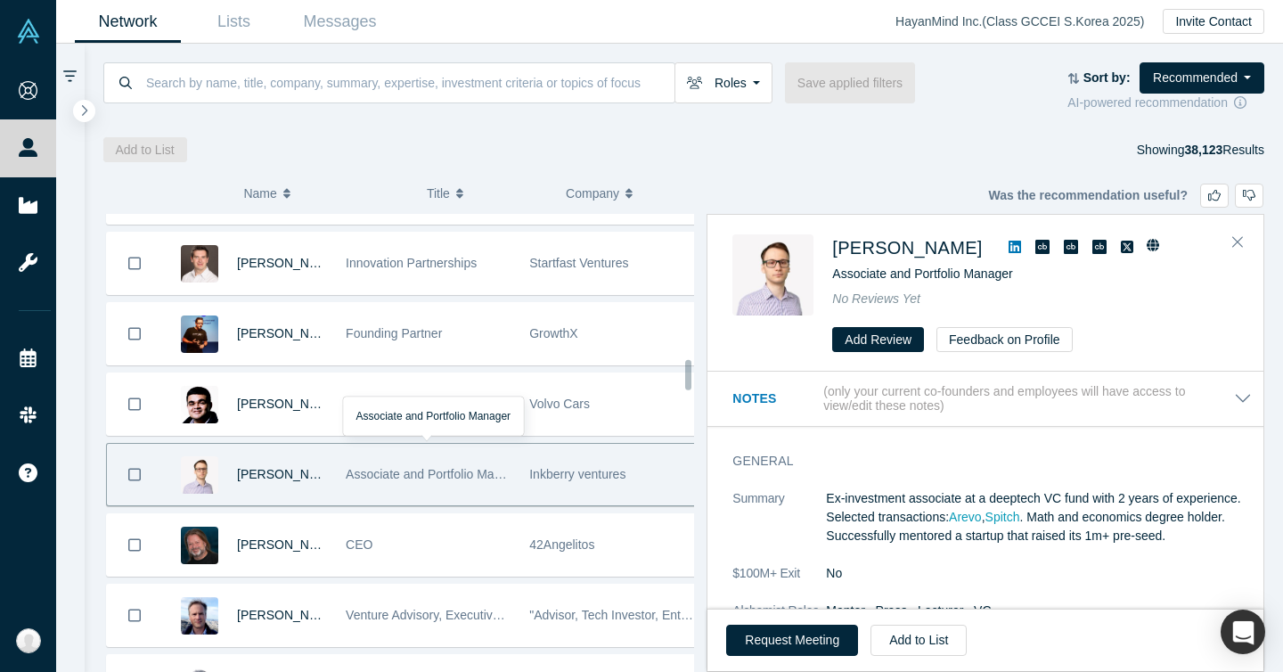
scroll to position [2409, 0]
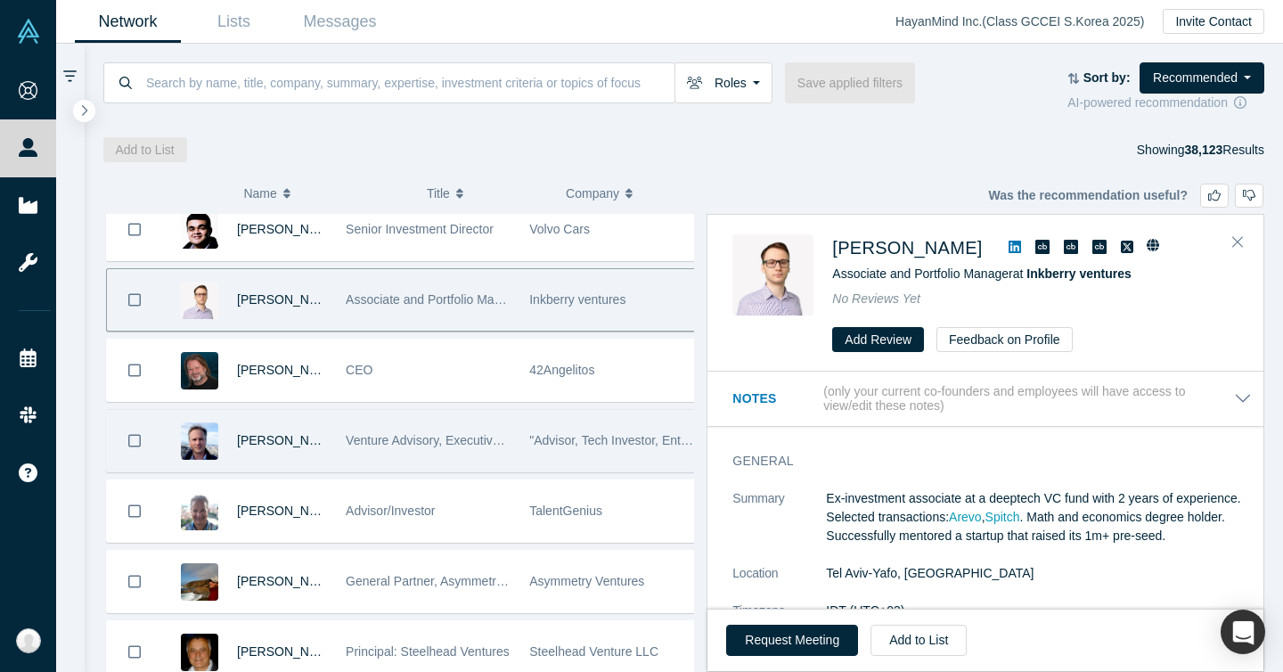
click at [427, 414] on div "Venture Advisory, Executive Management, VC" at bounding box center [428, 440] width 165 height 61
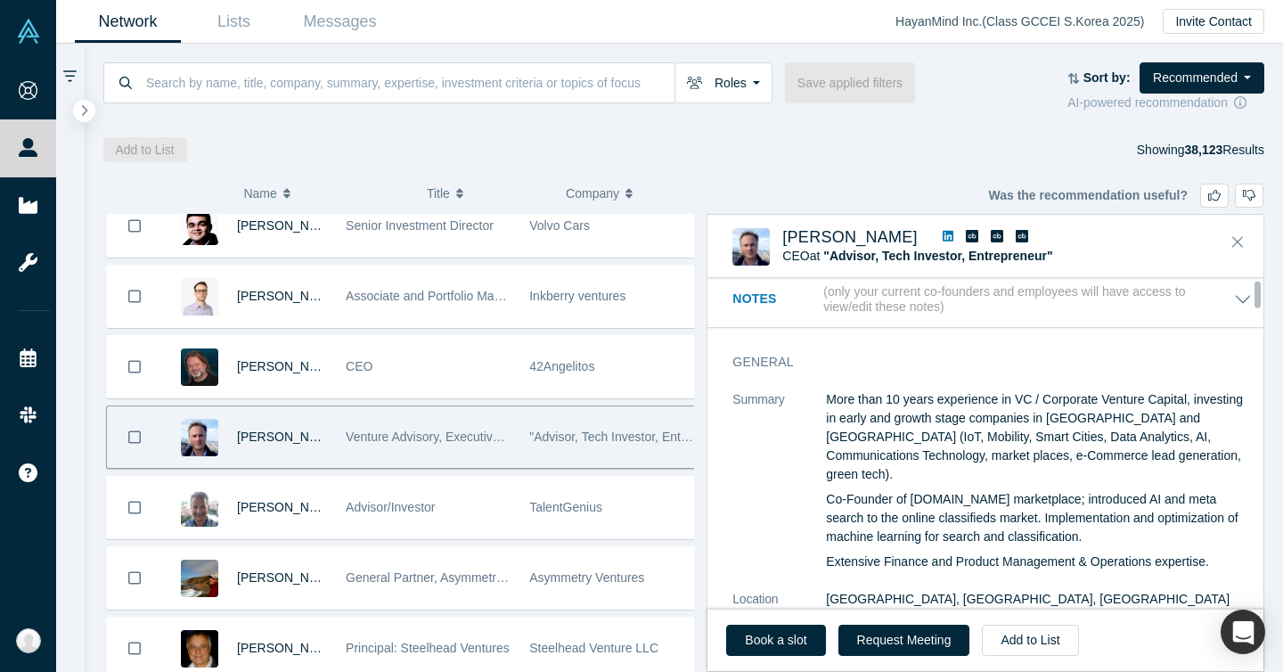
scroll to position [425, 0]
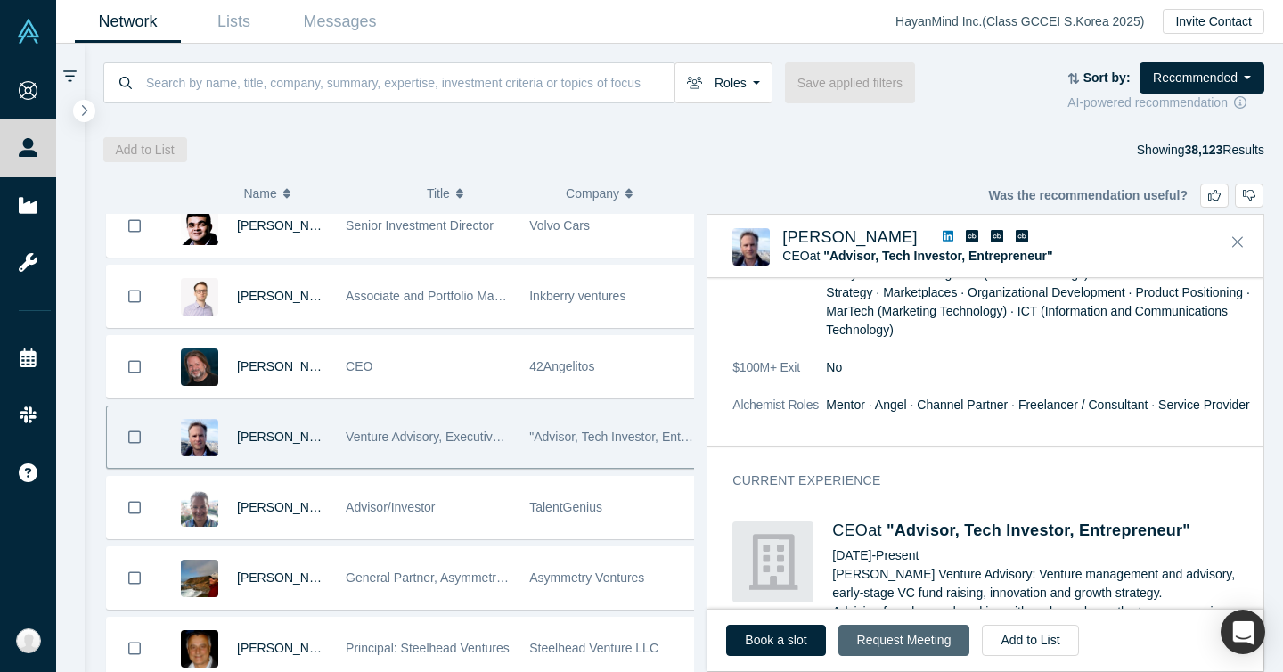
click at [908, 632] on button "Request Meeting" at bounding box center [904, 639] width 132 height 31
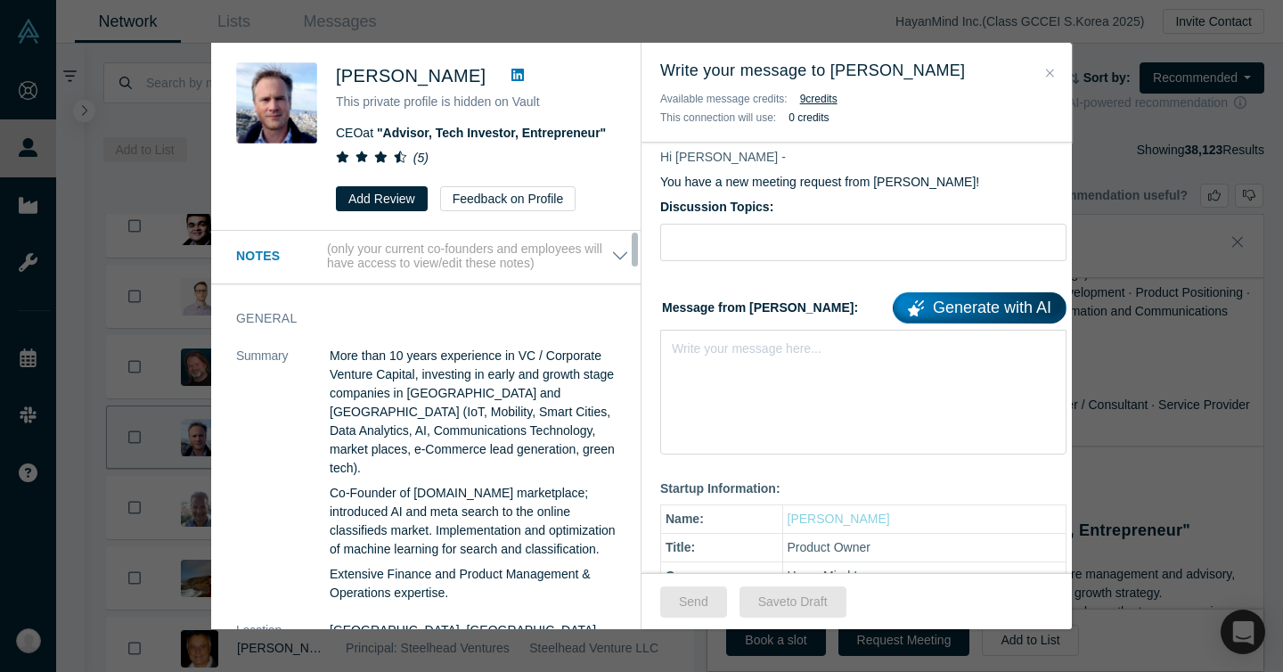
scroll to position [0, 0]
click at [727, 235] on input "Discussion Topics:" at bounding box center [863, 242] width 406 height 37
paste input "15% Revenue Uplift - Monetai’s US Expansion"
type input "15% Revenue Uplift - Monetai’s US Expansion"
click at [755, 364] on div "Write your message here..." at bounding box center [863, 392] width 406 height 125
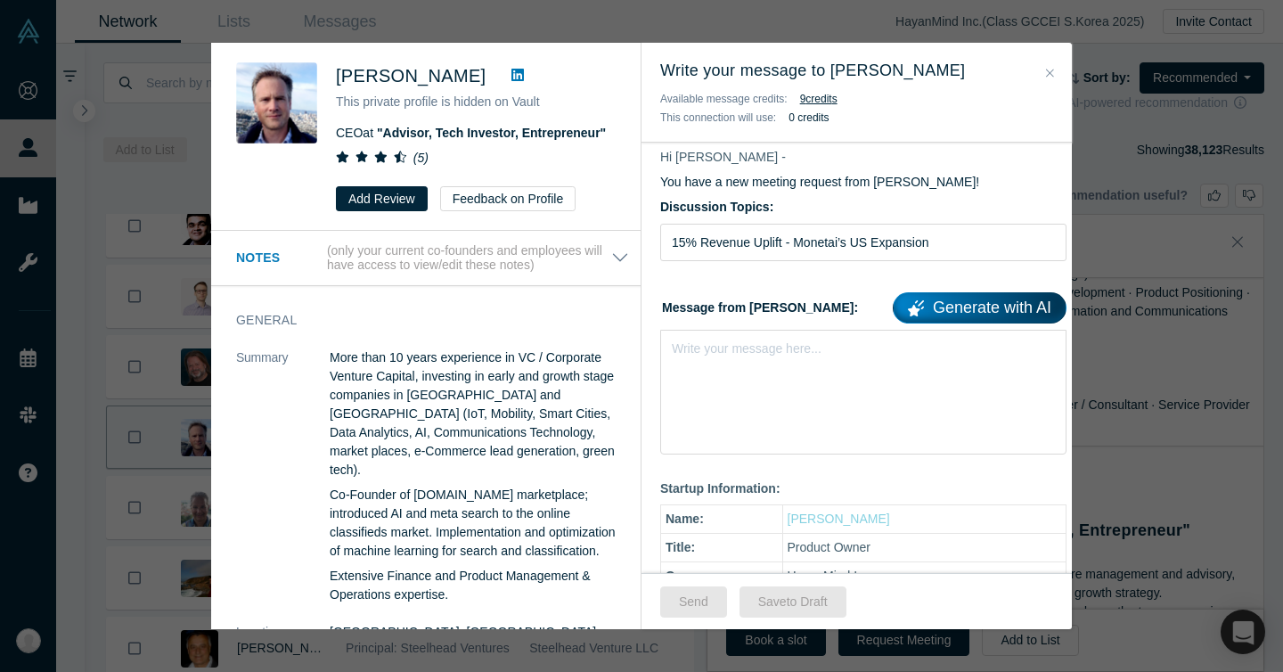
click at [511, 74] on icon at bounding box center [517, 75] width 12 height 14
click at [719, 349] on div "rdw-editor" at bounding box center [864, 345] width 382 height 19
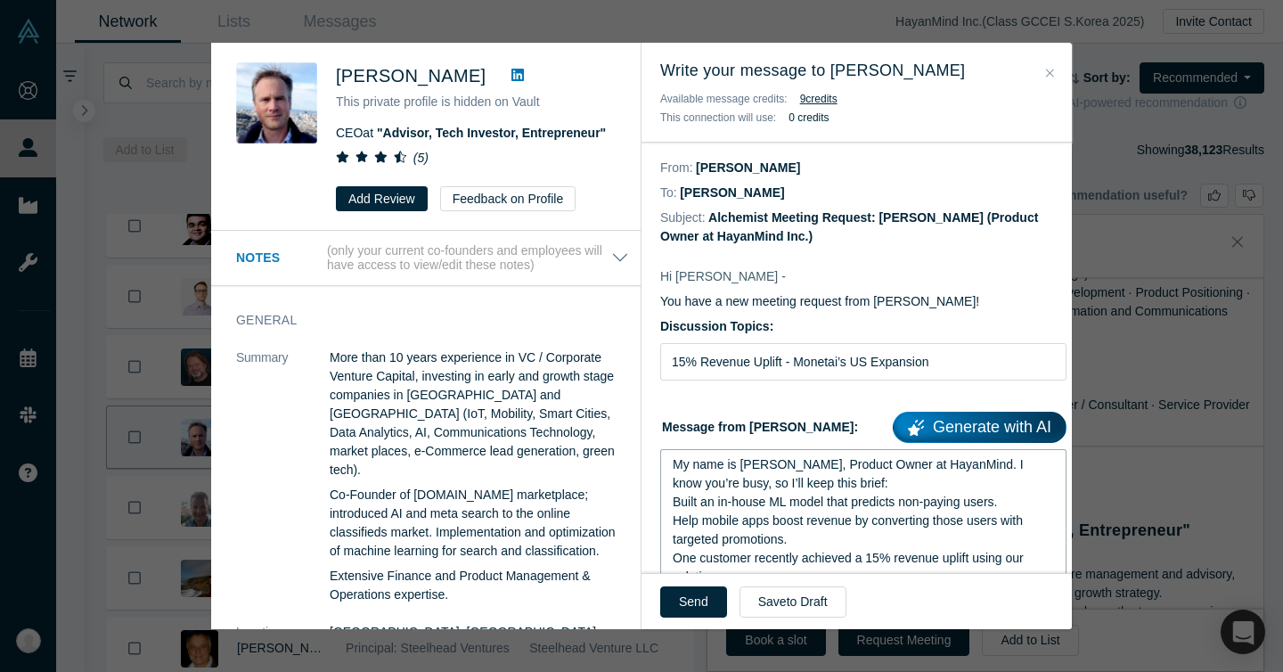
click at [767, 488] on span "My name is [PERSON_NAME], Product Owner at HayanMind. I know you’re busy, so I’…" at bounding box center [850, 473] width 355 height 33
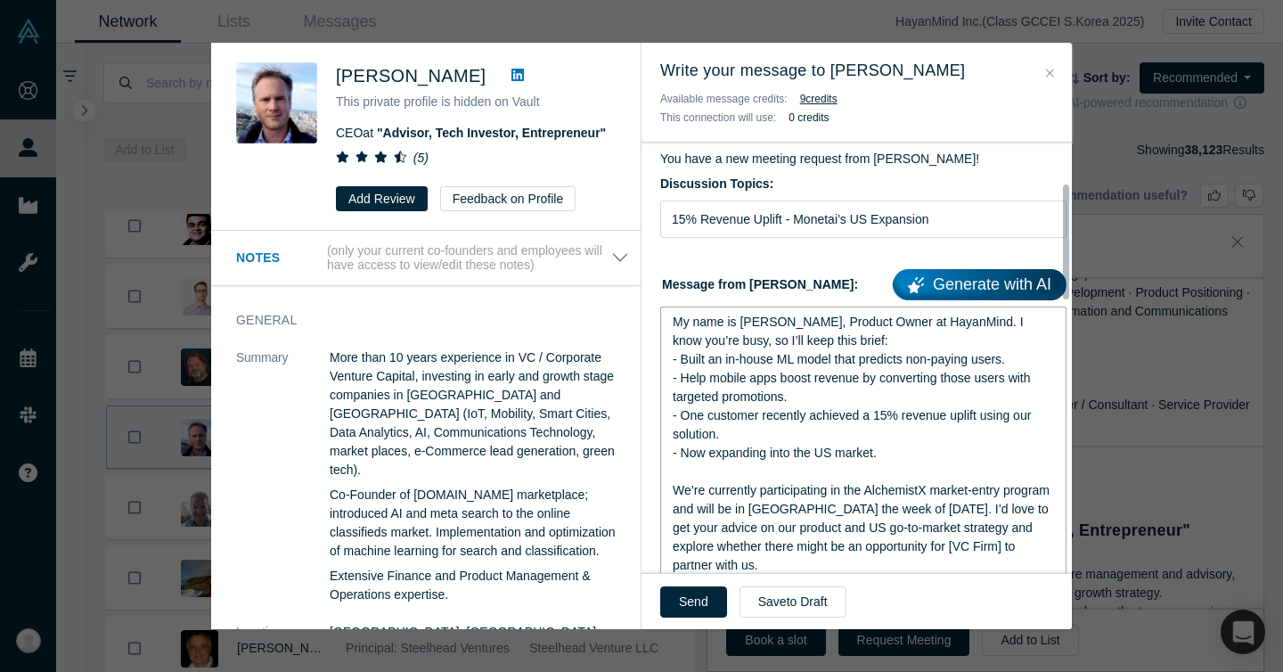
scroll to position [198, 0]
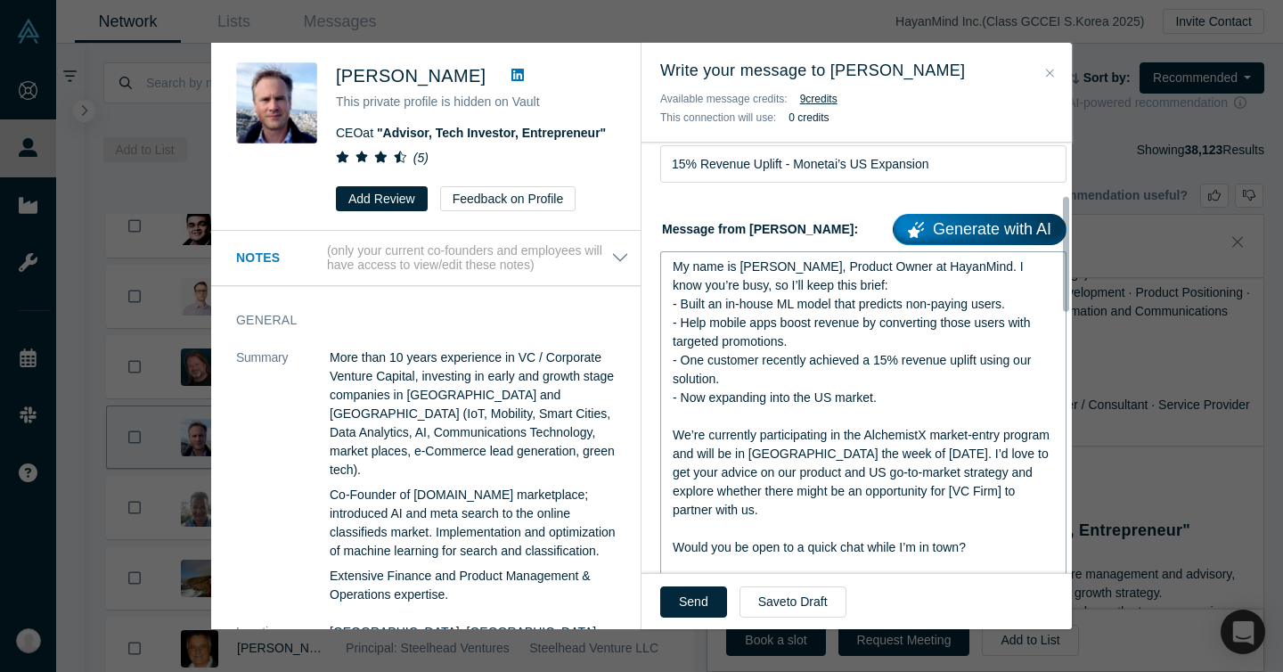
click at [735, 498] on span "We’re currently participating in the AlchemistX market-entry program and will b…" at bounding box center [863, 472] width 380 height 89
click at [730, 504] on span "We’re currently participating in the AlchemistX market-entry program and will b…" at bounding box center [863, 472] width 380 height 89
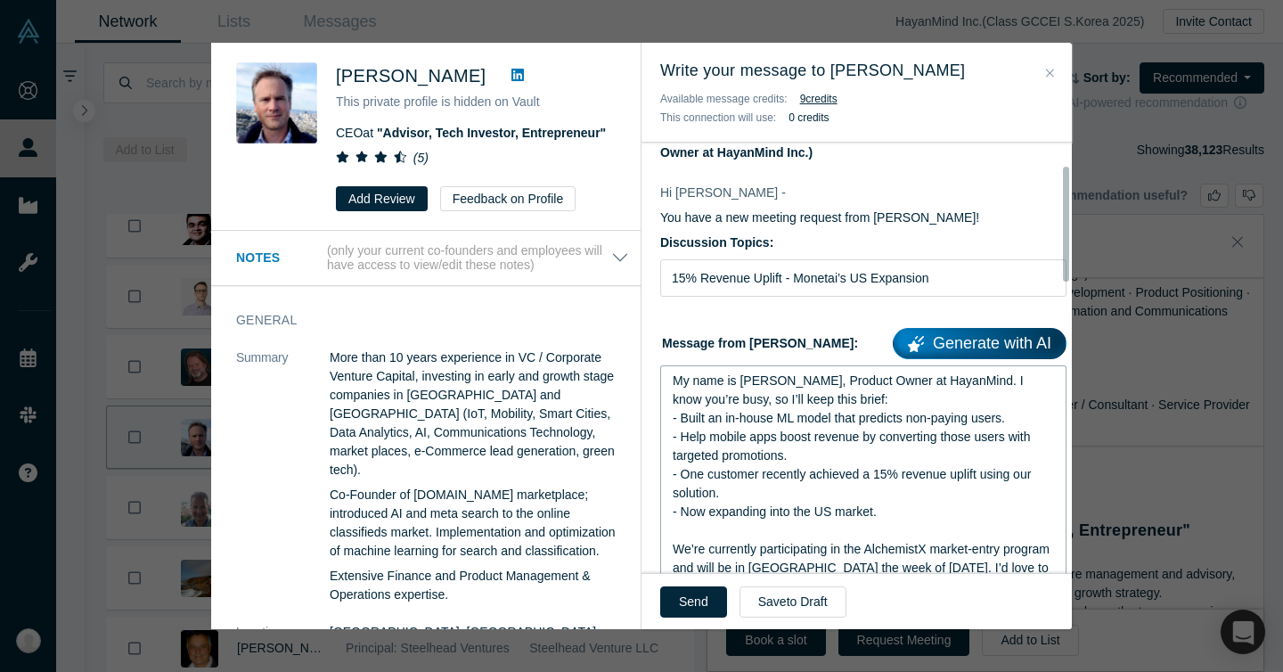
scroll to position [0, 0]
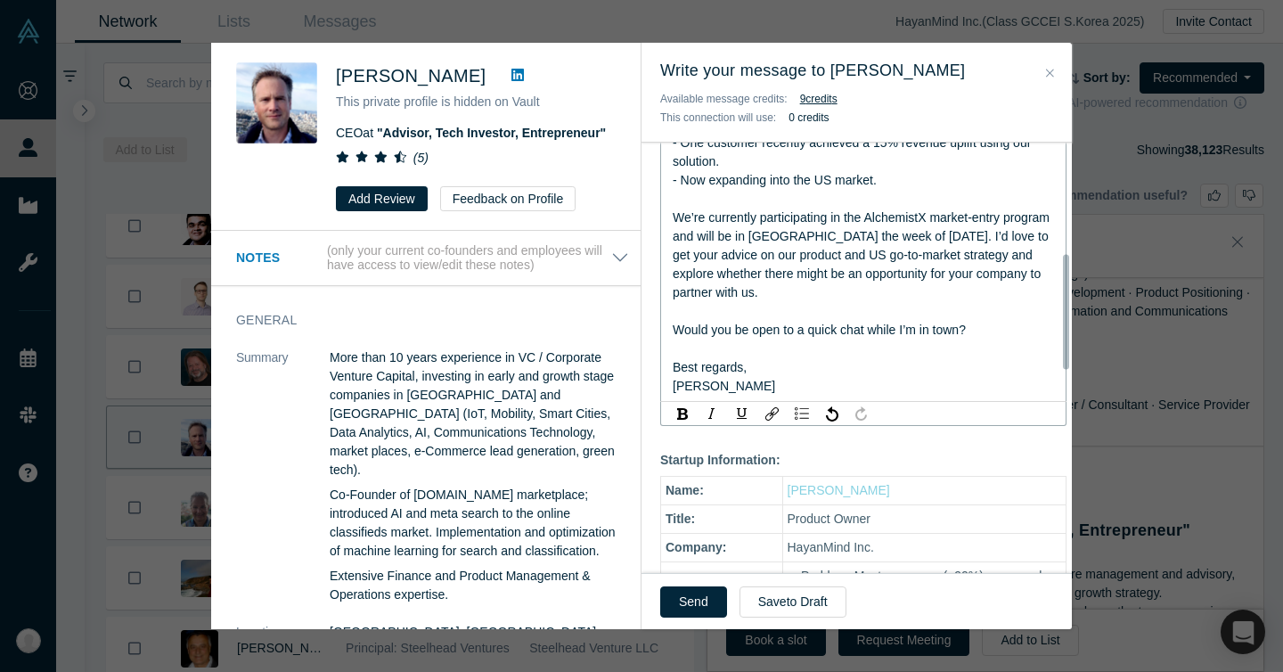
click at [813, 327] on span "Would you be open to a quick chat while I’m in town?" at bounding box center [819, 329] width 293 height 14
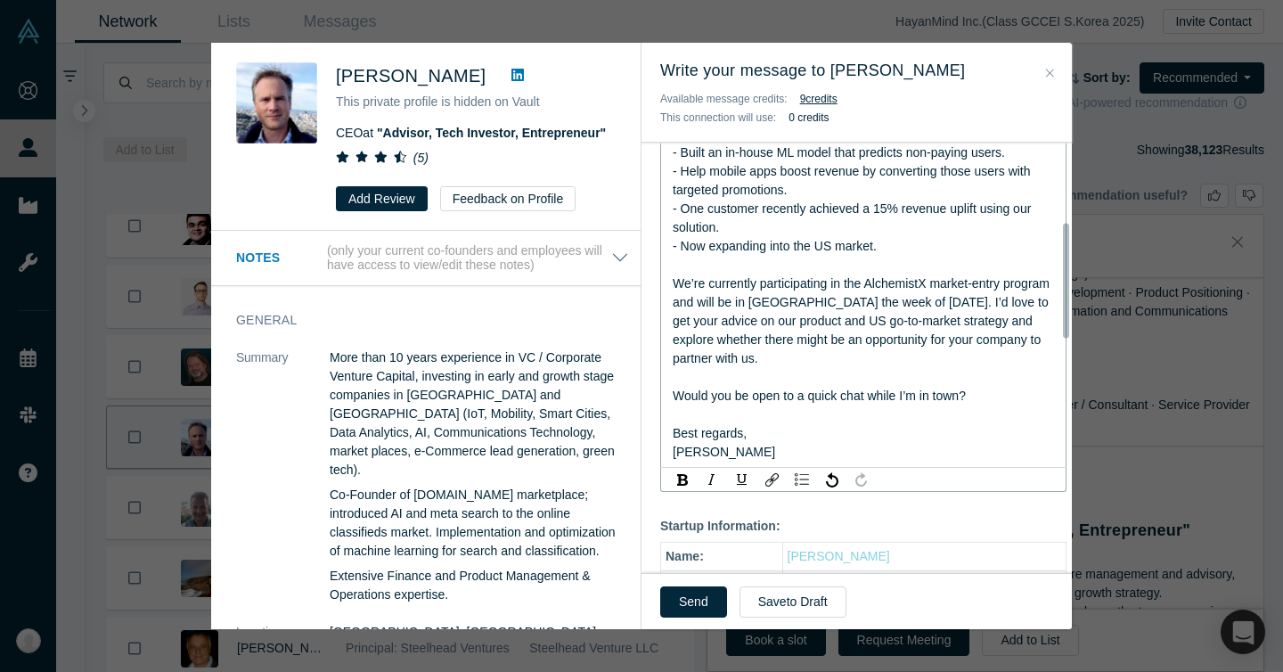
scroll to position [246, 0]
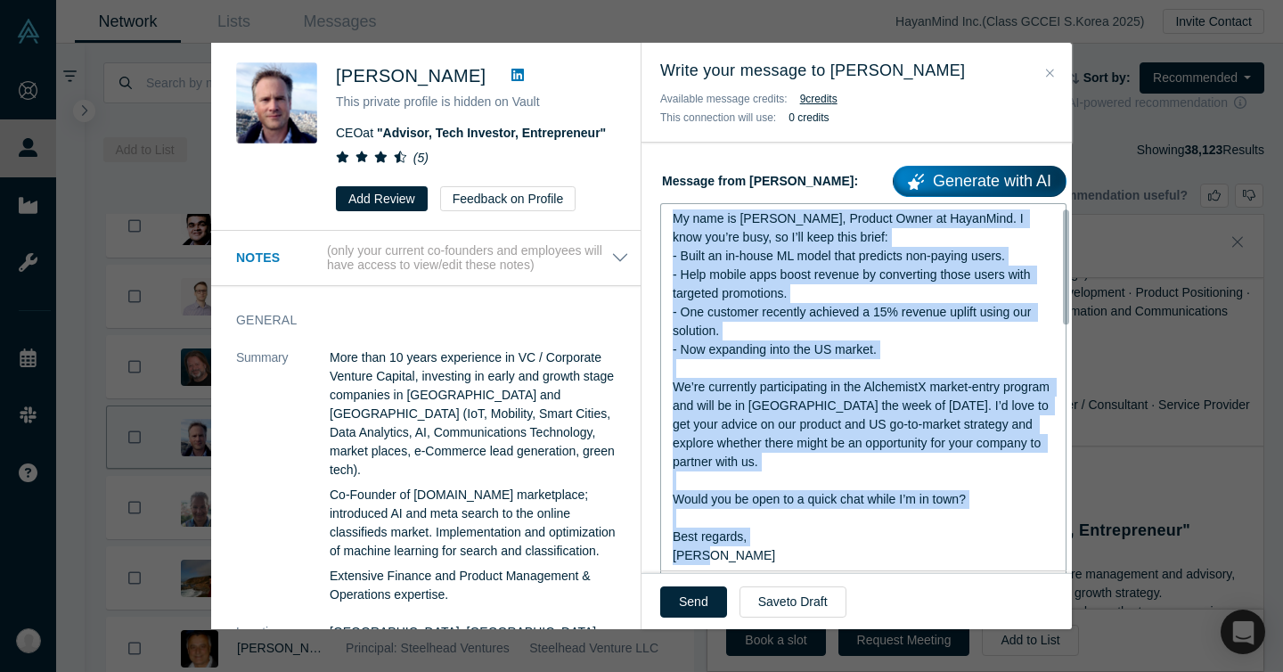
copy div "My name is [PERSON_NAME], Product Owner at HayanMind. I know you’re busy, so I’…"
click at [807, 329] on div "- One customer recently achieved a 15% revenue uplift using our solution." at bounding box center [864, 321] width 382 height 37
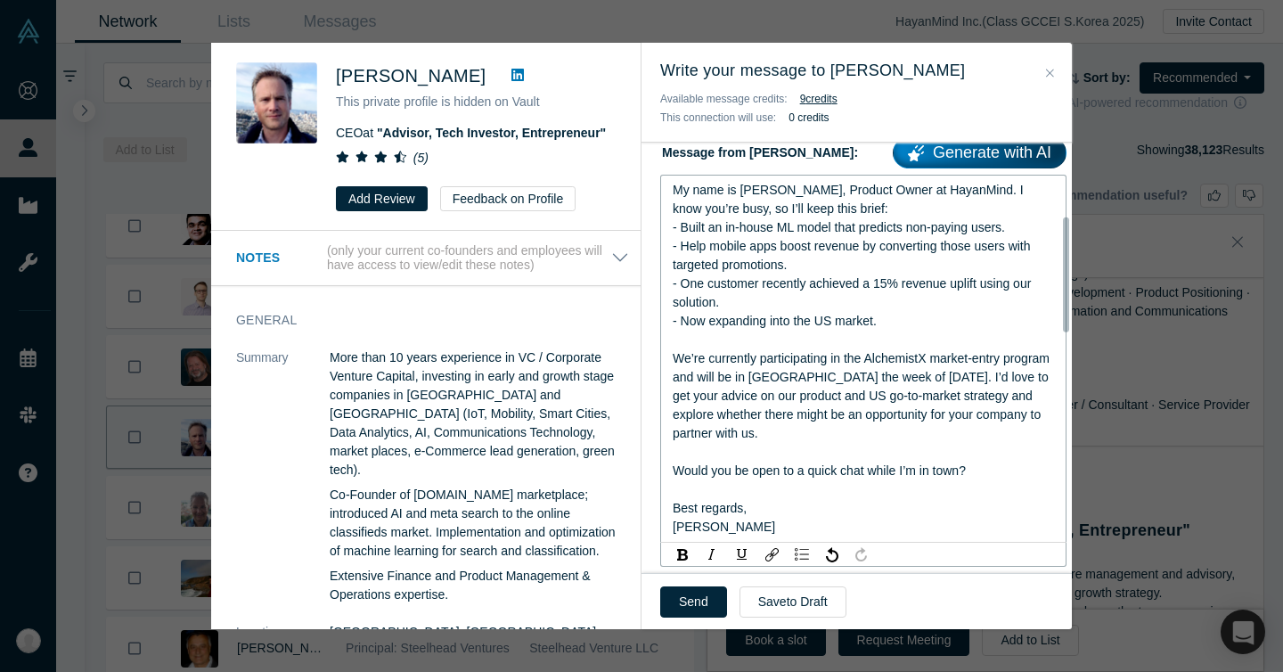
scroll to position [174, 0]
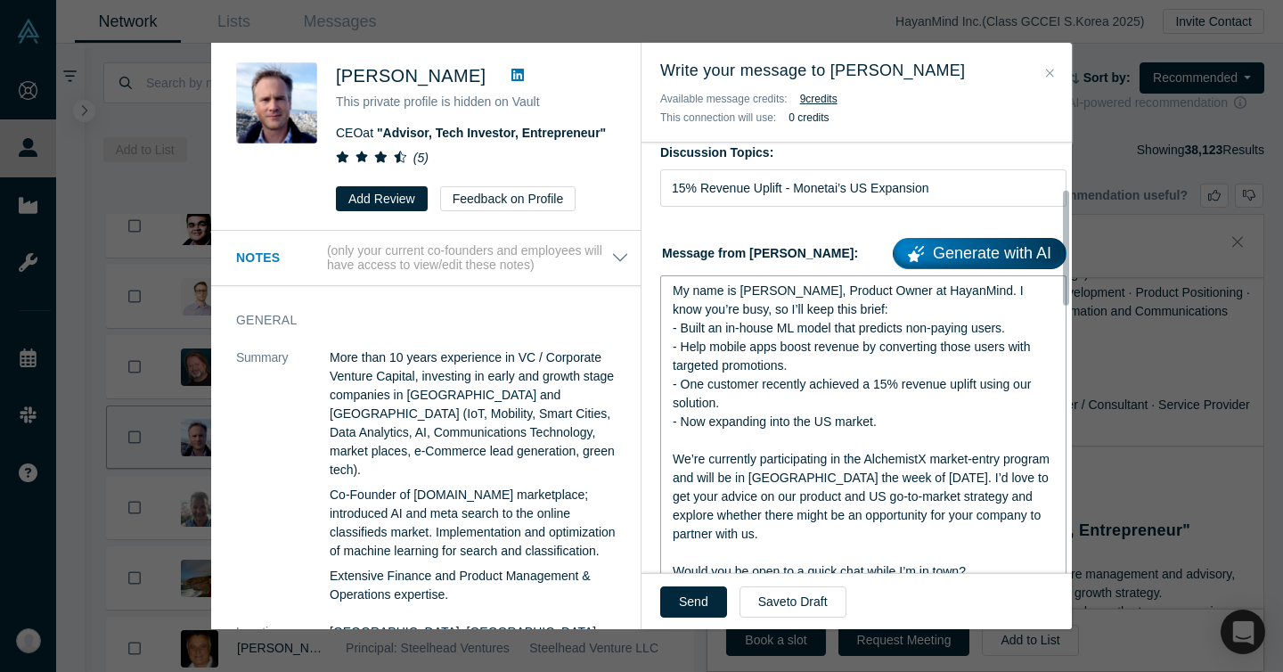
click at [853, 309] on div "My name is [PERSON_NAME], Product Owner at HayanMind. I know you’re busy, so I’…" at bounding box center [864, 300] width 382 height 37
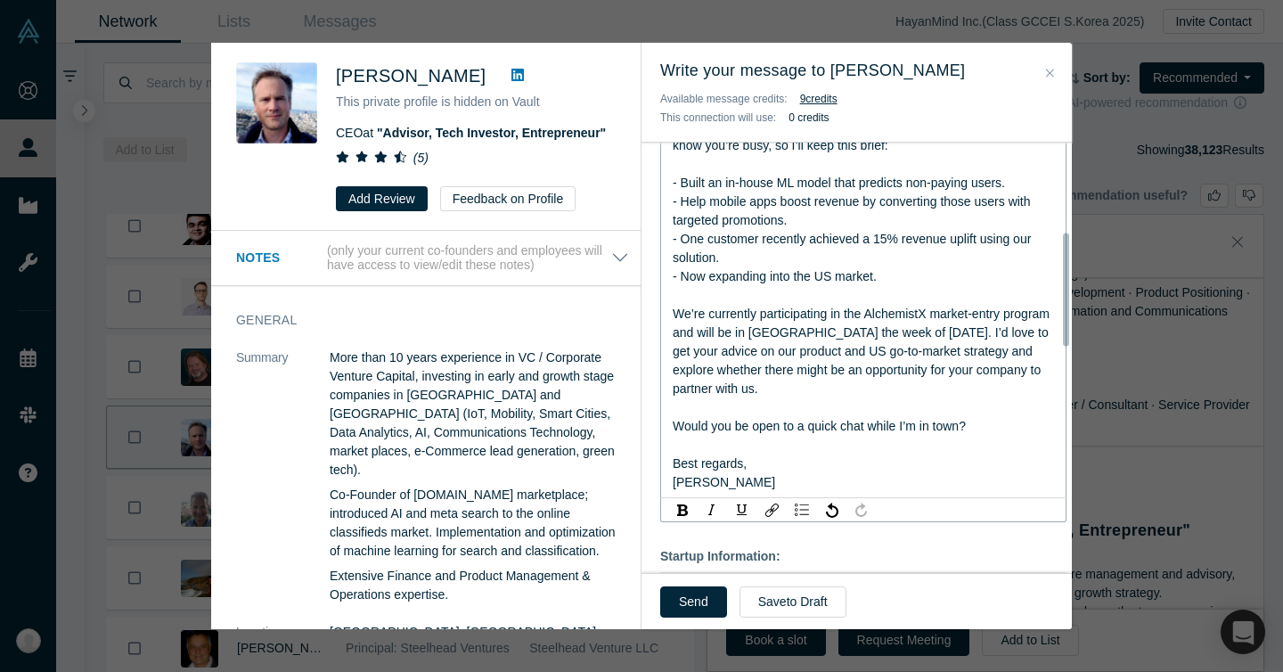
scroll to position [356, 0]
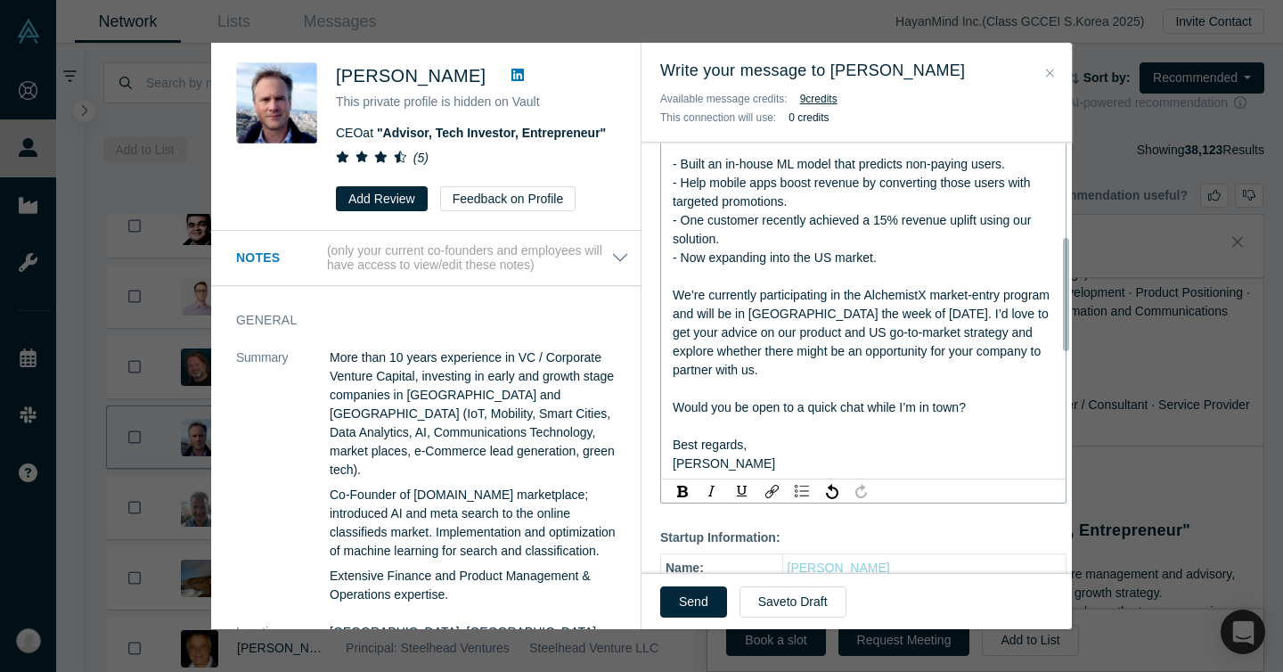
click at [853, 341] on div "We’re currently participating in the AlchemistX market-entry program and will b…" at bounding box center [864, 333] width 382 height 94
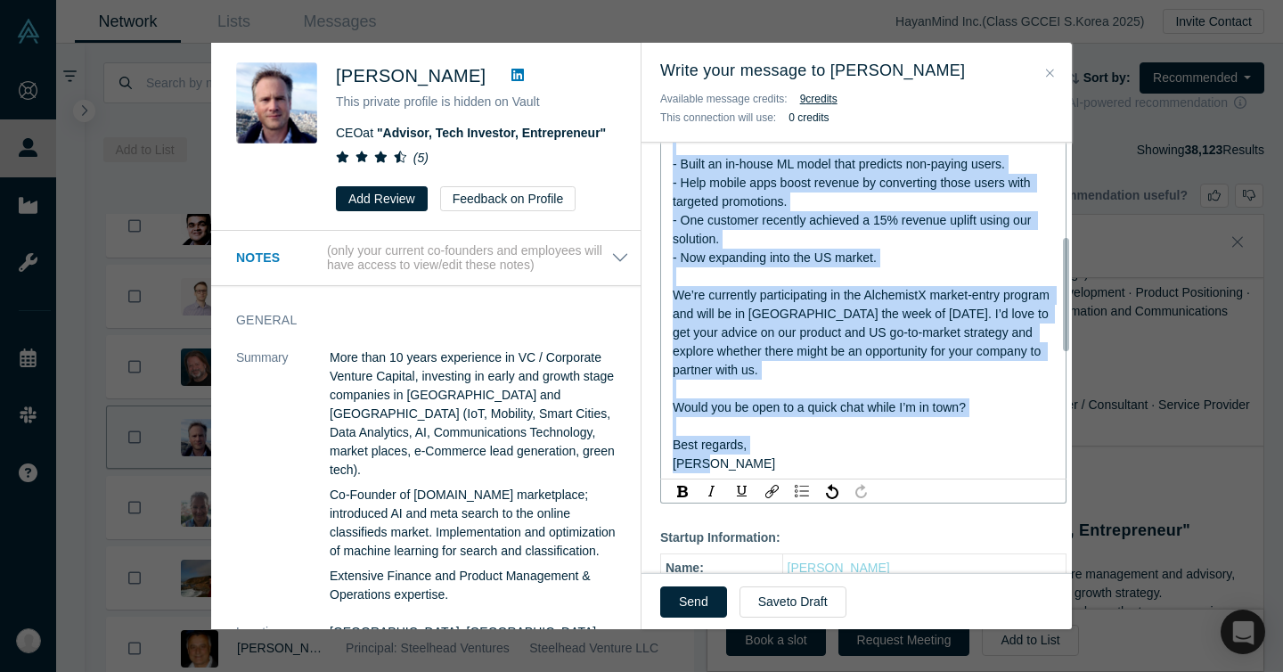
copy div "My name is [PERSON_NAME], Product Owner at HayanMind. I know you’re busy, so I’…"
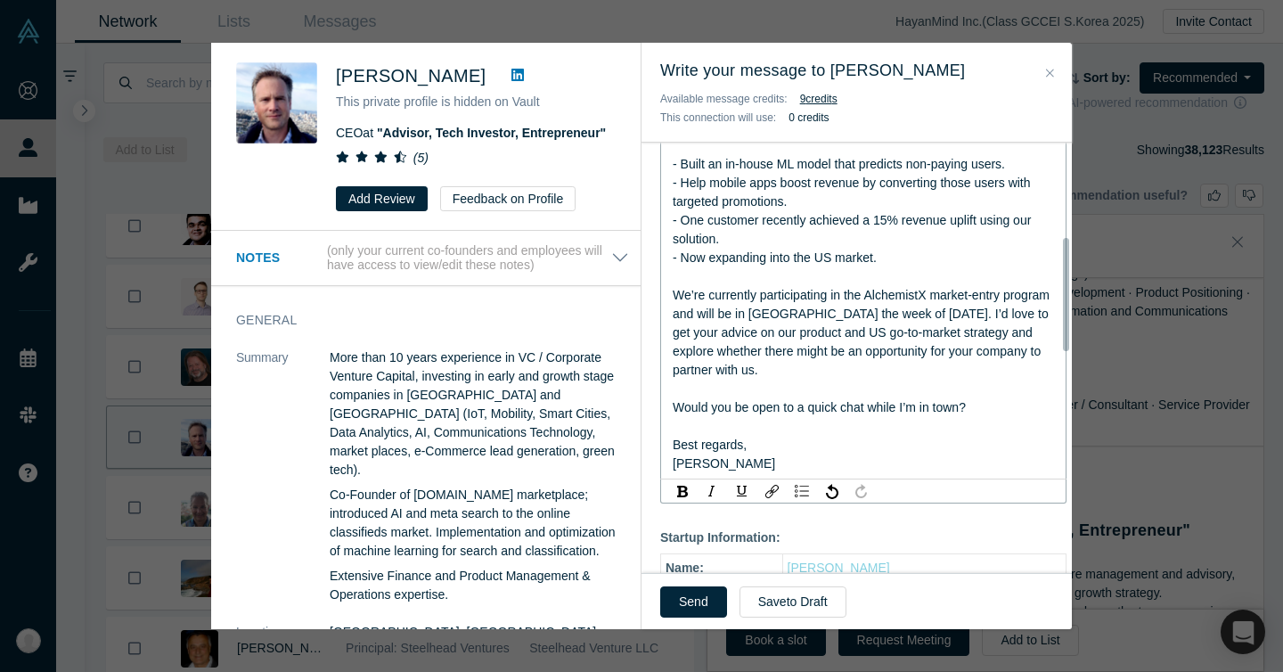
click at [854, 355] on span "We’re currently participating in the AlchemistX market-entry program and will b…" at bounding box center [863, 332] width 380 height 89
click at [833, 443] on div "Best regards," at bounding box center [864, 445] width 382 height 19
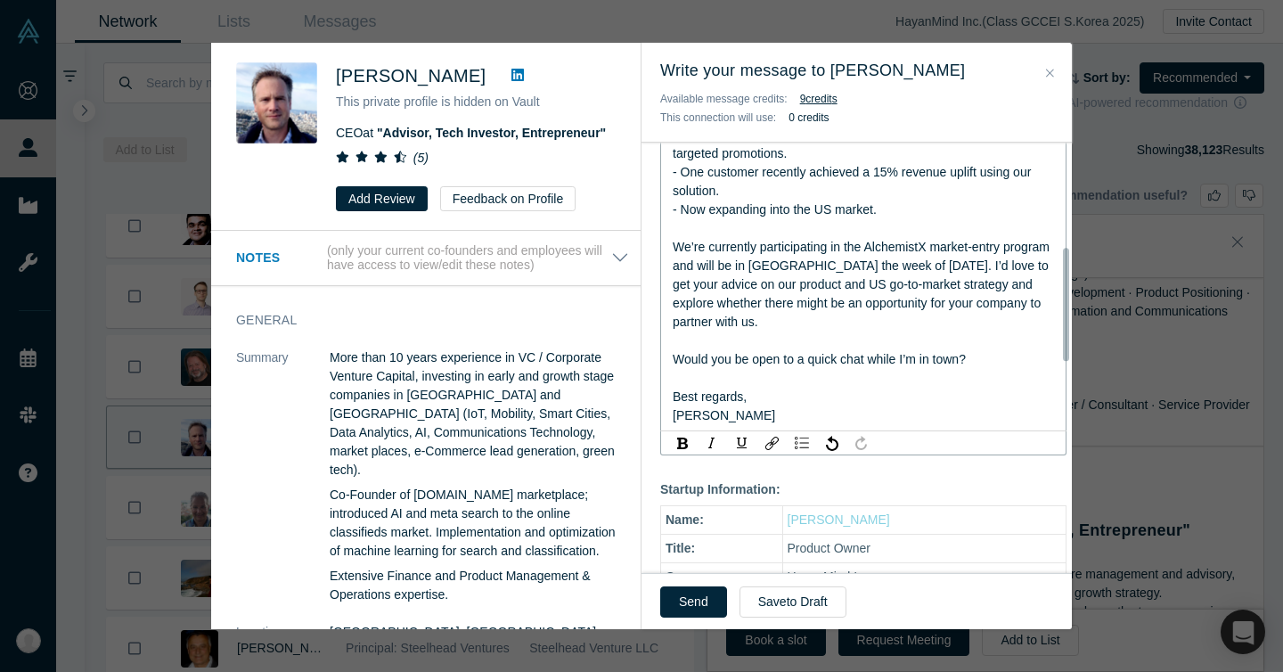
scroll to position [395, 0]
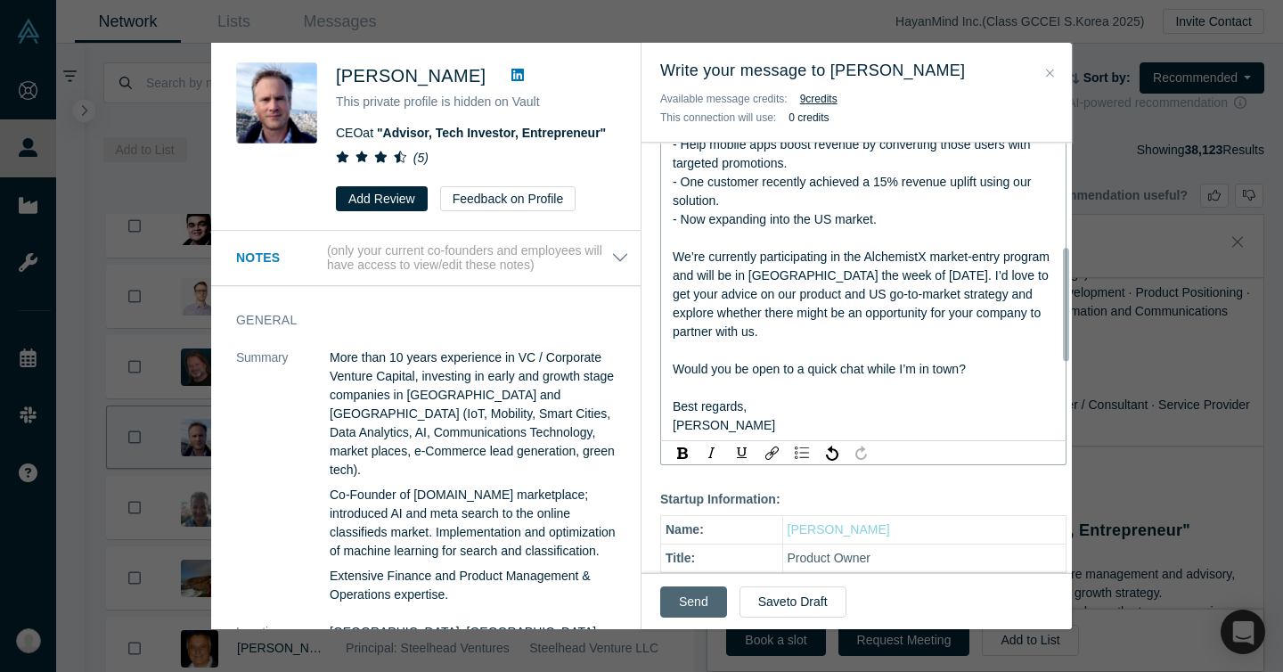
click at [686, 596] on button "Send" at bounding box center [693, 601] width 67 height 31
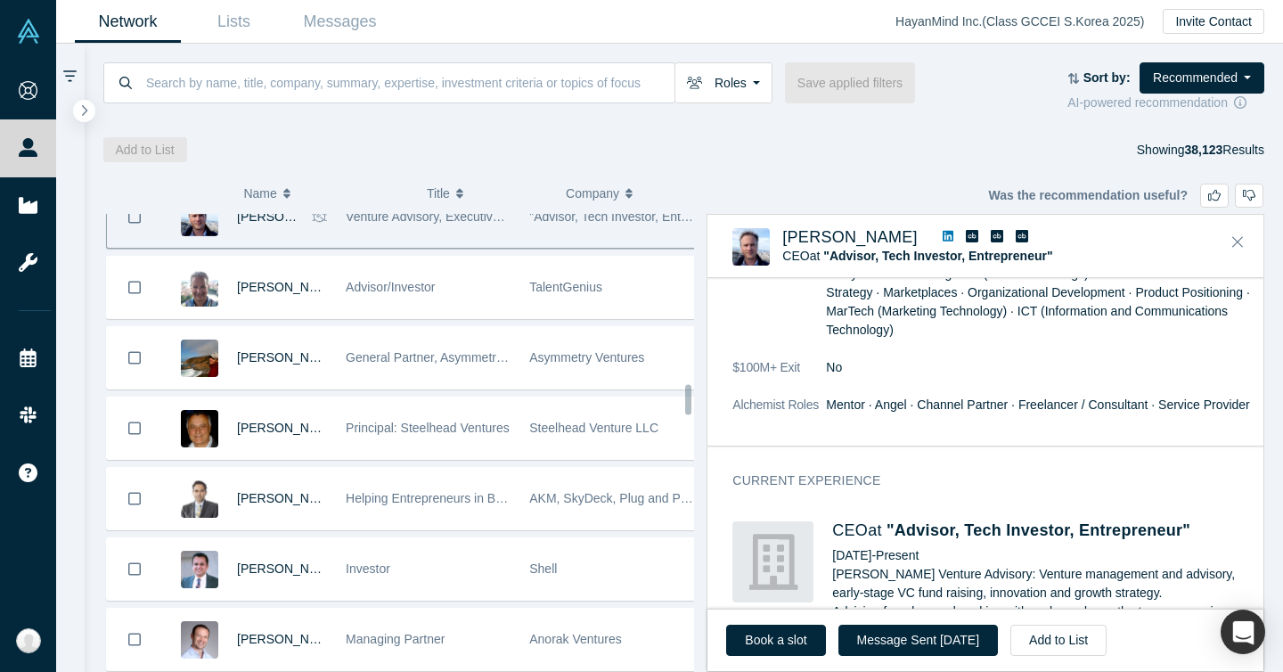
scroll to position [2619, 0]
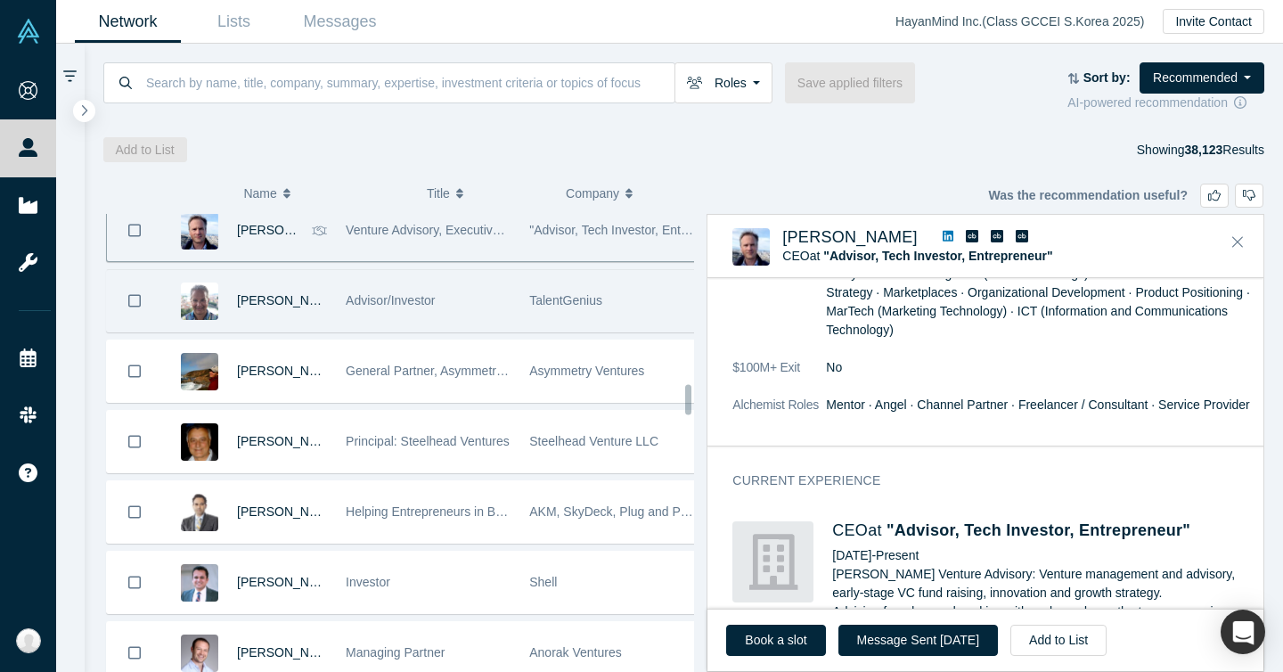
click at [452, 311] on div "Advisor/Investor" at bounding box center [428, 300] width 165 height 61
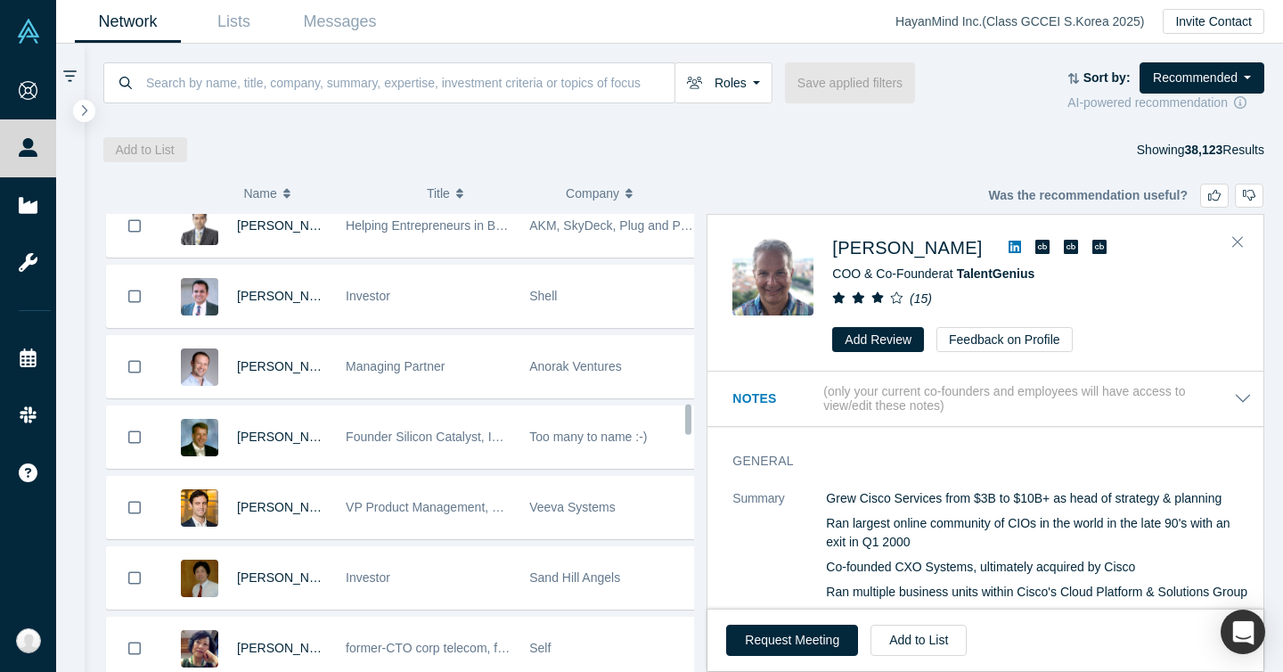
scroll to position [2946, 0]
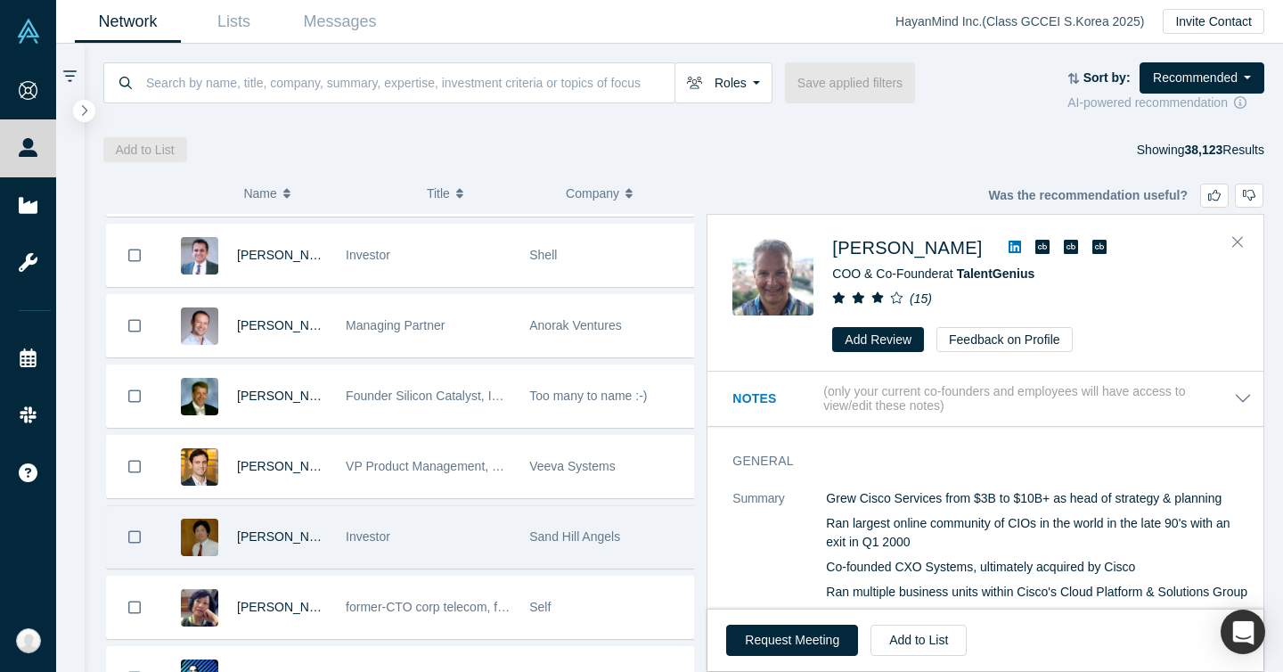
click at [414, 520] on div "Investor" at bounding box center [428, 536] width 165 height 61
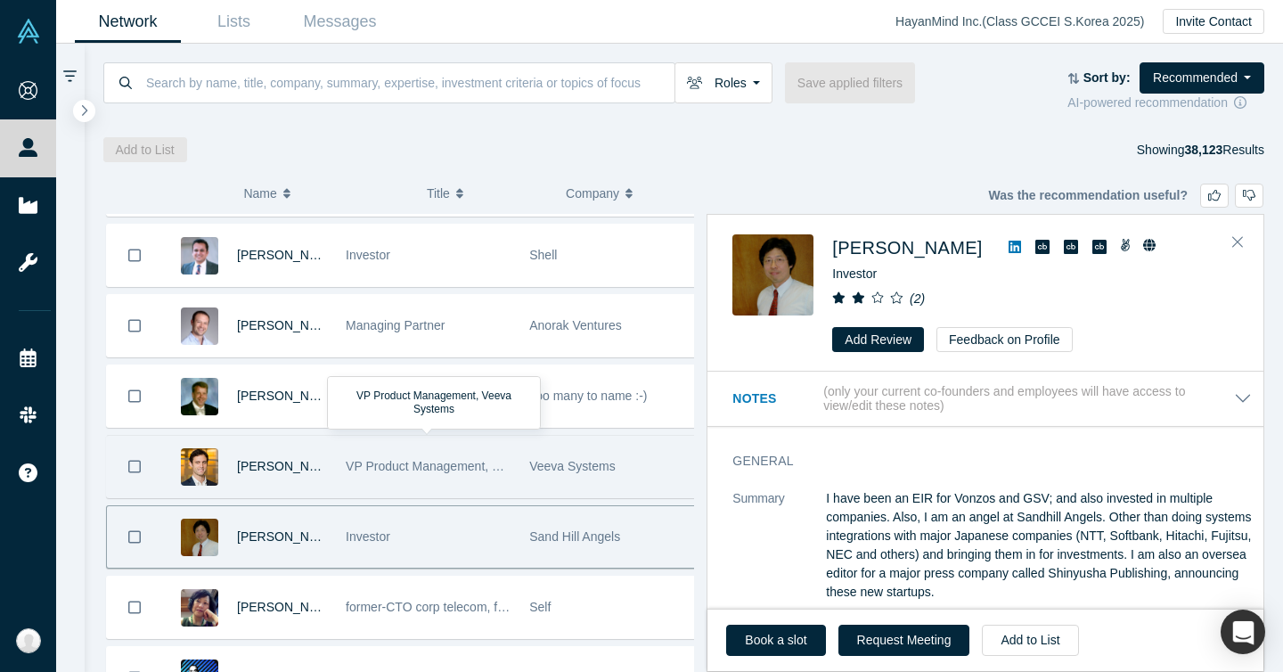
click at [449, 477] on div "VP Product Management, Veeva Systems" at bounding box center [428, 466] width 165 height 61
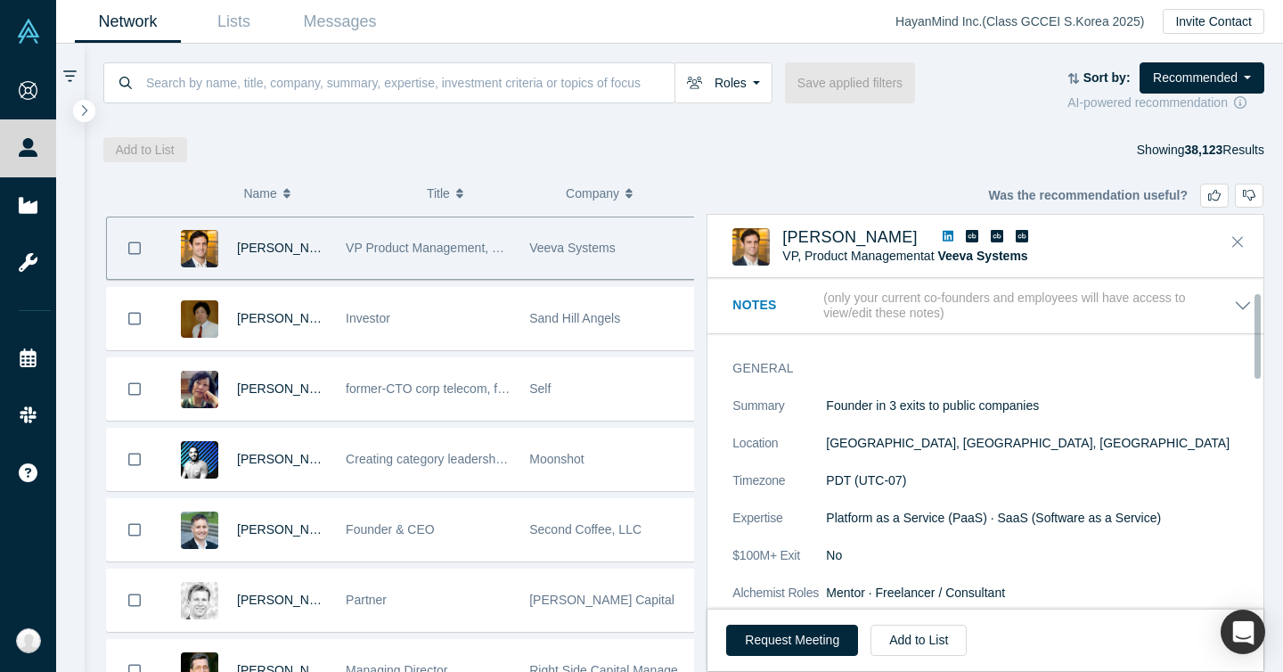
scroll to position [74, 0]
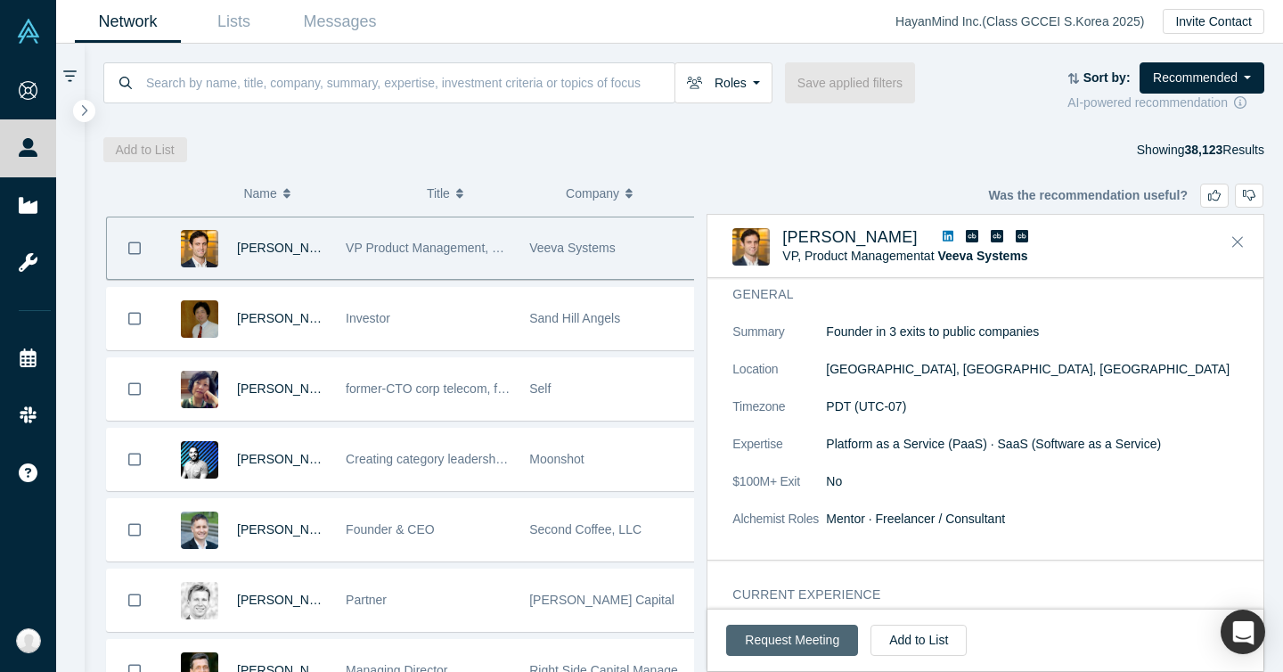
click at [771, 641] on button "Request Meeting" at bounding box center [792, 639] width 132 height 31
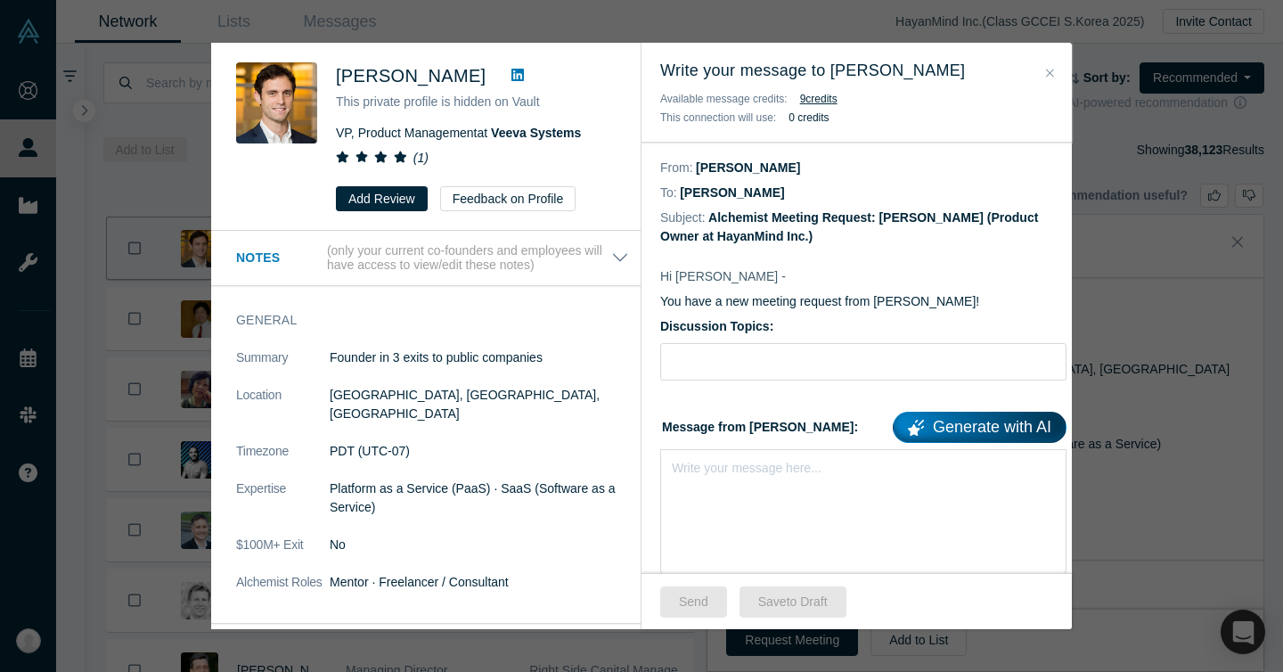
click at [413, 154] on icon "( 1 )" at bounding box center [420, 158] width 15 height 14
click at [415, 154] on icon "( 1 )" at bounding box center [420, 158] width 15 height 14
click at [1047, 78] on icon "Close" at bounding box center [1050, 73] width 8 height 12
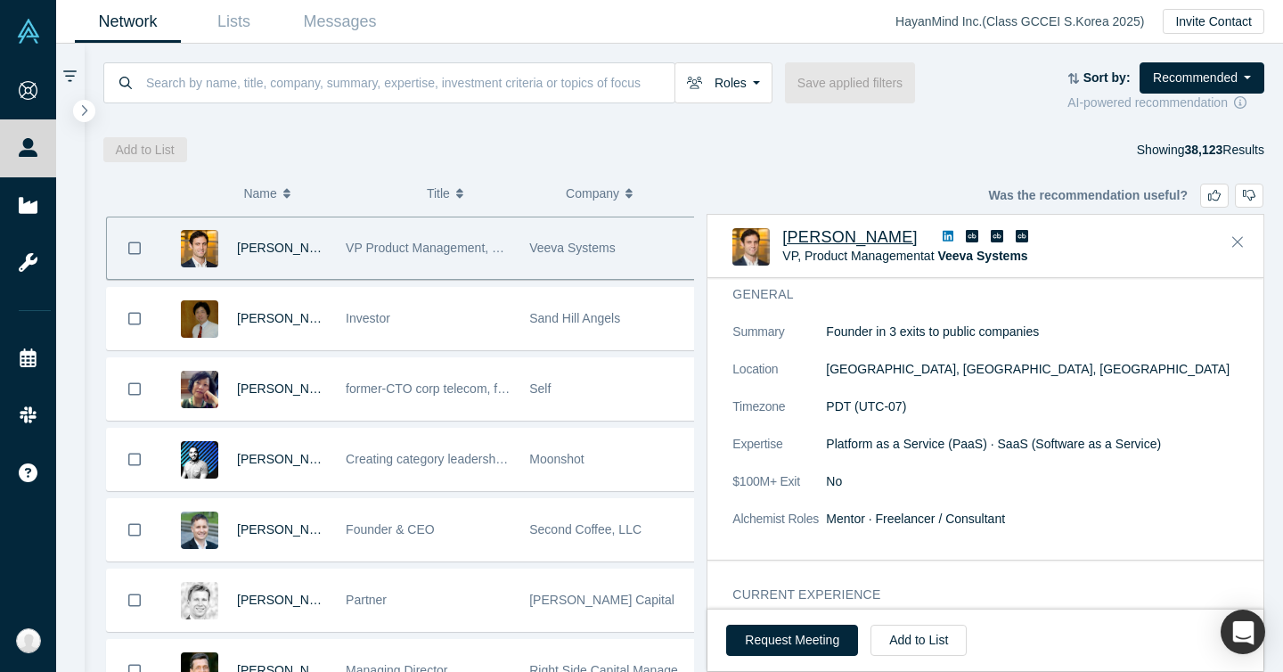
click at [843, 239] on span "[PERSON_NAME]" at bounding box center [849, 237] width 135 height 18
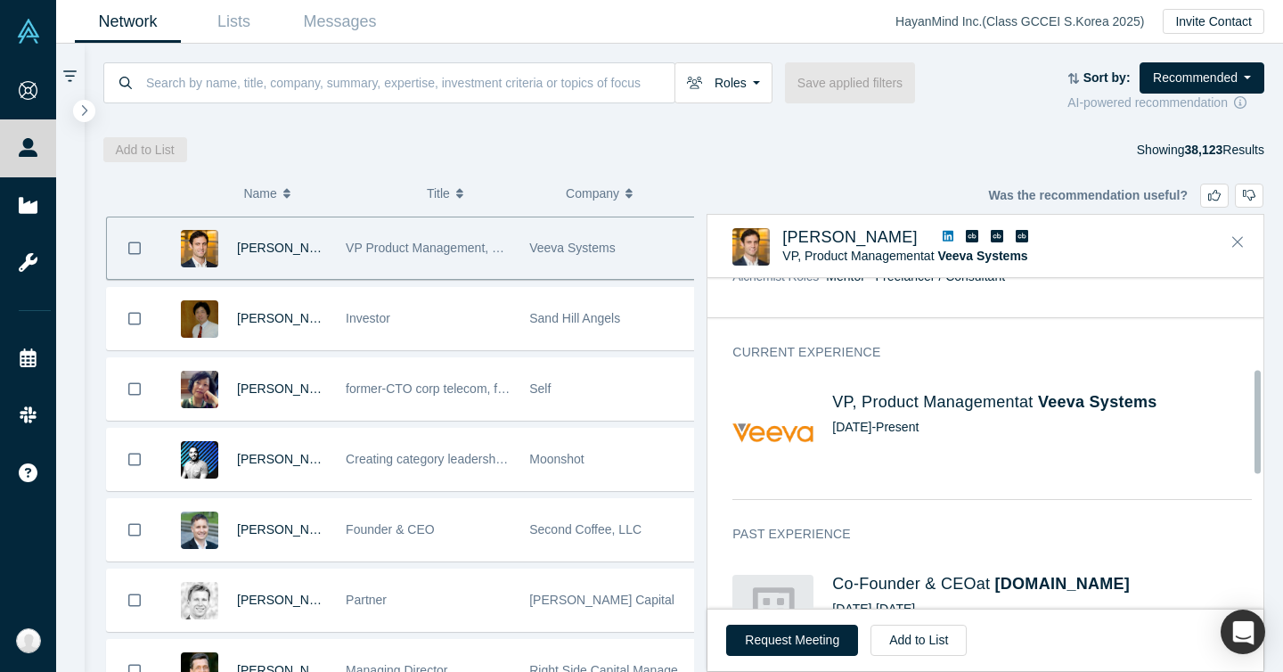
scroll to position [338, 0]
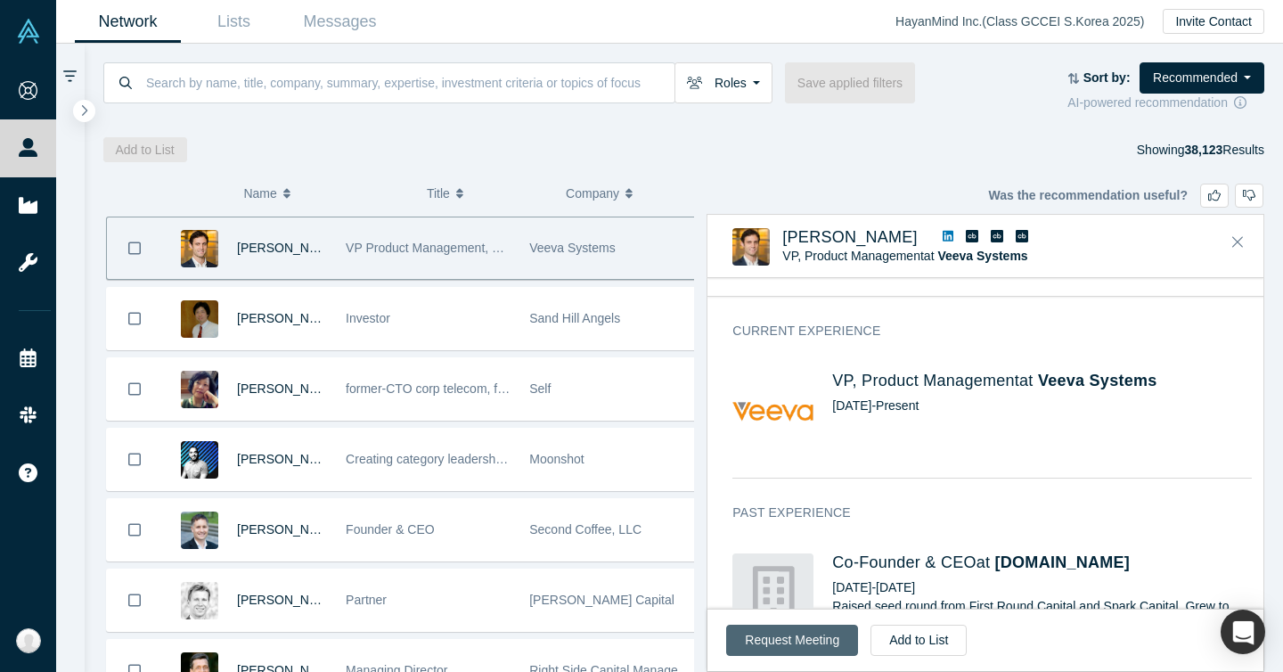
click at [759, 634] on button "Request Meeting" at bounding box center [792, 639] width 132 height 31
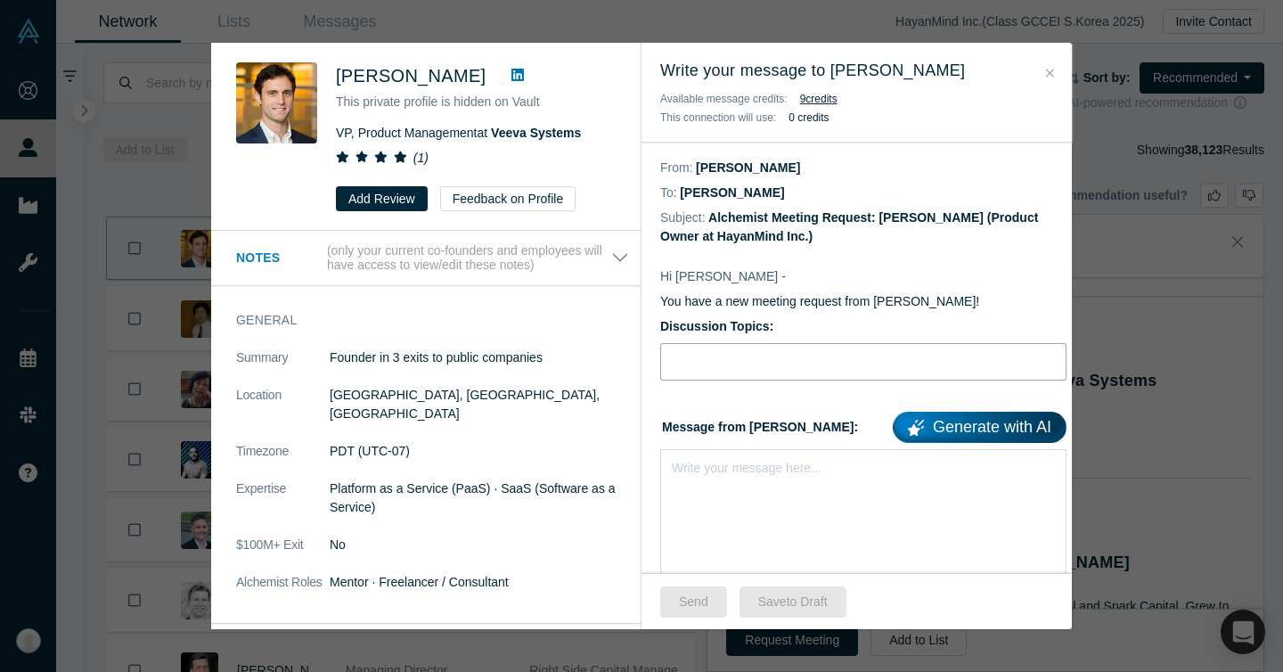
click at [728, 355] on input "Discussion Topics:" at bounding box center [863, 361] width 406 height 37
paste input "15% Revenue Uplift - Monetai’s US Expansion"
type input "15% Revenue Uplift - Monetai’s US Expansion"
click at [720, 481] on div "Write your message here..." at bounding box center [863, 511] width 406 height 125
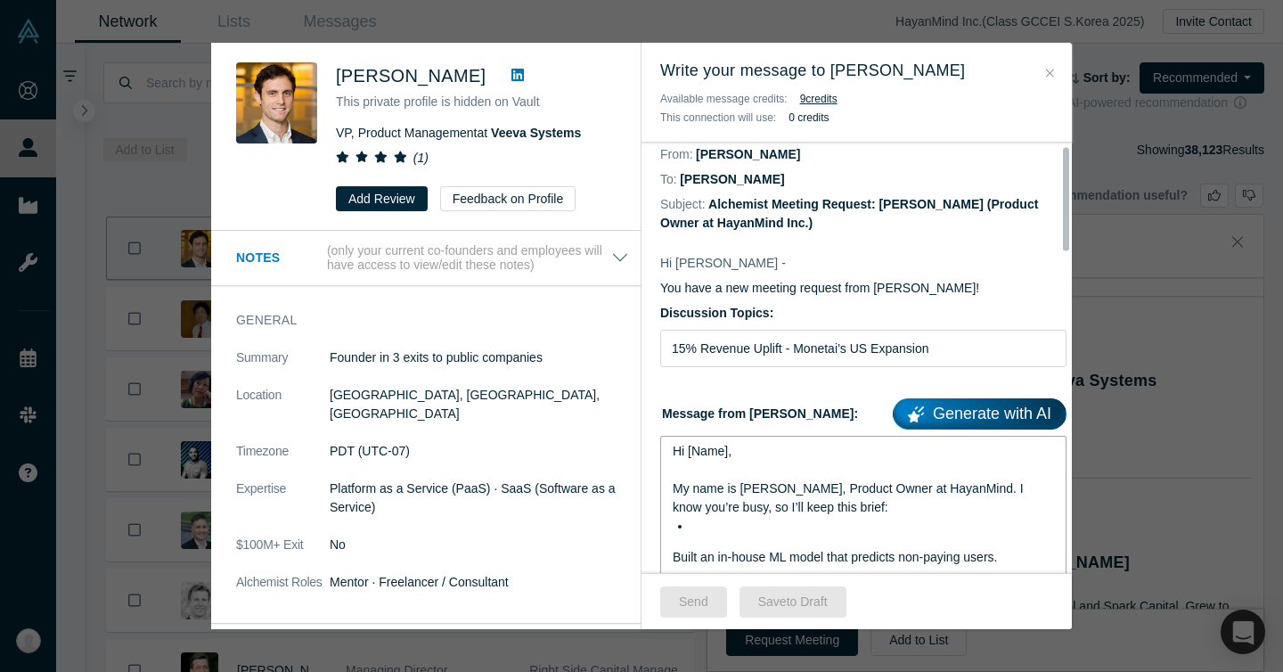
scroll to position [15, 0]
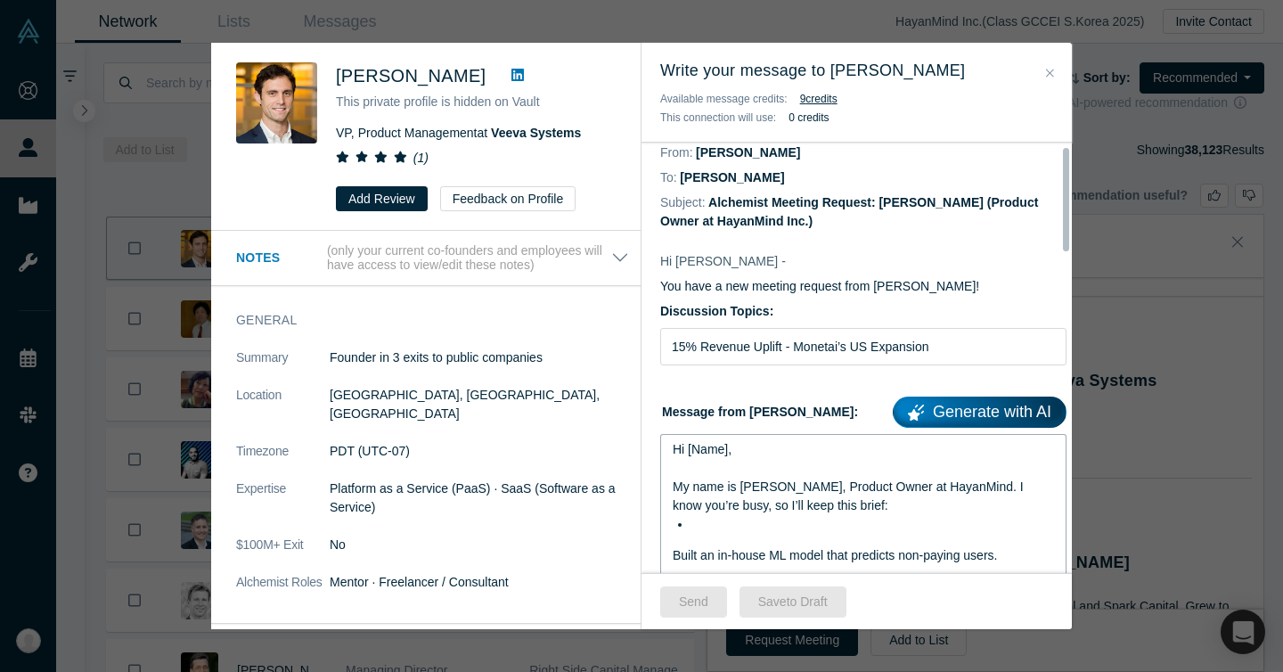
click at [738, 468] on div "rdw-editor" at bounding box center [864, 468] width 382 height 19
click at [754, 450] on div "Hi [Name]," at bounding box center [864, 449] width 382 height 19
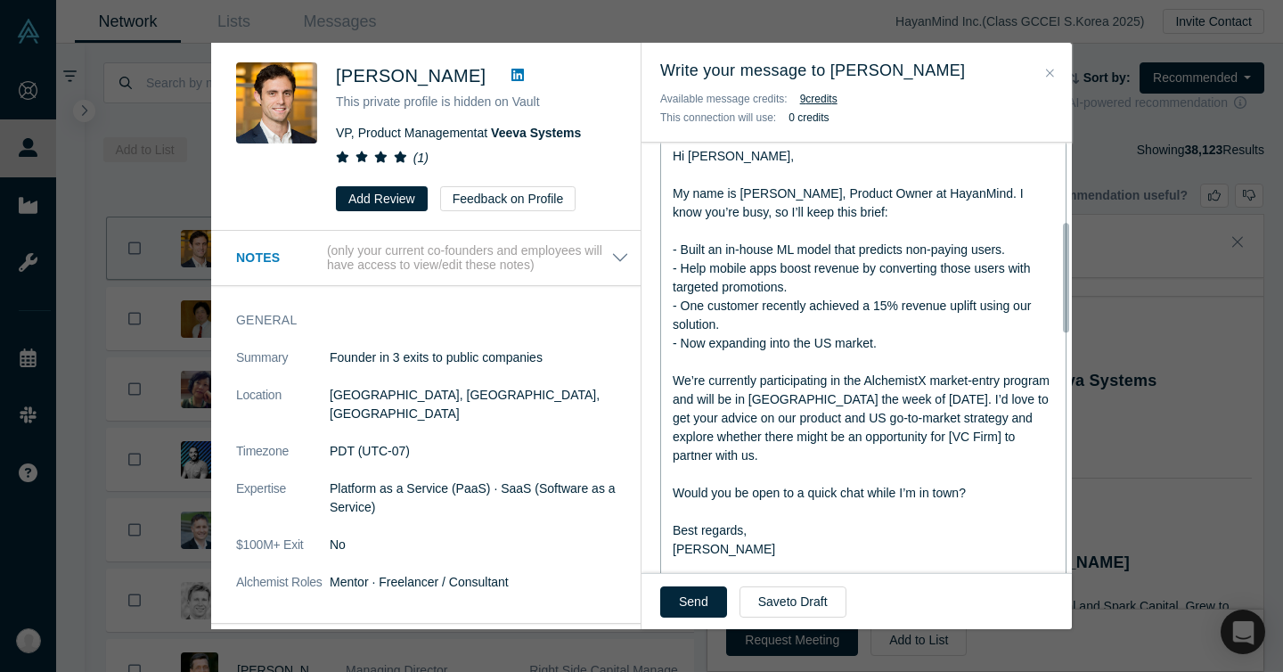
scroll to position [315, 0]
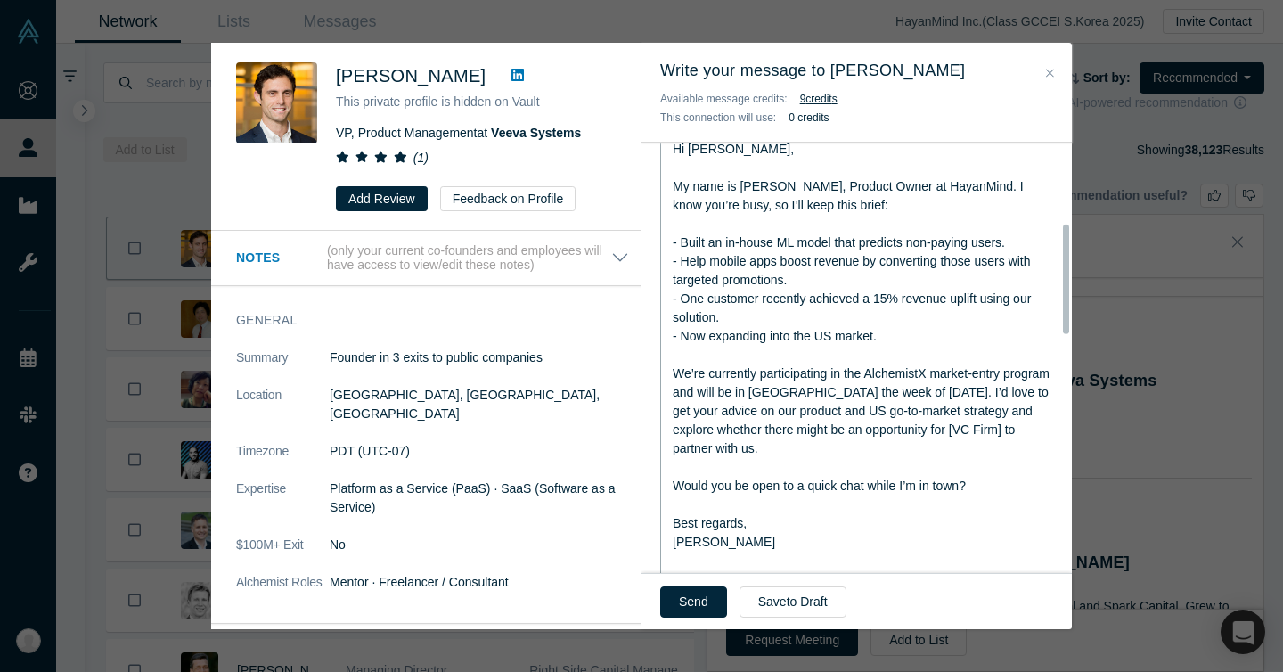
click at [847, 424] on span "We’re currently participating in the AlchemistX market-entry program and will b…" at bounding box center [863, 410] width 380 height 89
click at [782, 428] on span "We’re currently participating in the AlchemistX market-entry program and will b…" at bounding box center [863, 410] width 380 height 89
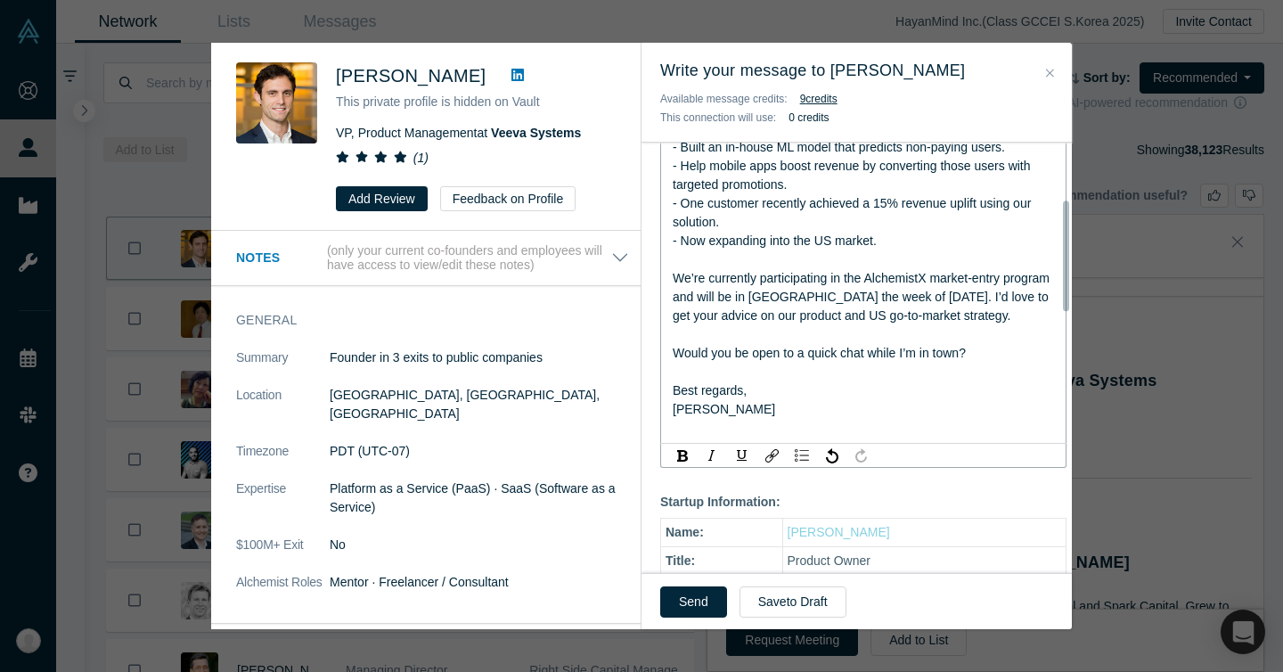
scroll to position [219, 0]
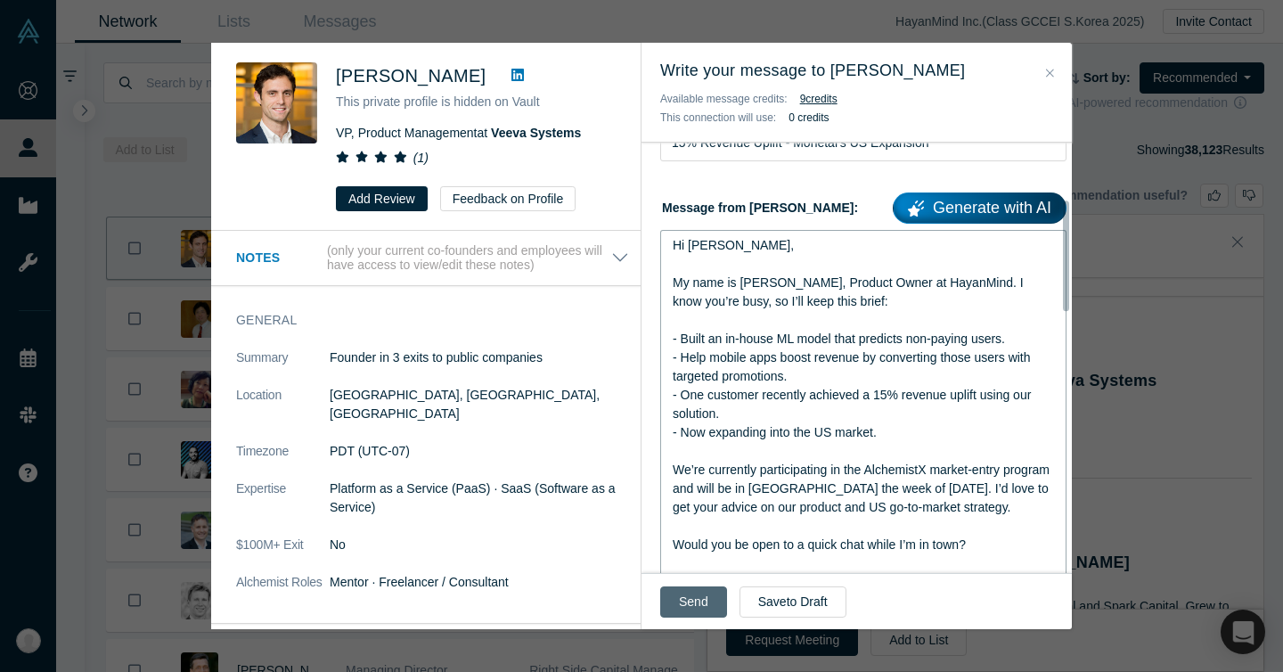
click at [698, 605] on button "Send" at bounding box center [693, 601] width 67 height 31
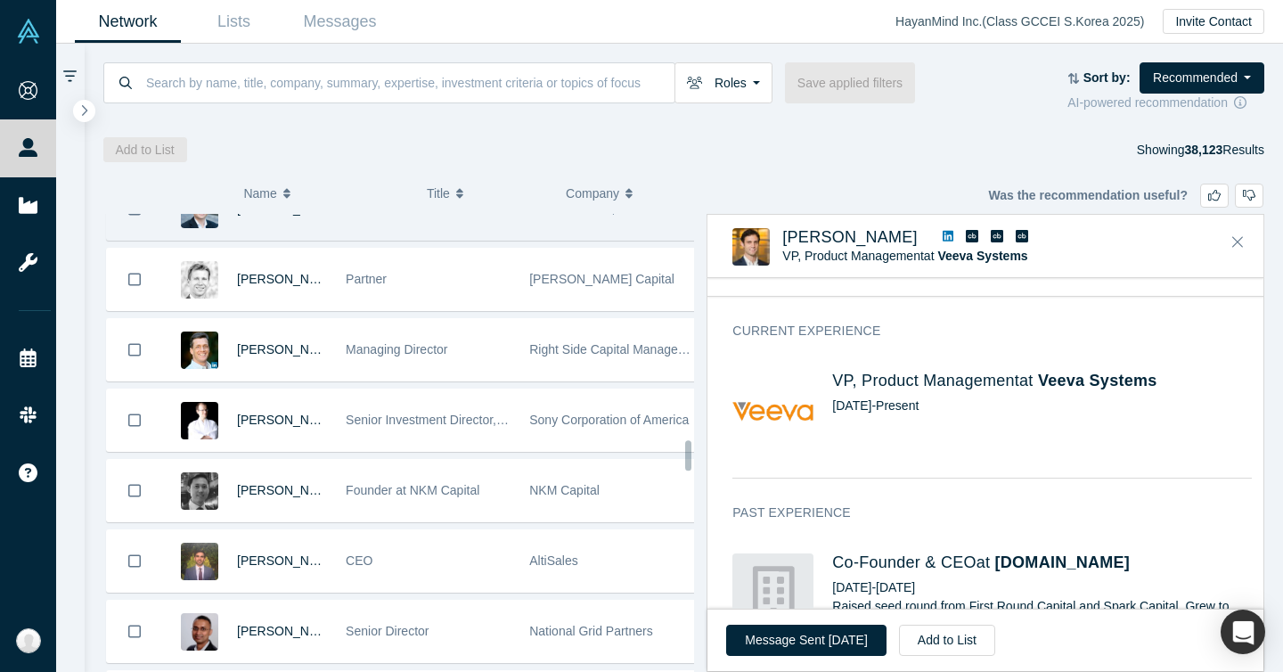
scroll to position [3488, 0]
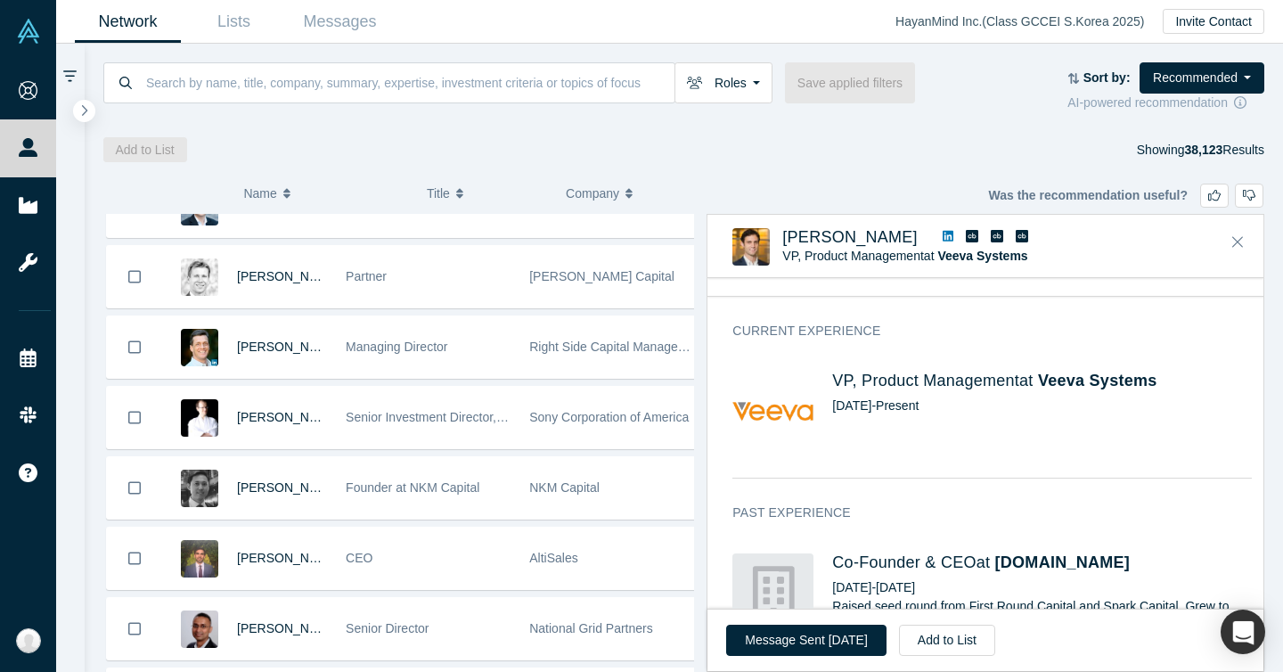
click at [502, 145] on div "Add to List Showing 38,123 Results" at bounding box center [684, 149] width 1162 height 25
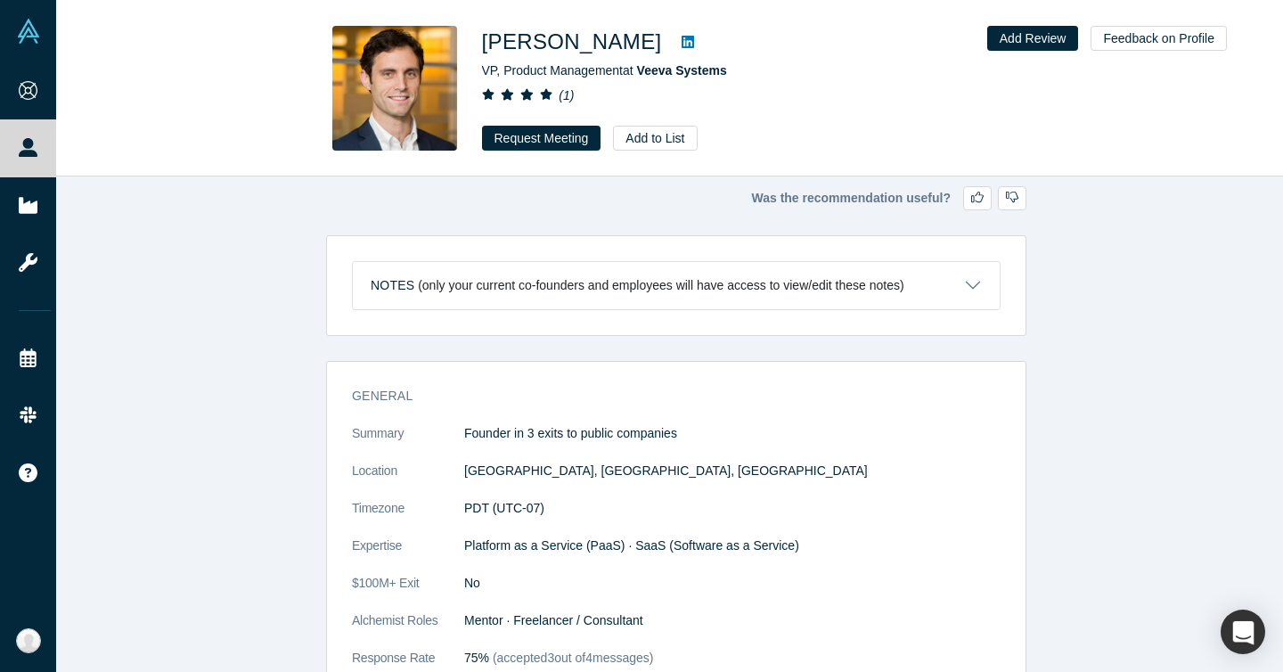
click at [552, 92] on span at bounding box center [521, 95] width 78 height 14
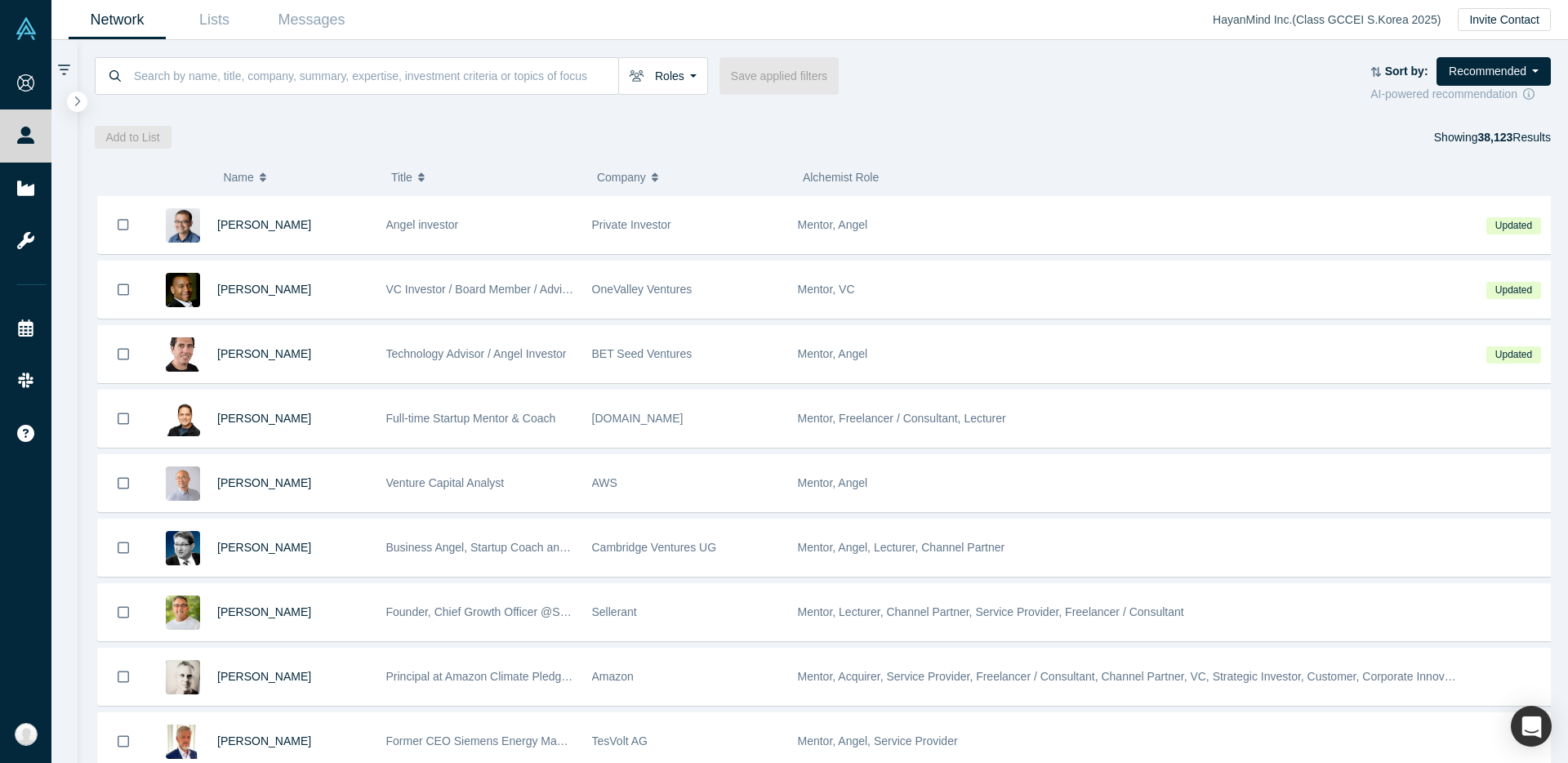
click at [909, 120] on div "Roles Founders Mentors Angels VCs Corporate Innovator Service Providers Press S…" at bounding box center [823, 94] width 1492 height 108
